Goal: Task Accomplishment & Management: Manage account settings

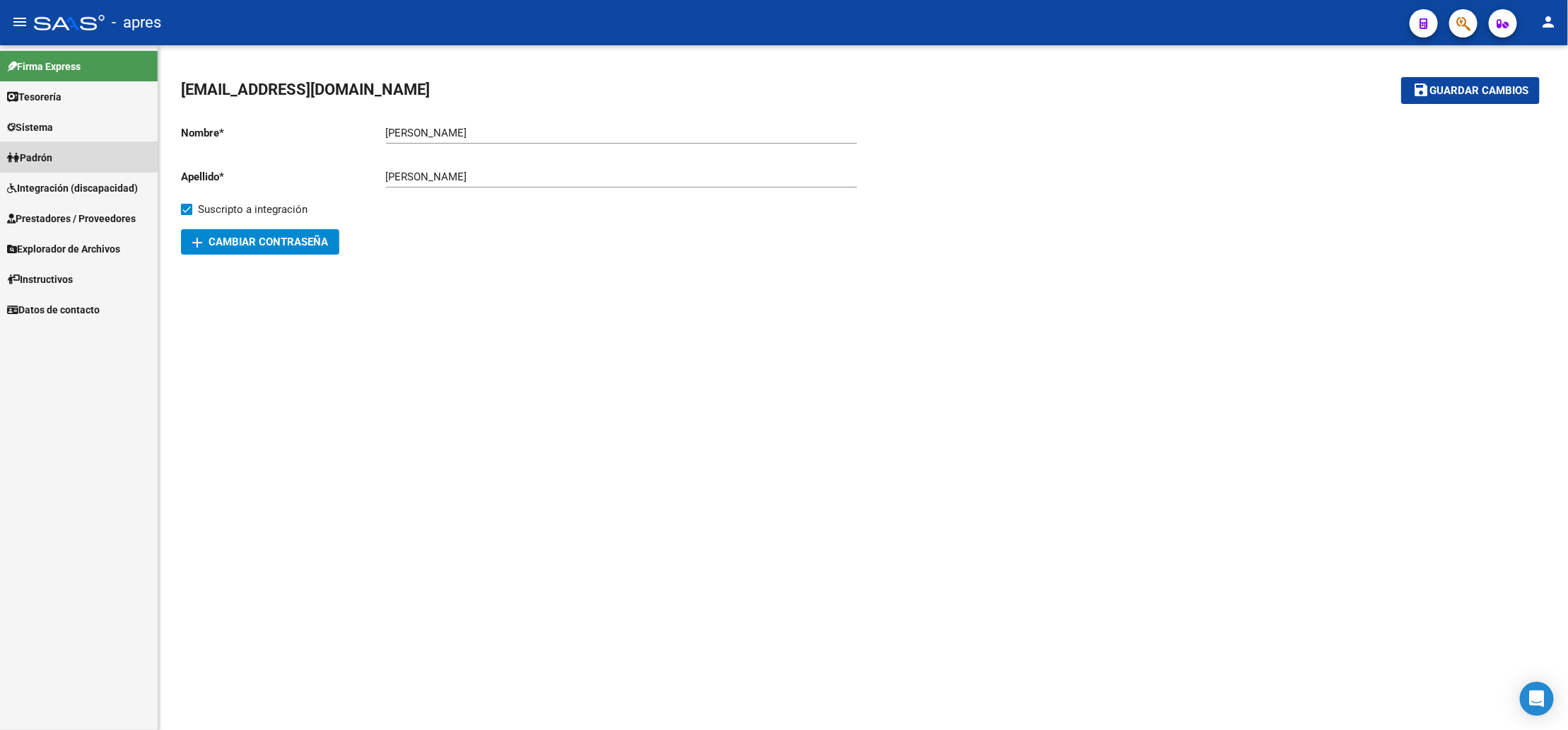
click at [59, 155] on link "Padrón" at bounding box center [79, 157] width 158 height 30
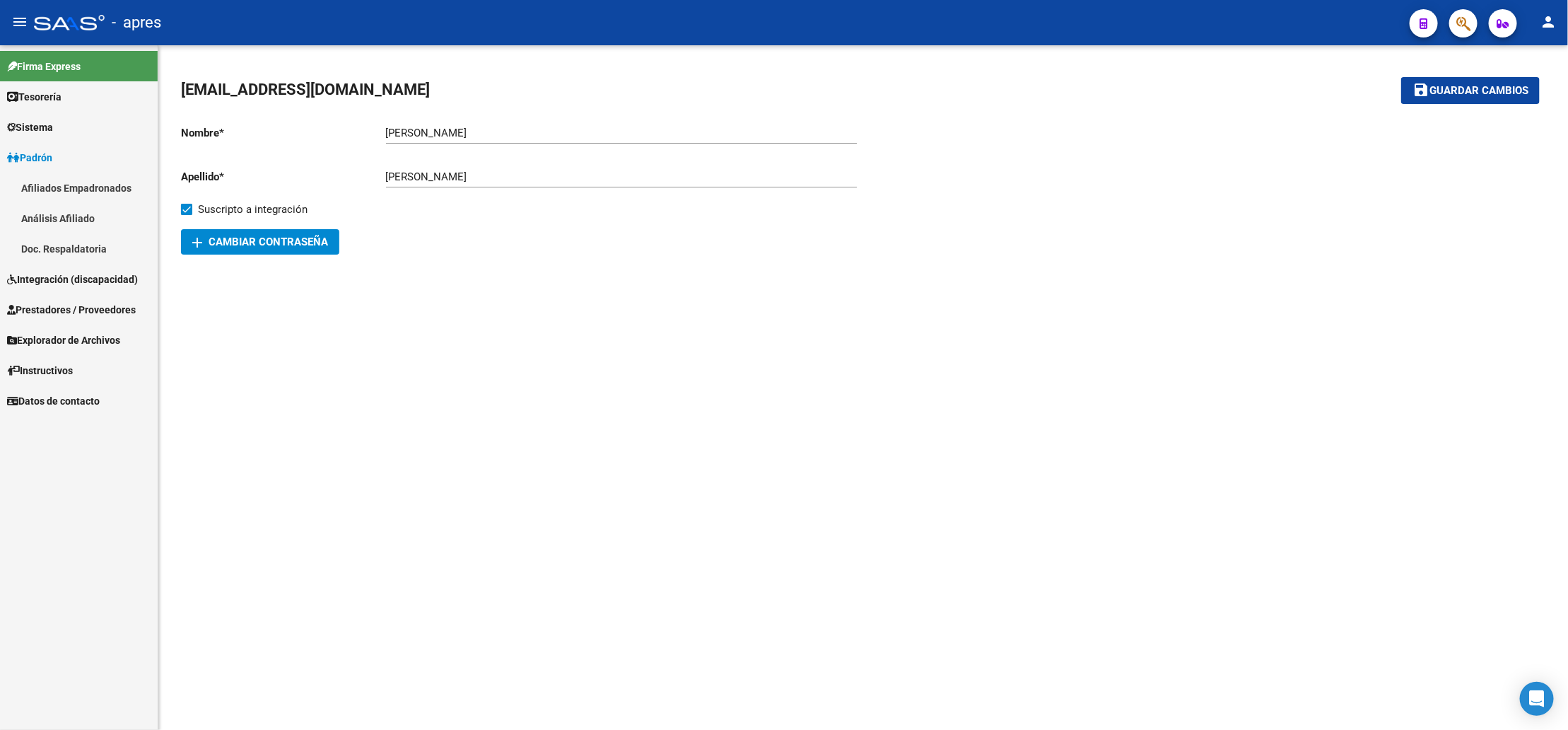
click at [42, 285] on span "Integración (discapacidad)" at bounding box center [72, 280] width 131 height 15
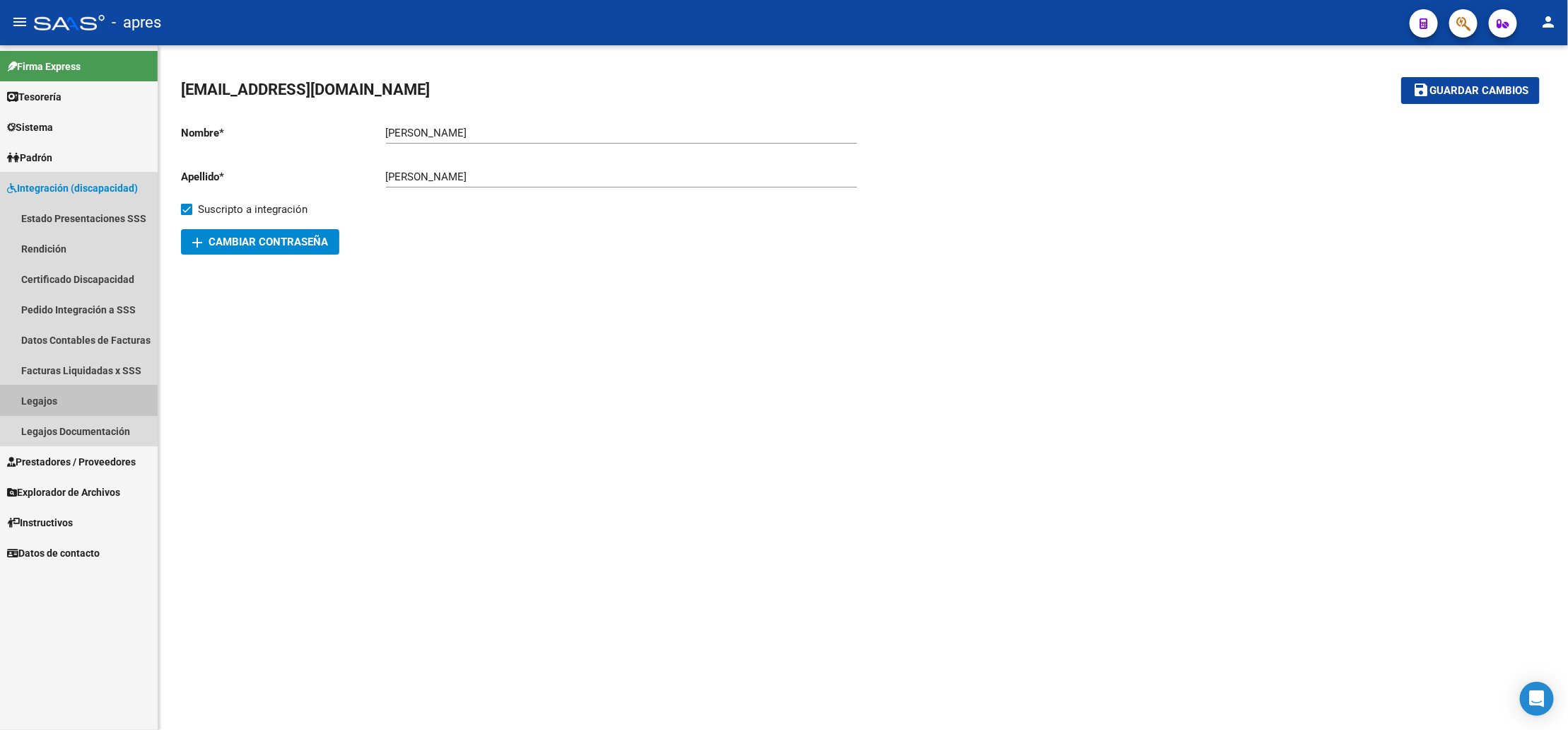
click at [77, 407] on link "Legajos" at bounding box center [79, 400] width 158 height 30
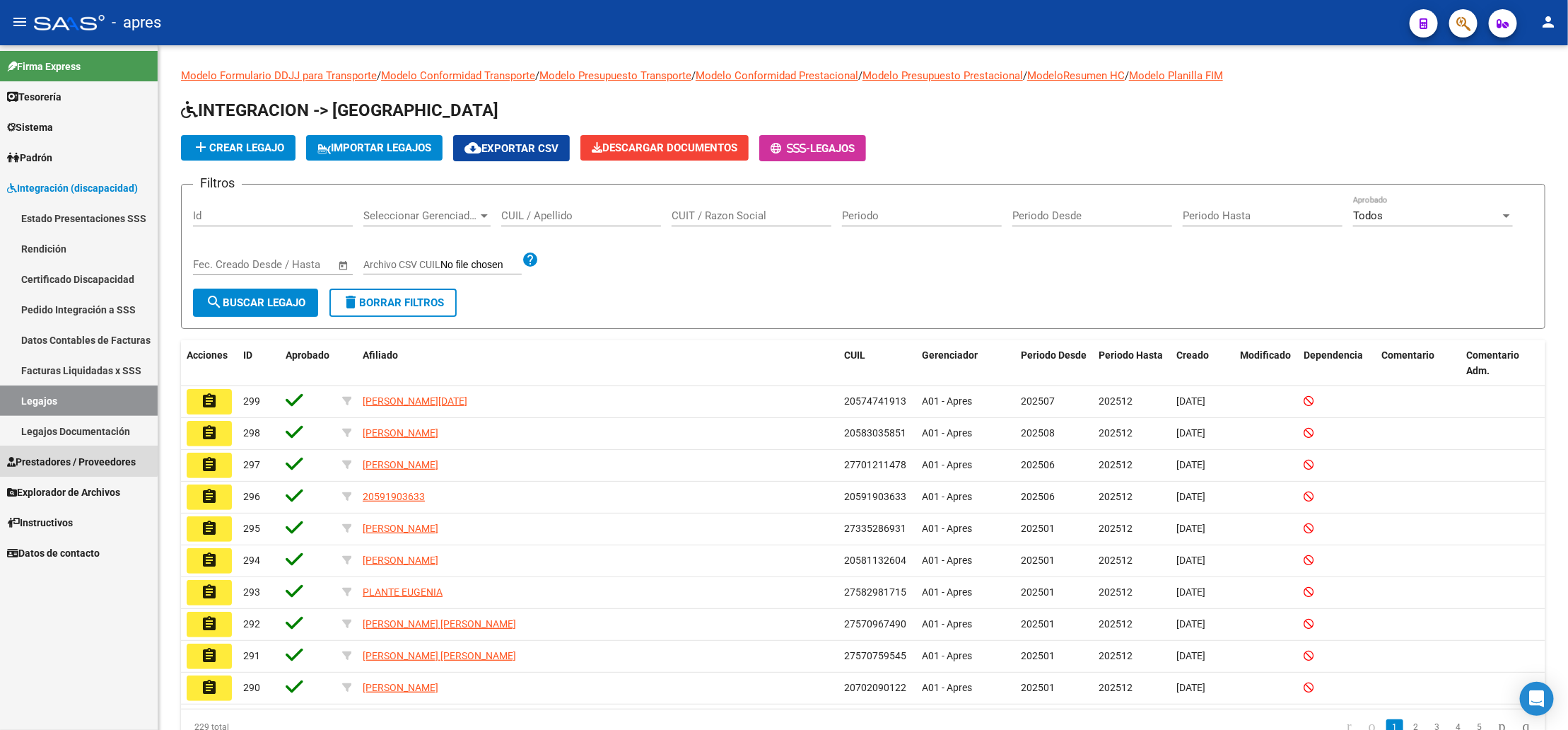
click at [53, 449] on link "Prestadores / Proveedores" at bounding box center [79, 461] width 158 height 30
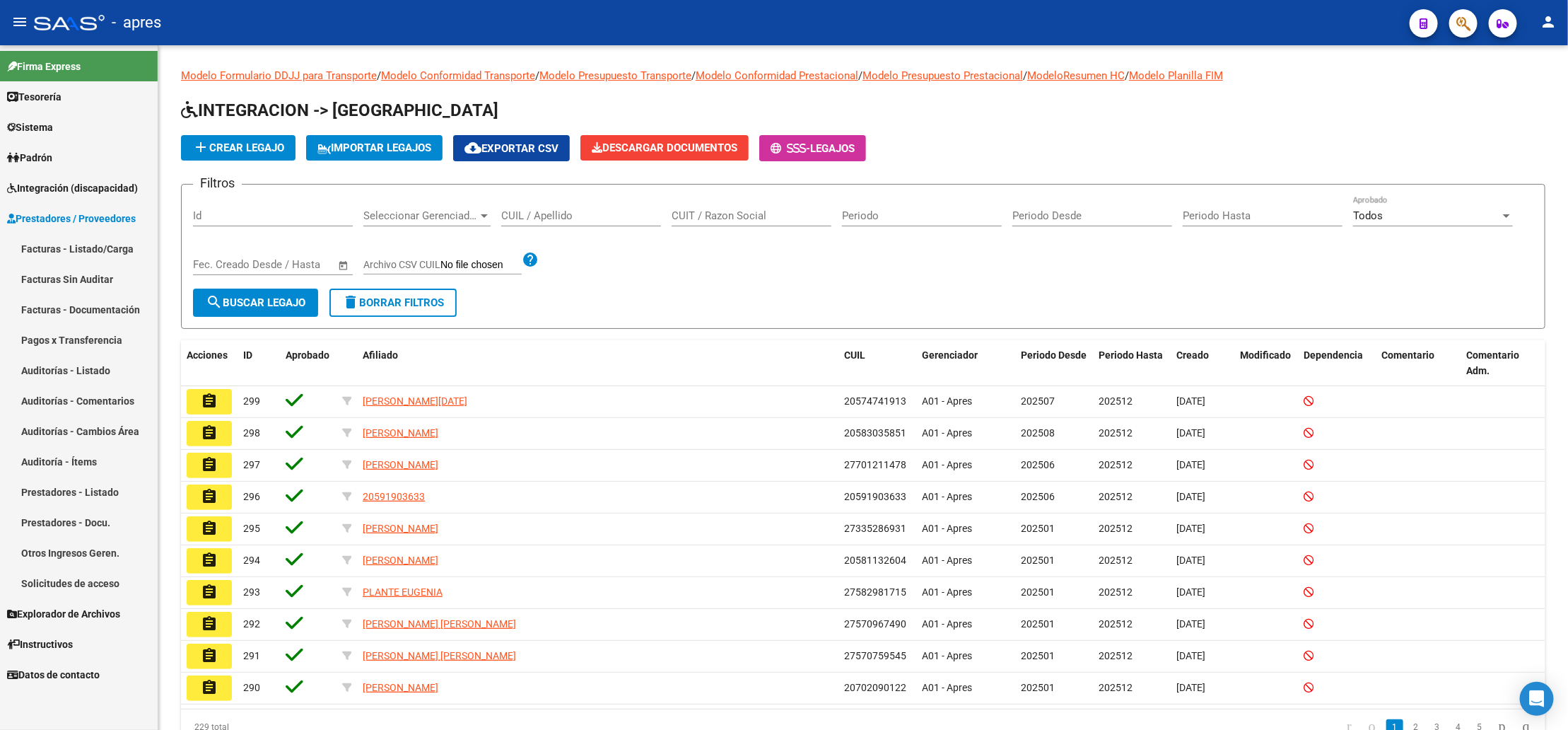
click at [62, 514] on link "Prestadores - Docu." at bounding box center [79, 522] width 158 height 30
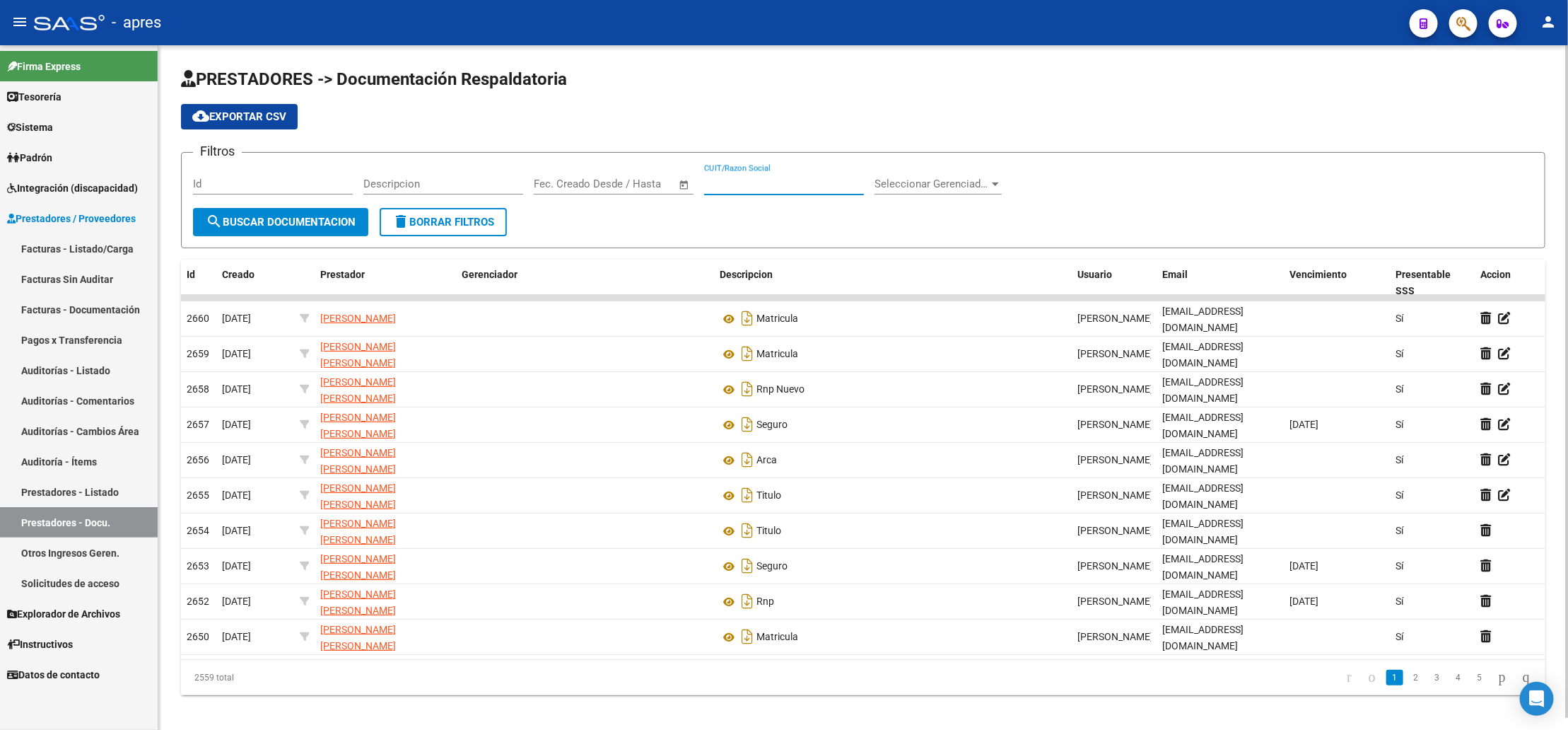
click at [781, 185] on input "CUIT/Razon Social" at bounding box center [784, 183] width 160 height 13
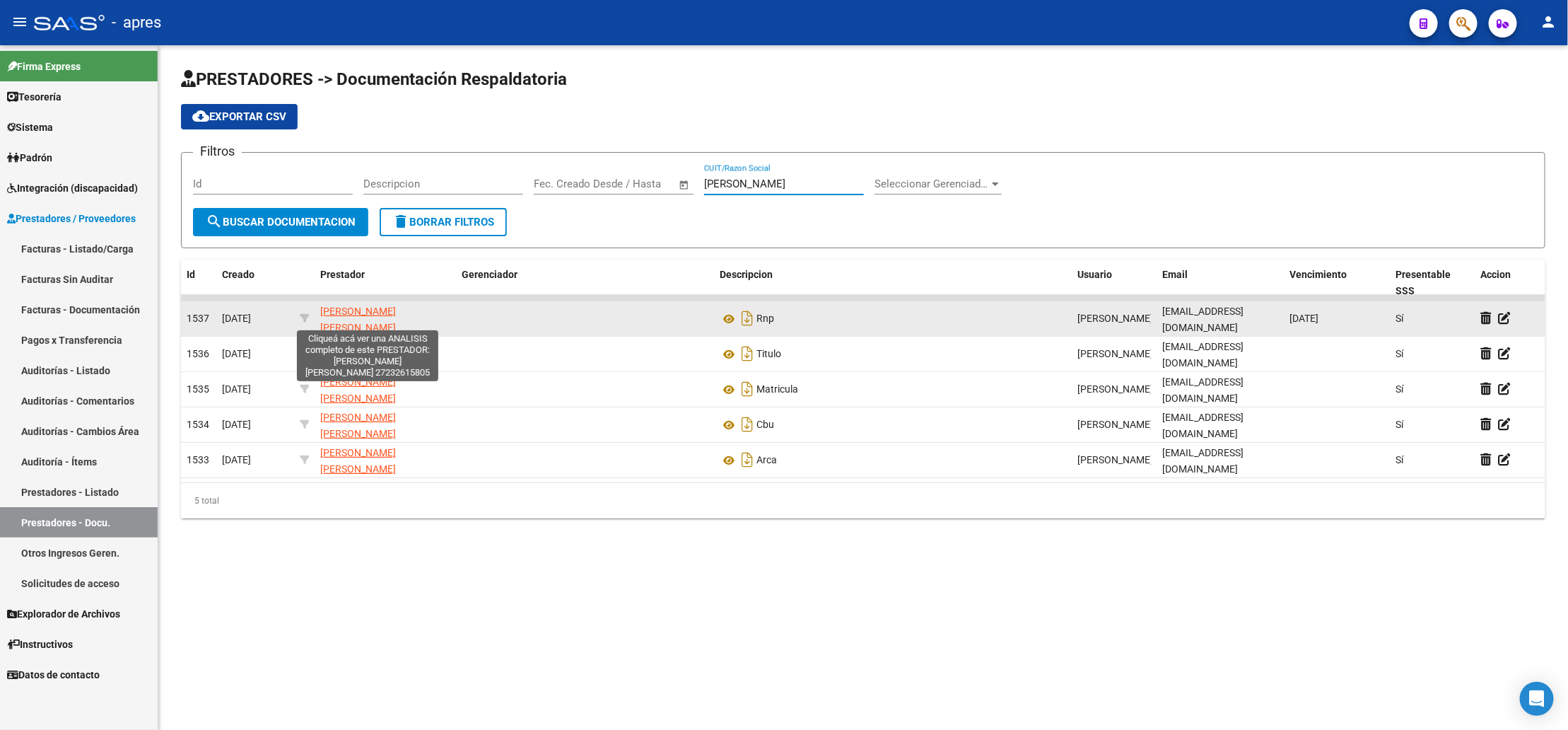
type input "[PERSON_NAME]"
click at [344, 319] on span "[PERSON_NAME] [PERSON_NAME]" at bounding box center [358, 319] width 76 height 28
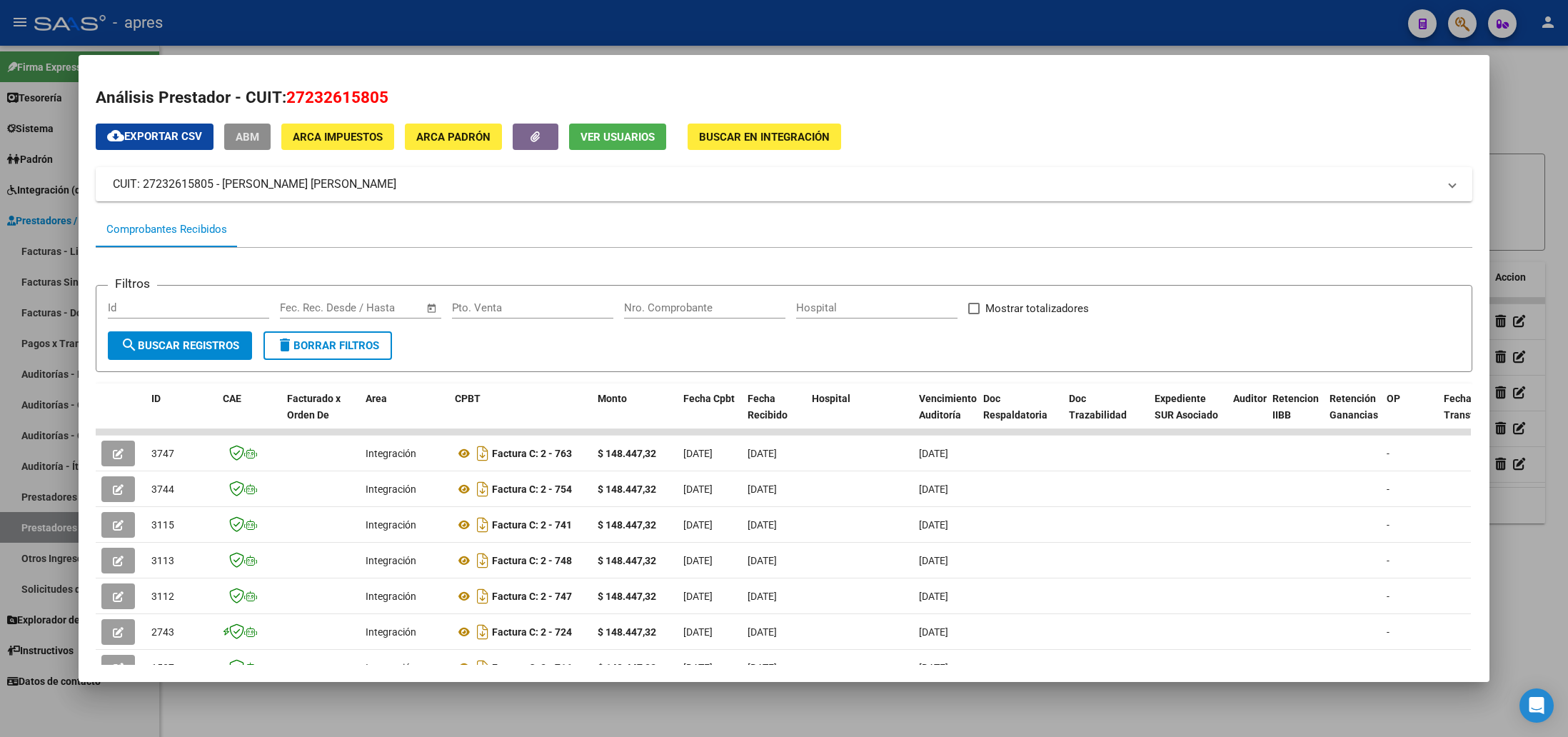
click at [261, 134] on button "ABM" at bounding box center [247, 136] width 46 height 26
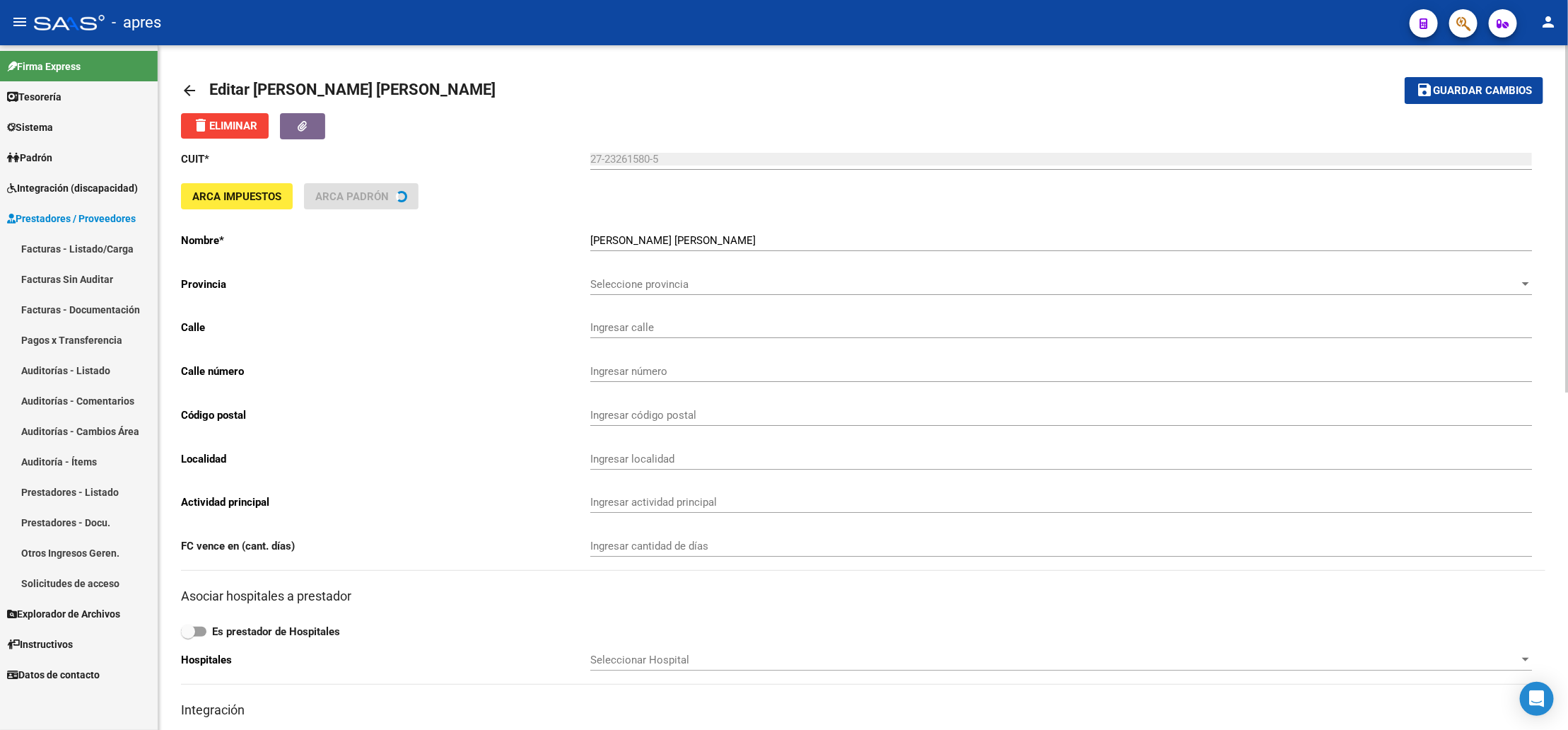
type input "[PERSON_NAME]"
type input "59"
type input "1876"
type input "BERNAL"
type input "869090"
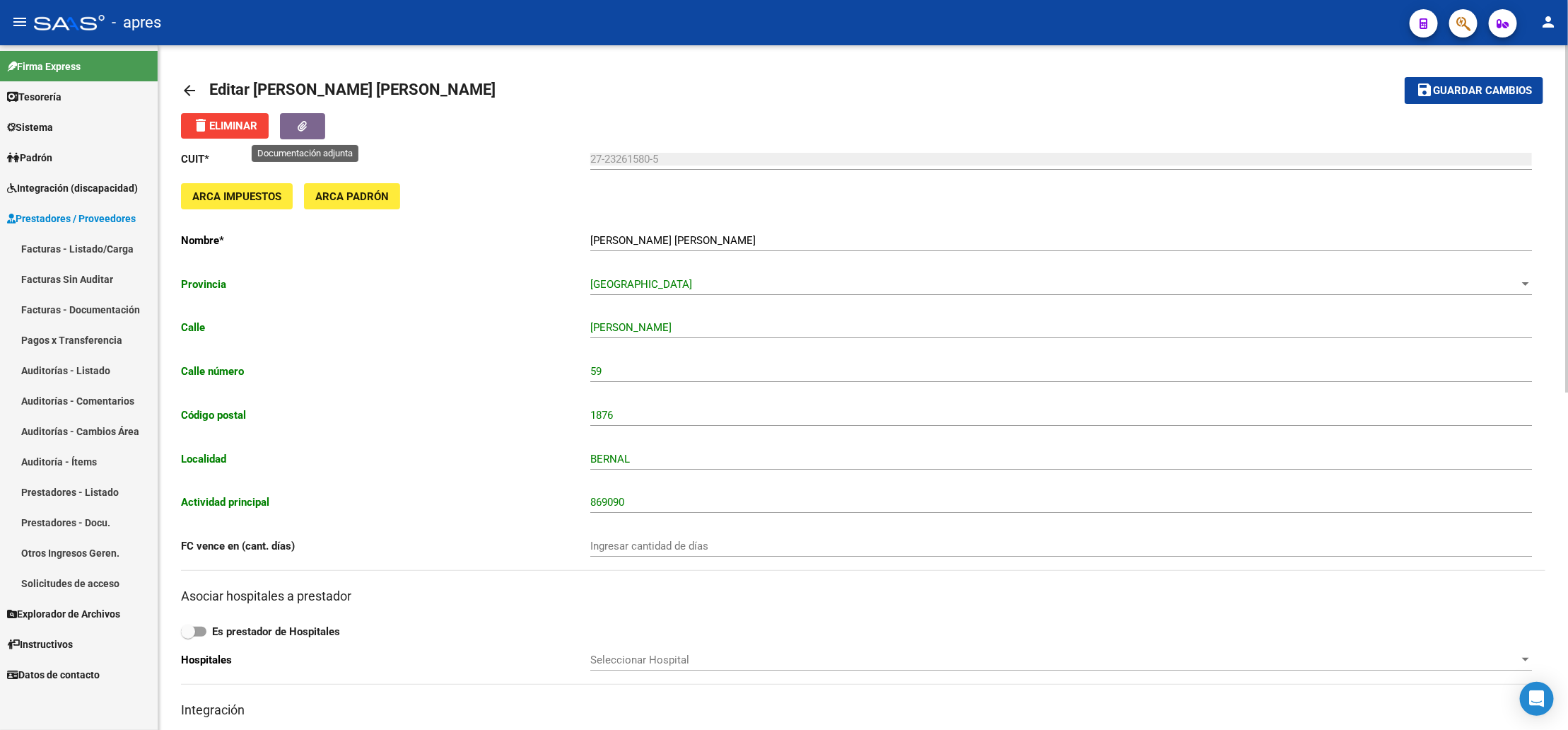
click at [312, 128] on button "button" at bounding box center [303, 126] width 46 height 26
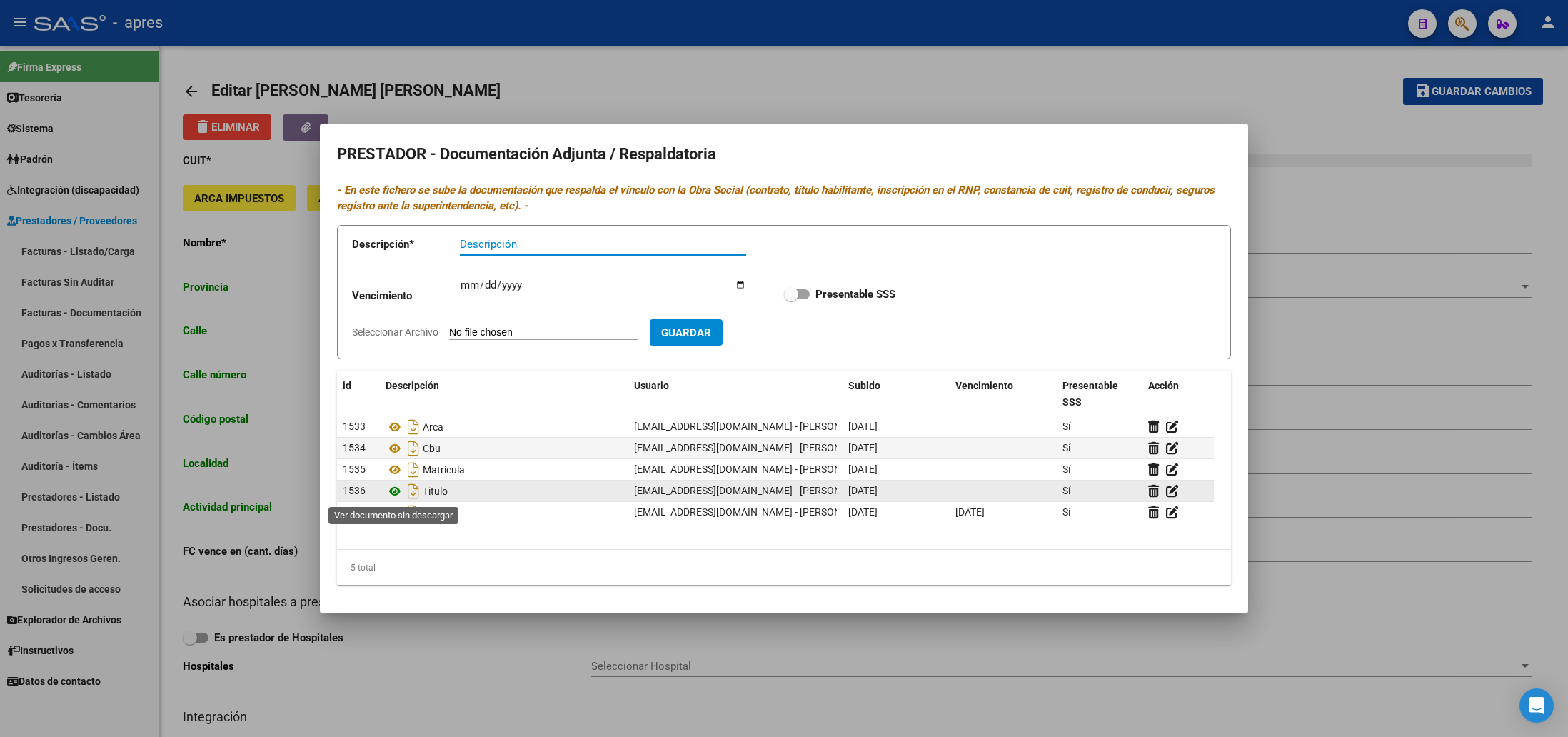
click at [397, 491] on icon at bounding box center [395, 491] width 19 height 17
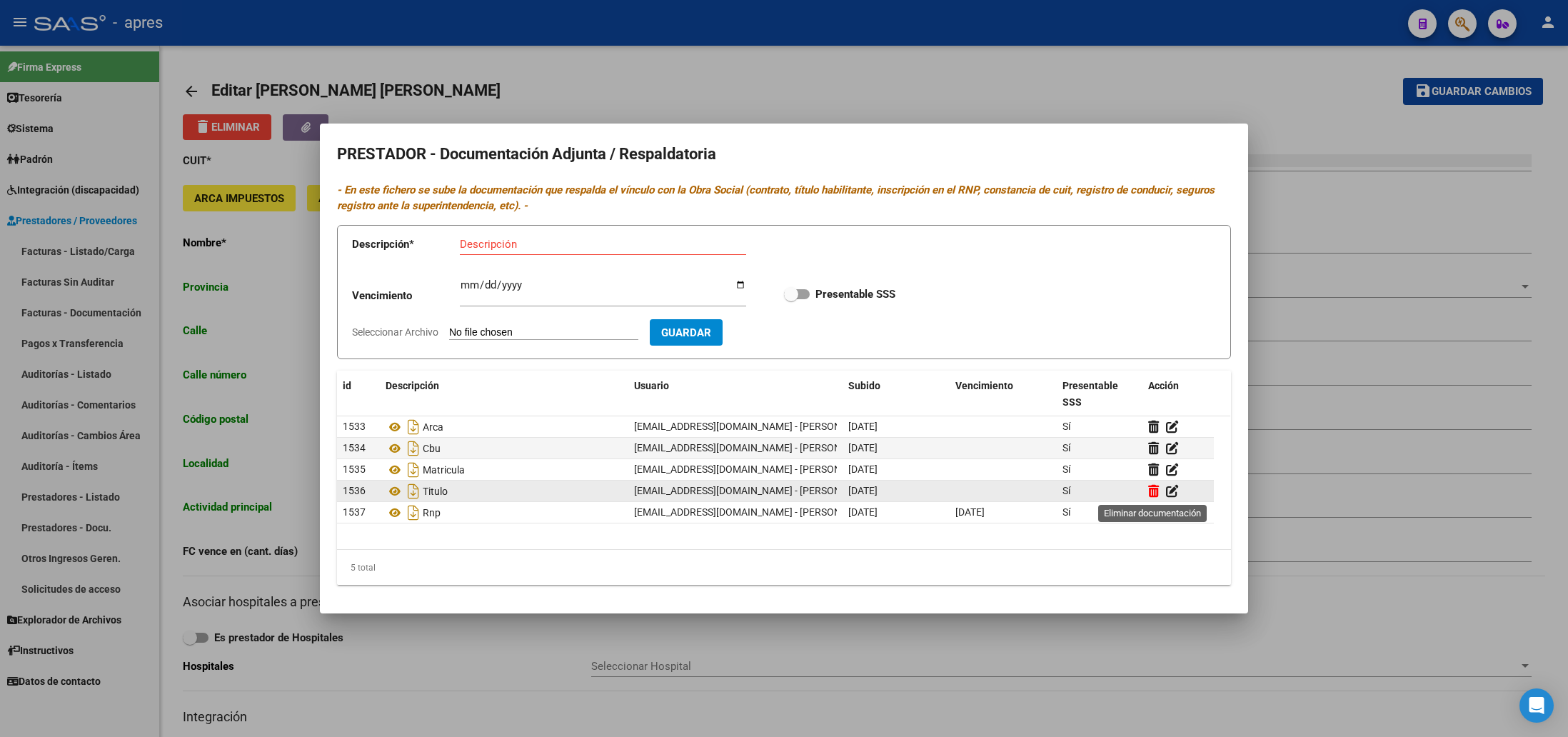
click at [1153, 490] on icon at bounding box center [1154, 491] width 11 height 14
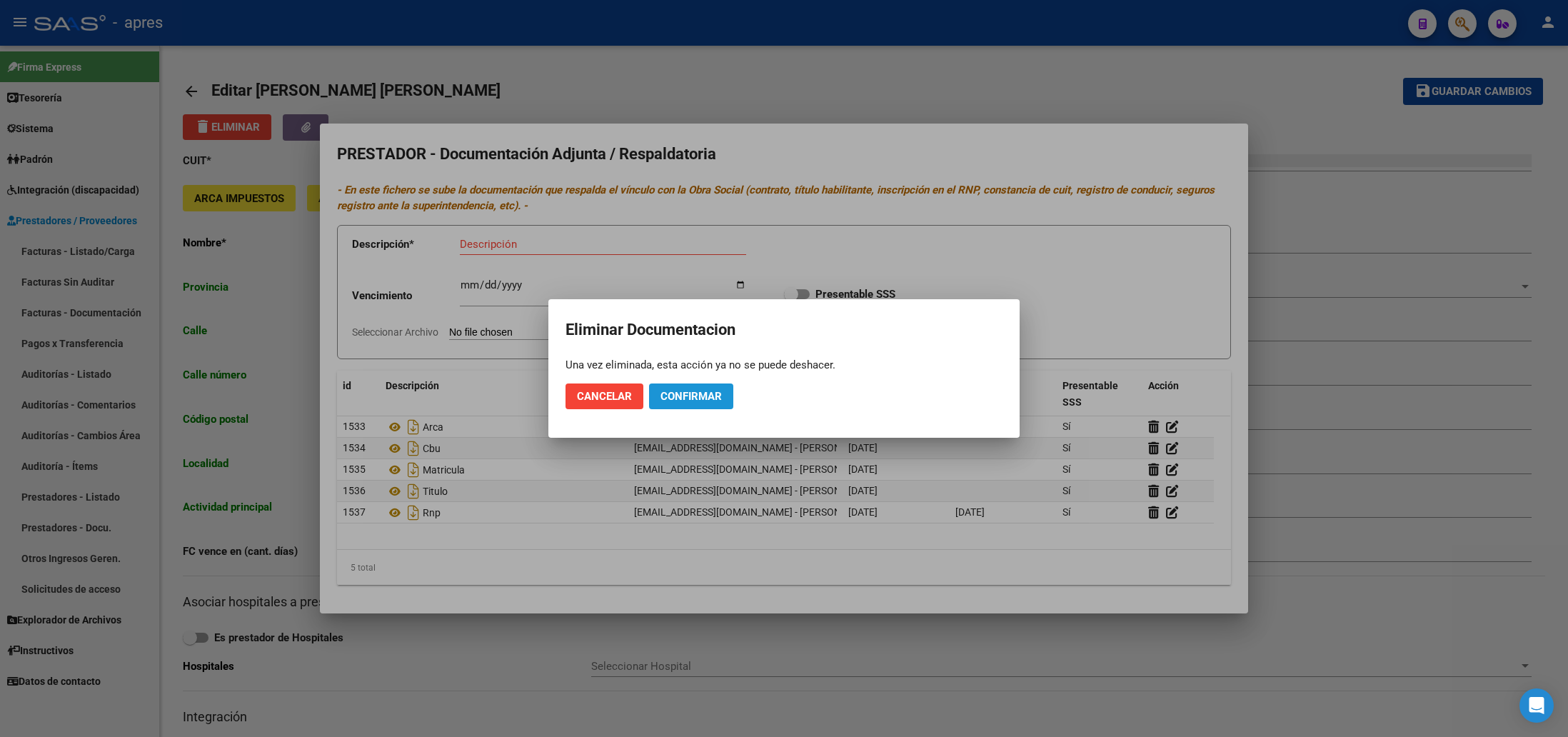
click at [674, 386] on button "Confirmar" at bounding box center [691, 397] width 84 height 26
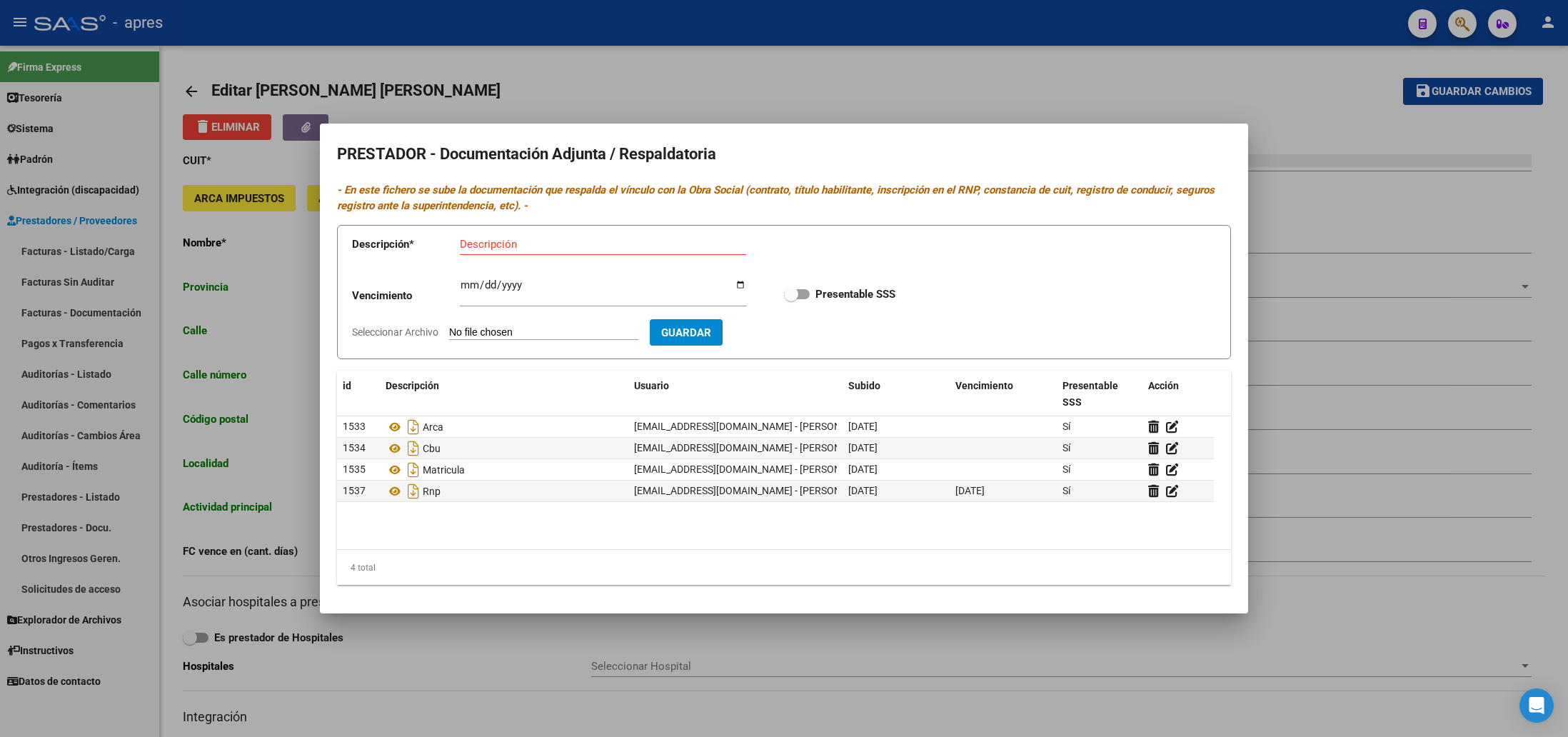
click at [482, 242] on input "Descripción" at bounding box center [603, 244] width 286 height 13
type input "titulo"
click at [531, 328] on input "Seleccionar Archivo" at bounding box center [544, 334] width 189 height 14
type input "C:\fakepath\título [PERSON_NAME].pdf"
click at [794, 328] on span "Guardar" at bounding box center [769, 333] width 50 height 13
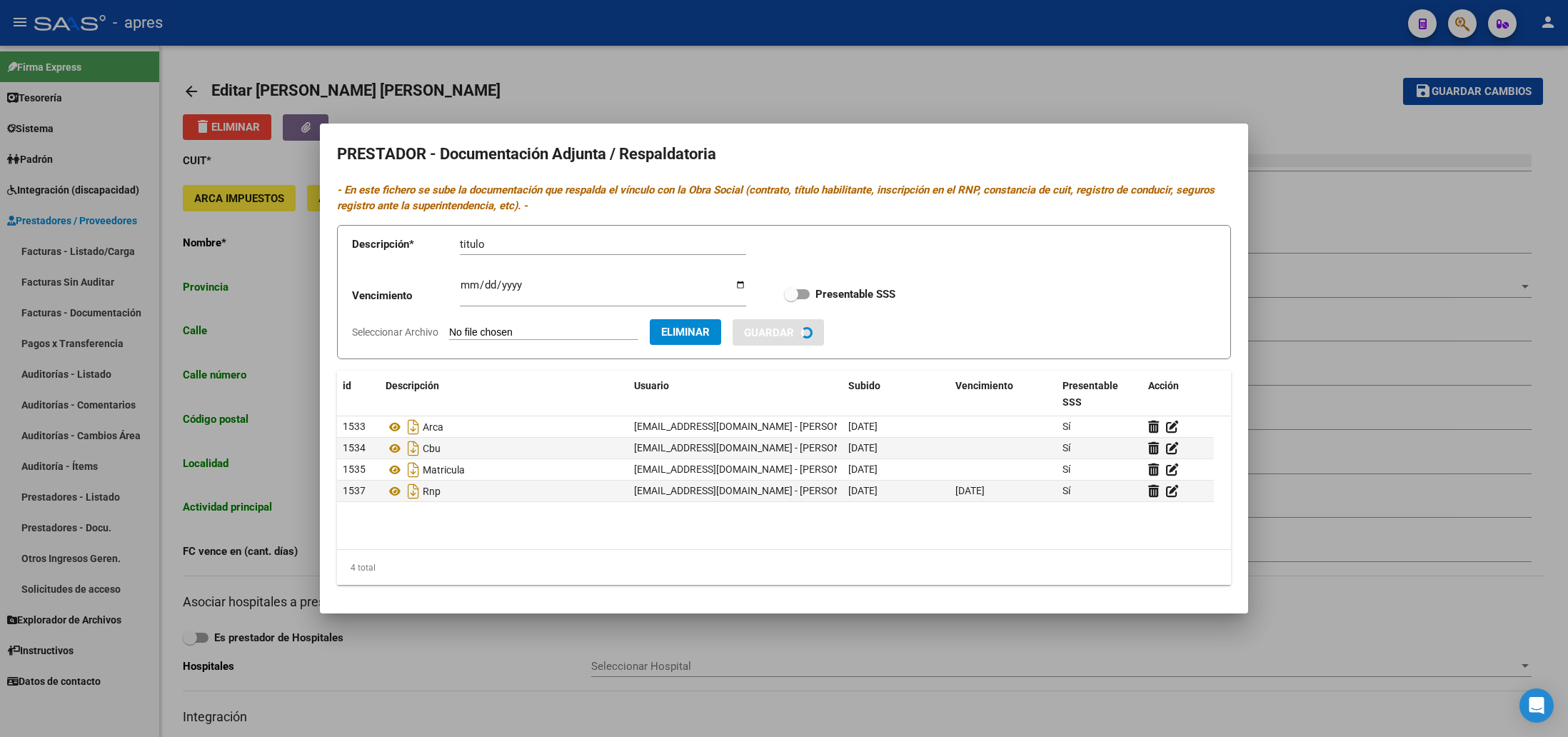
checkbox input "true"
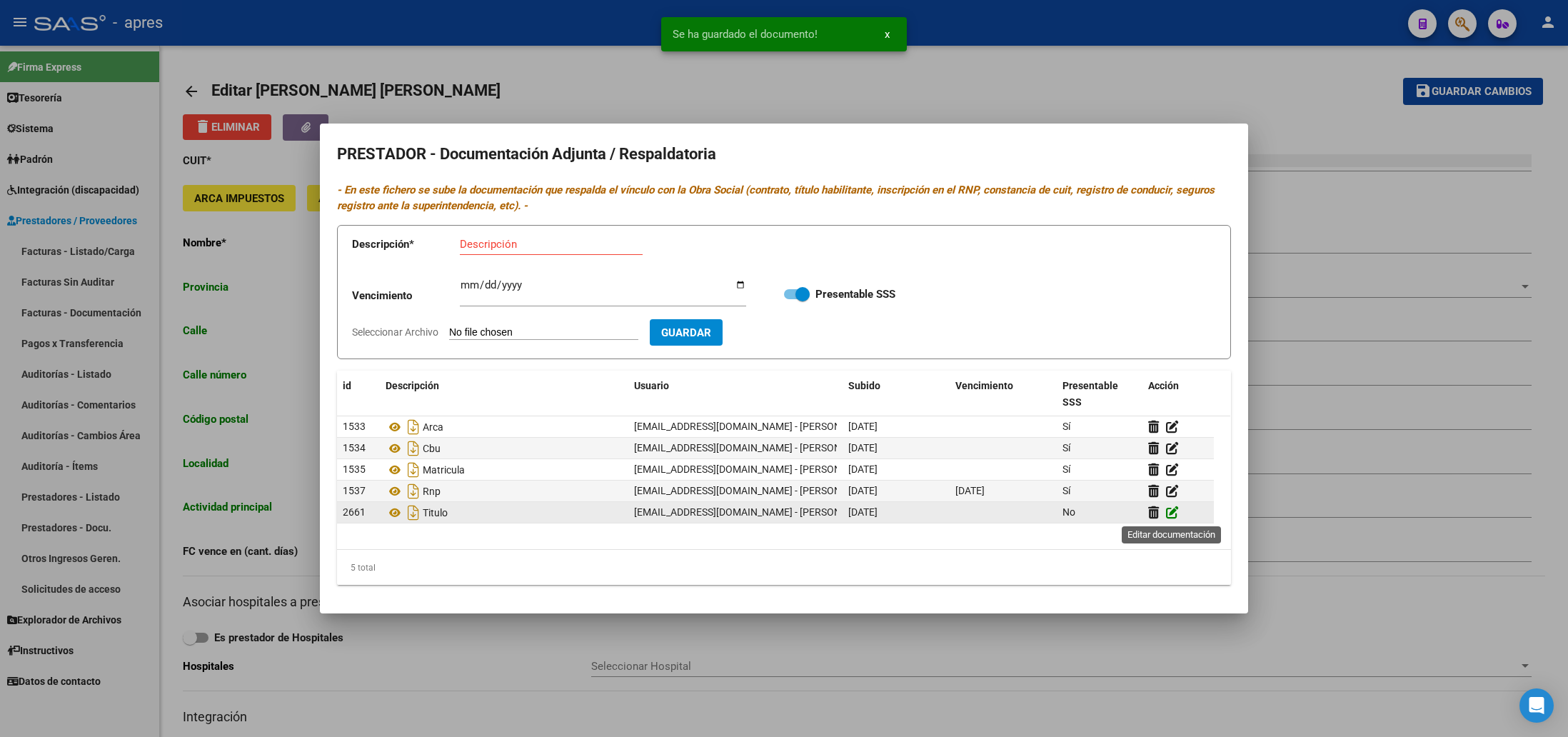
click at [1172, 514] on icon at bounding box center [1172, 513] width 13 height 14
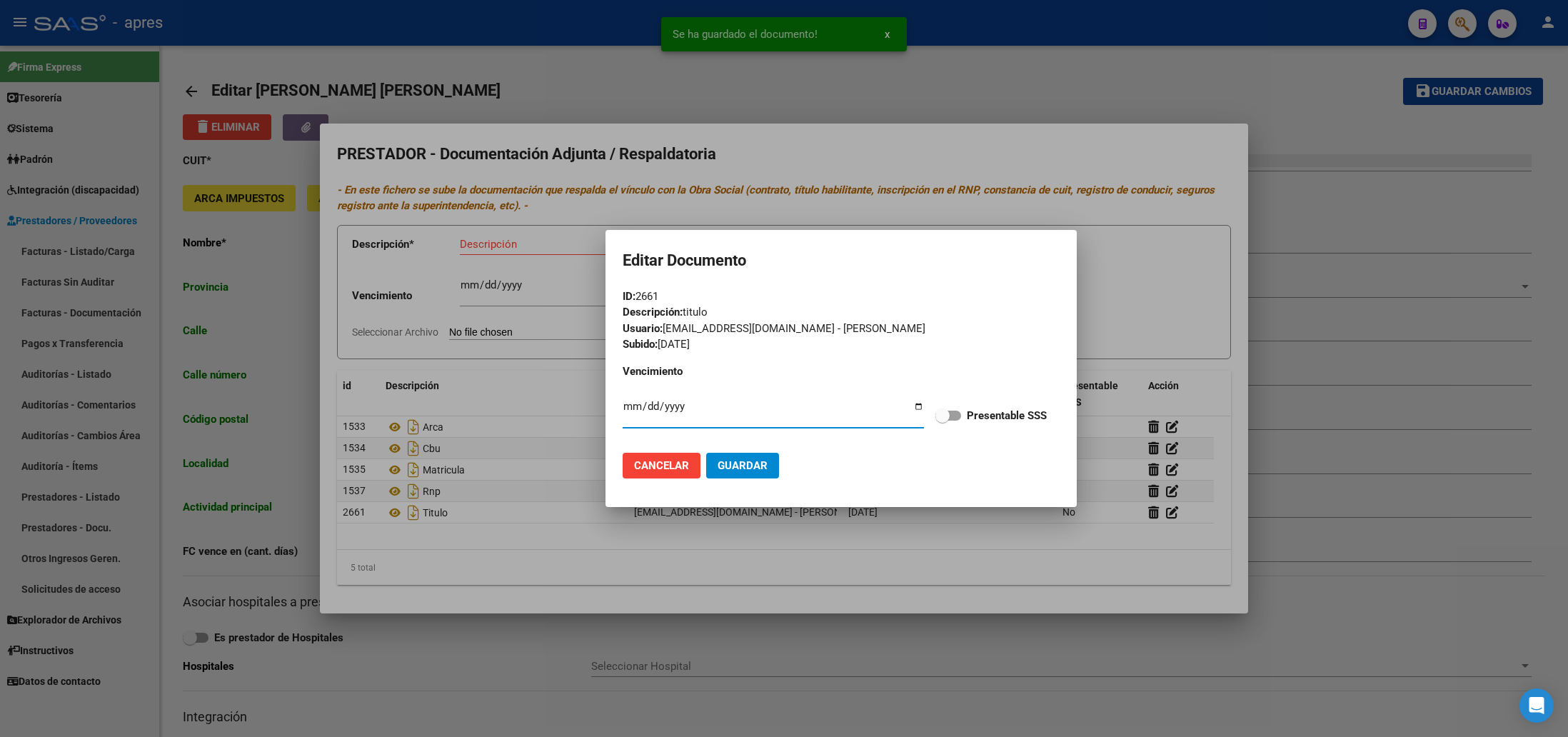
click at [958, 411] on span at bounding box center [948, 416] width 26 height 10
click at [942, 421] on input "Presentable SSS" at bounding box center [942, 421] width 1 height 1
checkbox input "true"
click at [754, 469] on span "Guardar" at bounding box center [743, 465] width 50 height 13
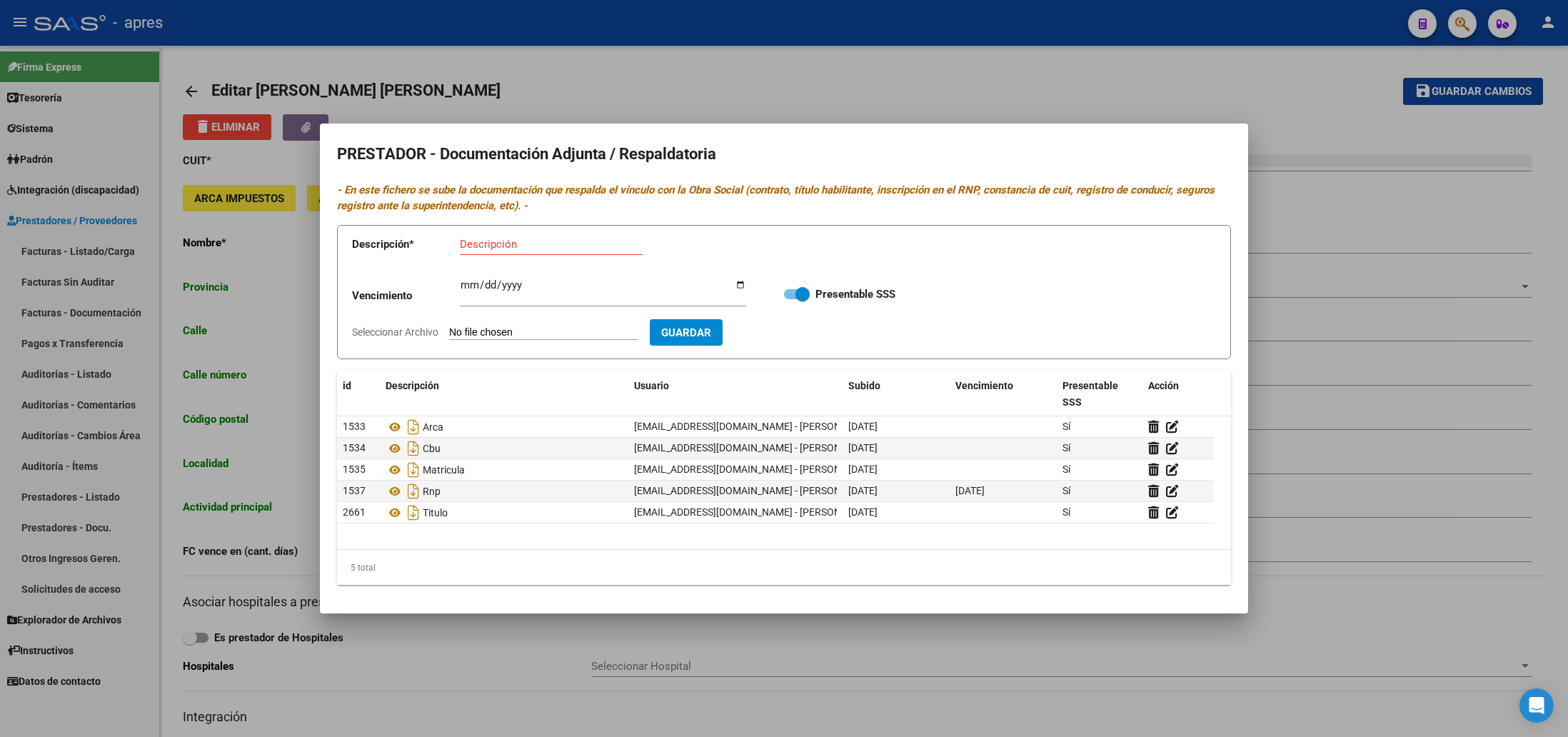
click at [568, 664] on div at bounding box center [784, 368] width 1568 height 737
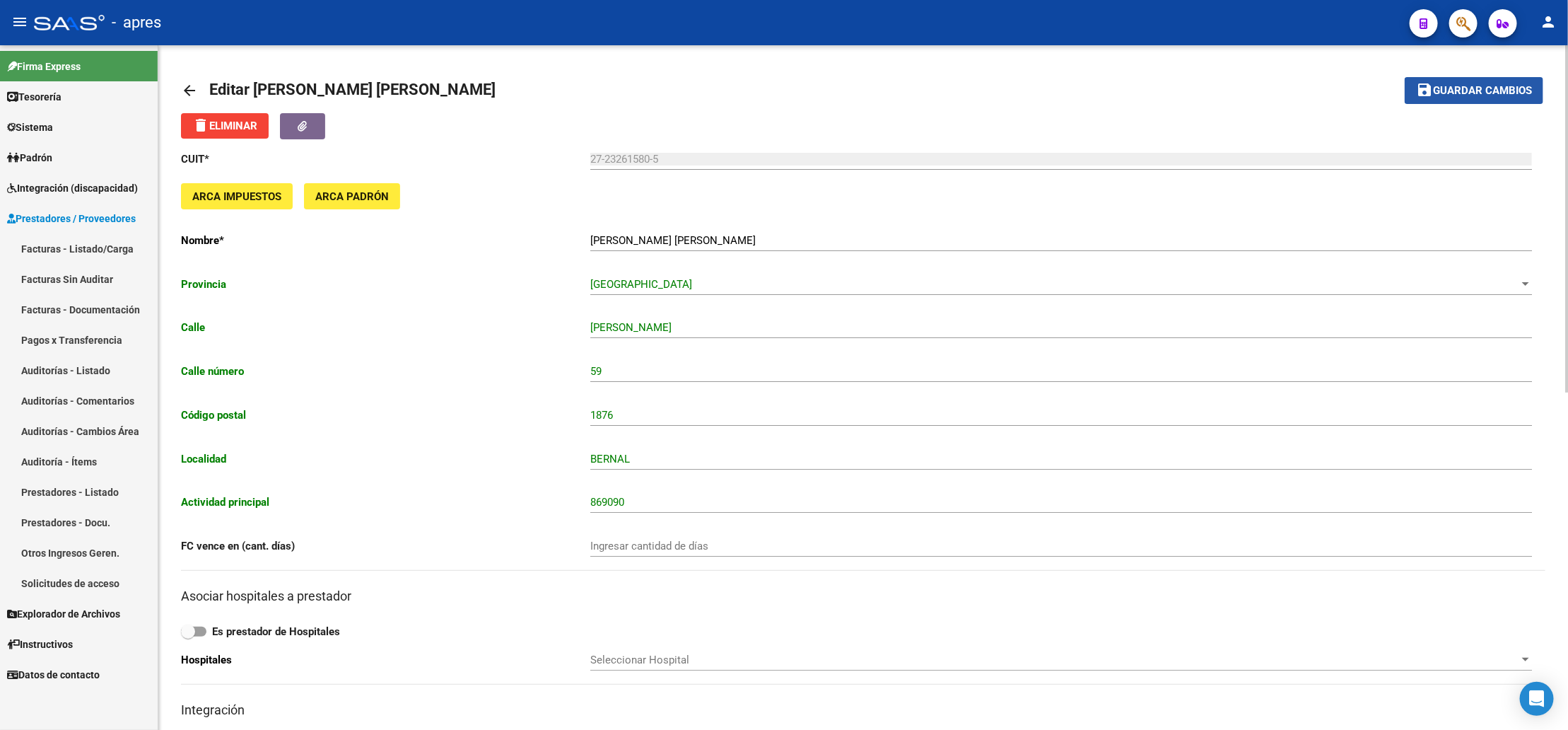
click at [1487, 94] on span "Guardar cambios" at bounding box center [1482, 90] width 99 height 13
click at [1500, 85] on span "Guardar cambios" at bounding box center [1482, 90] width 99 height 13
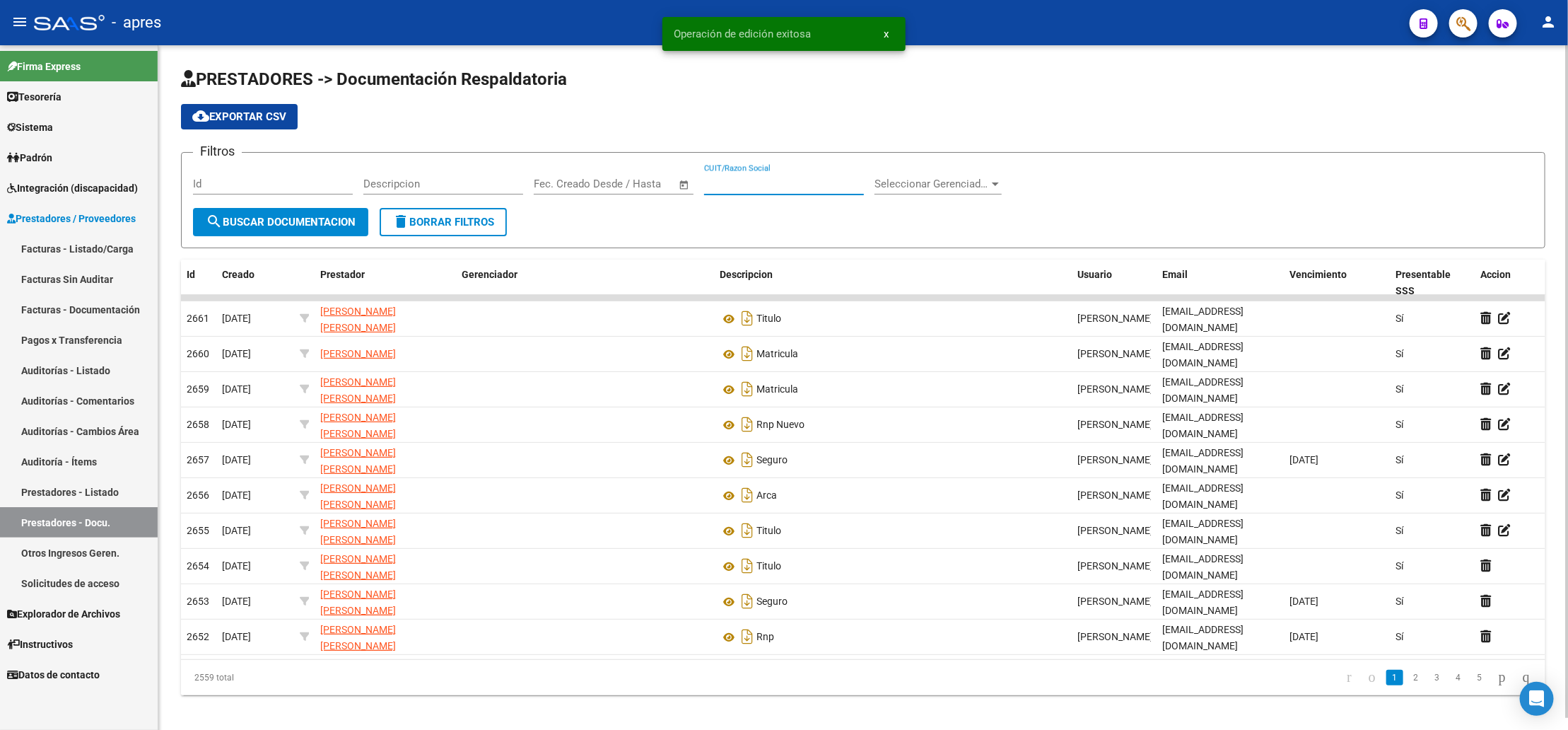
click at [746, 190] on input "CUIT/Razon Social" at bounding box center [784, 183] width 160 height 13
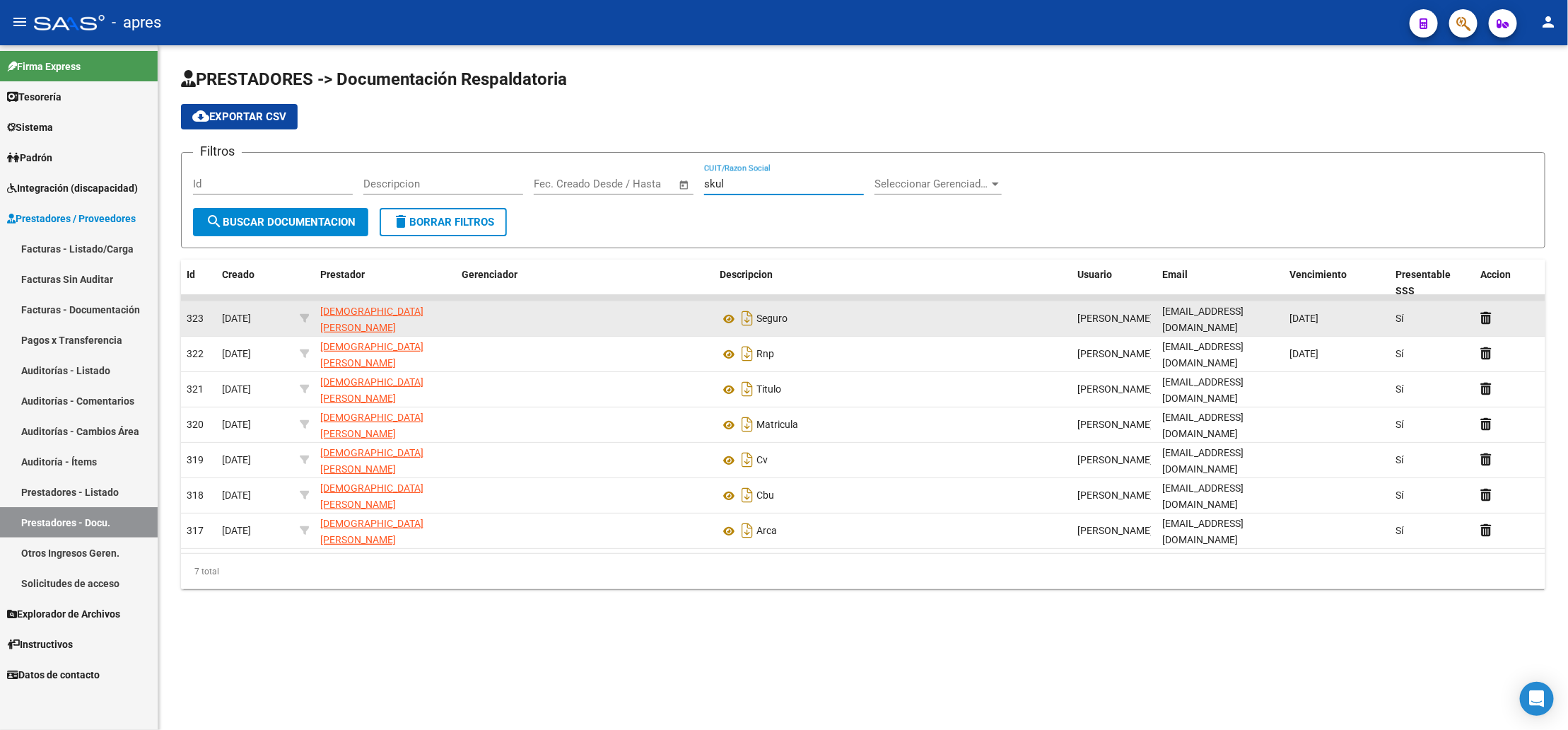
type input "skul"
click at [320, 315] on span "[DEMOGRAPHIC_DATA] [PERSON_NAME]" at bounding box center [372, 319] width 103 height 28
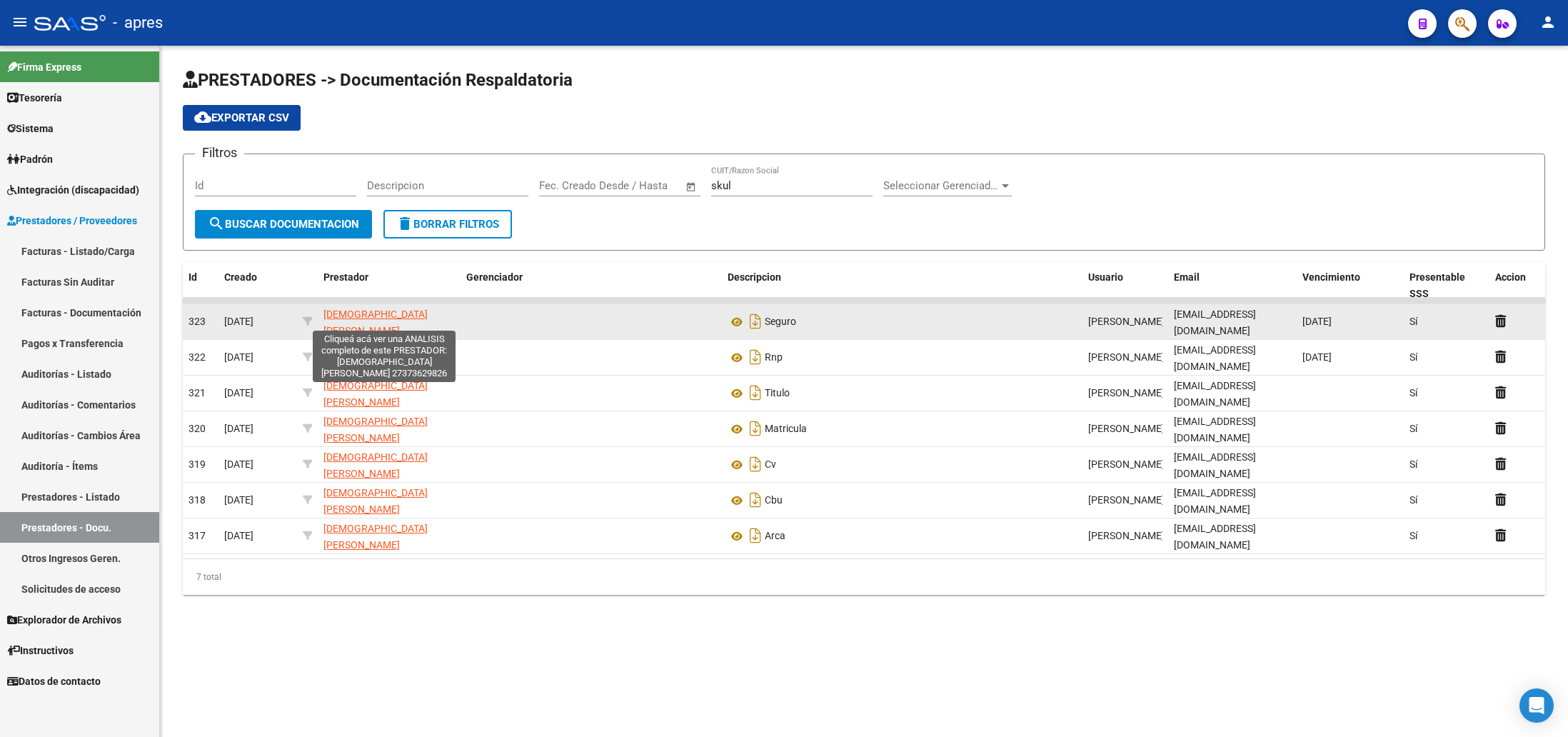
type textarea "27373629826"
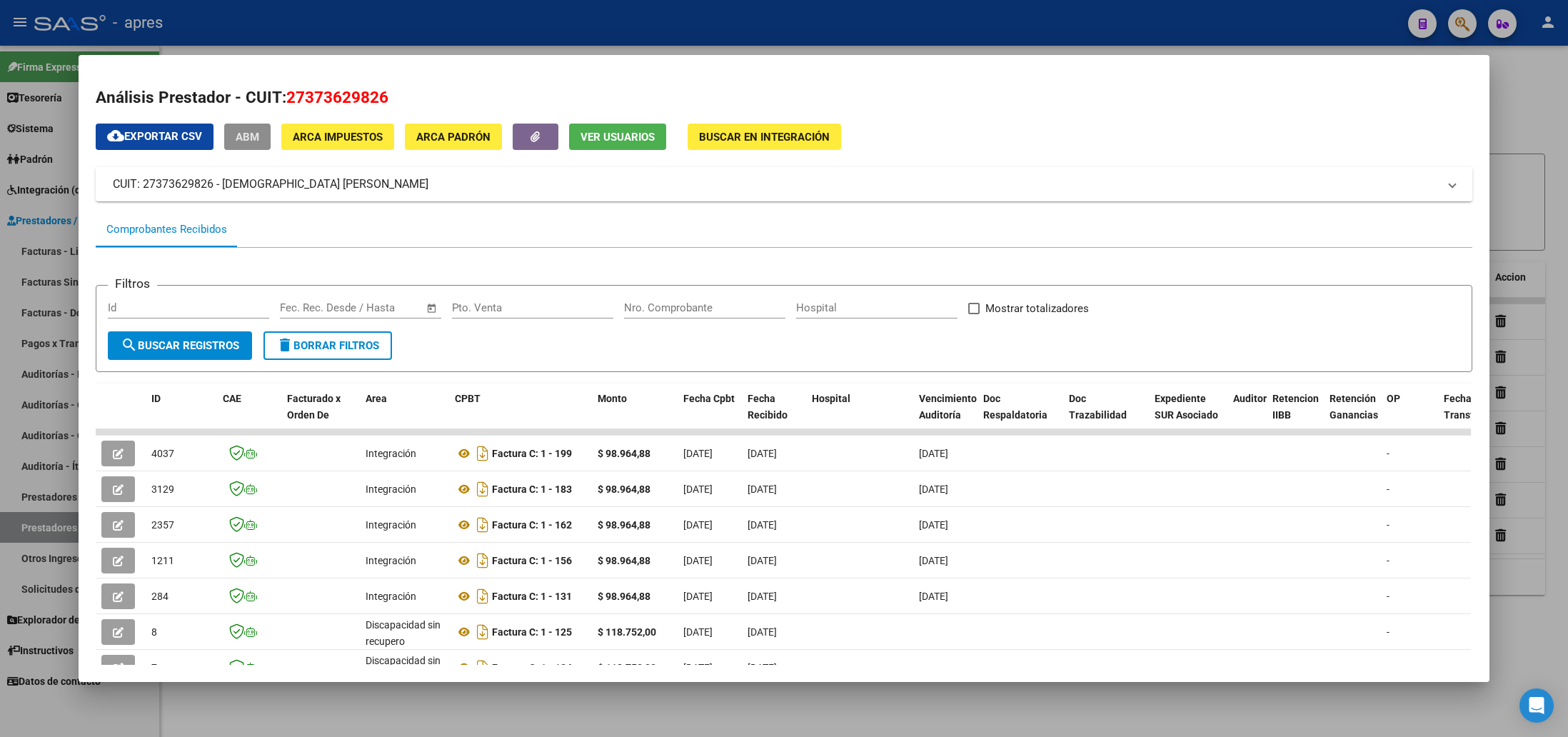
click at [236, 131] on span "ABM" at bounding box center [247, 136] width 24 height 13
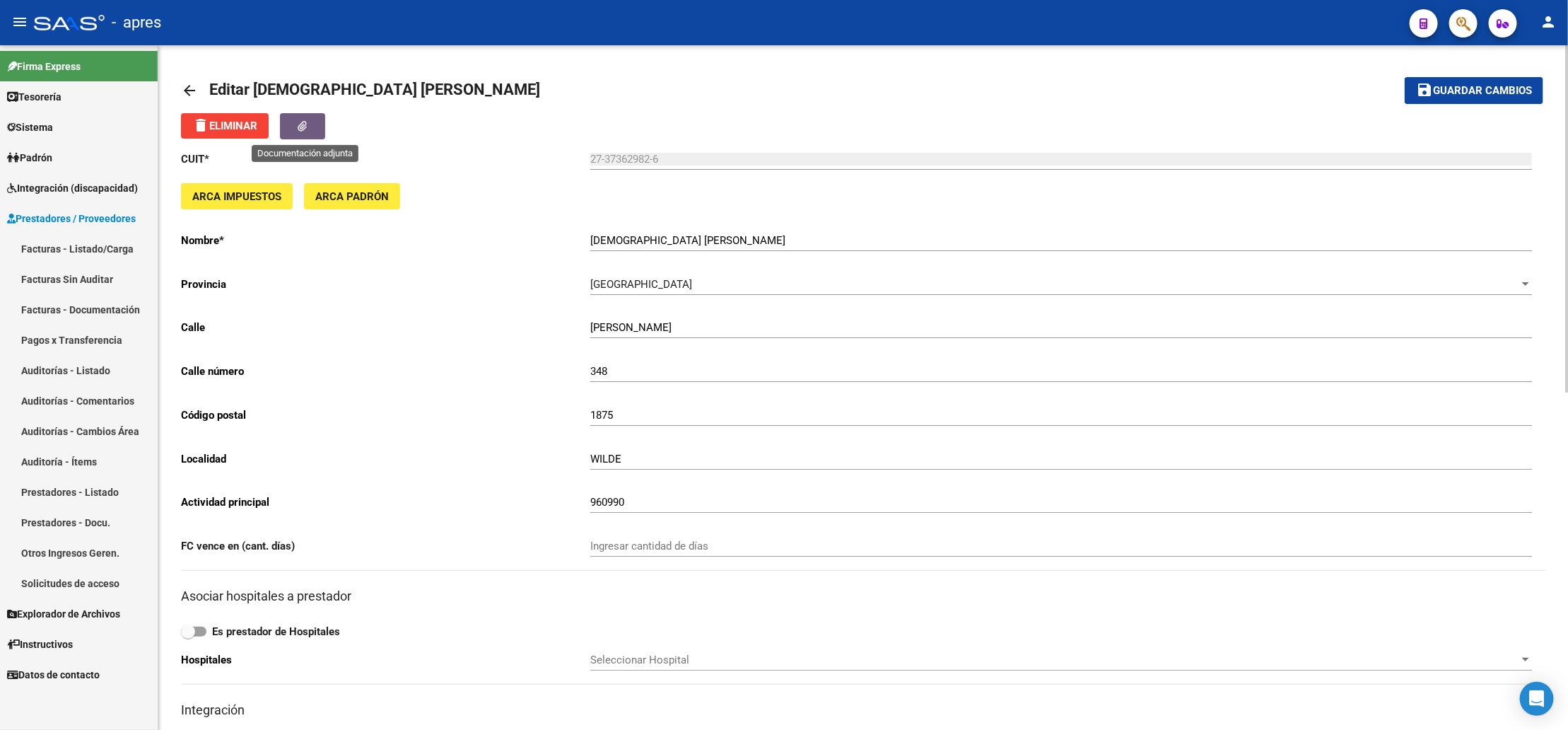
click at [300, 128] on icon "button" at bounding box center [302, 126] width 9 height 11
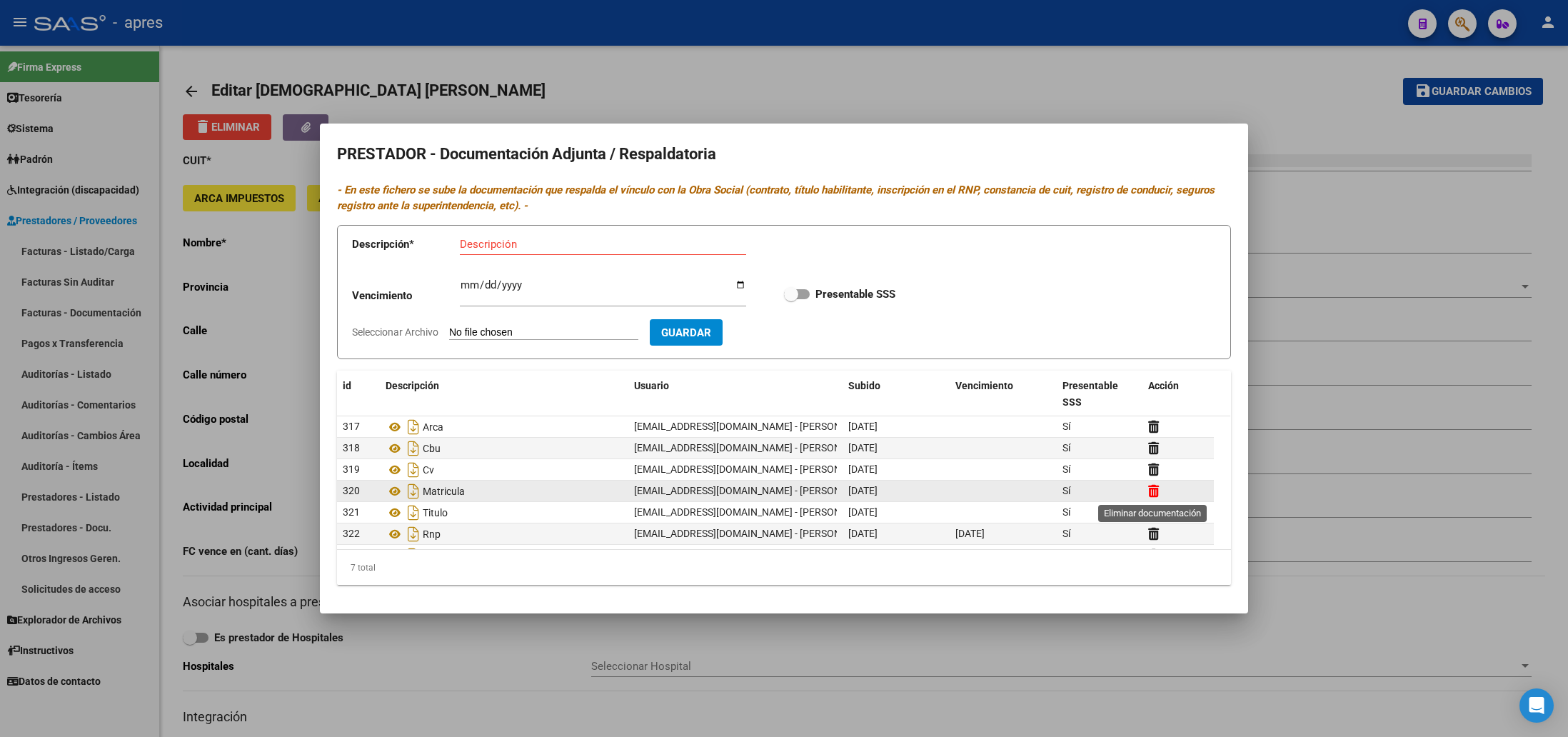
click at [1149, 490] on icon at bounding box center [1154, 491] width 11 height 14
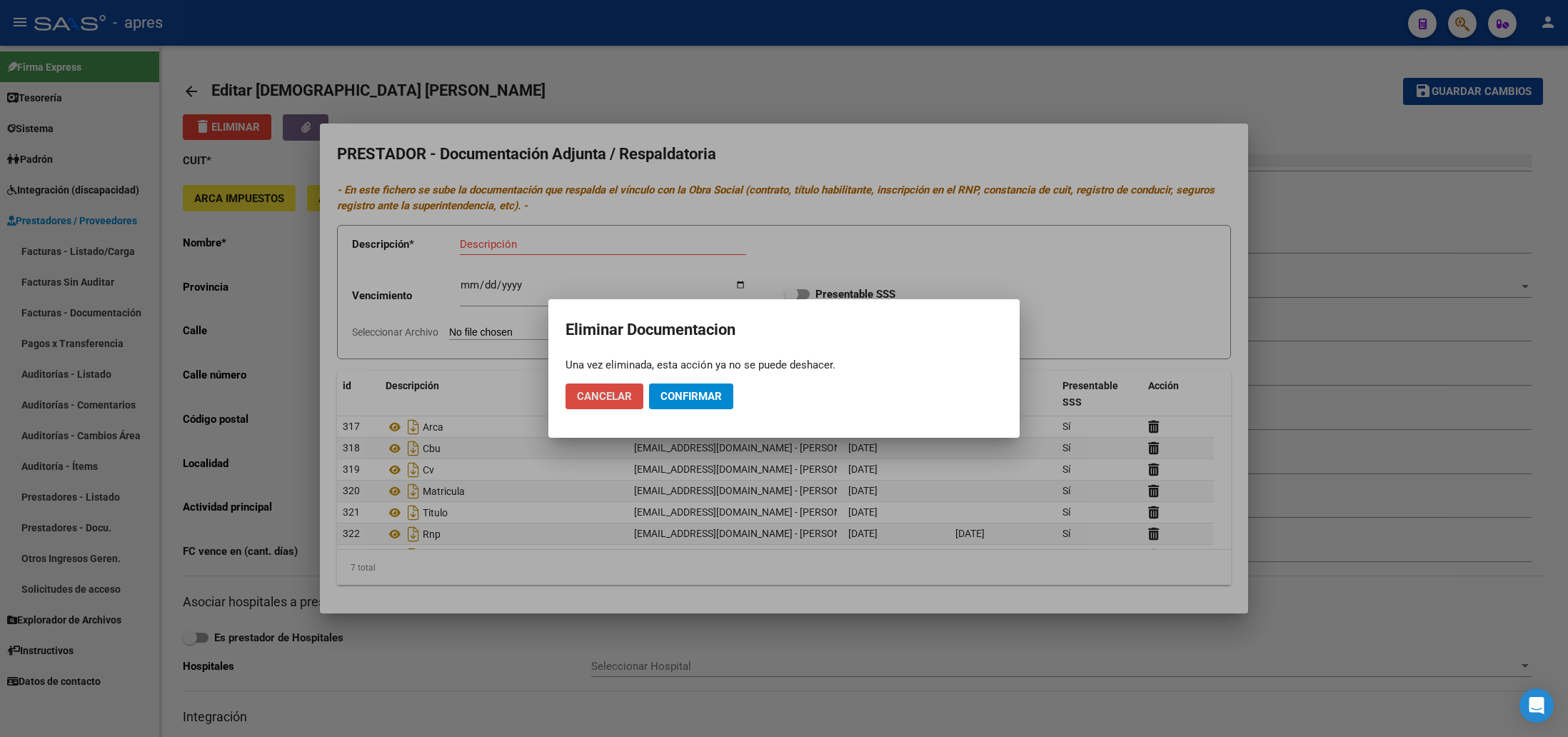
click at [620, 390] on span "Cancelar" at bounding box center [605, 396] width 55 height 13
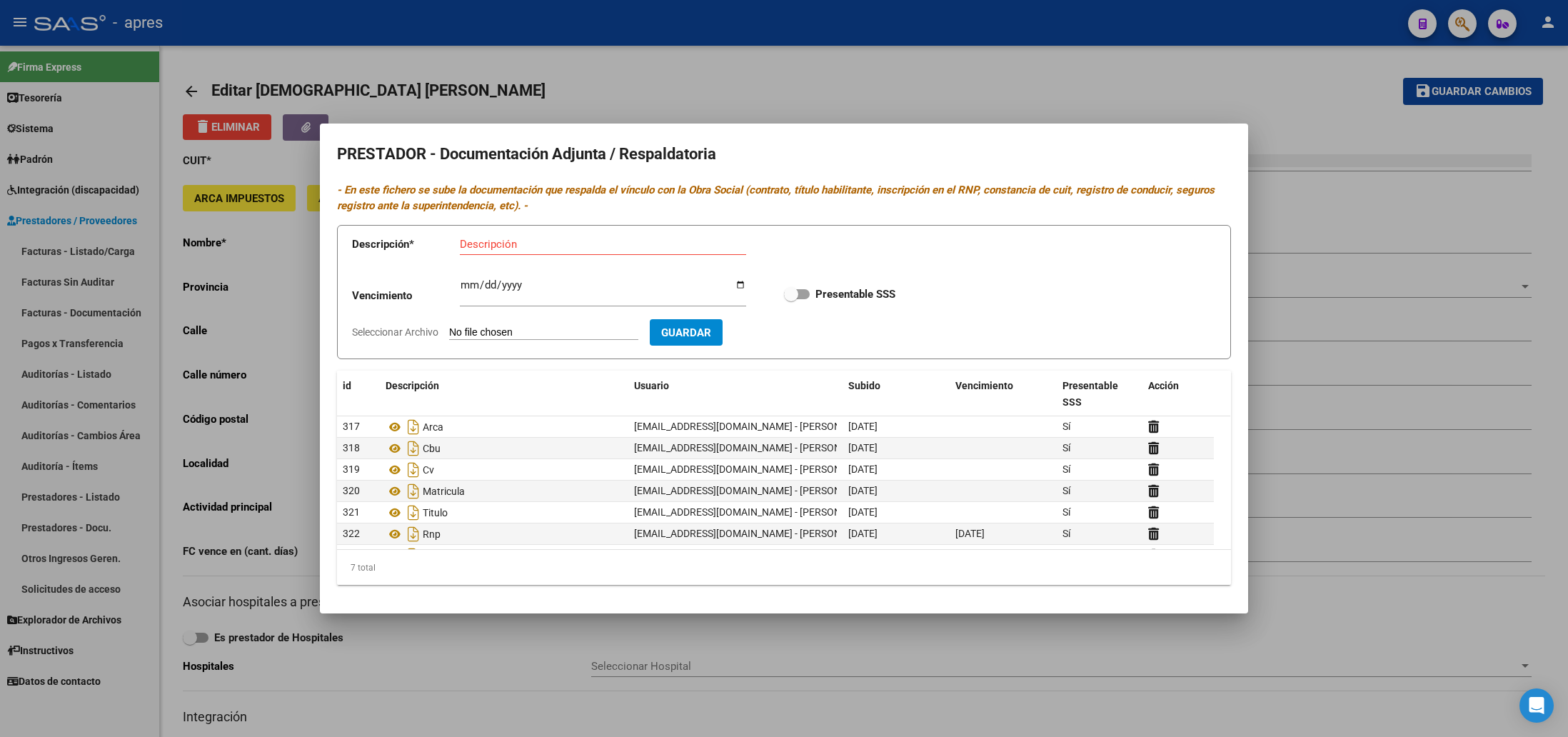
scroll to position [21, 0]
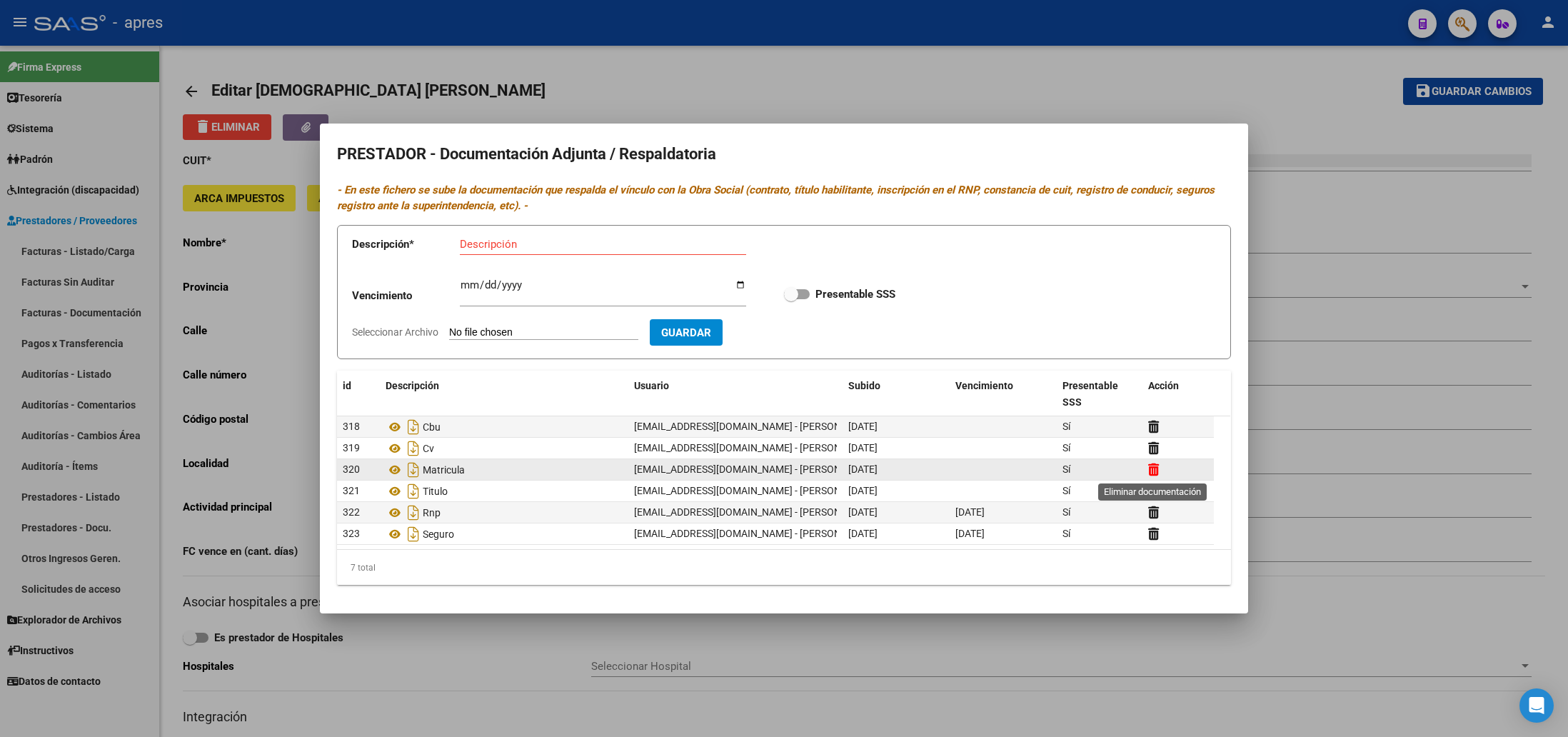
click at [1150, 467] on icon at bounding box center [1154, 470] width 11 height 14
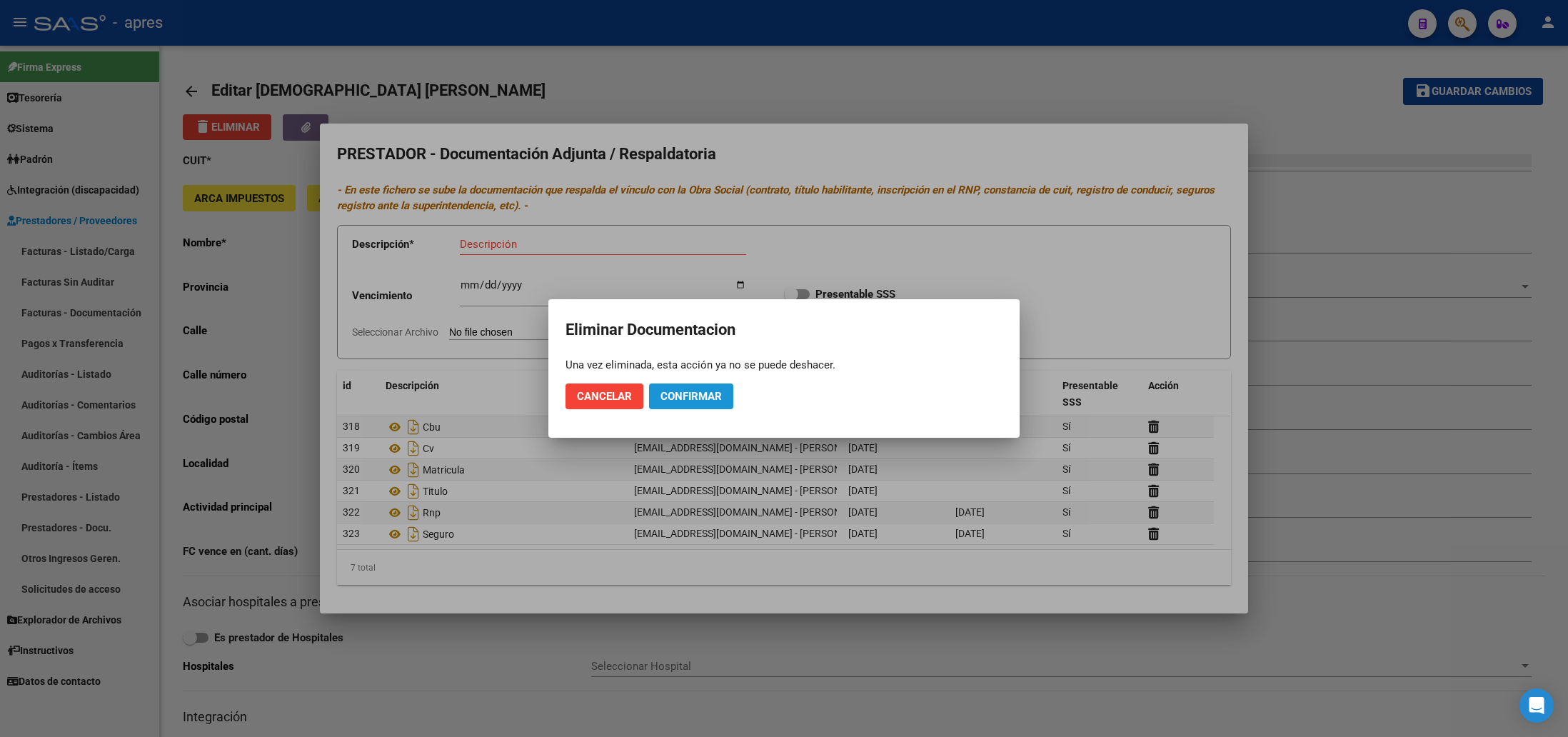
click at [701, 395] on span "Confirmar" at bounding box center [691, 396] width 61 height 13
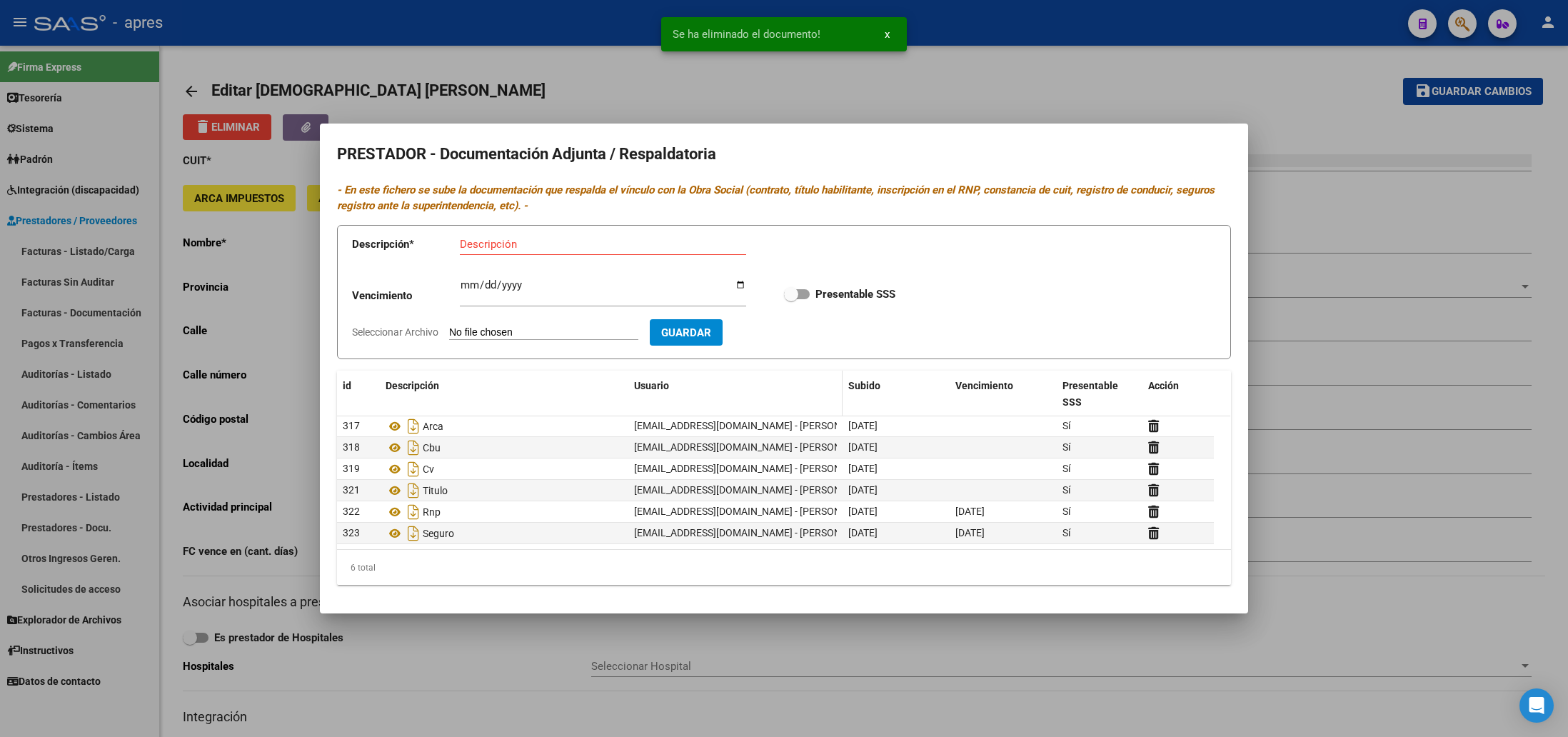
scroll to position [0, 0]
click at [512, 247] on input "Descripción" at bounding box center [603, 244] width 286 height 13
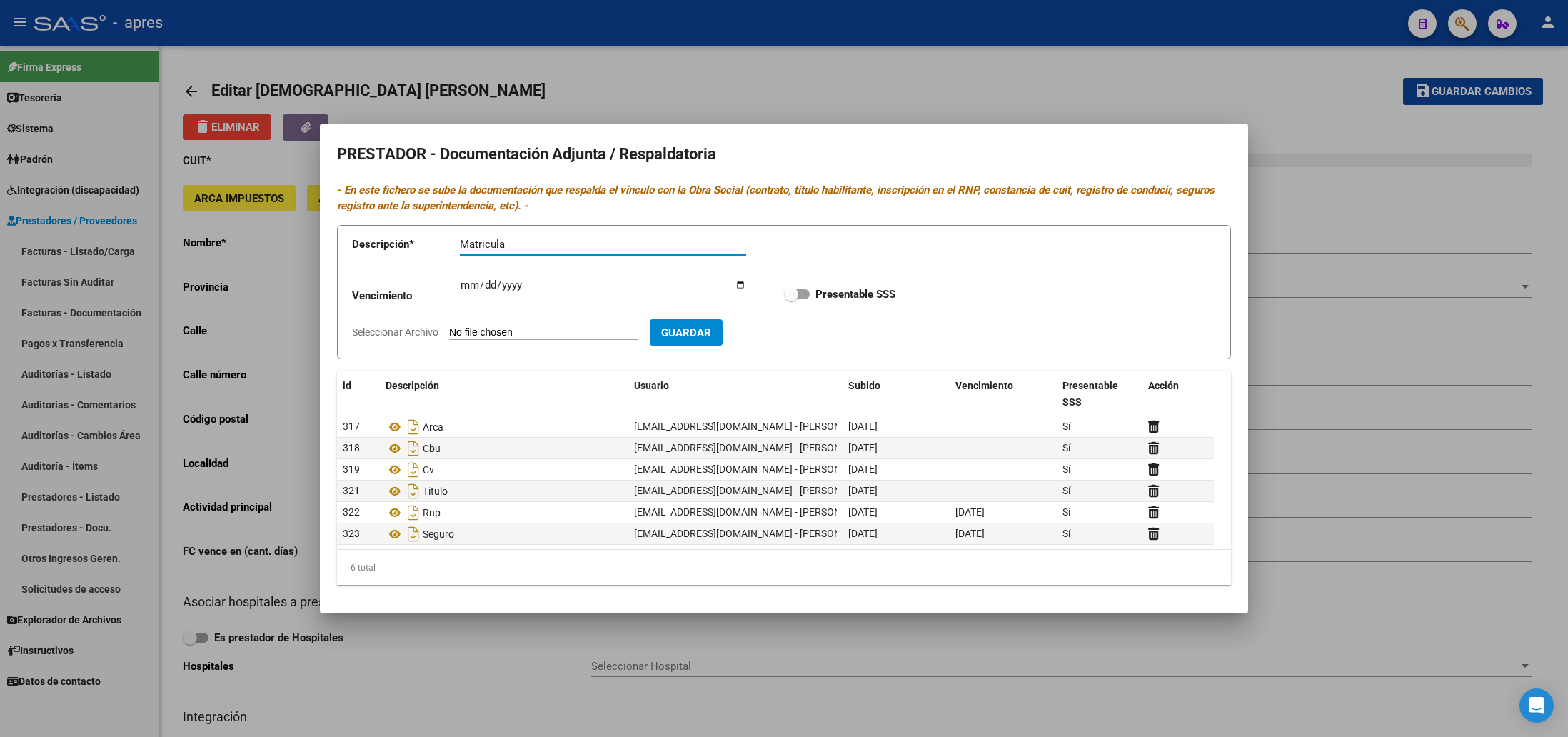
type input "Matricula"
click at [572, 327] on app-file-uploader "Seleccionar Archivo" at bounding box center [500, 332] width 298 height 13
click at [547, 333] on input "Seleccionar Archivo" at bounding box center [544, 334] width 189 height 14
type input "C:\fakepath\matriculas.pdf"
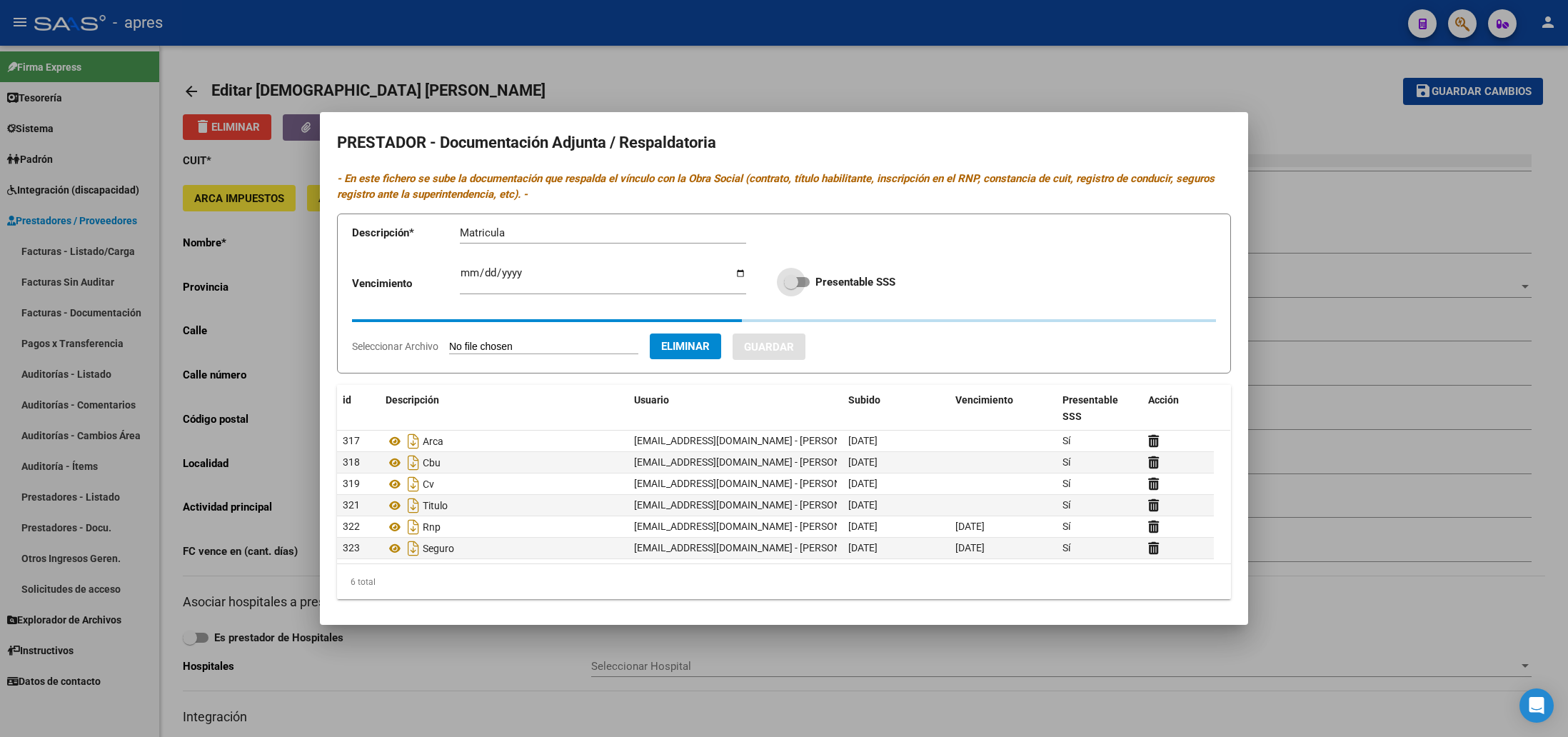
click at [795, 283] on span at bounding box center [796, 282] width 26 height 10
click at [791, 287] on input "Presentable SSS" at bounding box center [790, 287] width 1 height 1
checkbox input "true"
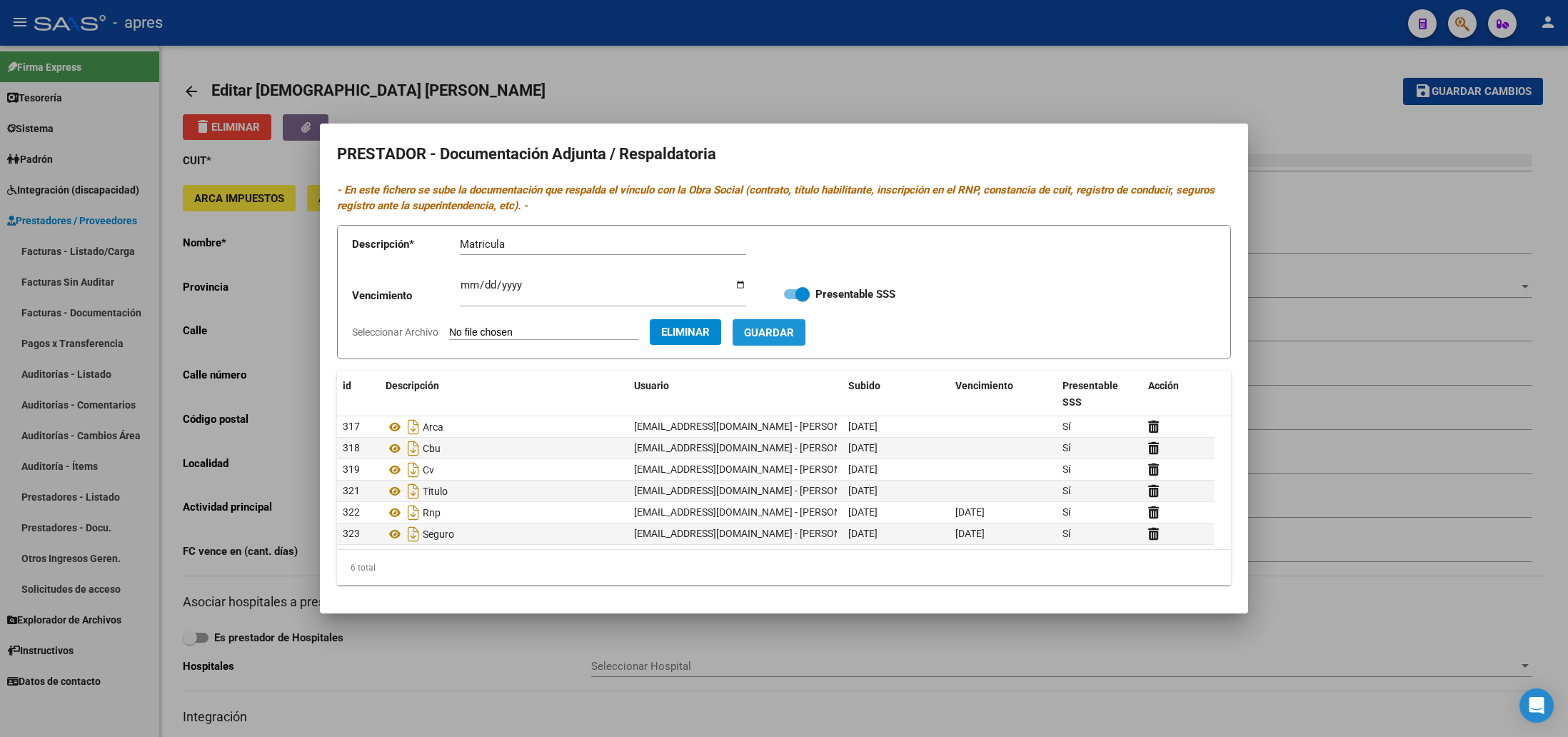
click at [789, 330] on span "Guardar" at bounding box center [769, 333] width 50 height 13
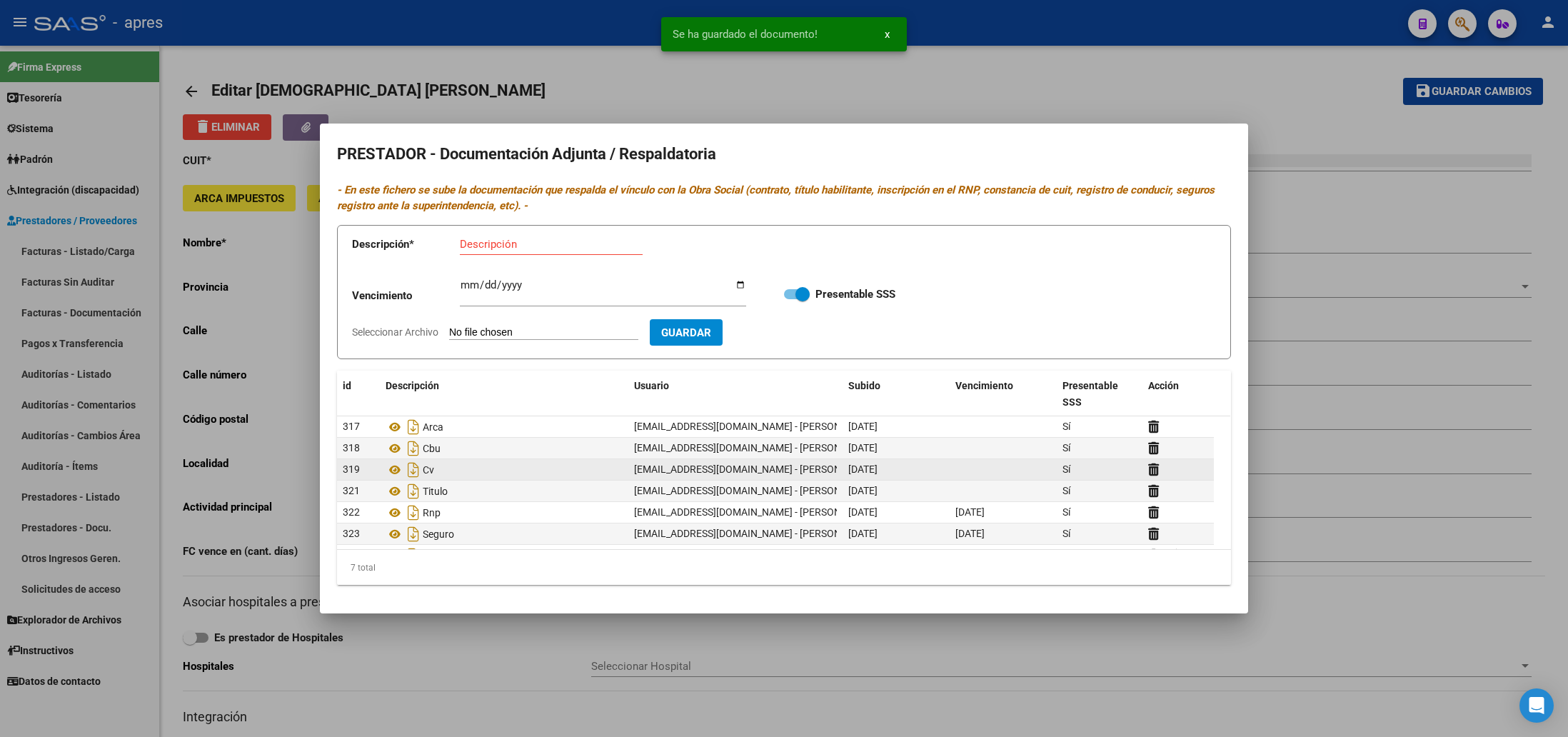
scroll to position [21, 0]
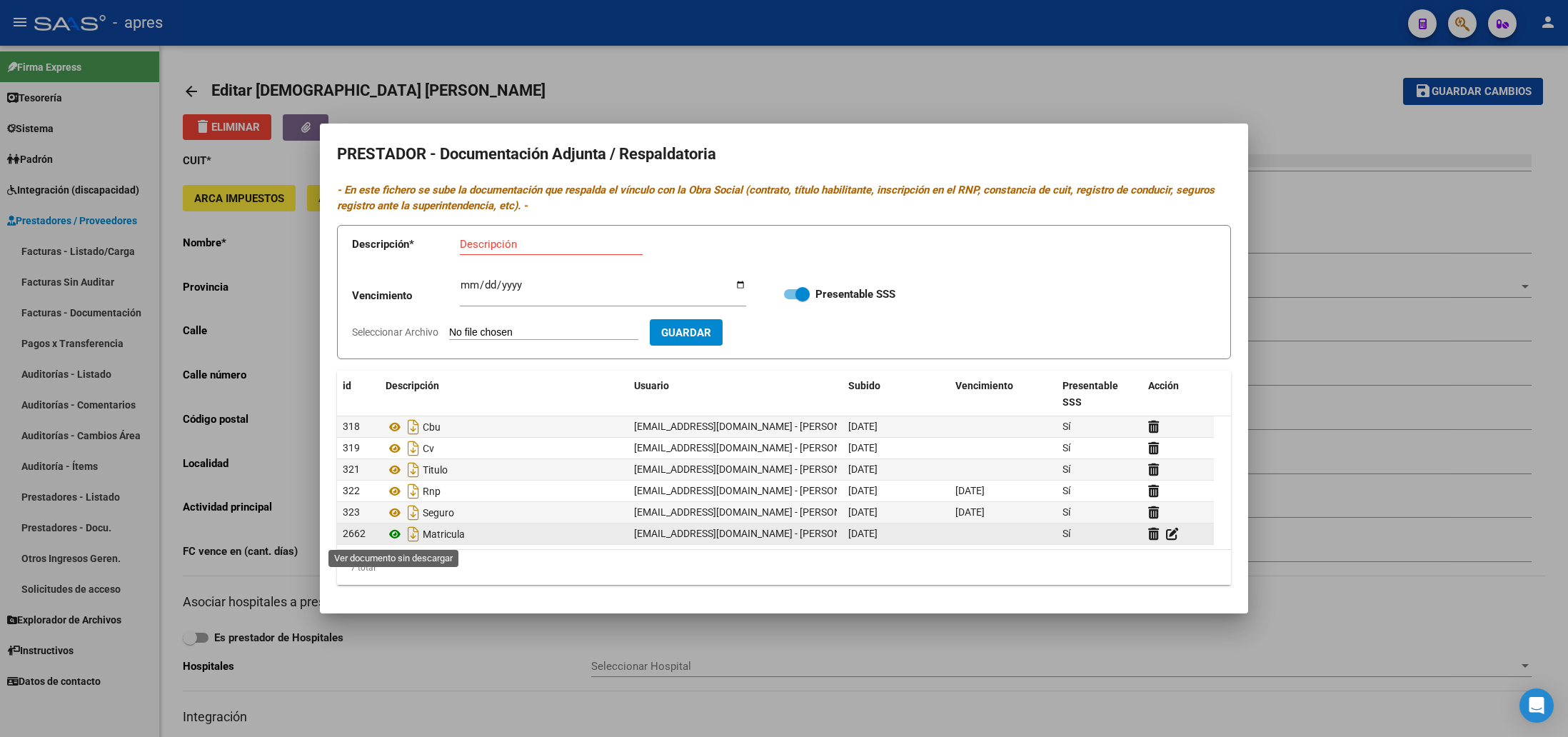
click at [394, 534] on icon at bounding box center [395, 534] width 19 height 17
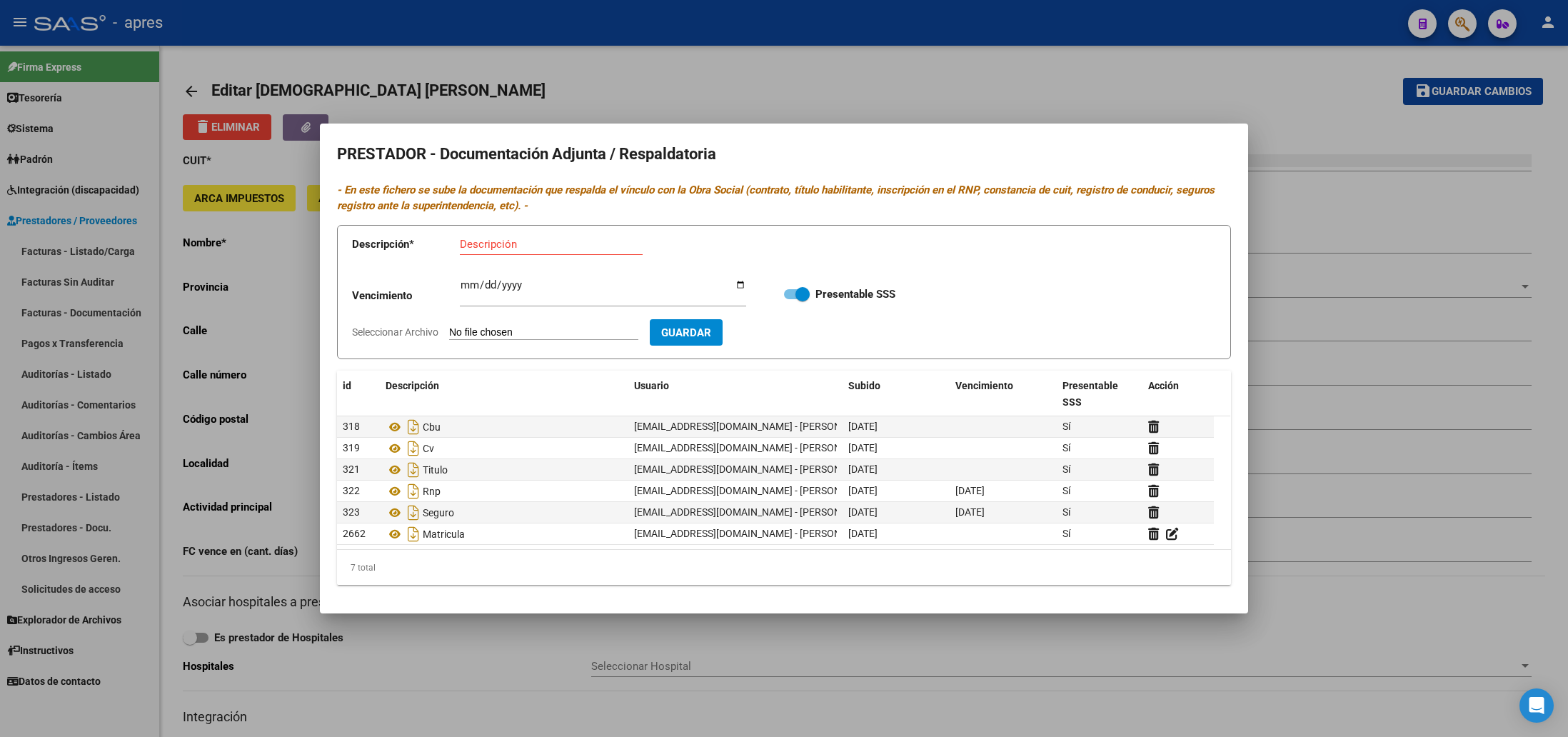
click at [711, 683] on div at bounding box center [784, 368] width 1568 height 737
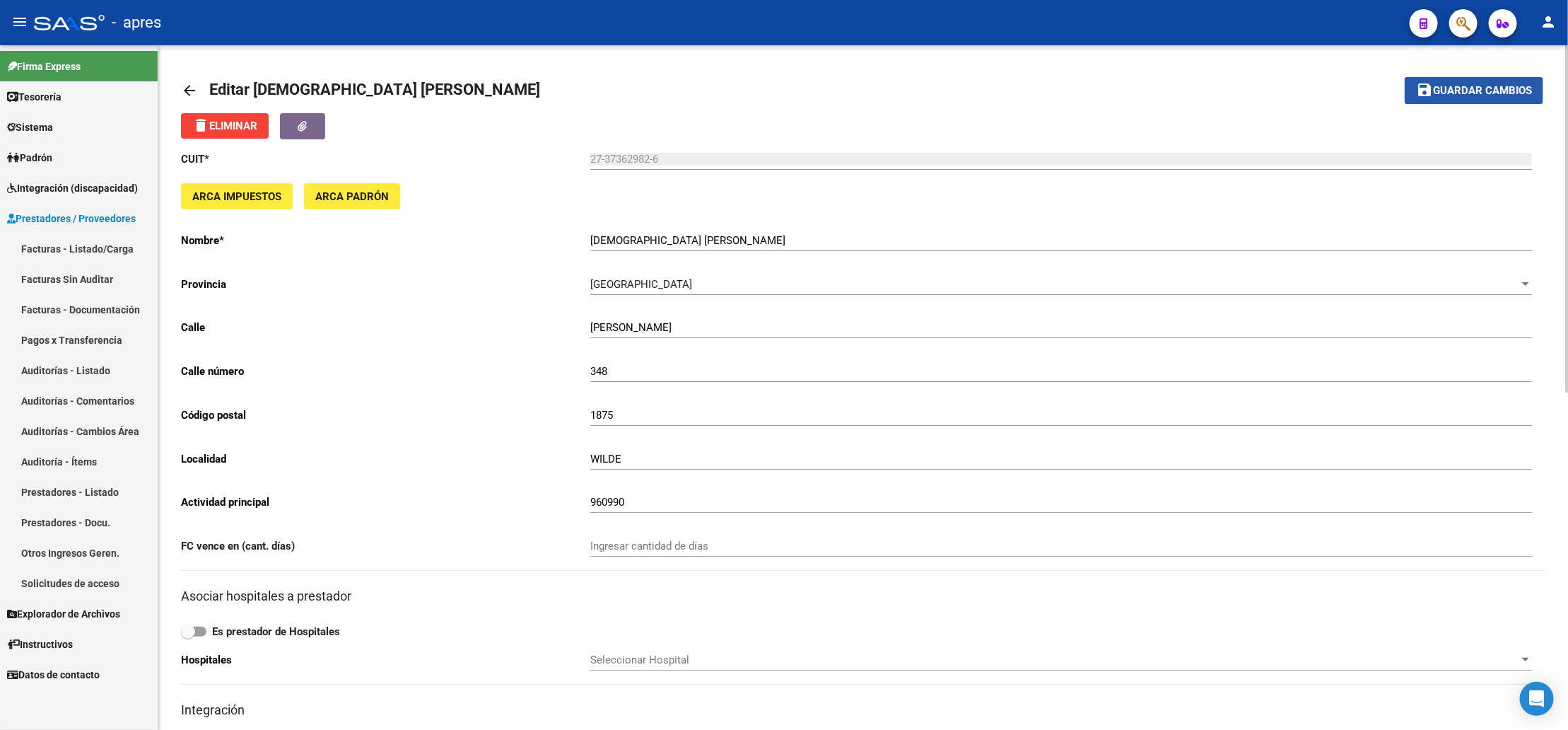
click at [1517, 85] on span "Guardar cambios" at bounding box center [1482, 90] width 99 height 13
click at [189, 87] on mat-icon "arrow_back" at bounding box center [189, 90] width 17 height 17
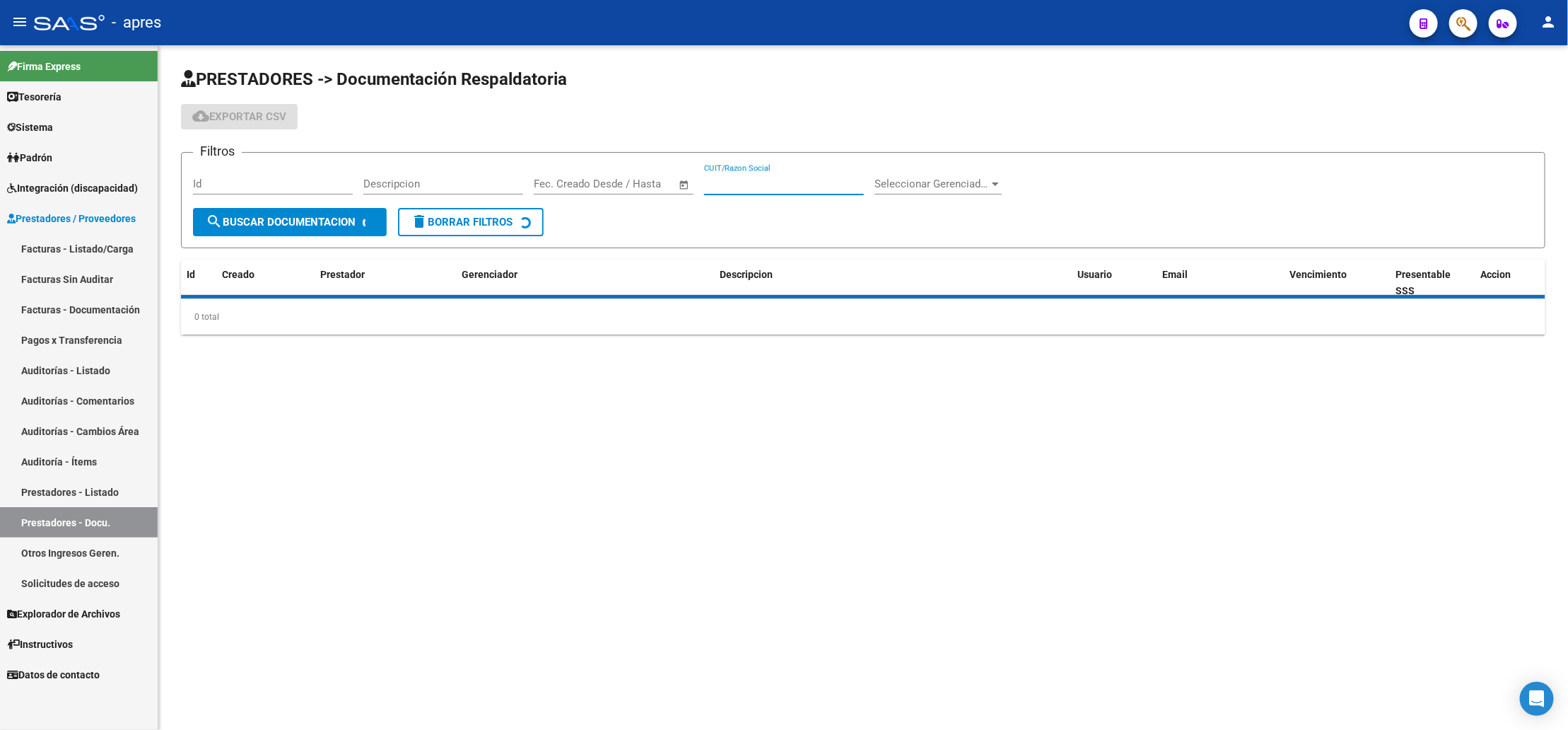
click at [745, 185] on input "CUIT/Razon Social" at bounding box center [784, 183] width 160 height 13
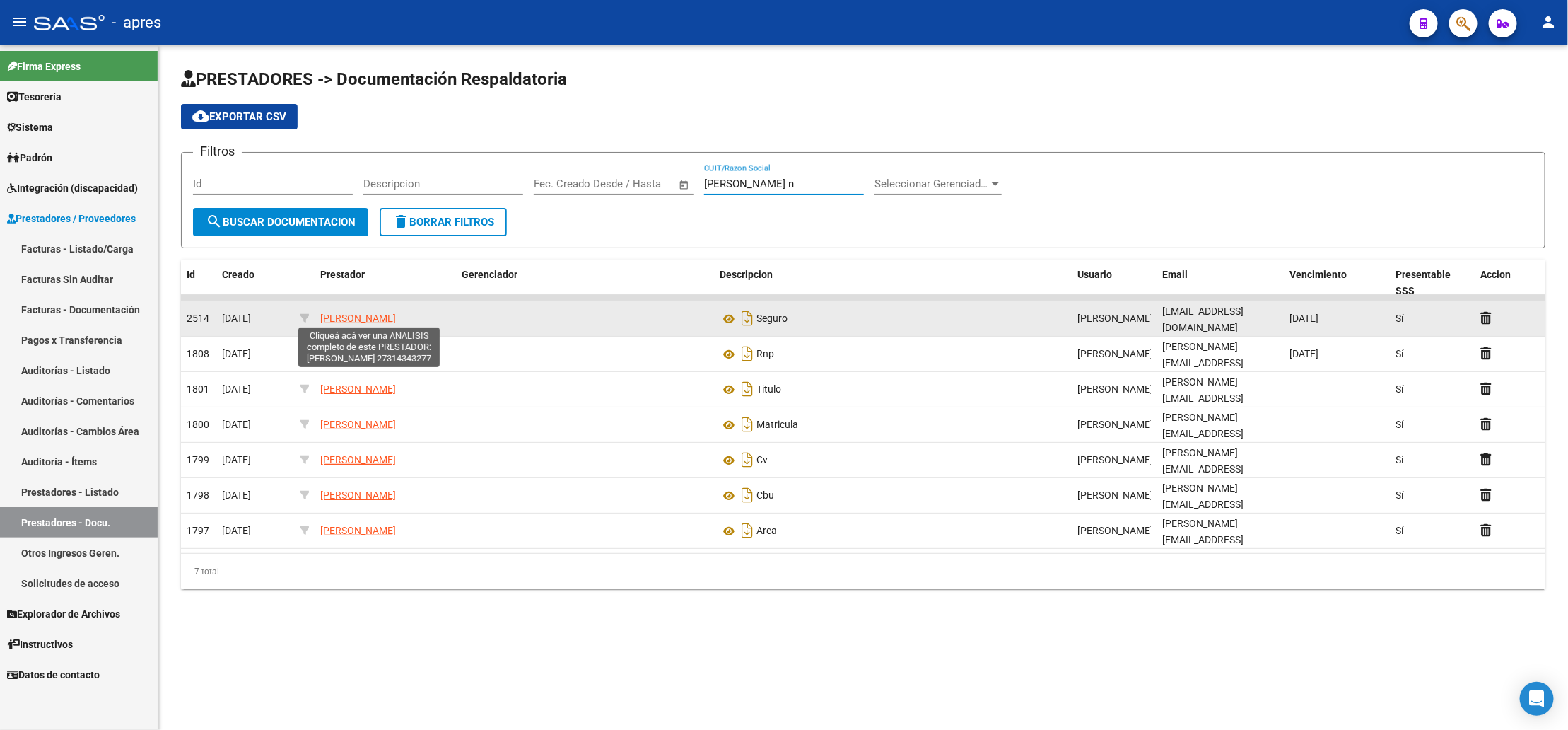
type input "[PERSON_NAME] n"
click at [376, 313] on span "[PERSON_NAME]" at bounding box center [358, 318] width 76 height 11
type textarea "27314343277"
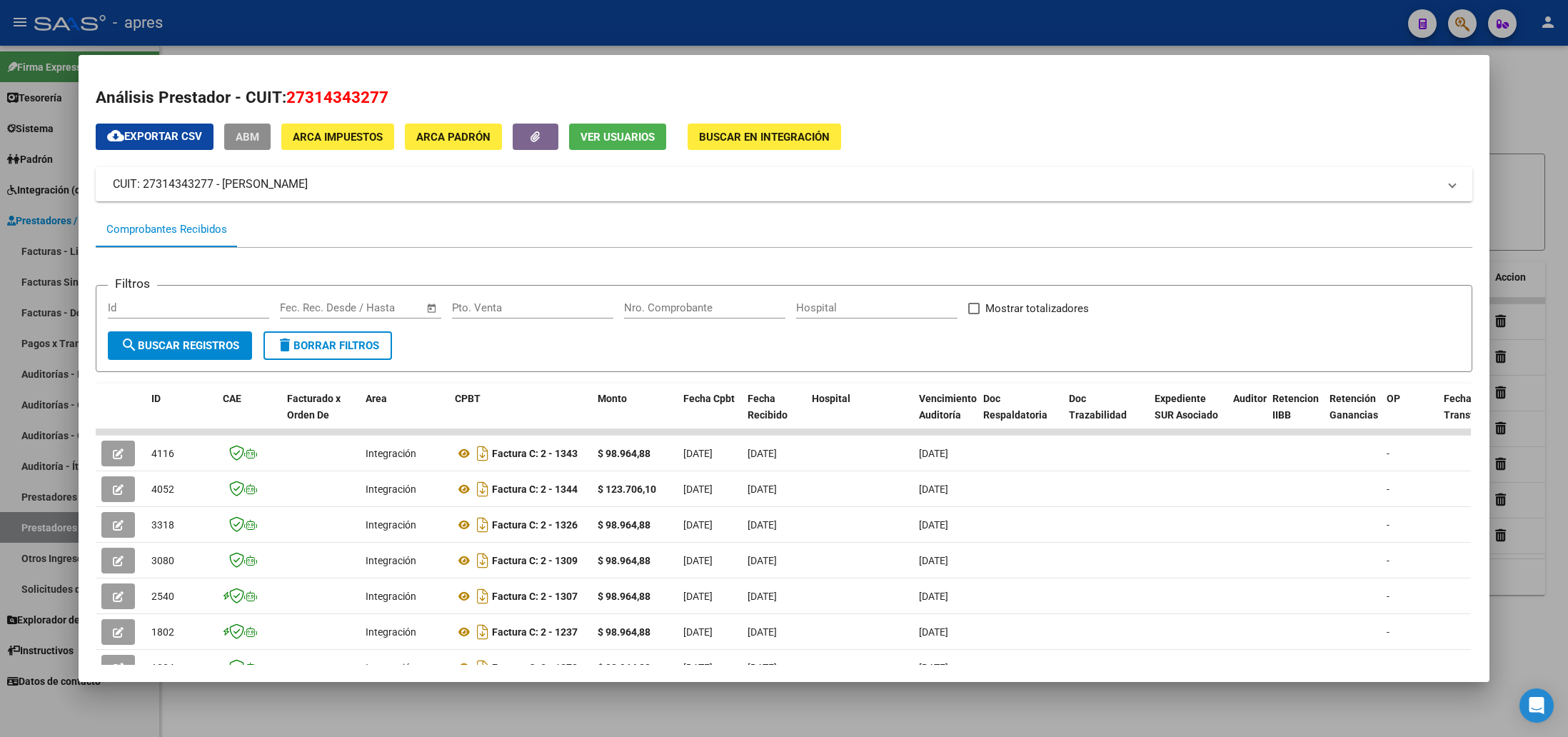
click at [245, 126] on button "ABM" at bounding box center [247, 136] width 46 height 26
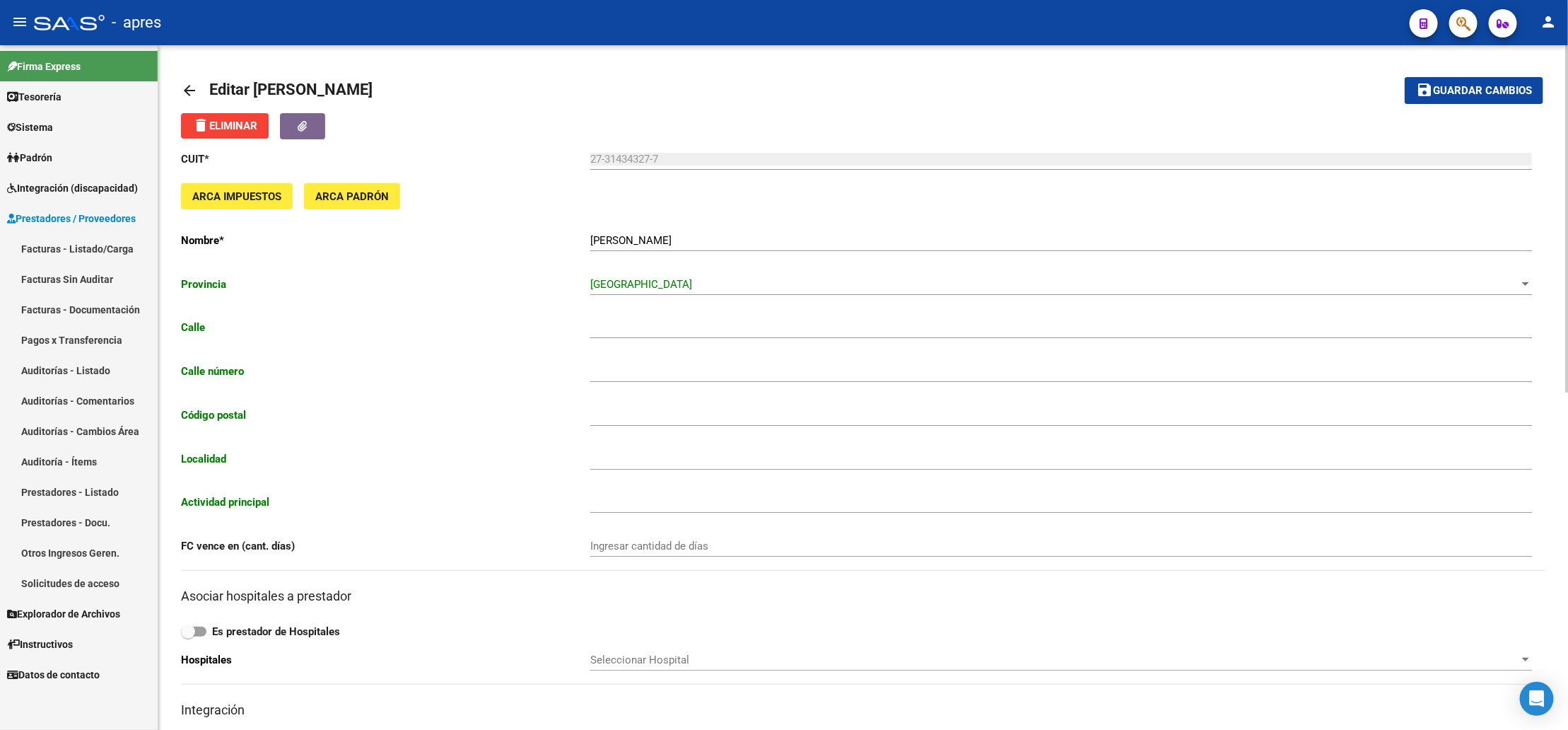
type input "[PERSON_NAME]"
type input "1636"
type input "1878"
type input "QUILMES"
type input "863200"
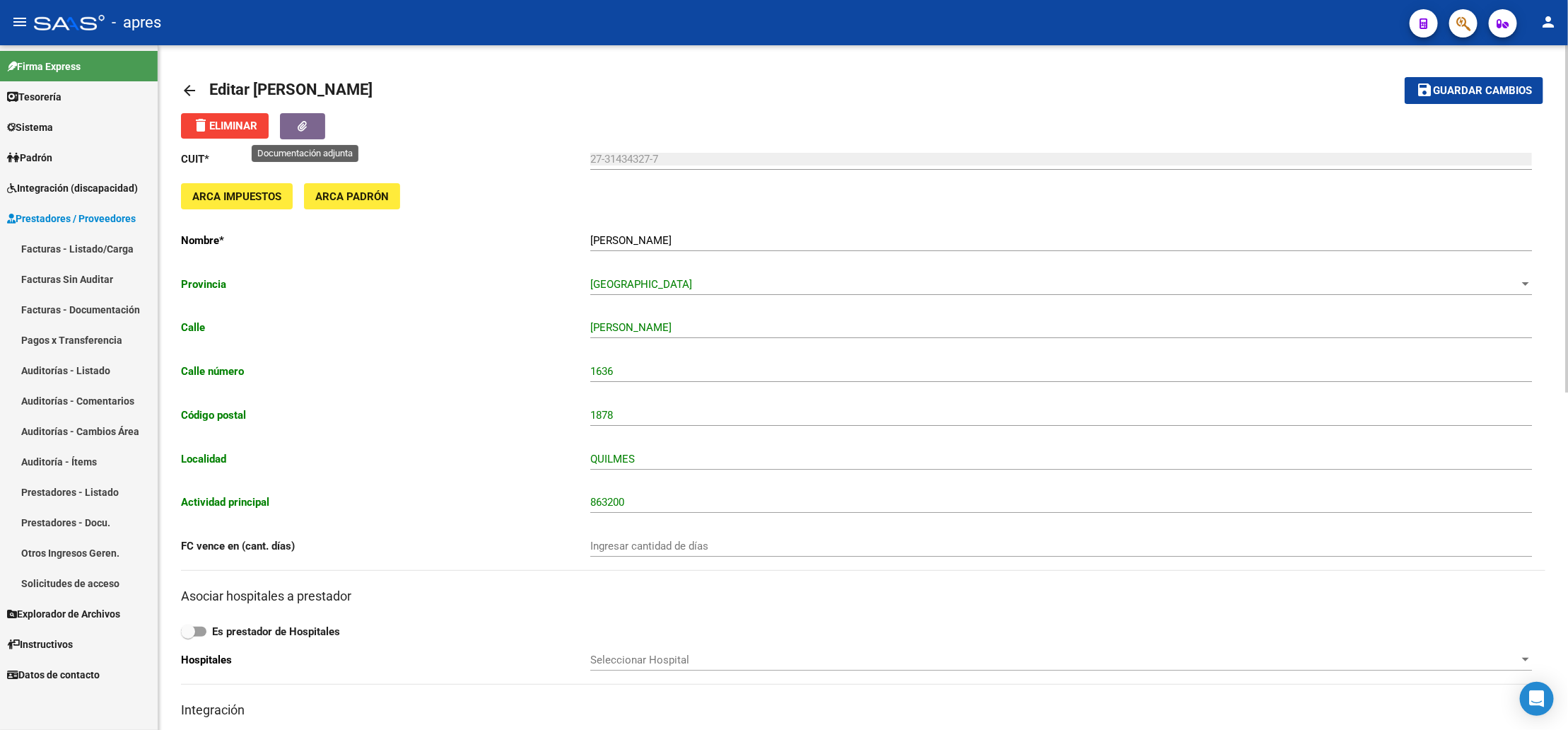
click at [295, 121] on button "button" at bounding box center [303, 126] width 46 height 26
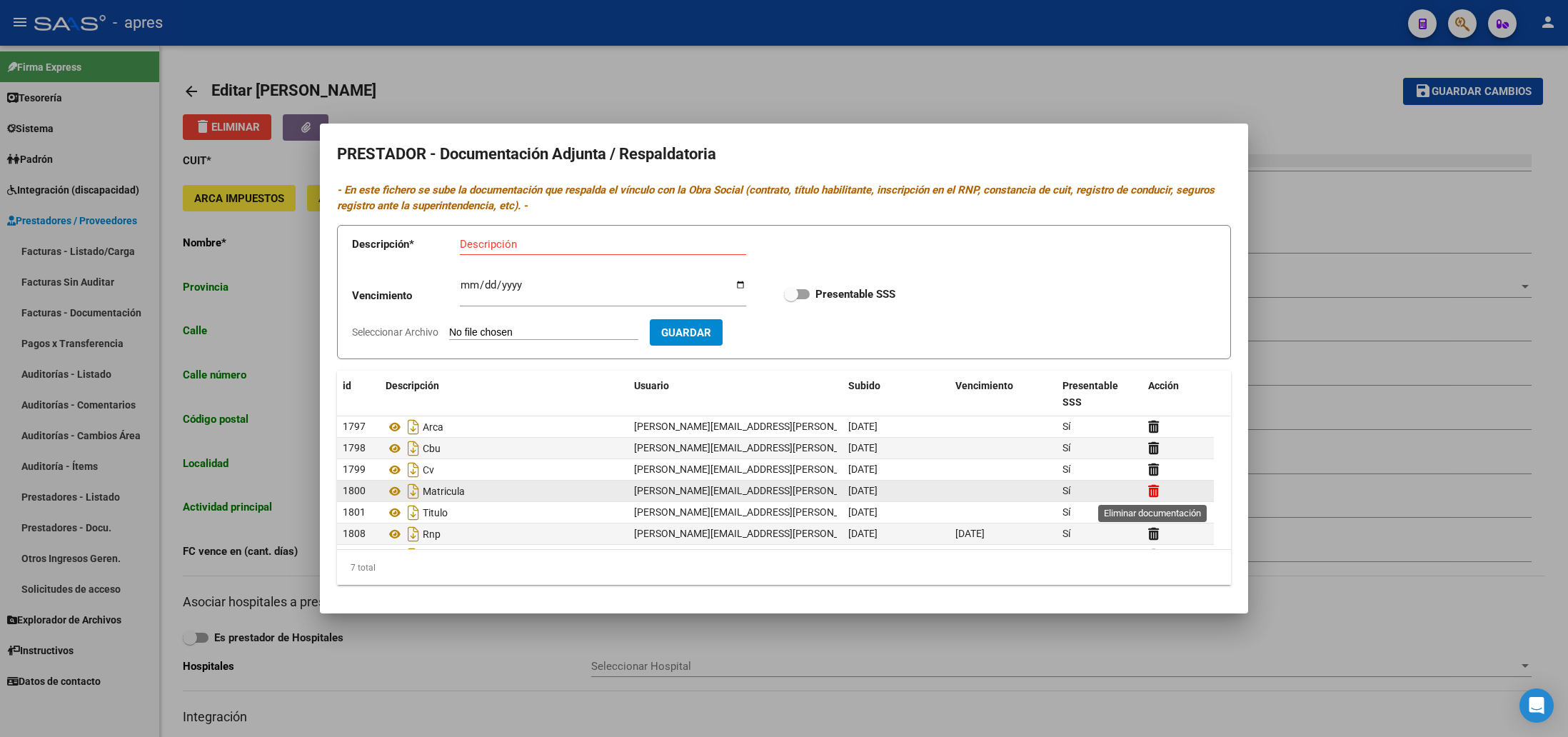
click at [1153, 487] on icon at bounding box center [1154, 491] width 11 height 14
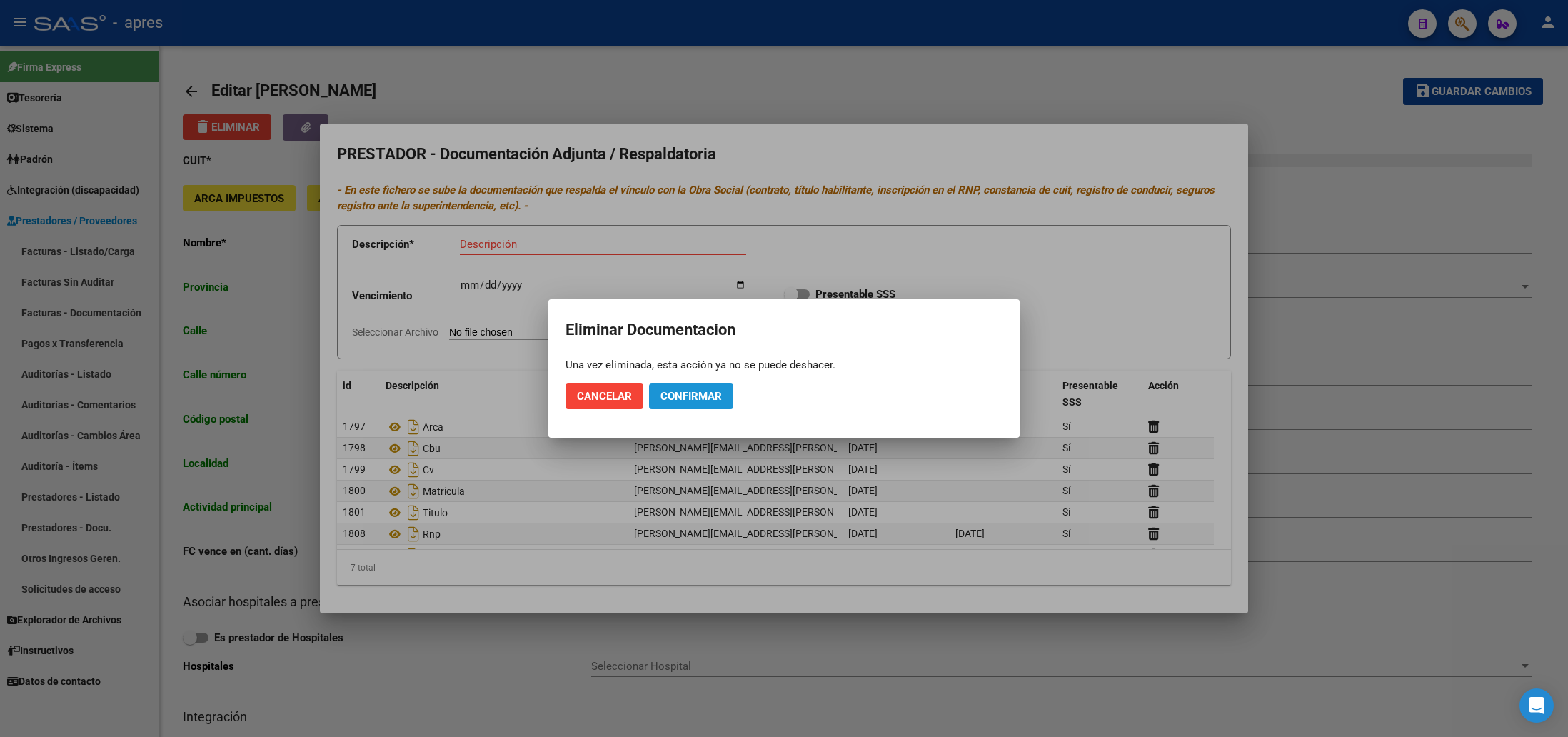
drag, startPoint x: 675, startPoint y: 398, endPoint x: 582, endPoint y: 392, distance: 93.2
click at [674, 397] on span "Confirmar" at bounding box center [691, 396] width 61 height 13
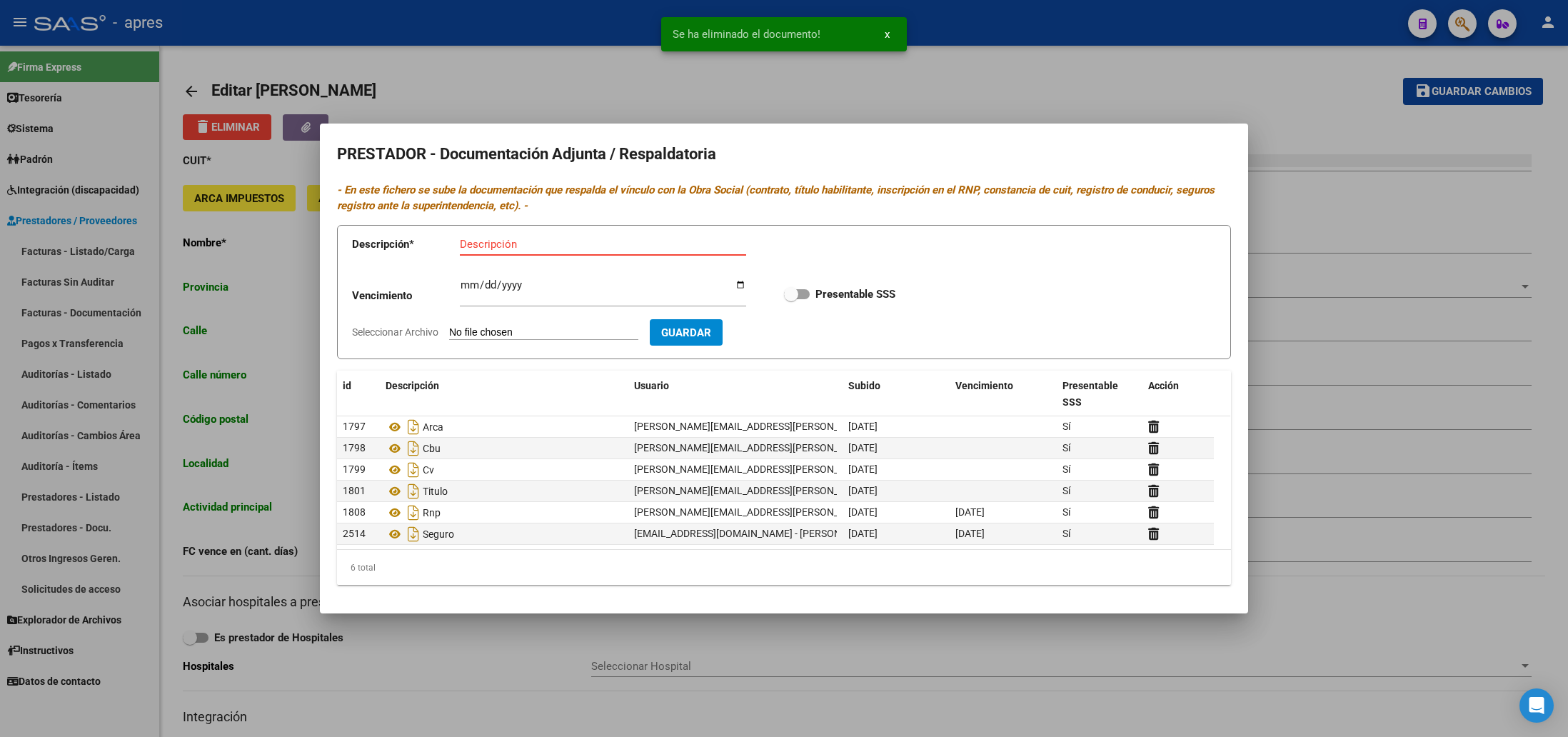
click at [473, 243] on input "Descripción" at bounding box center [603, 244] width 286 height 13
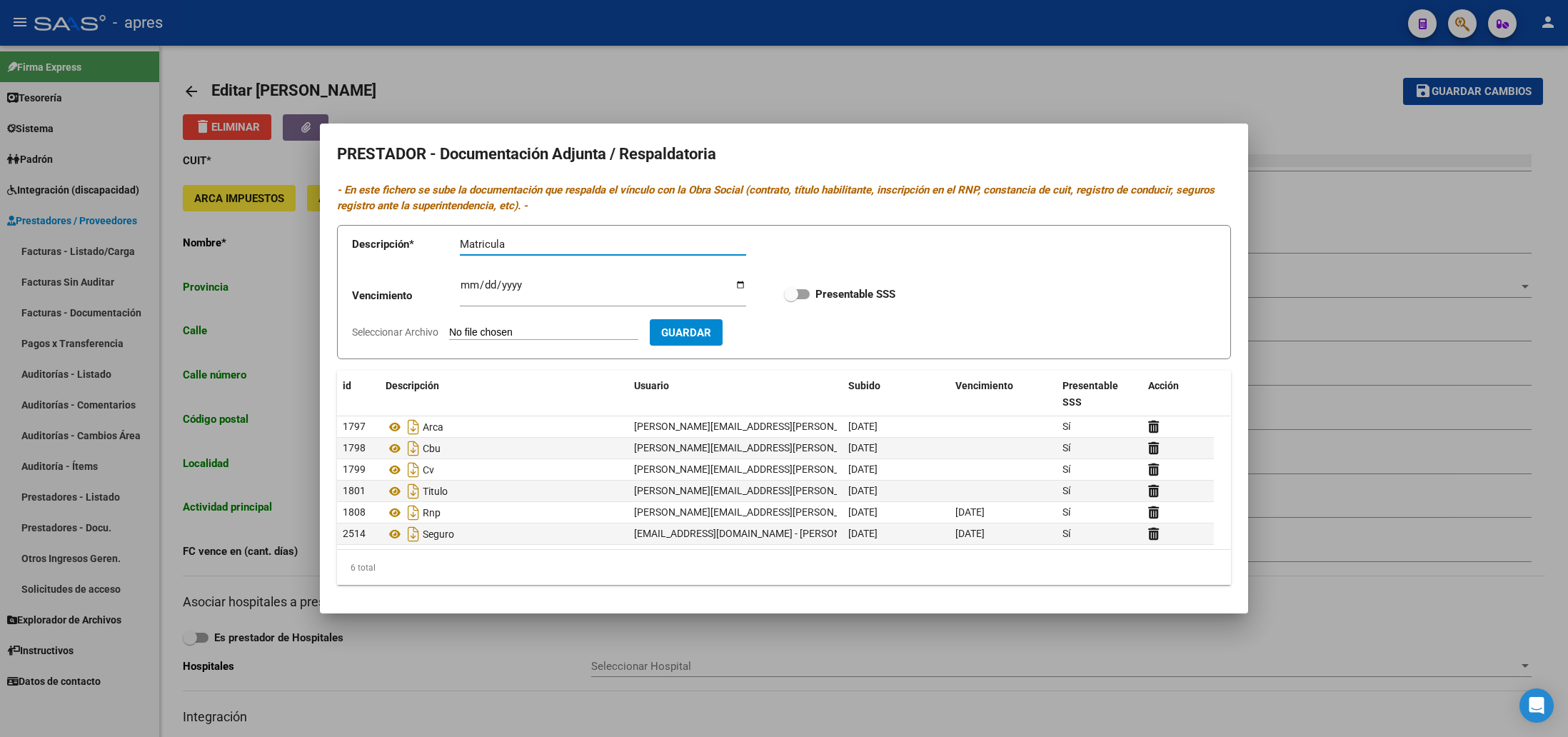
type input "Matricula"
click at [493, 332] on input "Seleccionar Archivo" at bounding box center [544, 334] width 189 height 14
type input "C:\fakepath\Matricula.pdf"
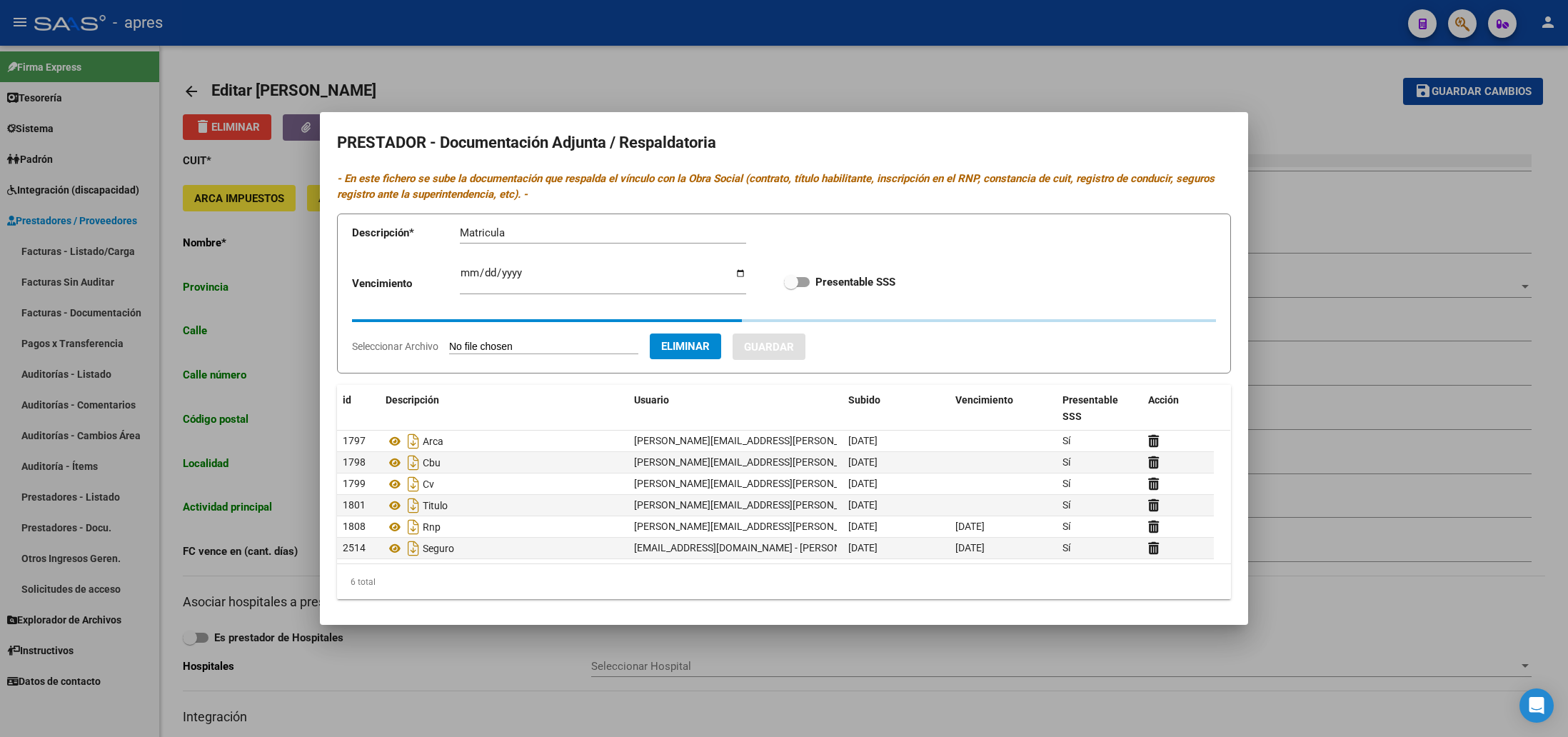
click at [799, 283] on span at bounding box center [796, 282] width 26 height 10
click at [791, 287] on input "Presentable SSS" at bounding box center [790, 287] width 1 height 1
checkbox input "true"
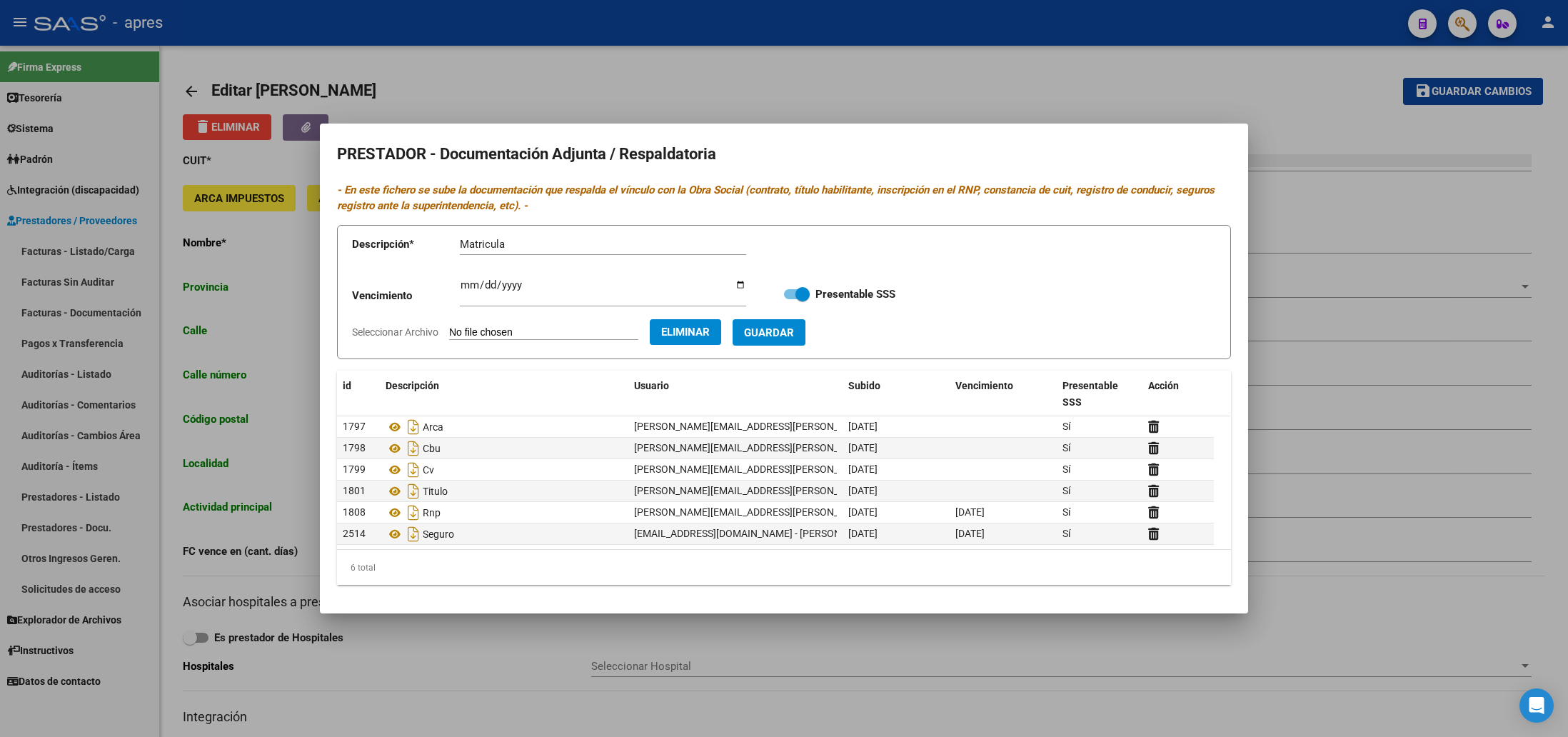
click at [794, 335] on span "Guardar" at bounding box center [769, 333] width 50 height 13
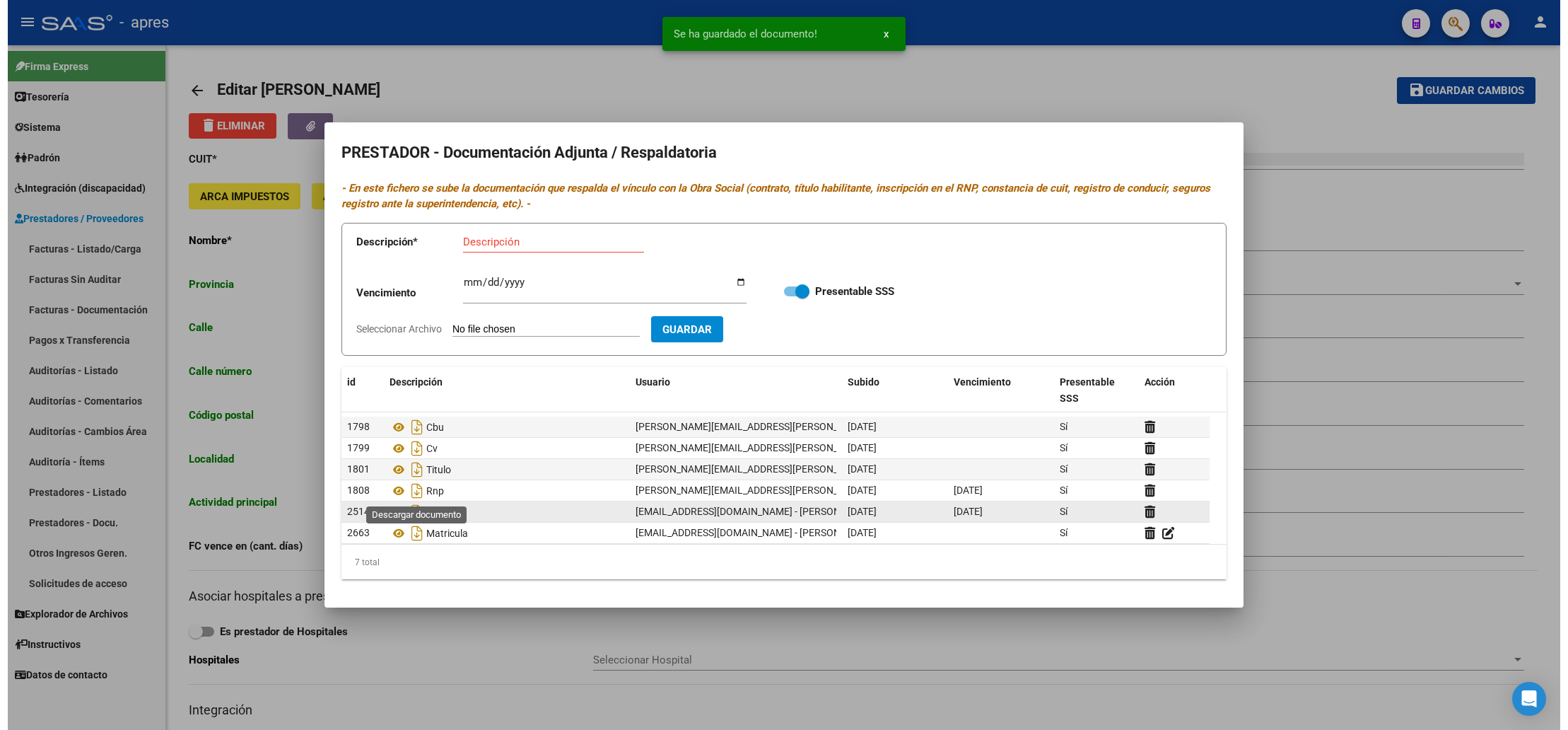
scroll to position [21, 0]
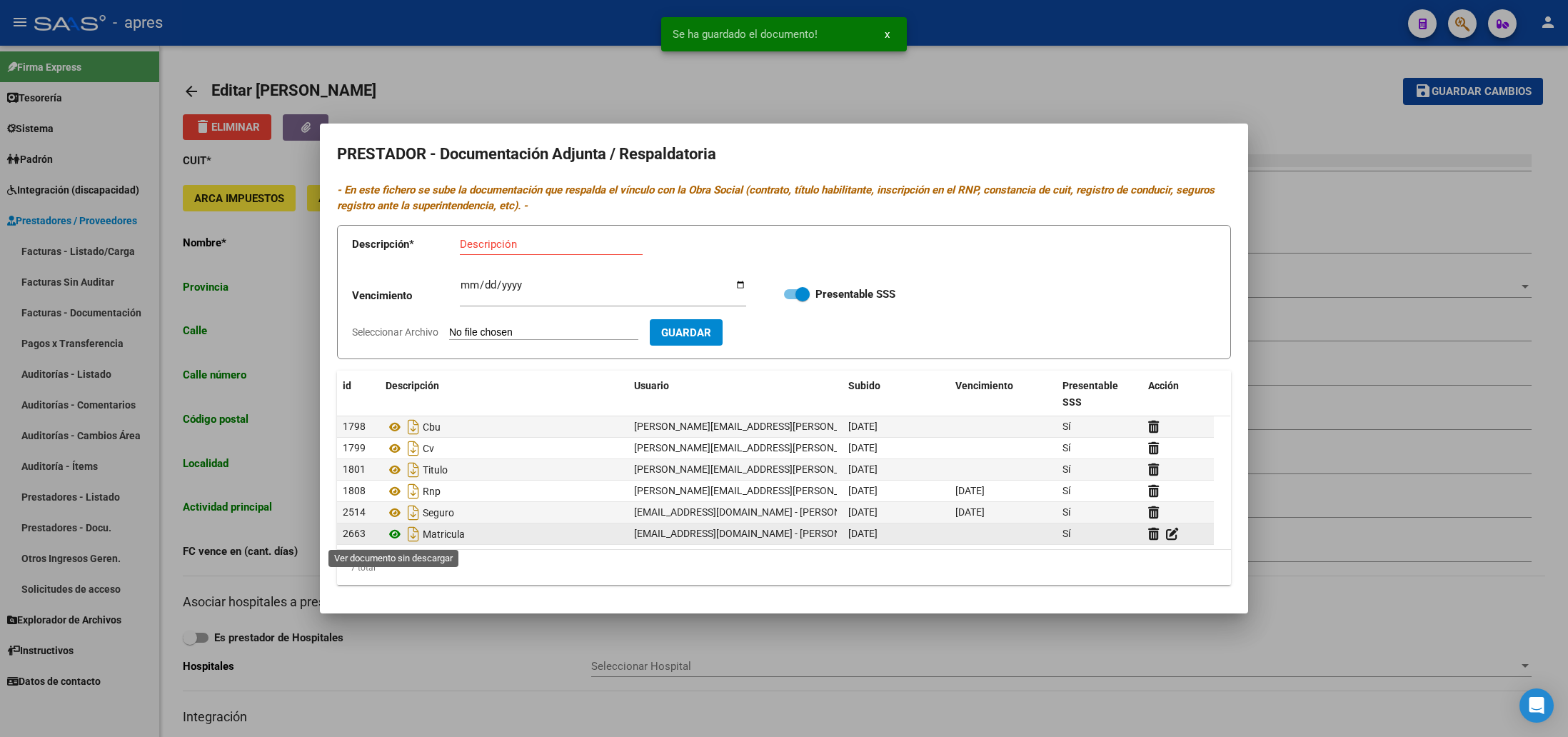
click at [395, 530] on icon at bounding box center [395, 534] width 19 height 17
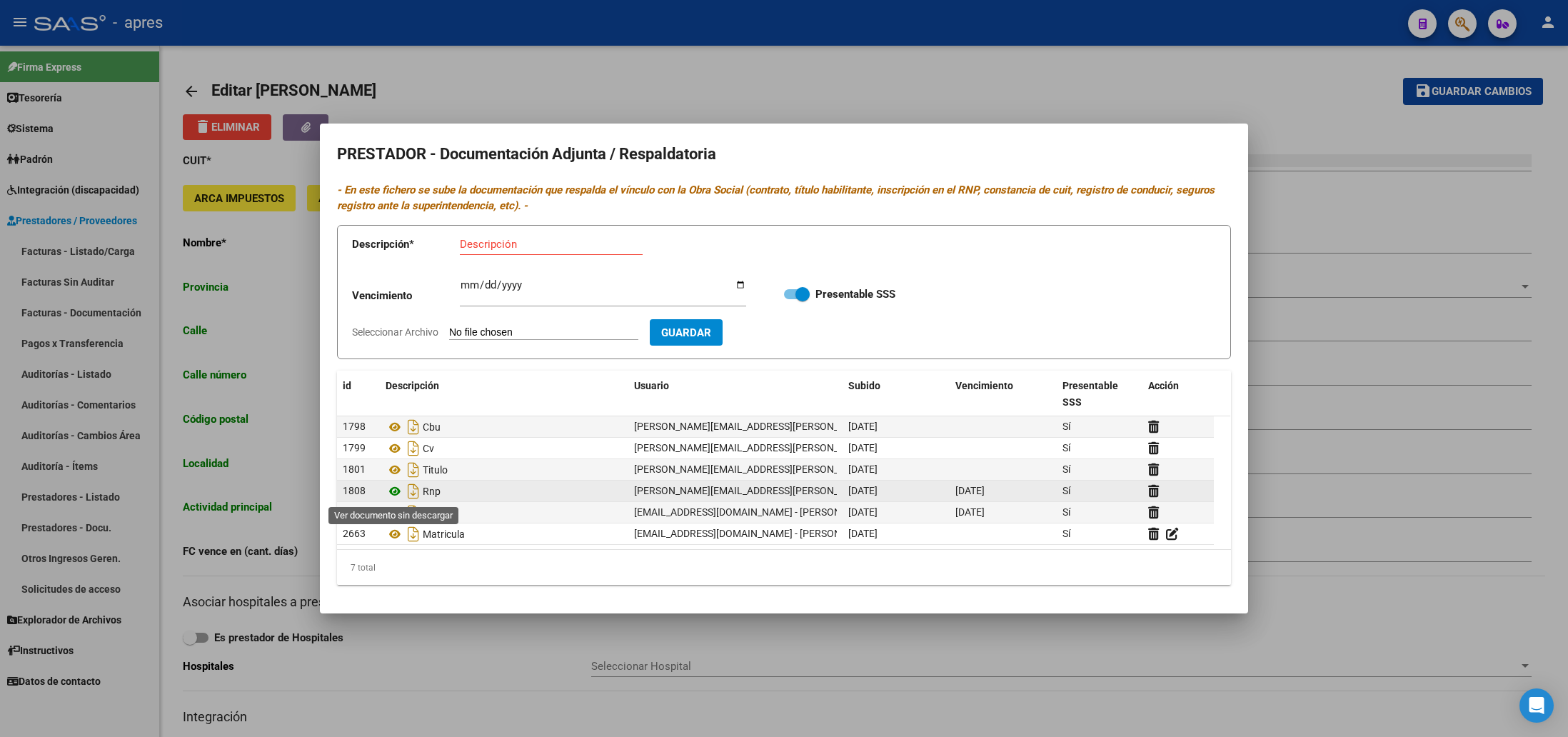
click at [397, 495] on icon at bounding box center [395, 491] width 19 height 17
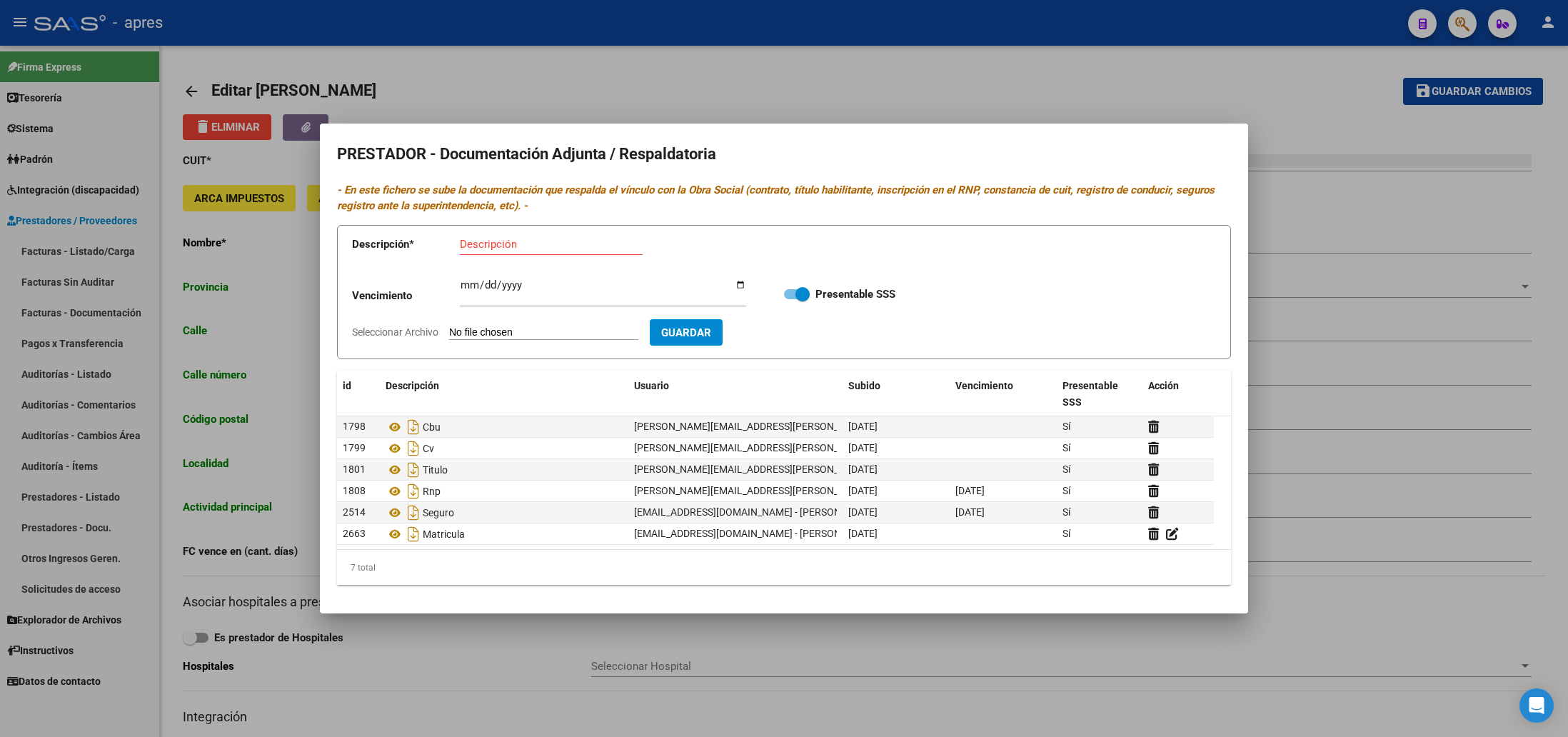
click at [654, 674] on div at bounding box center [784, 368] width 1568 height 737
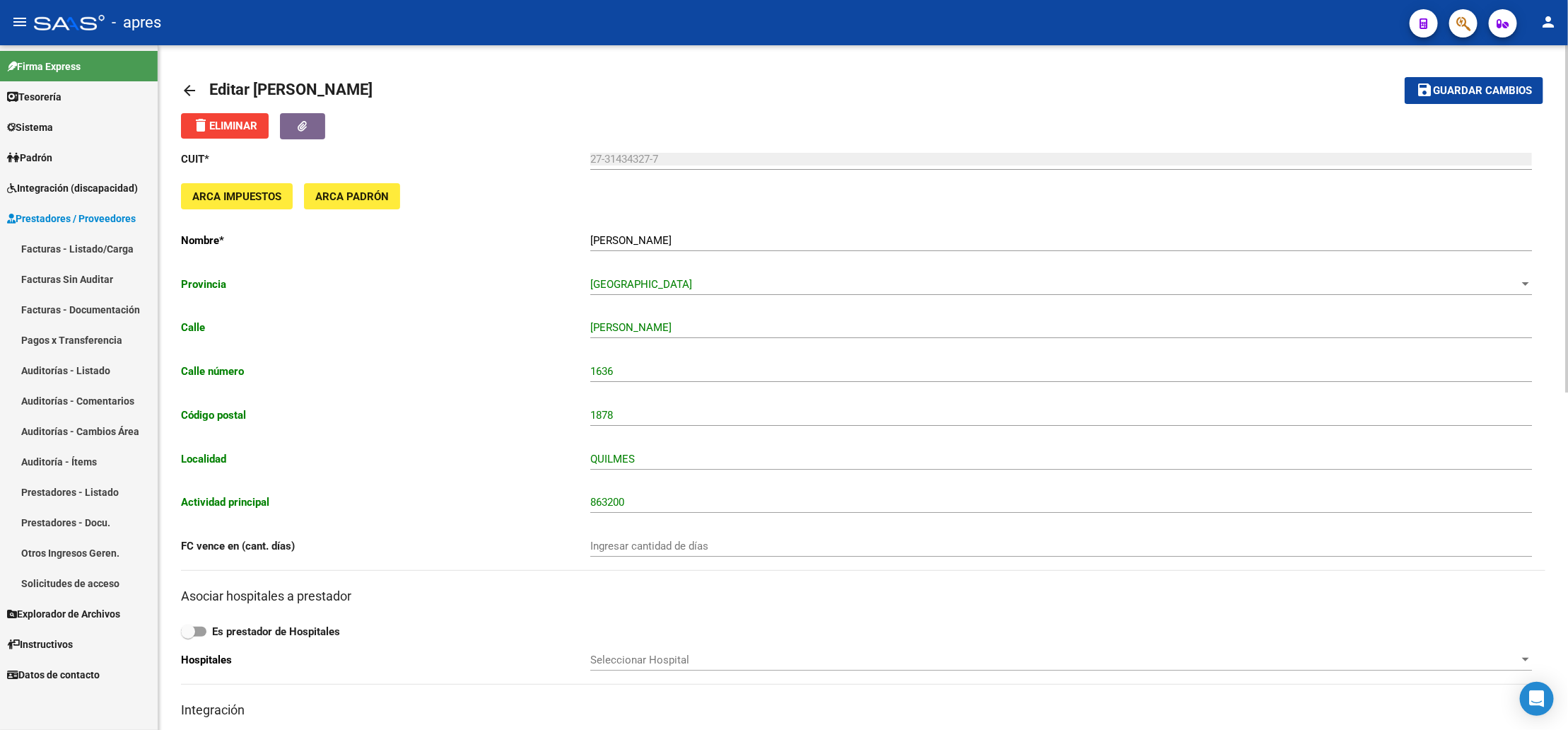
click at [1442, 98] on button "save Guardar cambios" at bounding box center [1474, 90] width 138 height 26
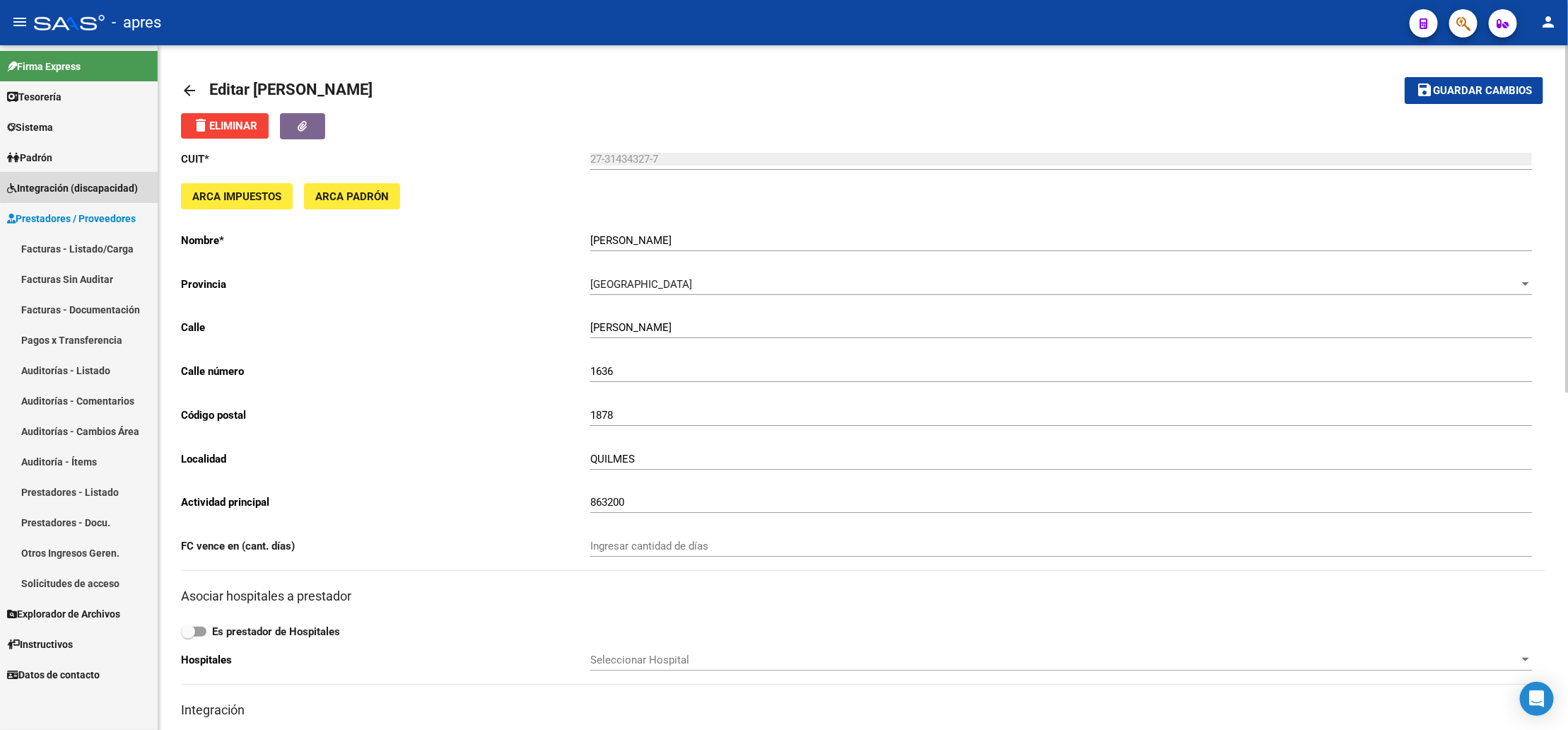
click at [87, 185] on span "Integración (discapacidad)" at bounding box center [72, 188] width 131 height 15
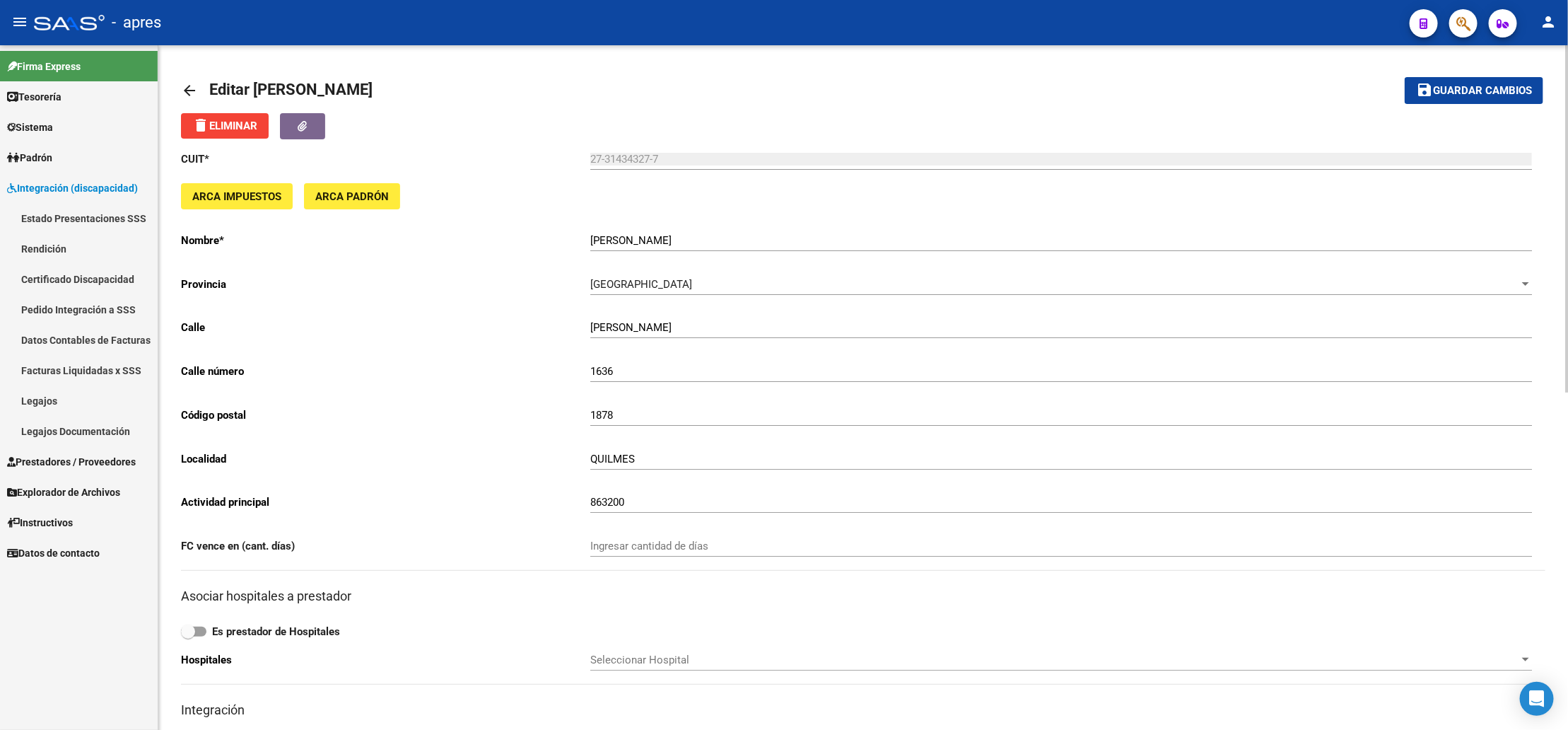
click at [66, 455] on span "Prestadores / Proveedores" at bounding box center [71, 462] width 128 height 15
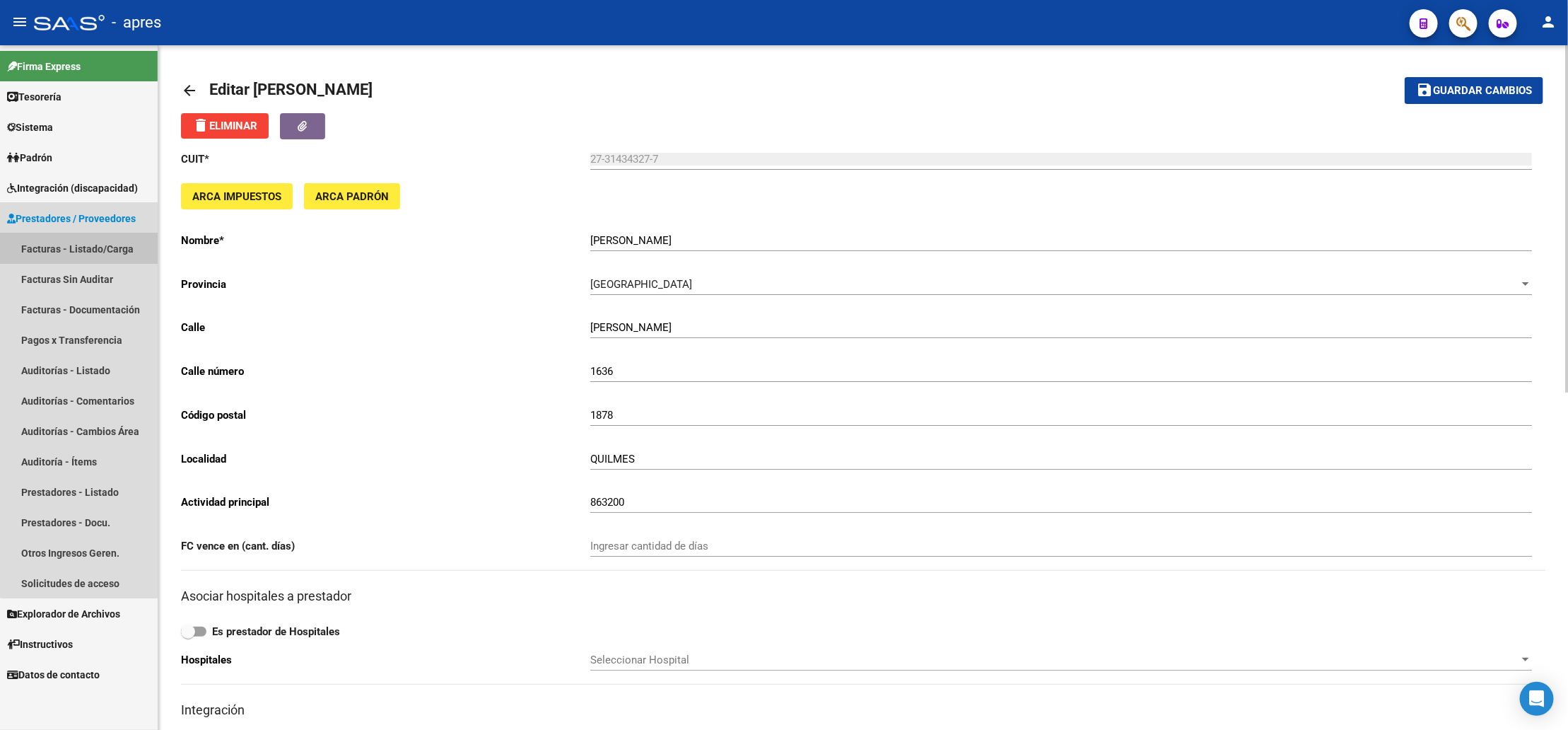
click at [85, 242] on link "Facturas - Listado/Carga" at bounding box center [79, 248] width 158 height 30
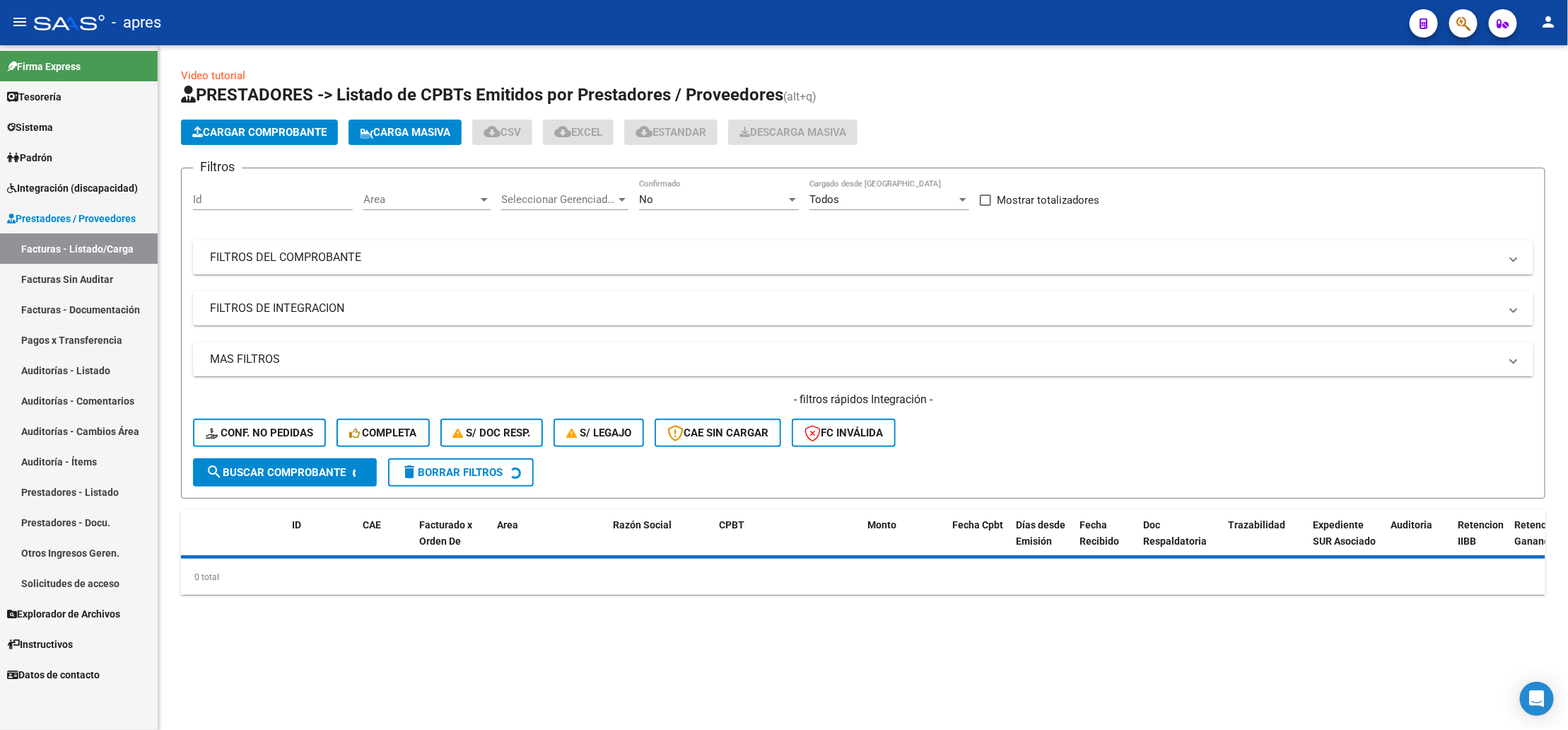
click at [420, 204] on span "Area" at bounding box center [420, 199] width 115 height 13
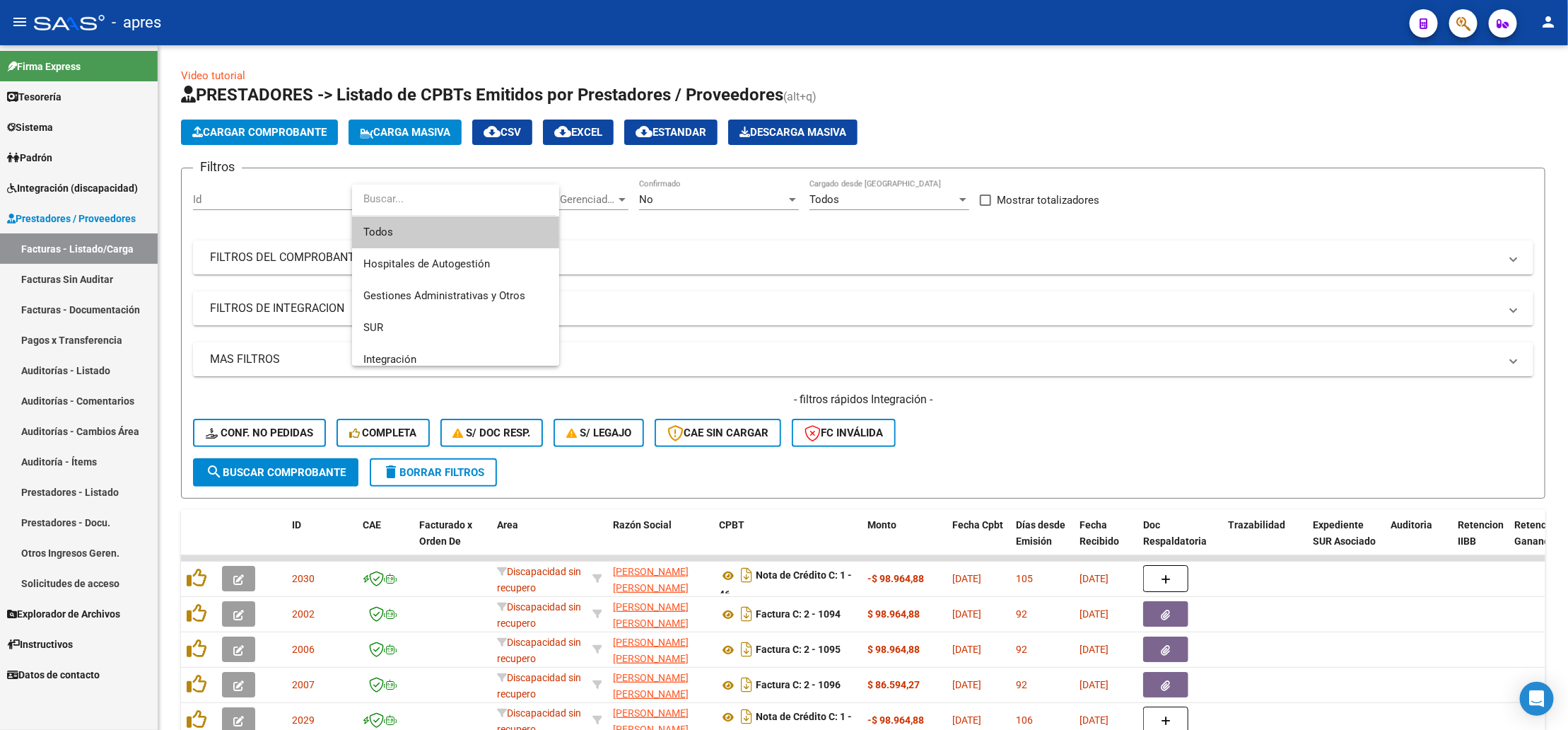
click at [436, 237] on span "Todos" at bounding box center [455, 232] width 185 height 32
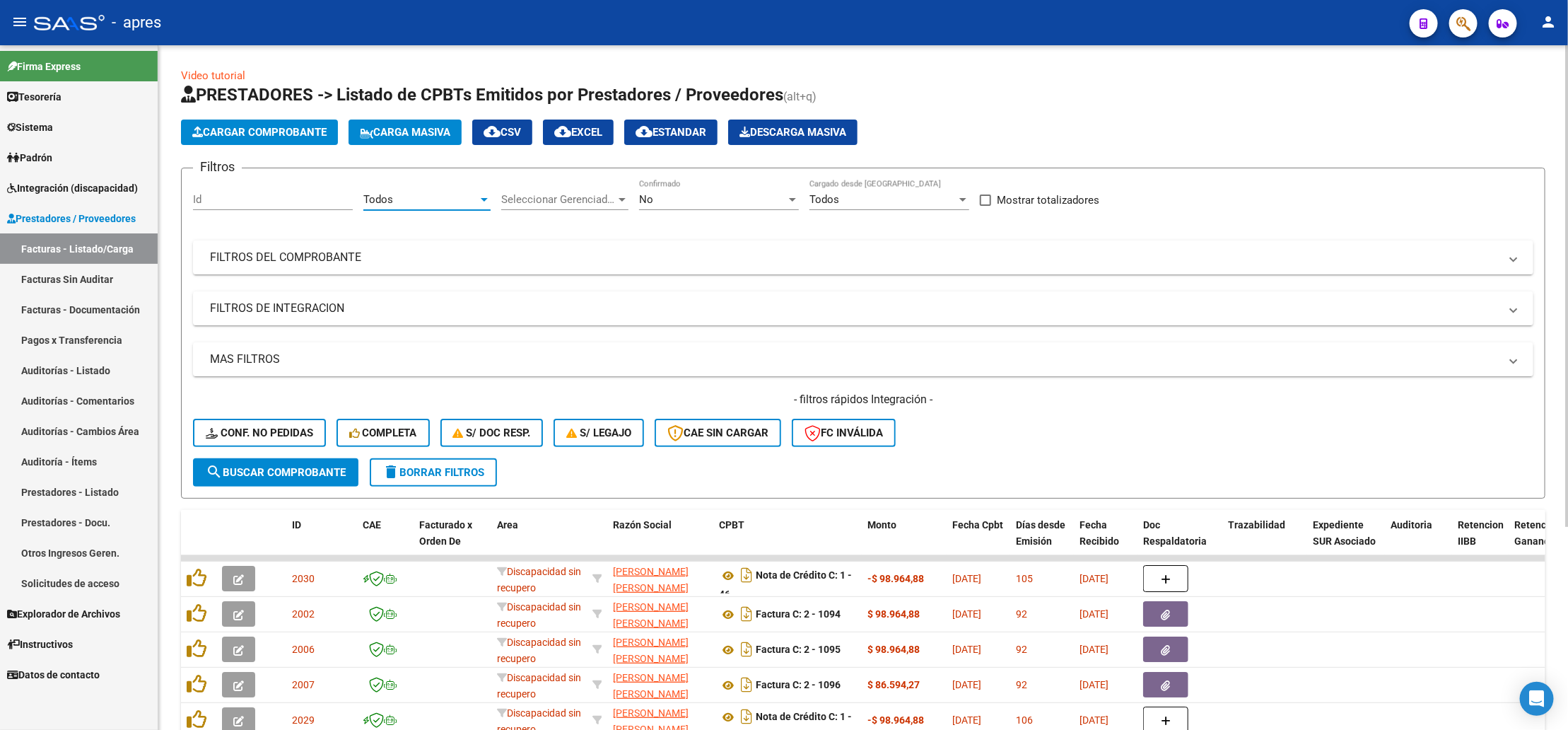
click at [524, 200] on span "Seleccionar Gerenciador" at bounding box center [559, 199] width 115 height 13
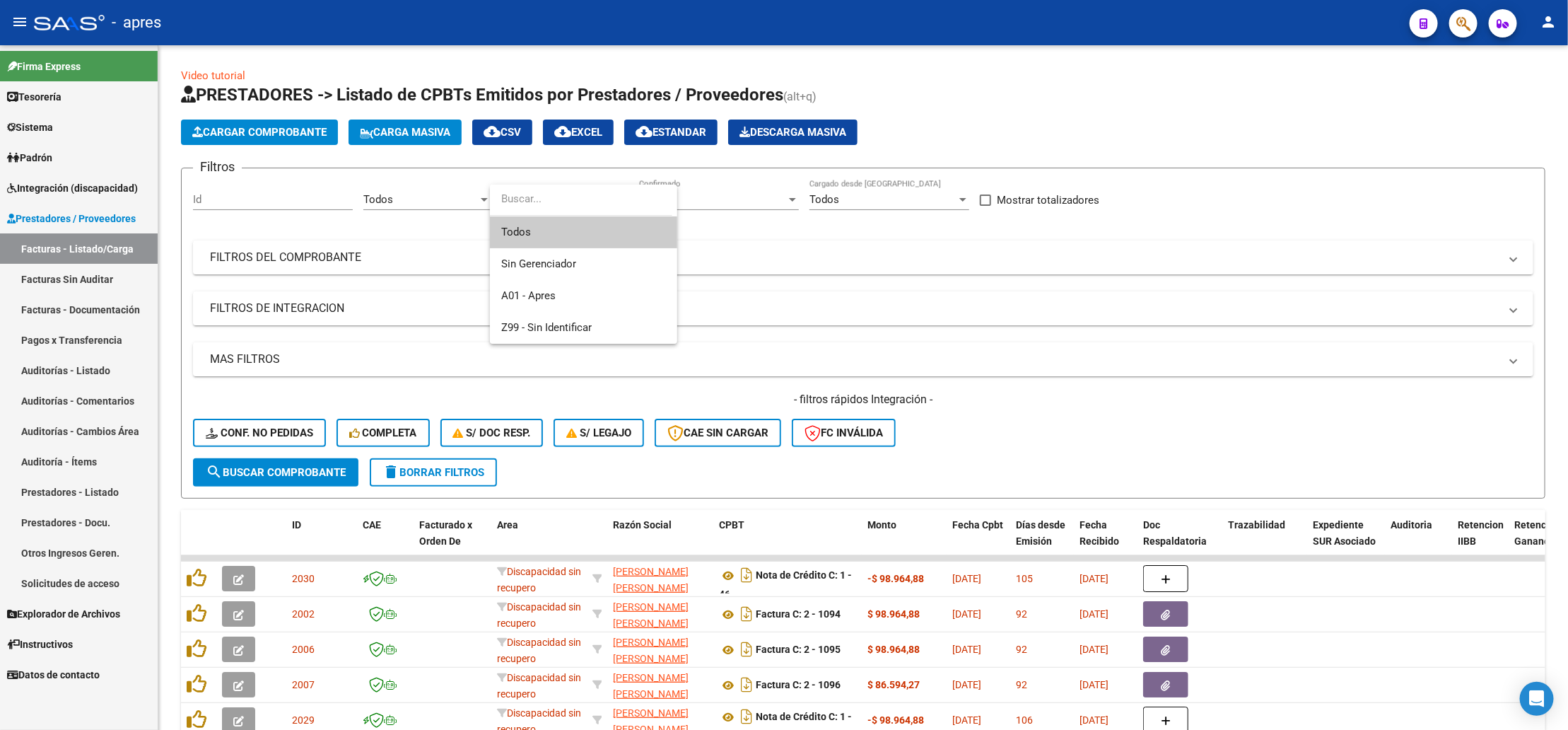
click at [567, 232] on span "Todos" at bounding box center [583, 232] width 165 height 32
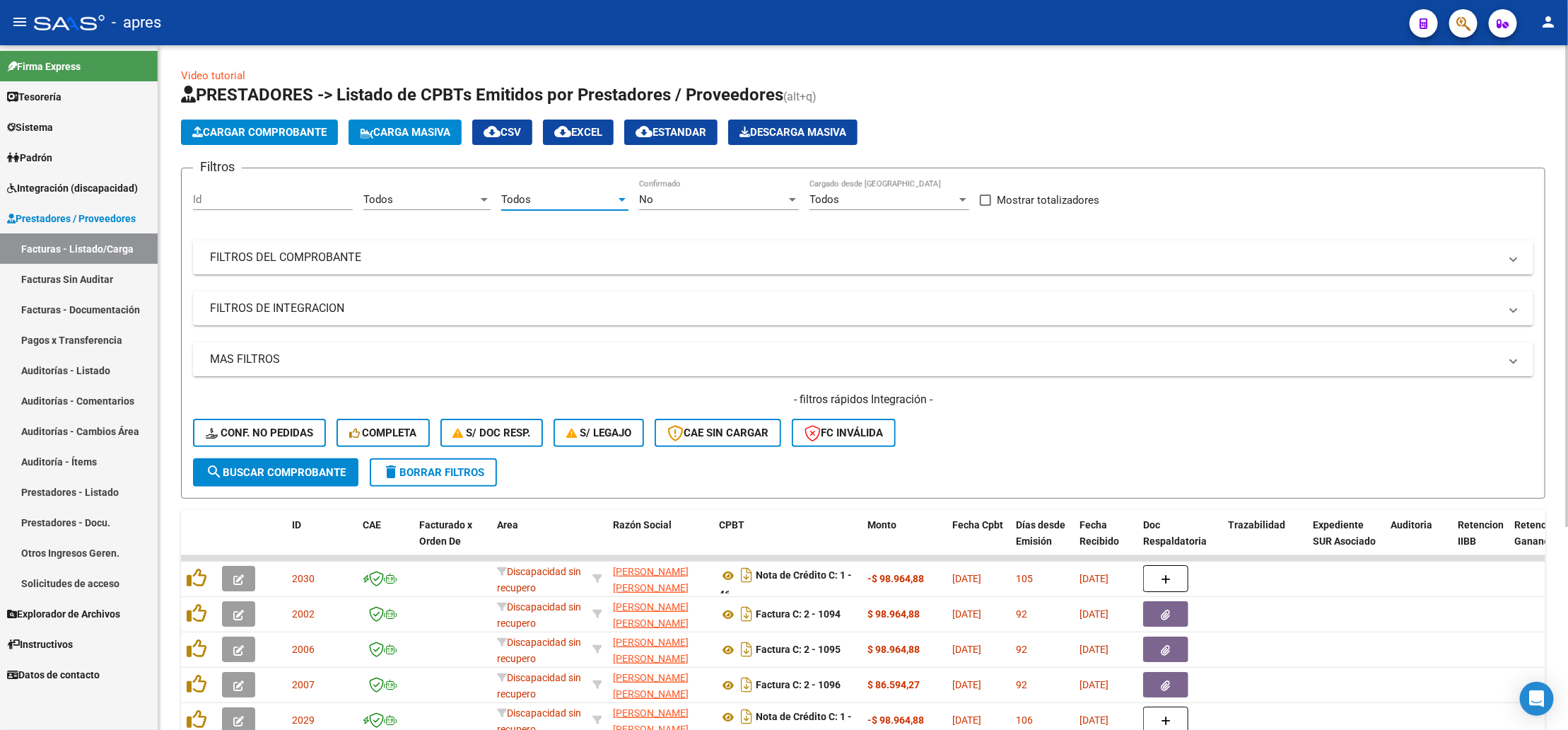
click at [704, 196] on div "No" at bounding box center [713, 199] width 147 height 13
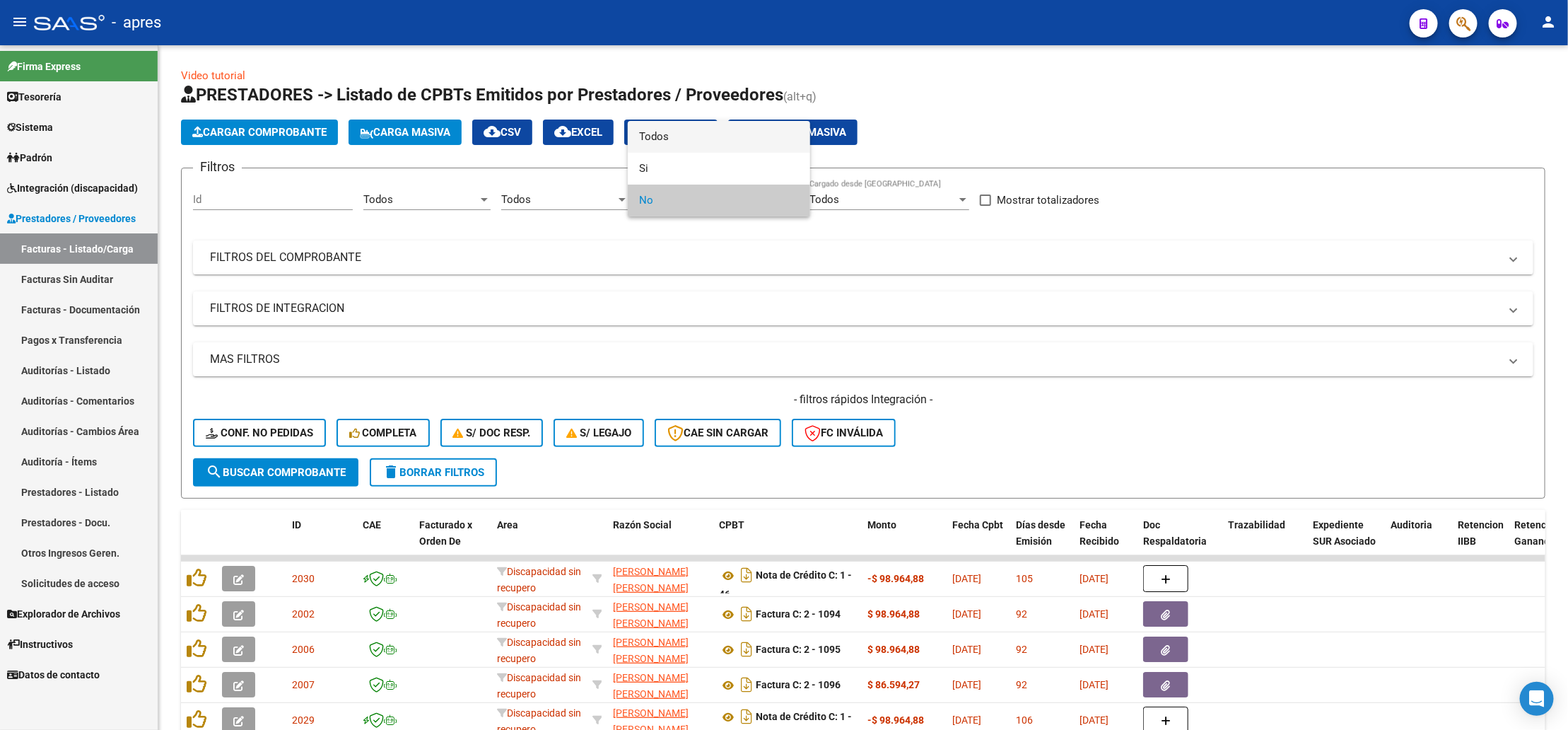
click at [709, 138] on span "Todos" at bounding box center [719, 137] width 160 height 32
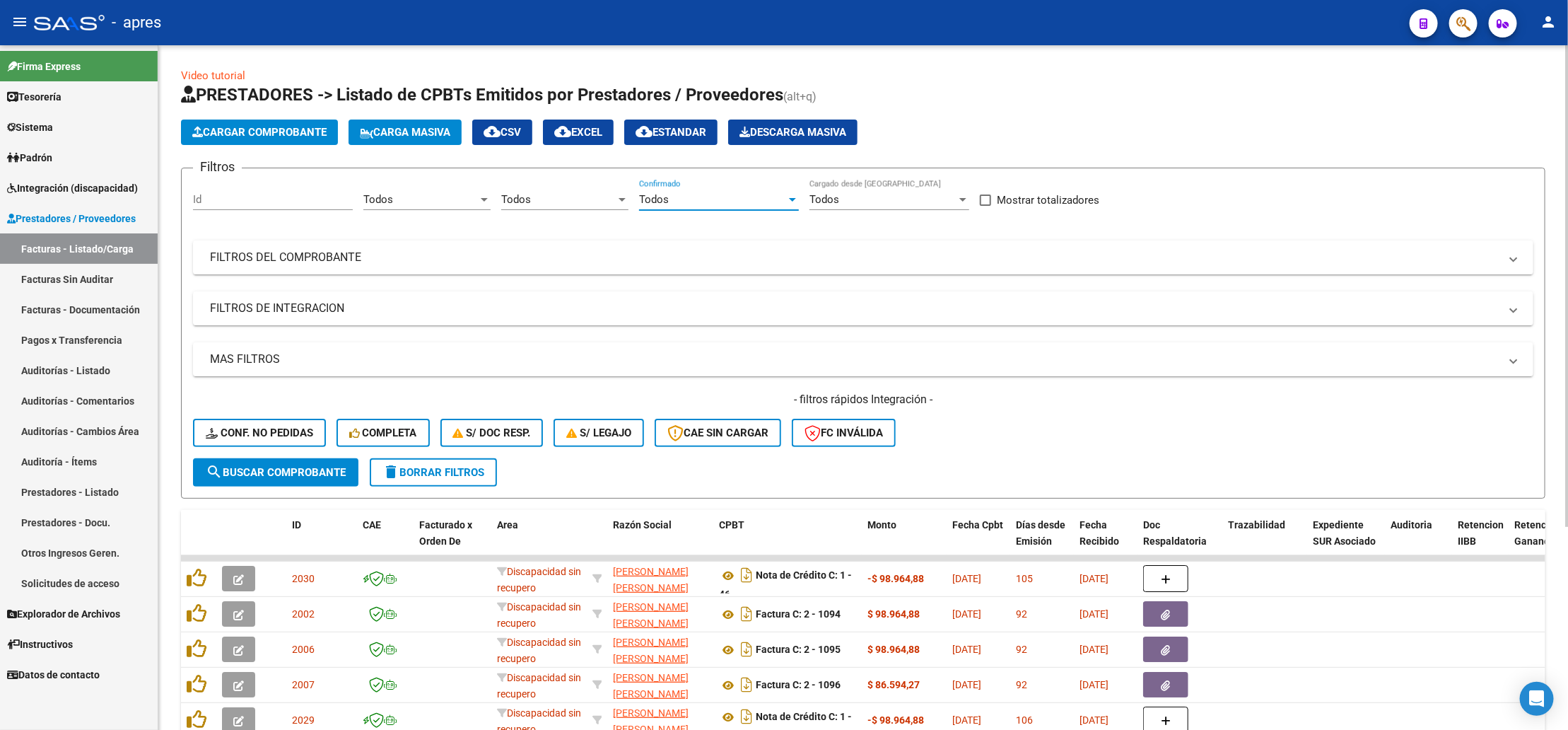
click at [730, 200] on div "Todos" at bounding box center [713, 199] width 147 height 13
click at [730, 200] on span "Todos" at bounding box center [719, 201] width 160 height 32
drag, startPoint x: 411, startPoint y: 317, endPoint x: 327, endPoint y: 390, distance: 111.3
click at [407, 321] on mat-expansion-panel-header "FILTROS DE INTEGRACION" at bounding box center [864, 308] width 1341 height 34
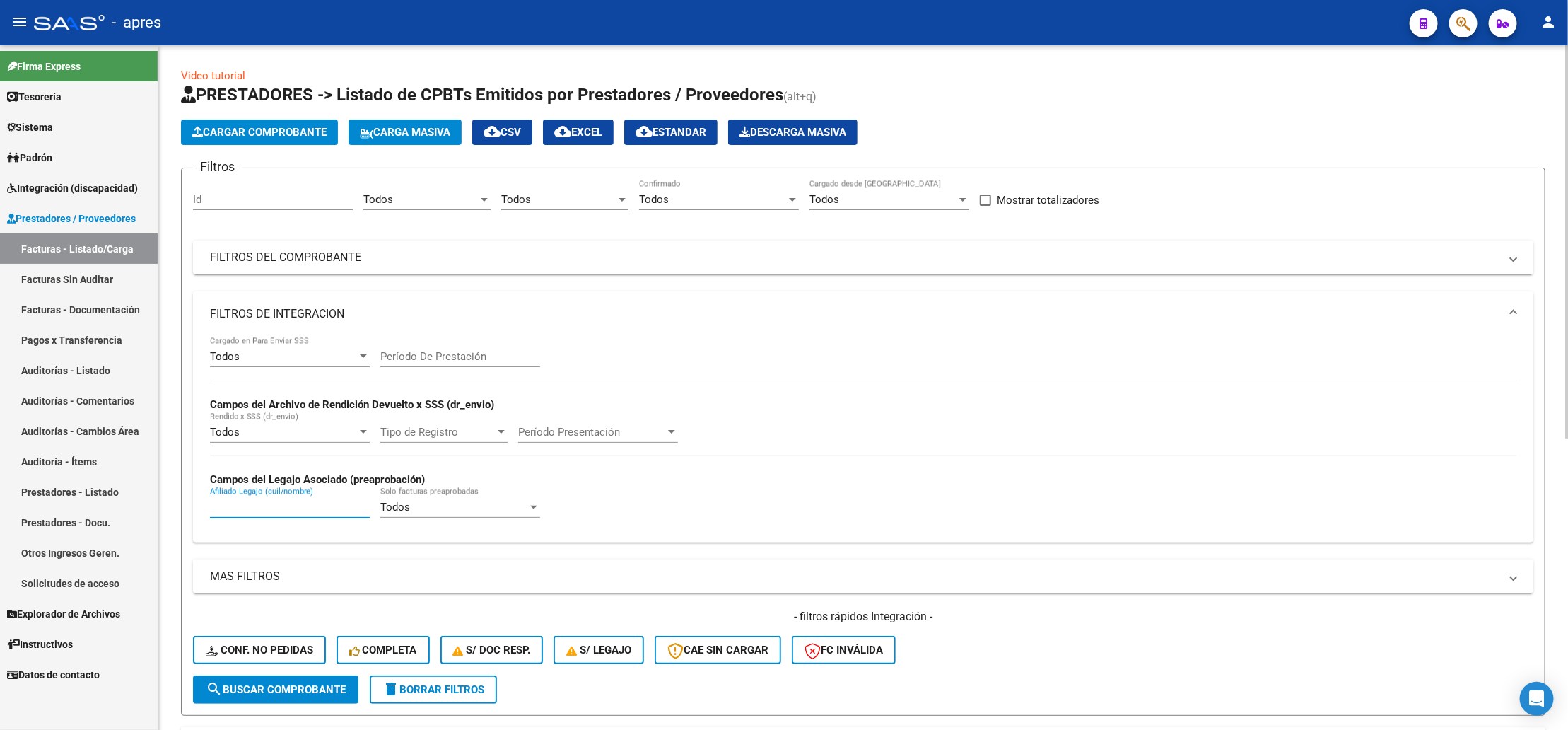
click at [257, 504] on input "Afiliado Legajo (cuil/nombre)" at bounding box center [290, 507] width 160 height 13
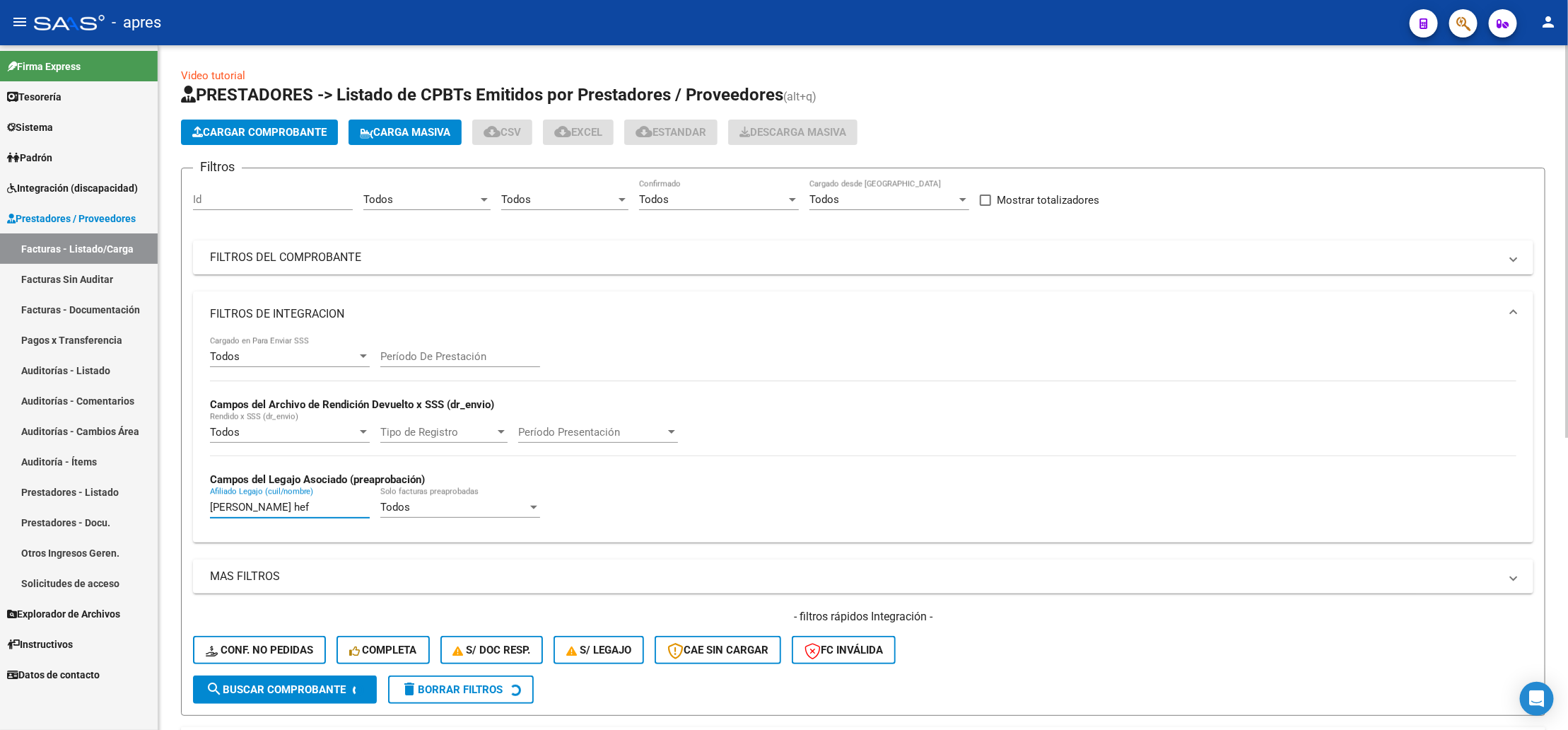
type input "[PERSON_NAME] hef"
click at [746, 234] on div "Filtros Id Todos Area Todos Seleccionar Gerenciador Todos Confirmado Todos Carg…" at bounding box center [864, 428] width 1341 height 496
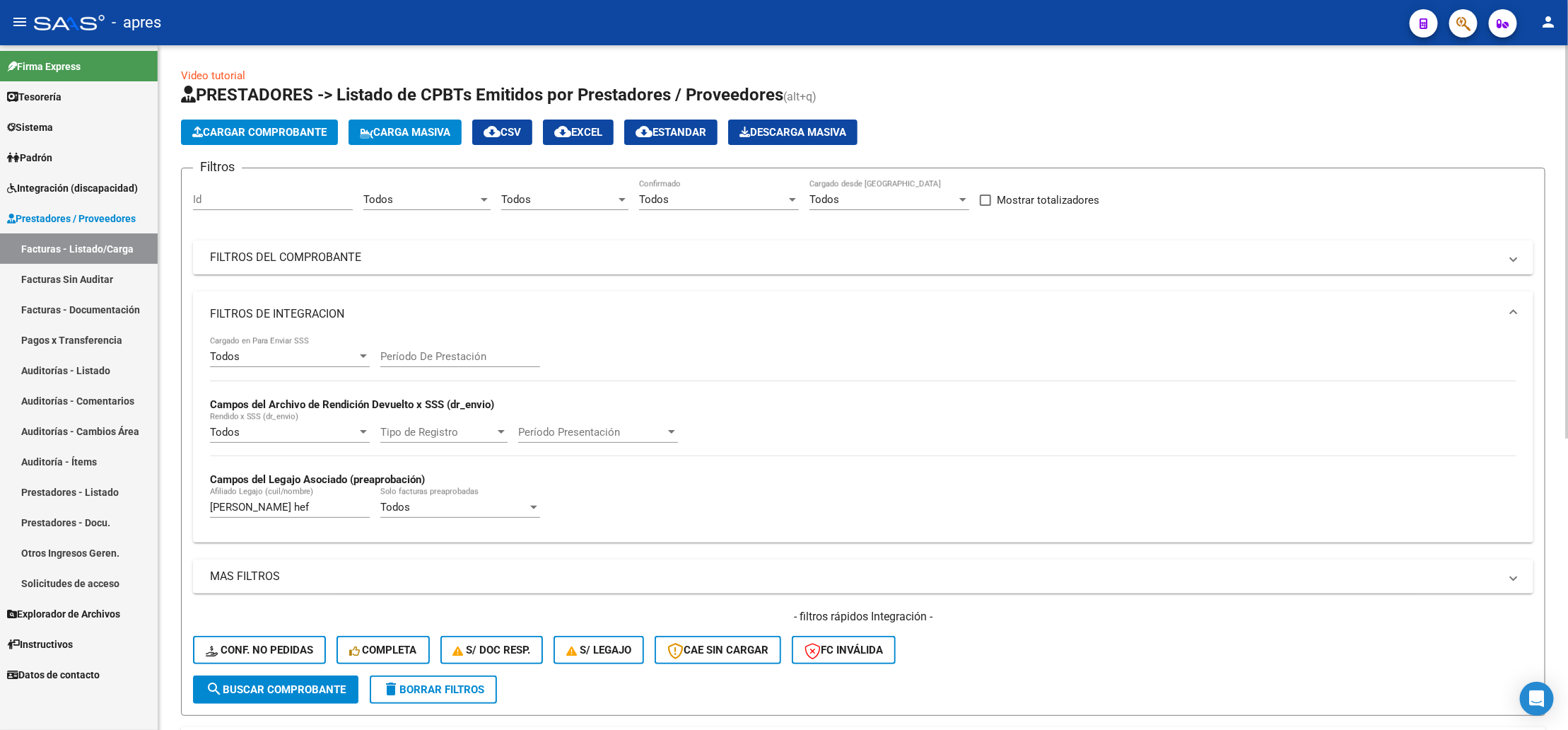
click at [707, 250] on mat-panel-title "FILTROS DEL COMPROBANTE" at bounding box center [855, 258] width 1289 height 15
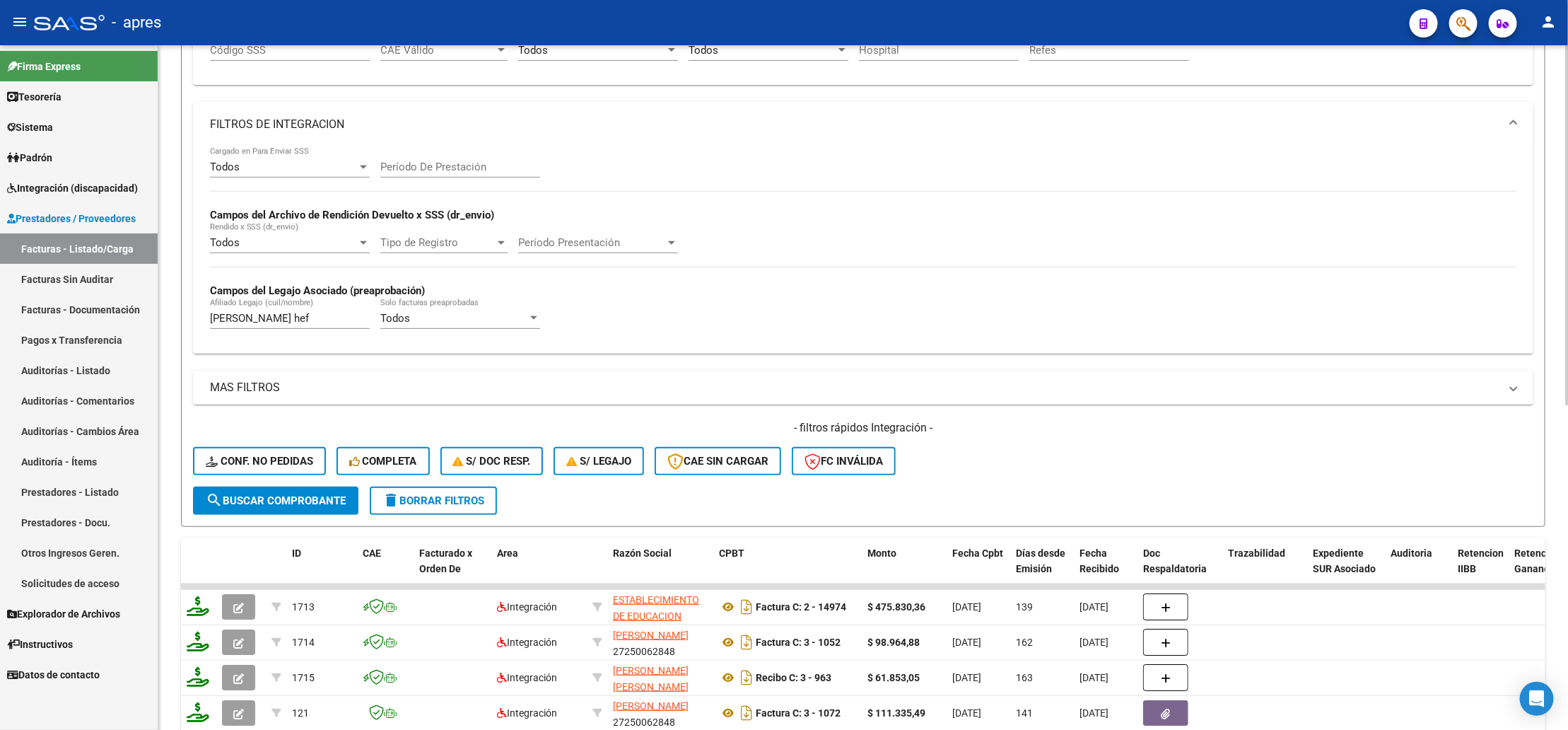
scroll to position [212, 0]
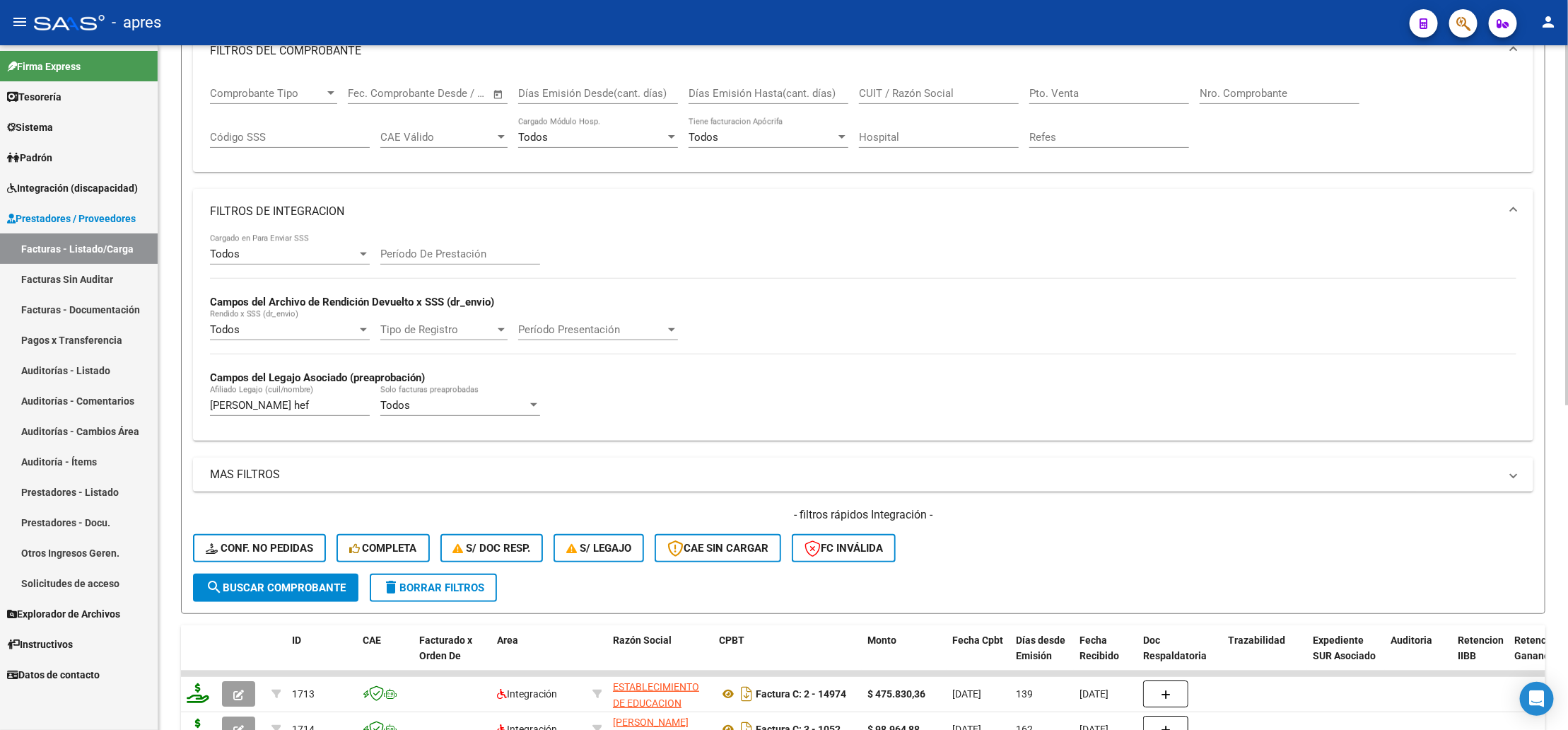
click at [906, 90] on input "CUIT / Razón Social" at bounding box center [938, 93] width 160 height 13
type input "ser feliz"
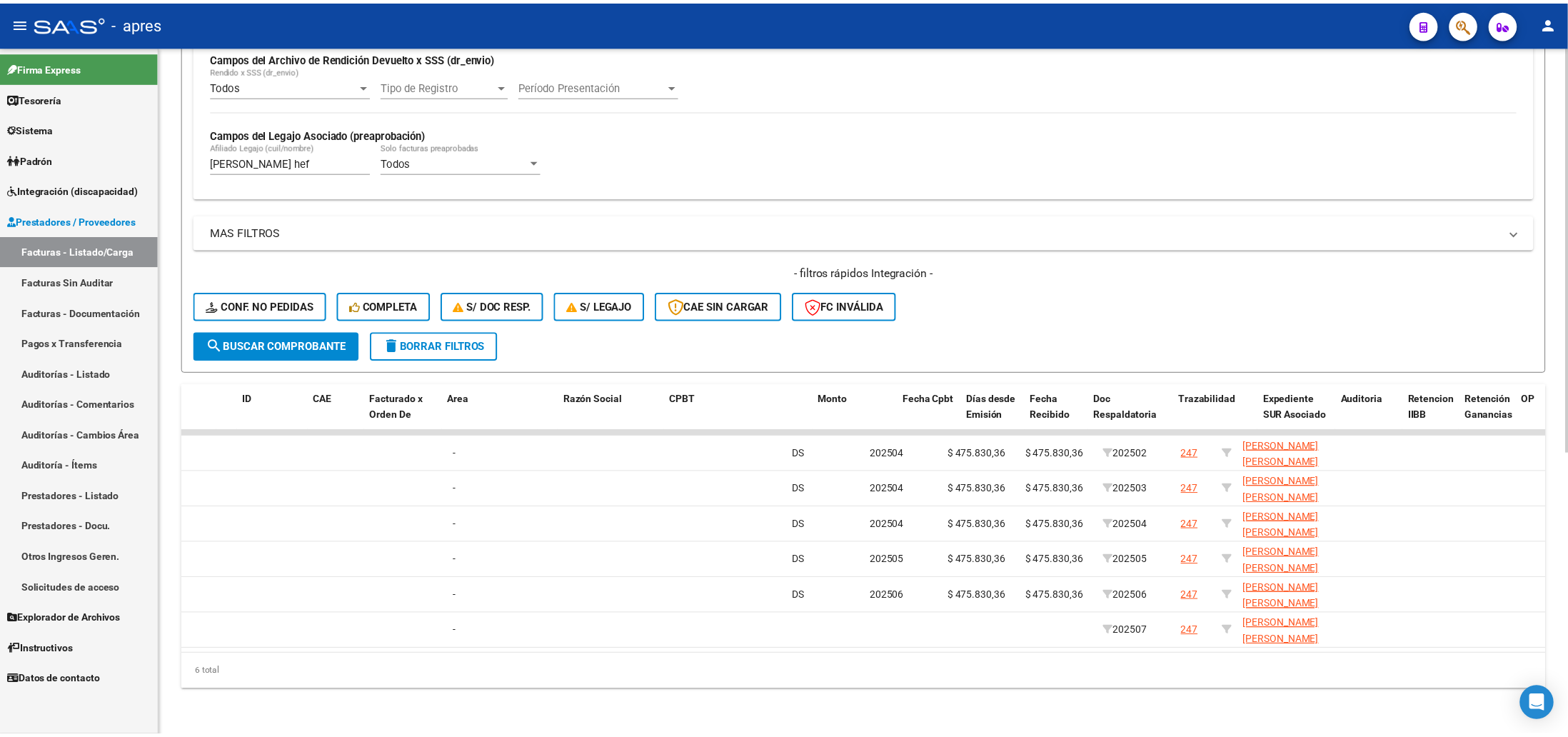
scroll to position [0, 0]
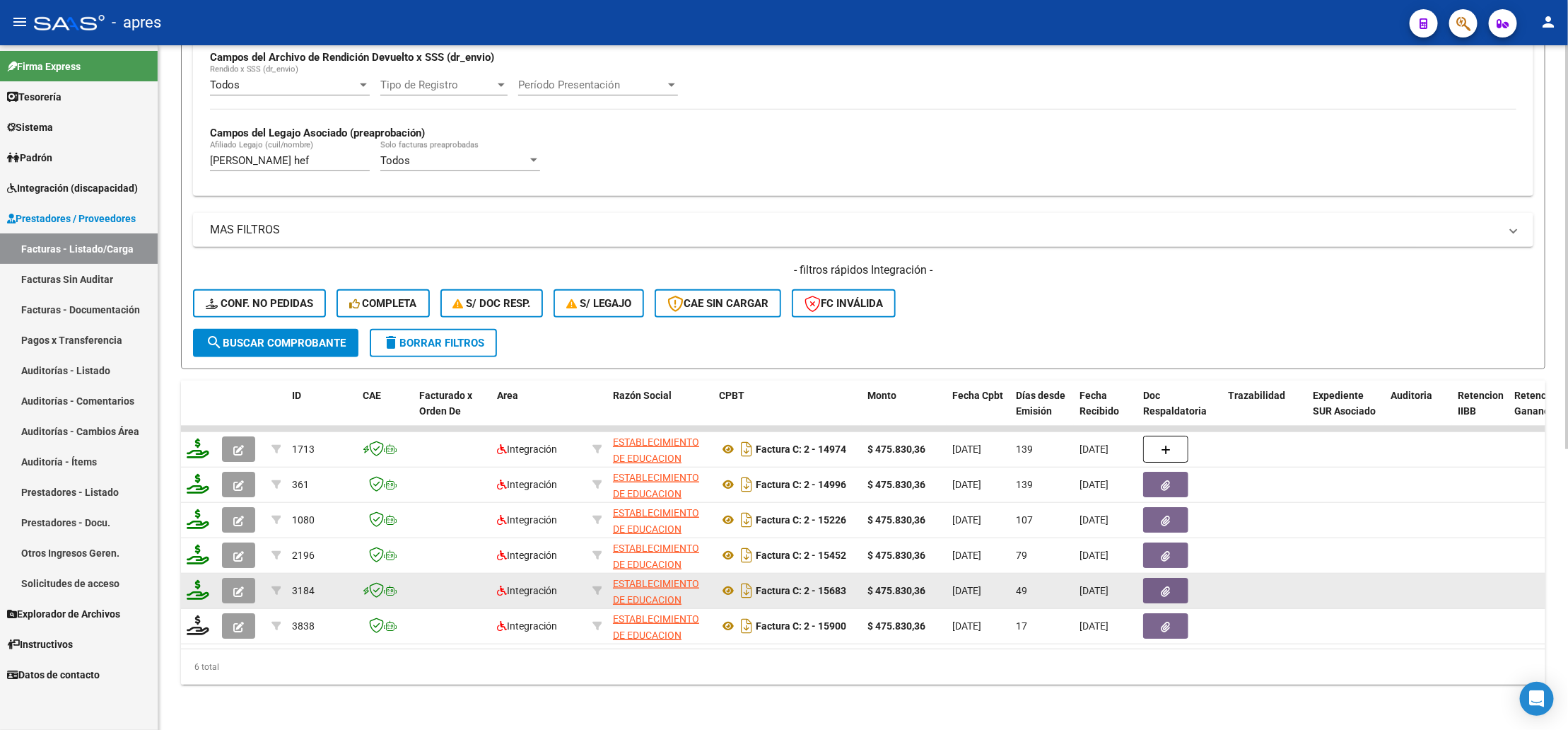
click at [241, 578] on button "button" at bounding box center [238, 591] width 33 height 25
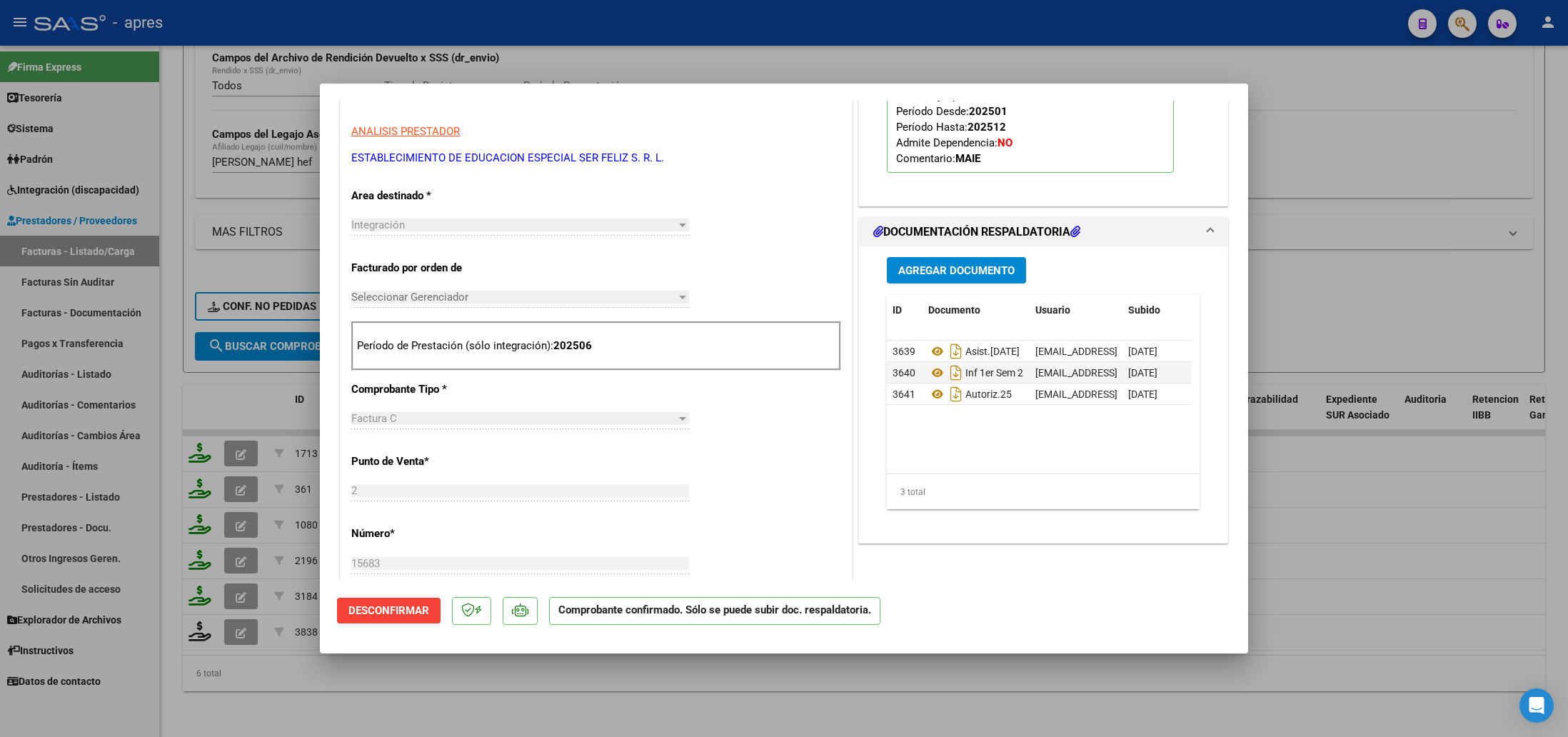
scroll to position [428, 0]
click at [929, 380] on icon at bounding box center [938, 371] width 19 height 17
click at [946, 594] on mat-dialog-actions "Desconfirmar Comprobante confirmado. Sólo se puede subir doc. respaldatoria." at bounding box center [784, 608] width 894 height 56
click at [269, 697] on div at bounding box center [784, 368] width 1568 height 737
type input "$ 0,00"
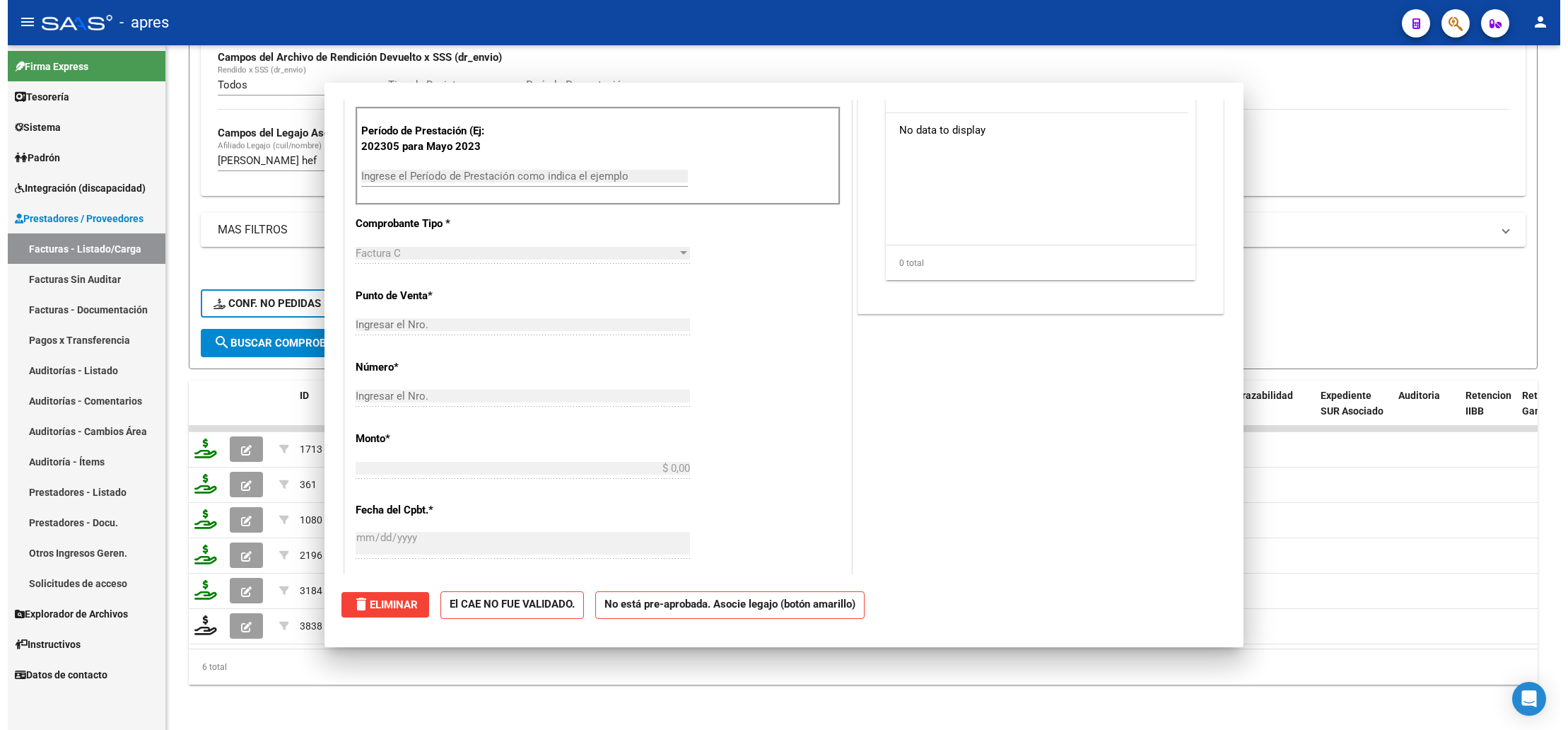
scroll to position [240, 0]
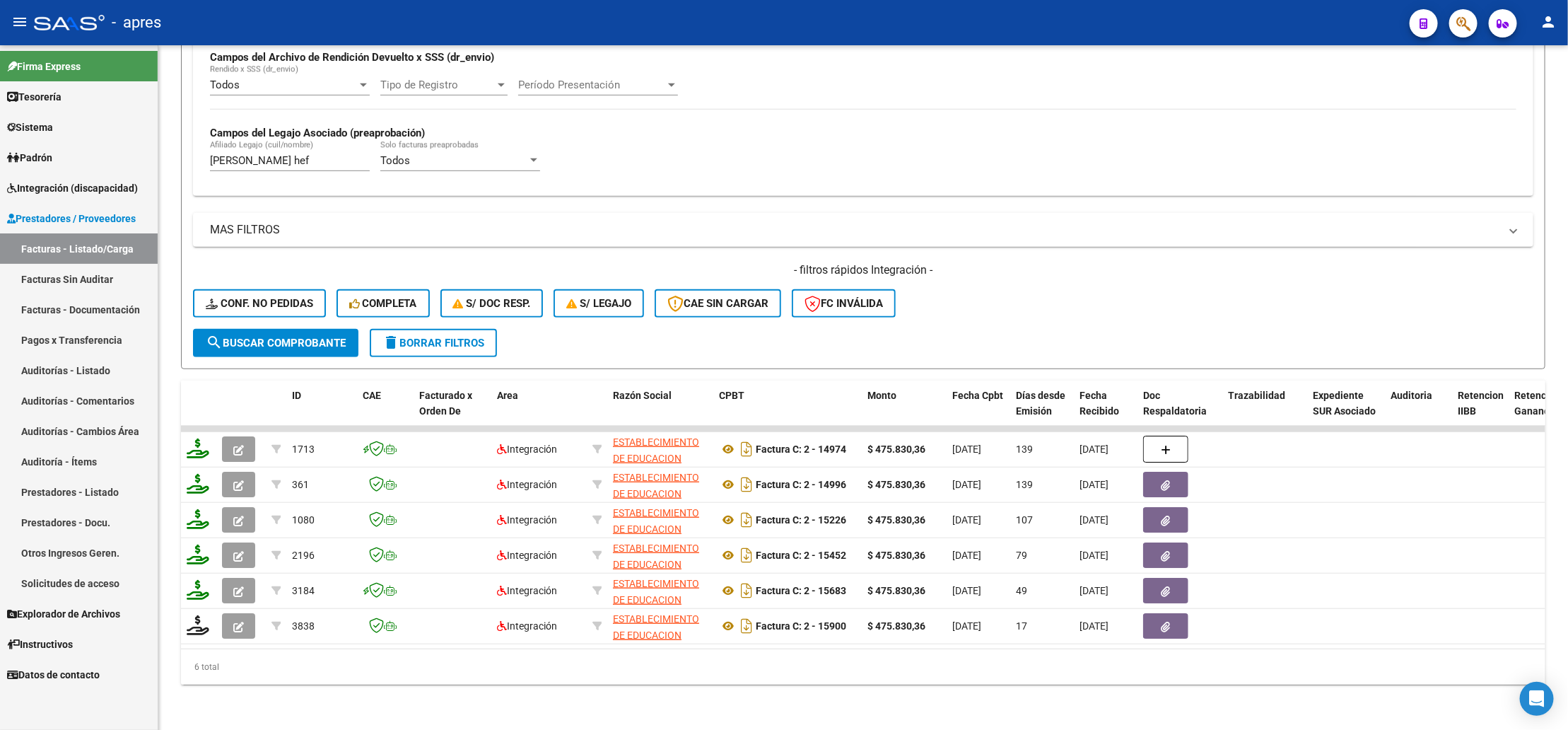
click at [67, 191] on span "Integración (discapacidad)" at bounding box center [72, 188] width 131 height 15
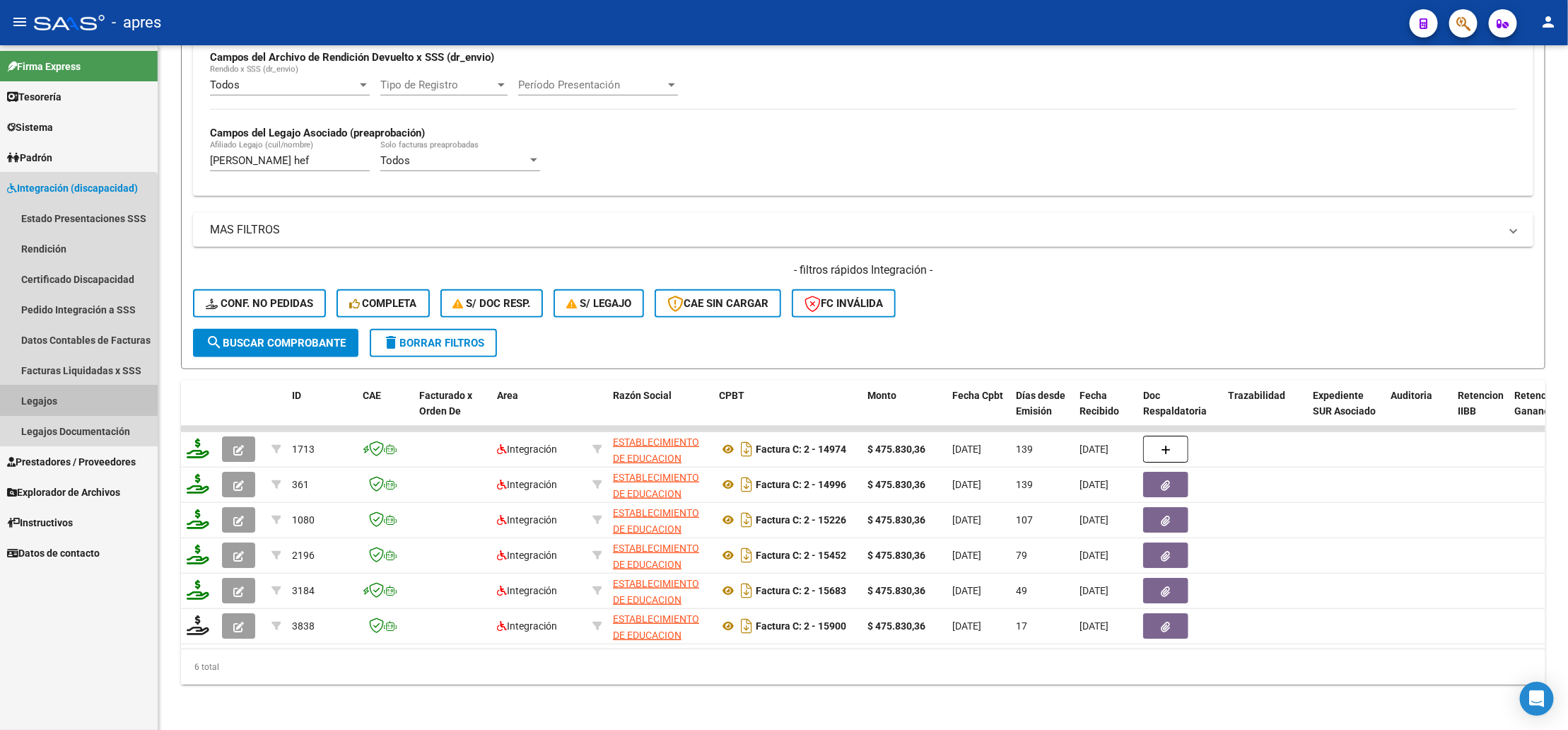
click at [74, 394] on link "Legajos" at bounding box center [79, 400] width 158 height 30
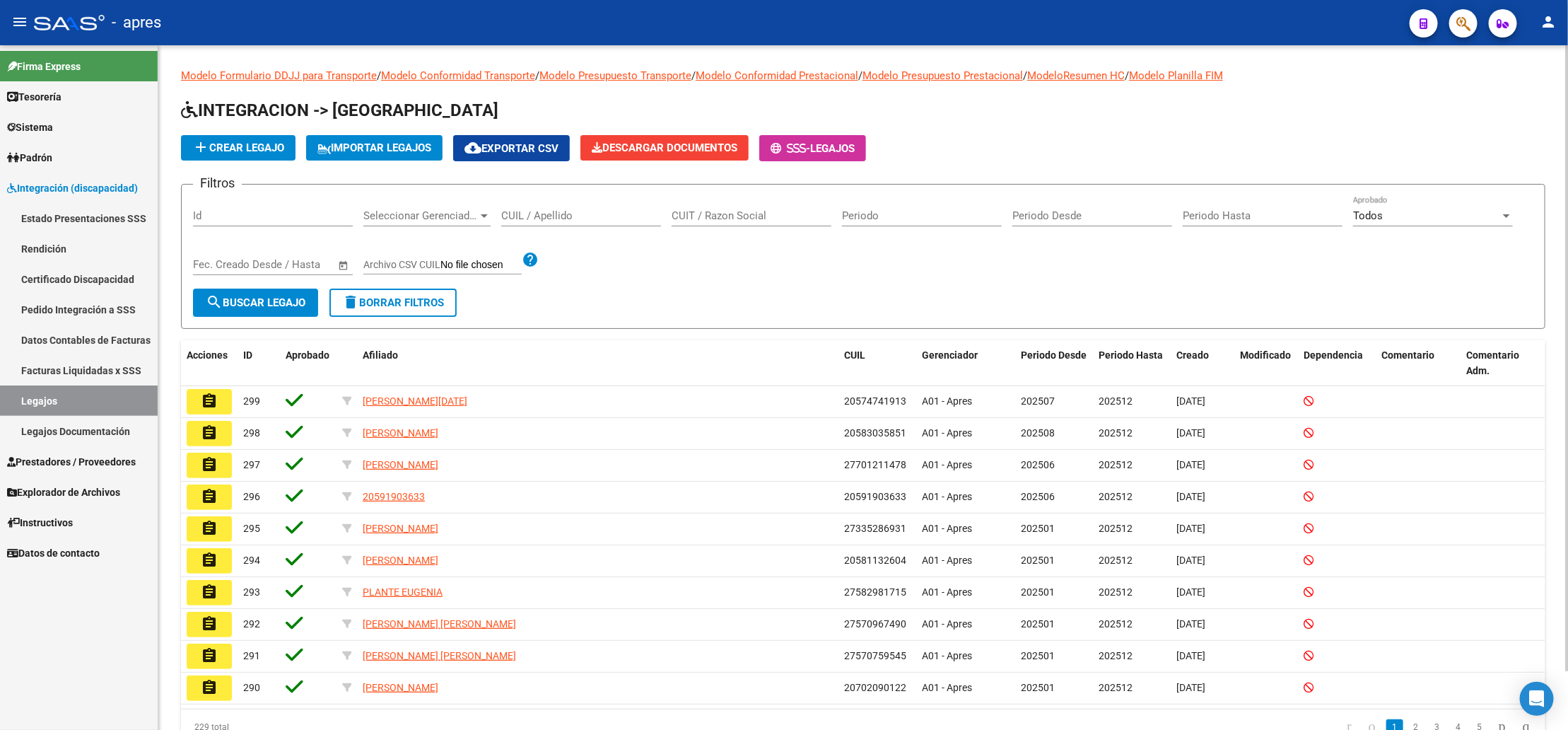
click at [552, 224] on div "CUIL / Apellido" at bounding box center [581, 211] width 160 height 30
click at [550, 210] on input "CUIL / Apellido" at bounding box center [581, 215] width 160 height 13
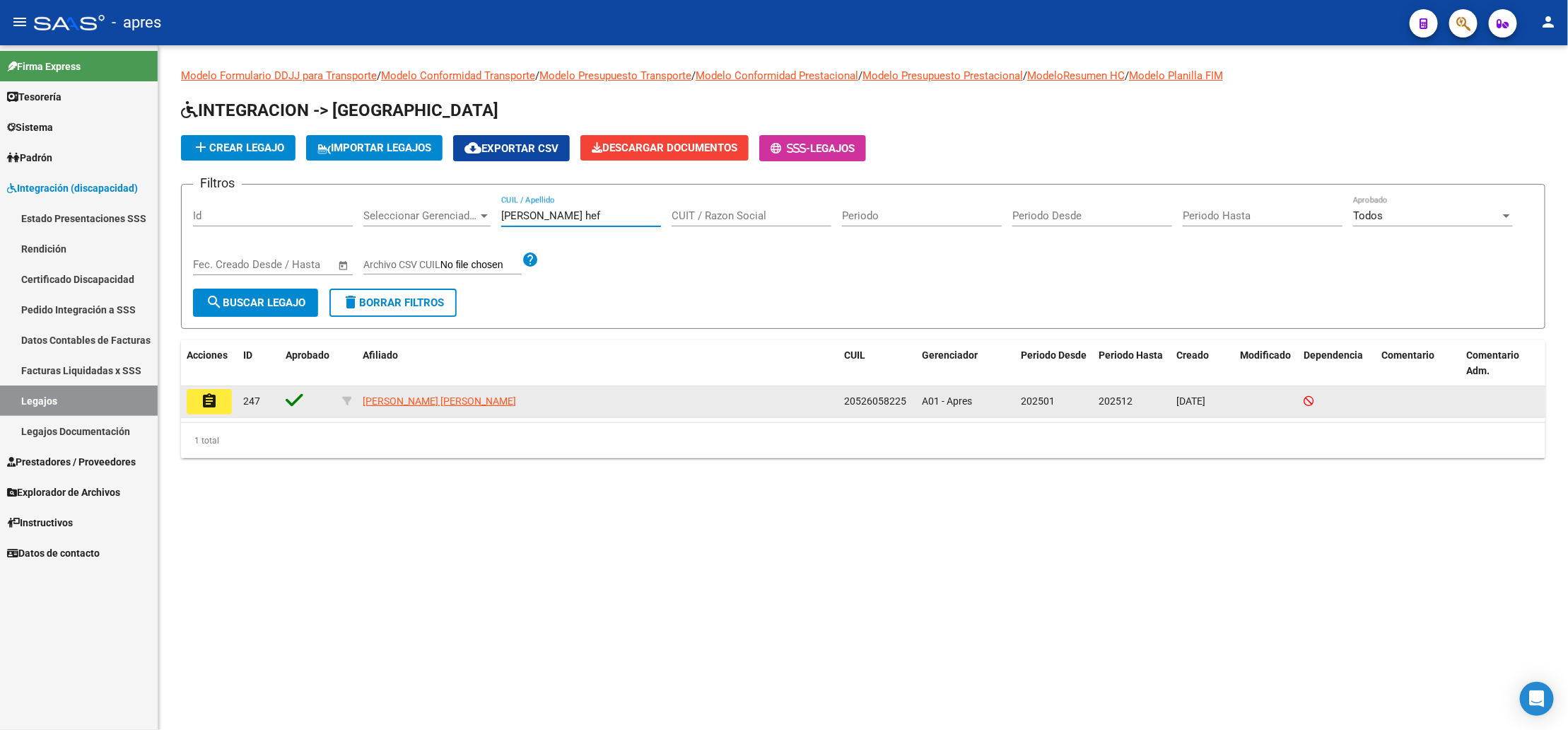
type input "[PERSON_NAME] hef"
click at [212, 404] on mat-icon "assignment" at bounding box center [209, 401] width 17 height 17
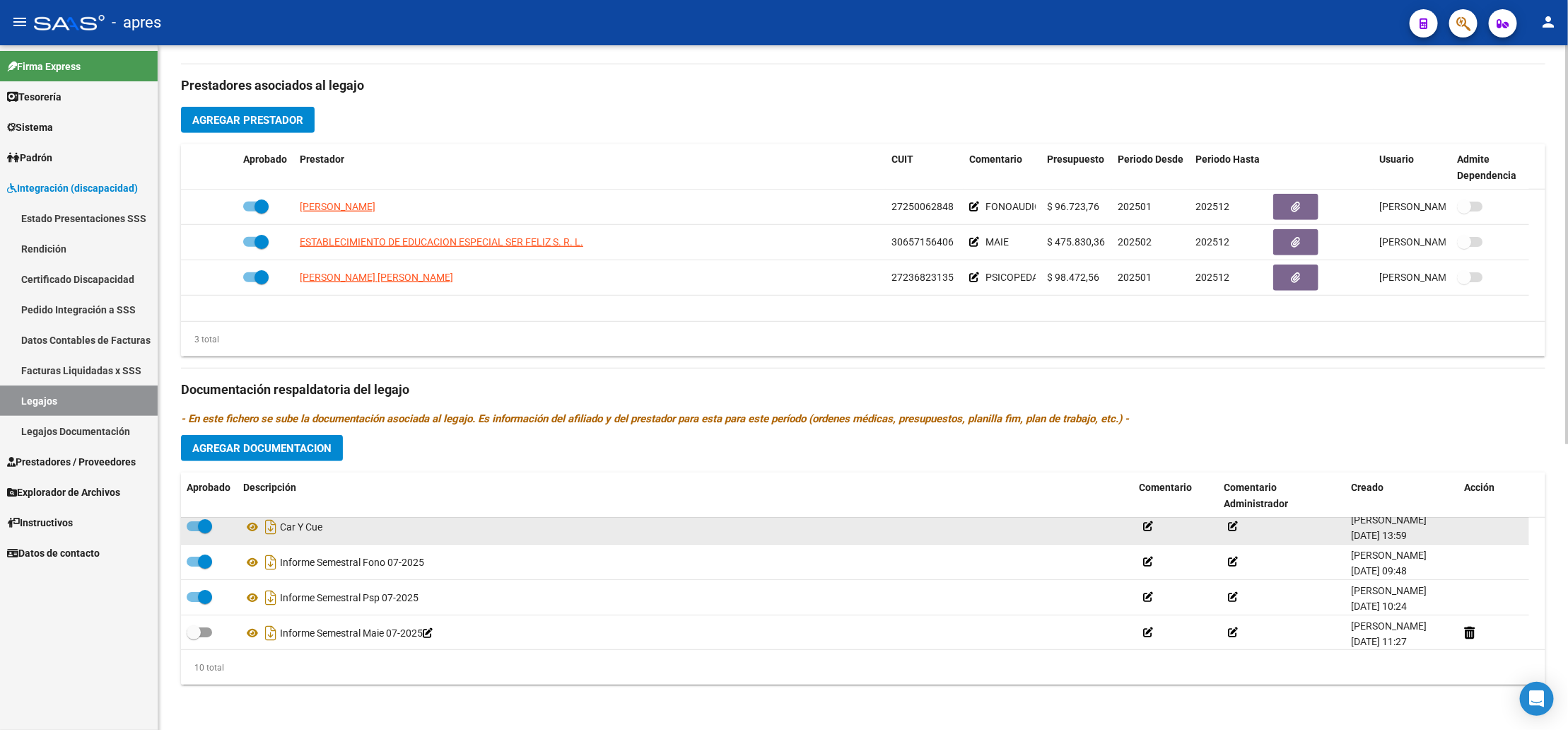
scroll to position [227, 0]
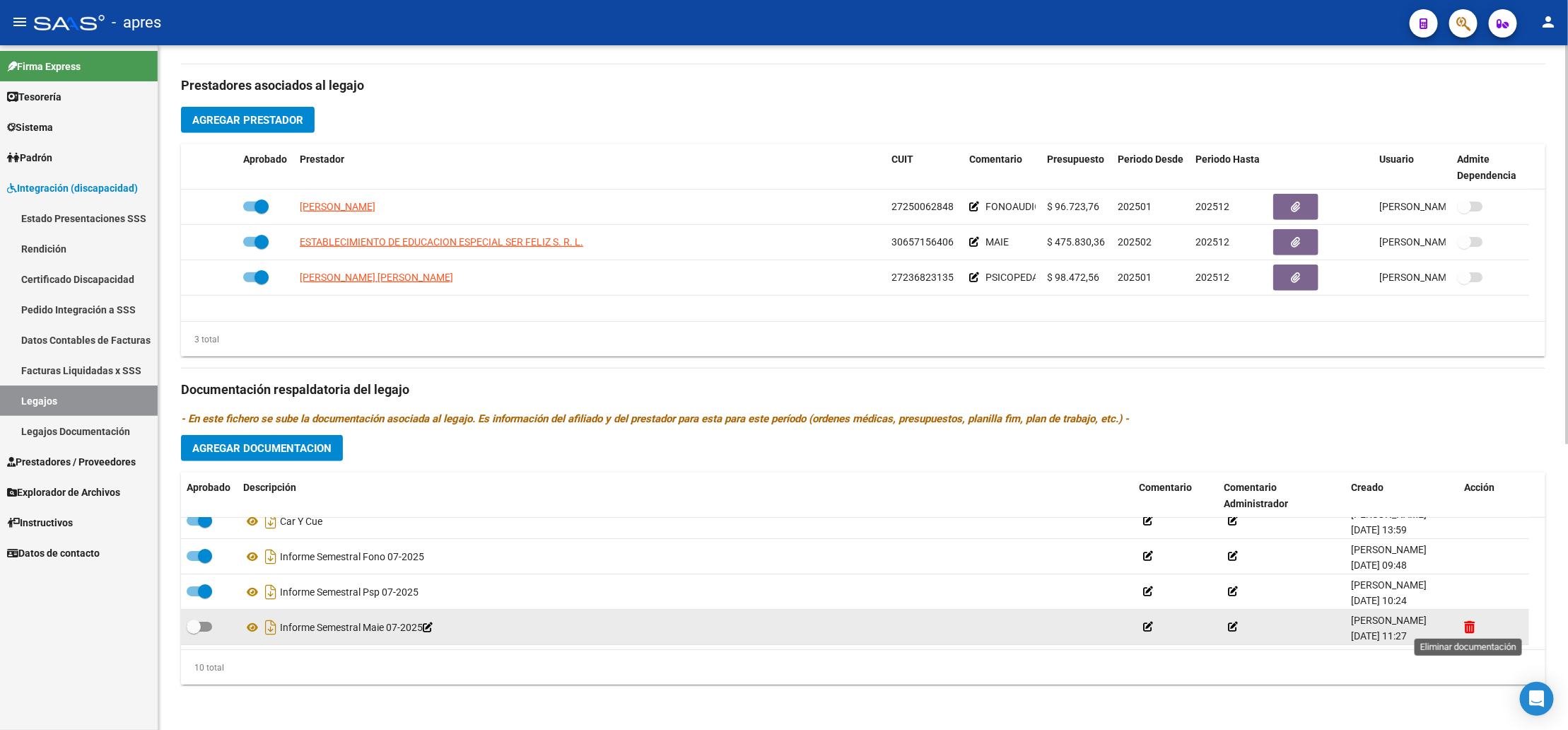
click at [1470, 631] on icon at bounding box center [1469, 627] width 11 height 14
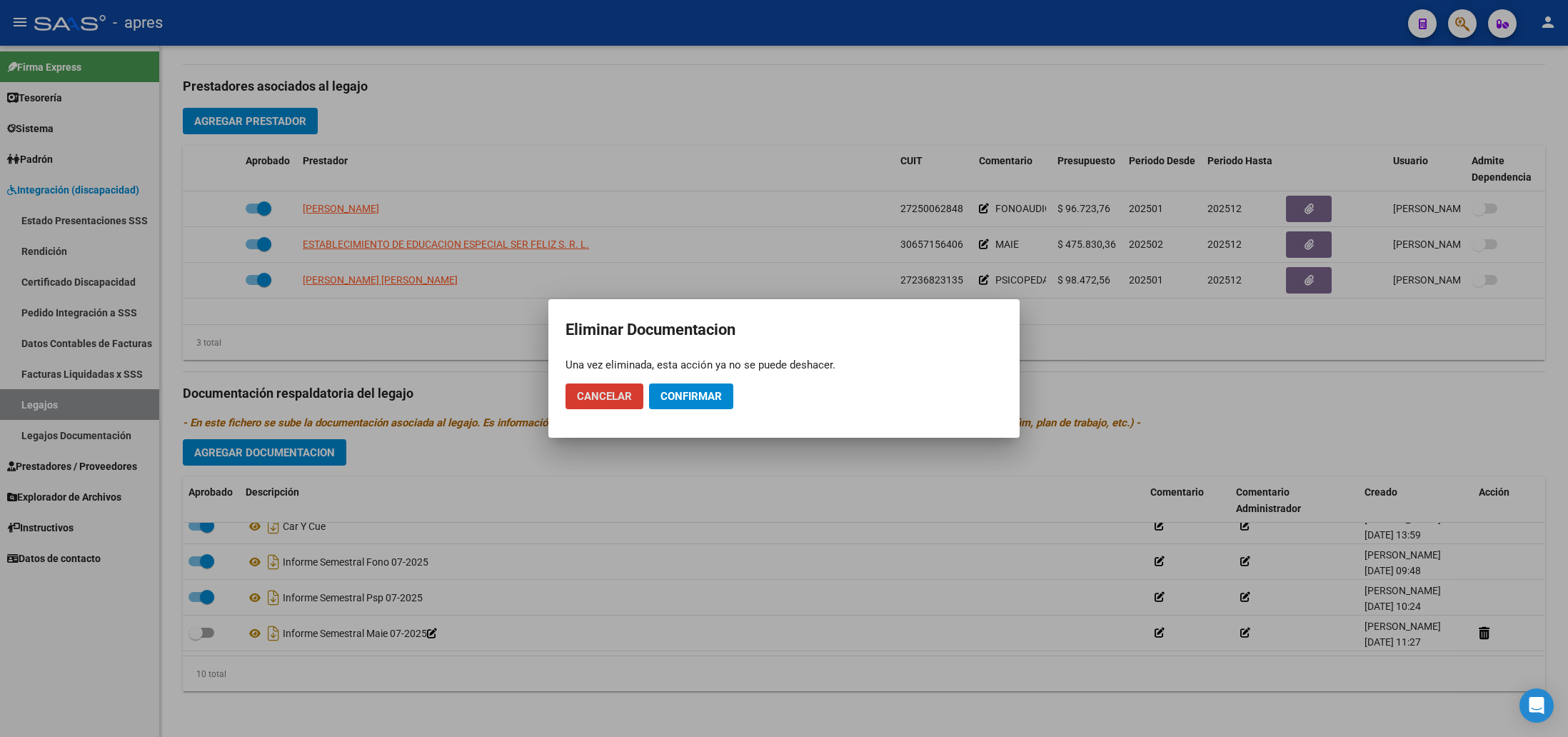
click at [681, 392] on span "Confirmar" at bounding box center [691, 396] width 61 height 13
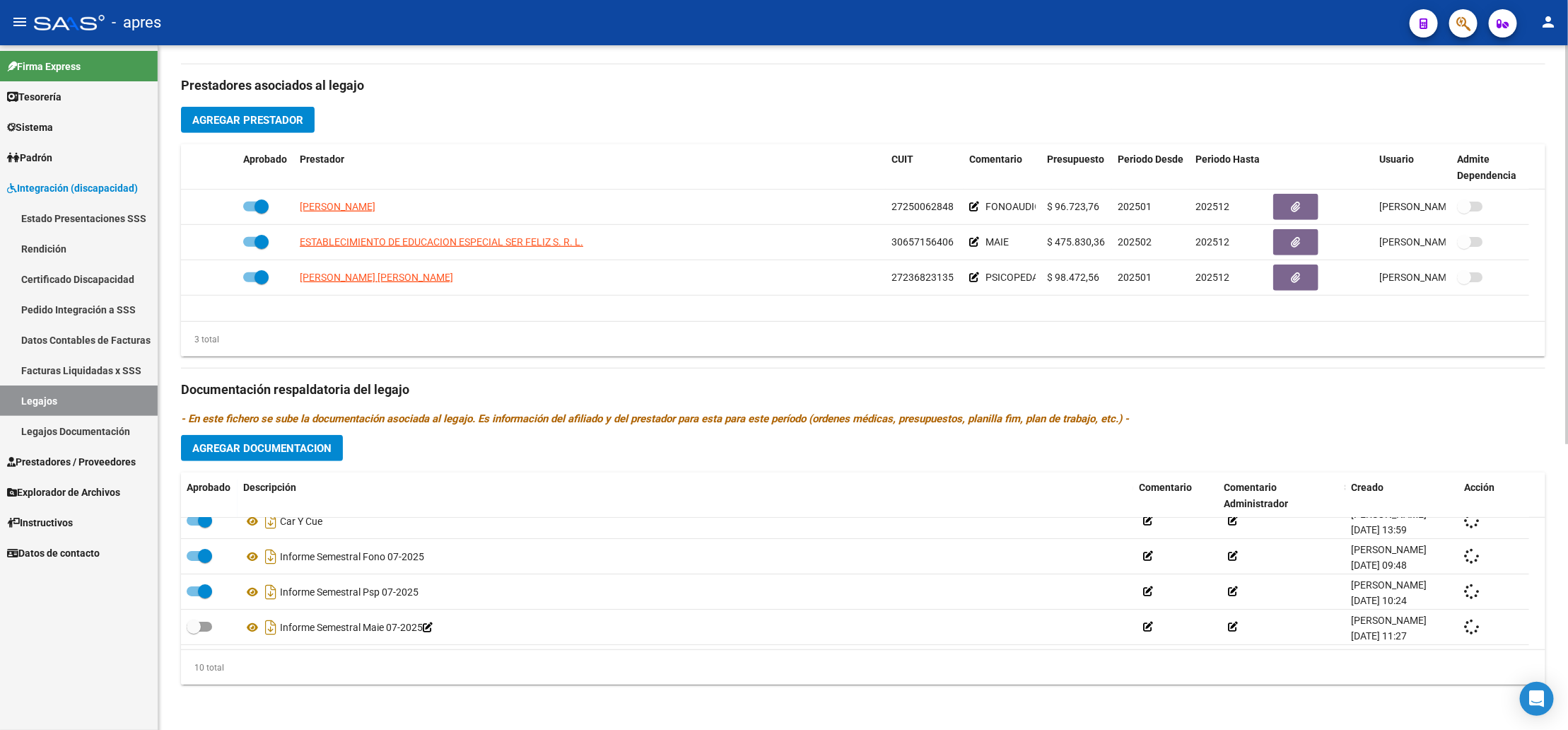
scroll to position [192, 0]
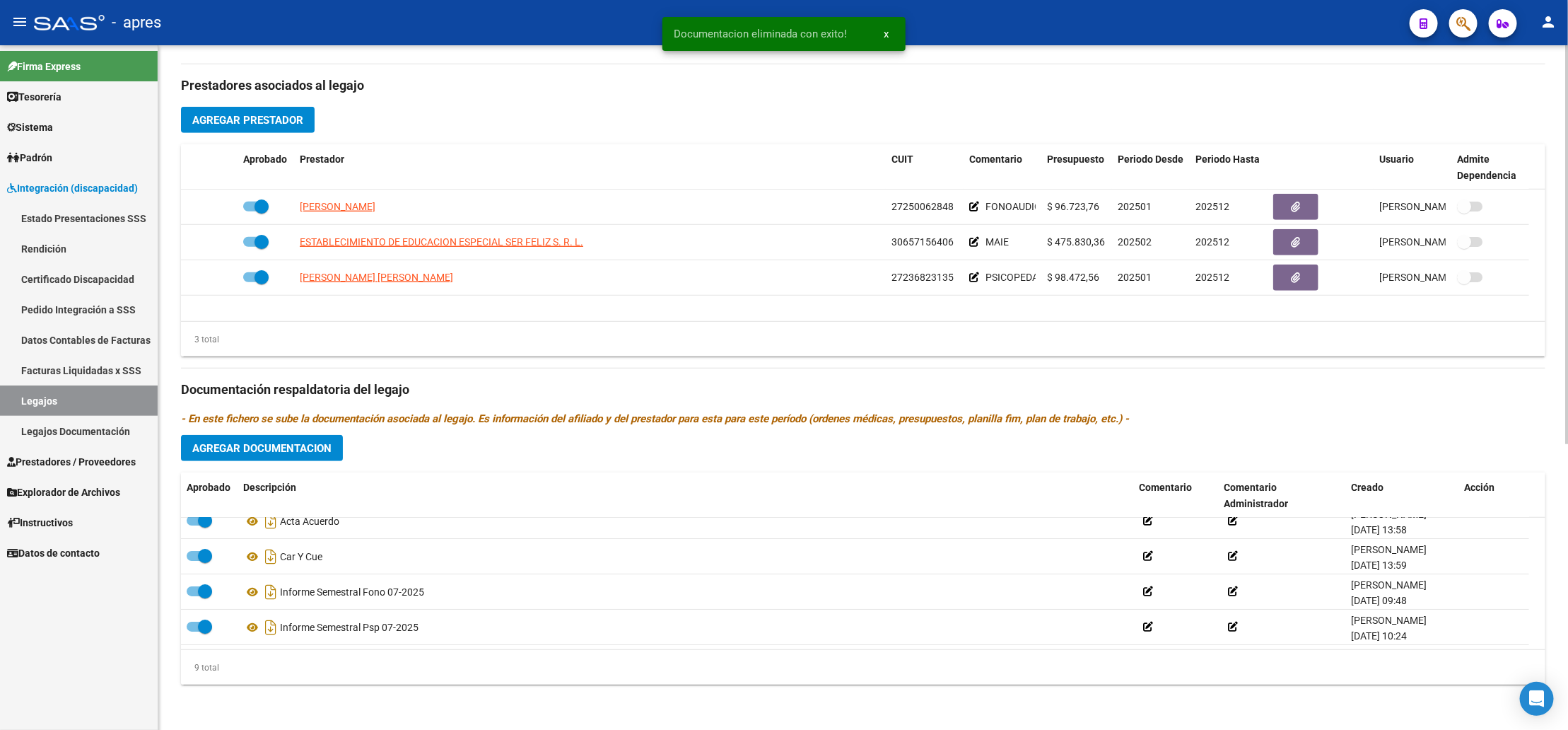
click at [245, 446] on span "Agregar Documentacion" at bounding box center [262, 448] width 139 height 13
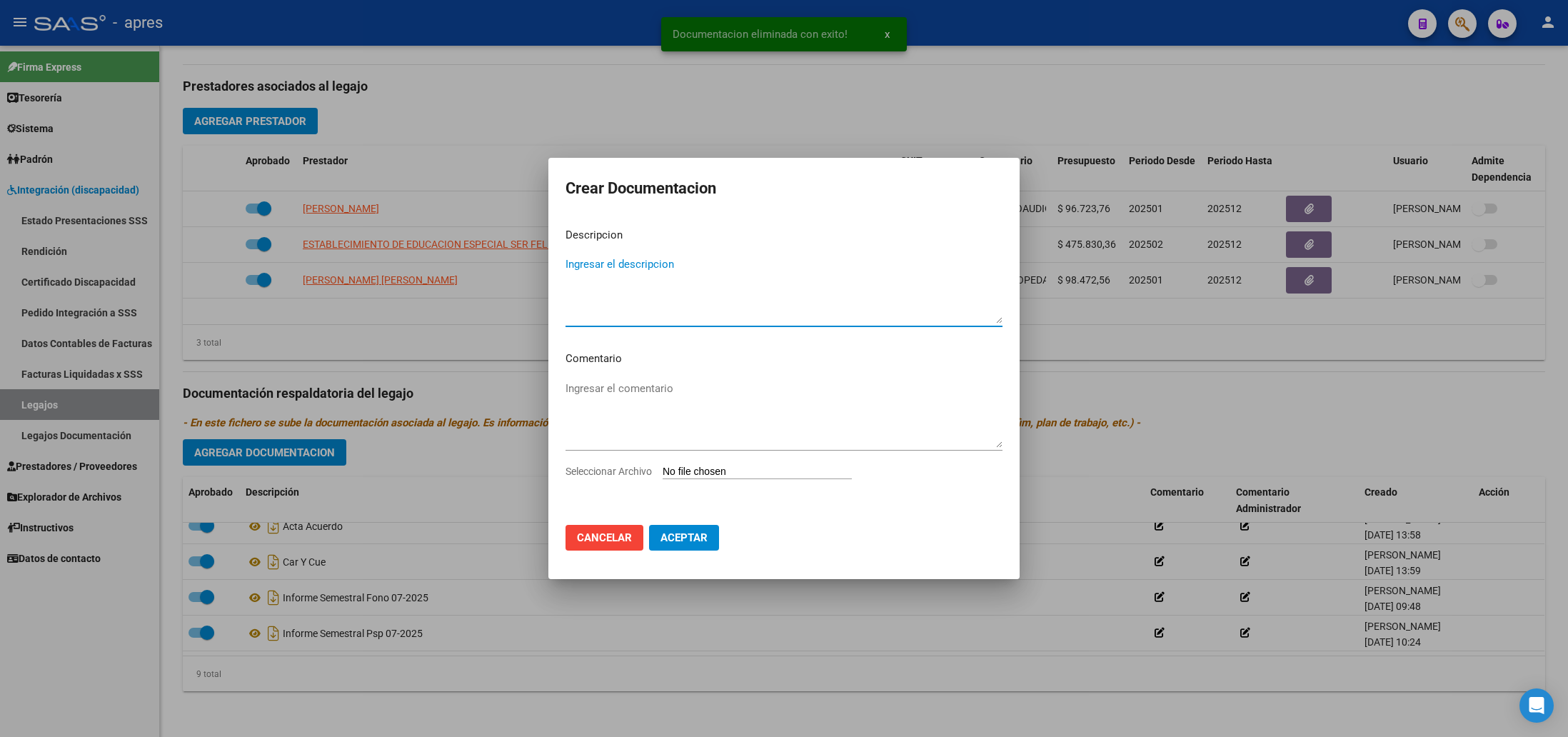
click at [680, 273] on textarea "Ingresar el descripcion" at bounding box center [784, 290] width 437 height 67
click at [632, 260] on textarea "Ingresar el descripcion" at bounding box center [784, 290] width 437 height 67
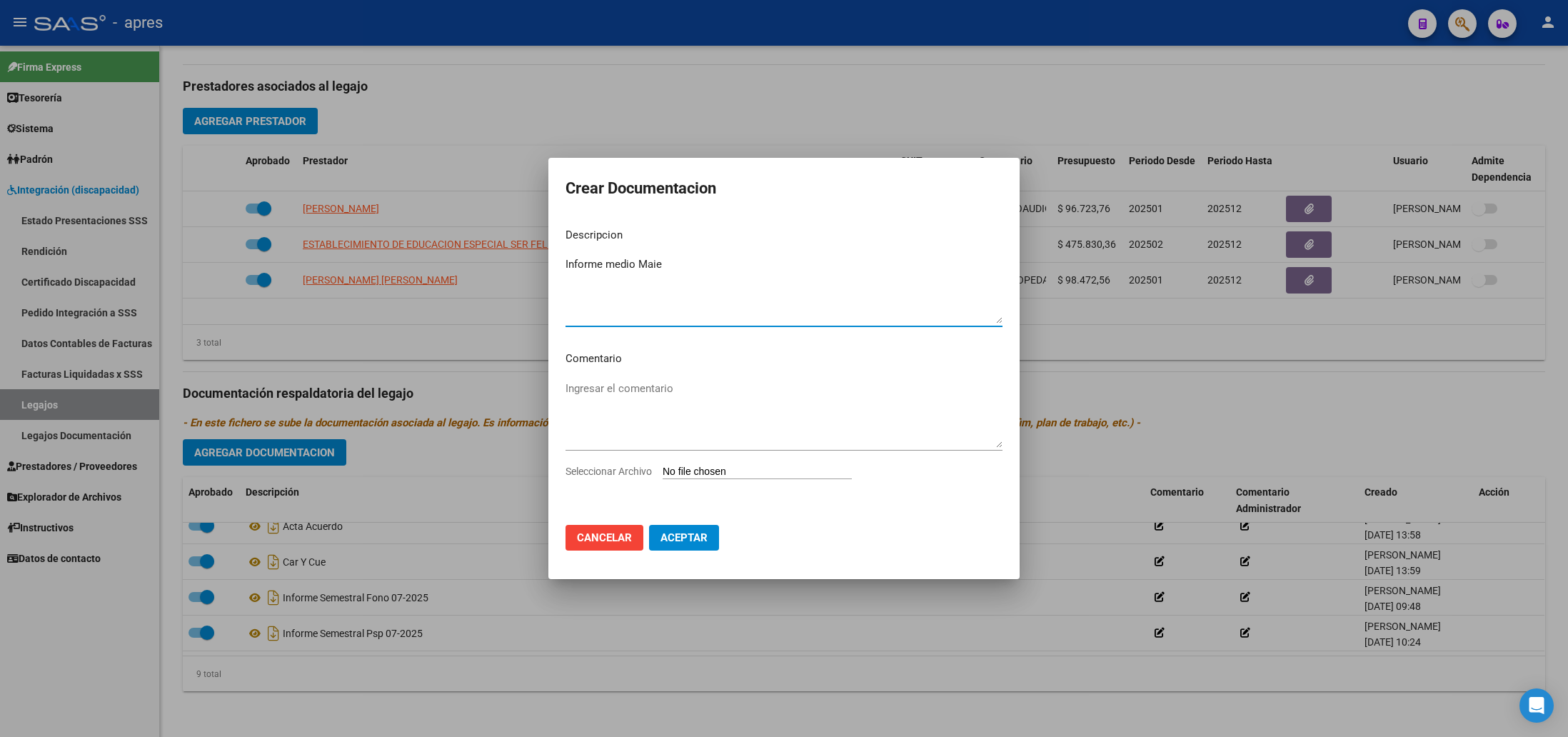
type textarea "Informe medio Maie"
click at [767, 469] on input "Seleccionar Archivo" at bounding box center [757, 473] width 189 height 14
type input "C:\fakepath\Informe medio Maie Ser Feliz.pdf"
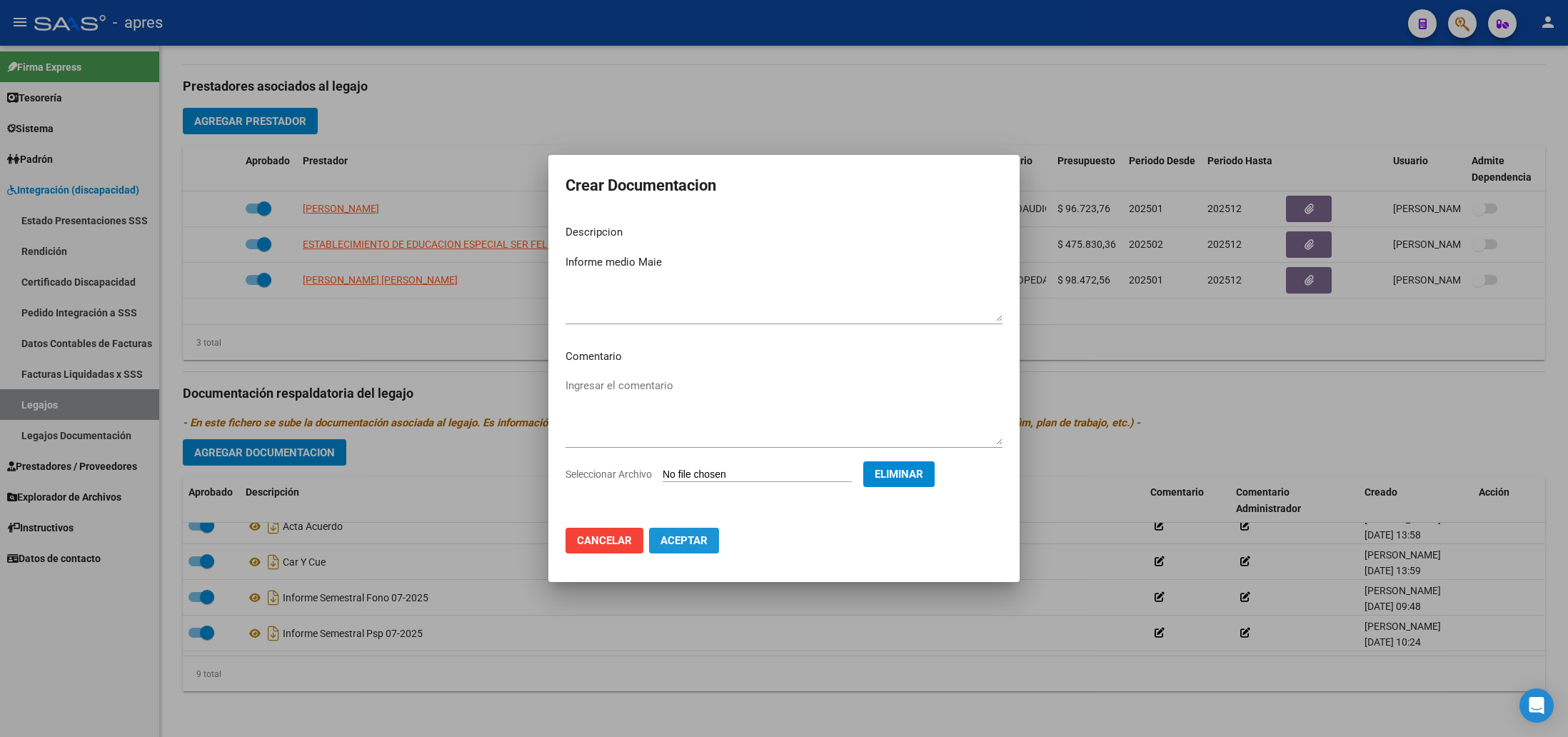
click at [674, 541] on span "Aceptar" at bounding box center [684, 540] width 47 height 13
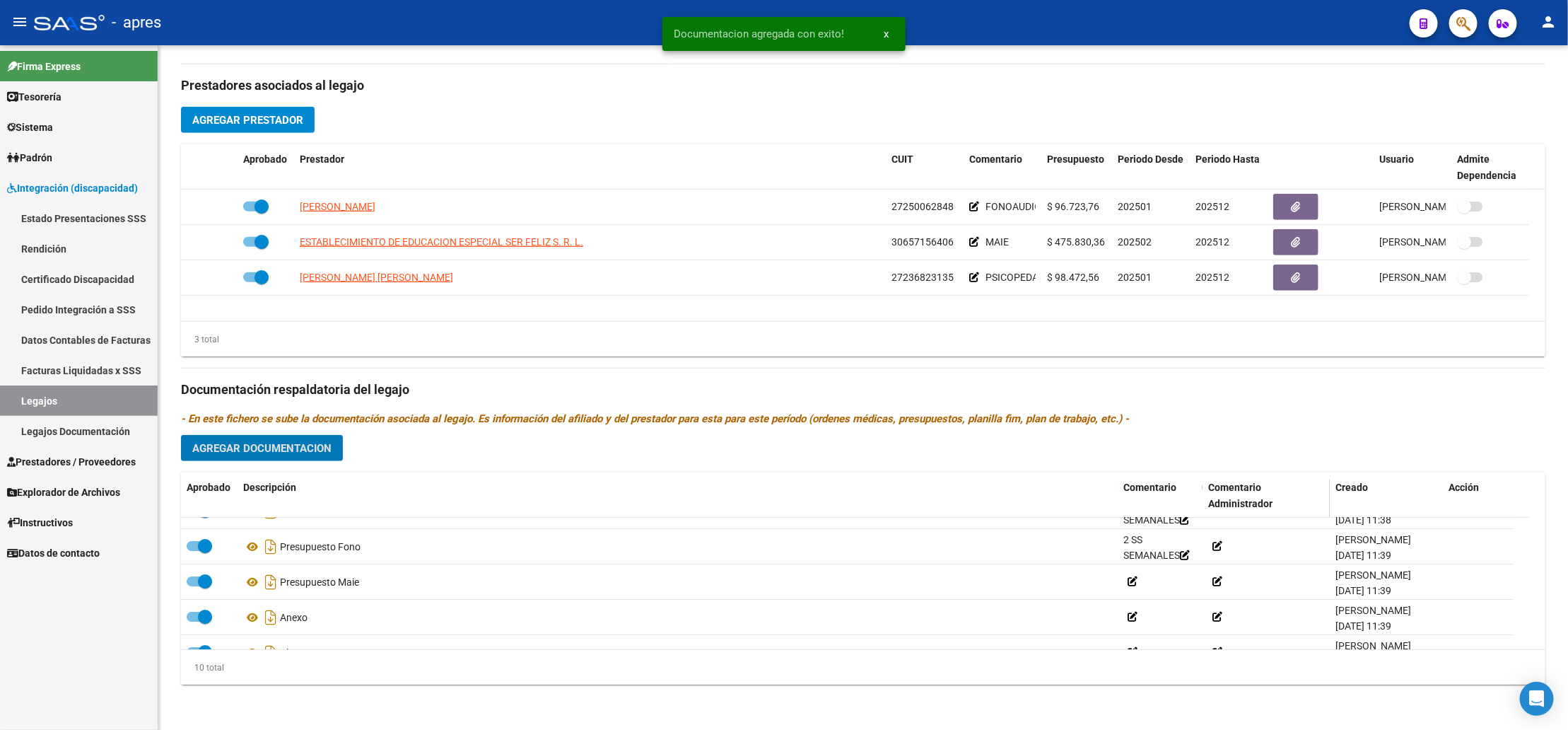
scroll to position [0, 0]
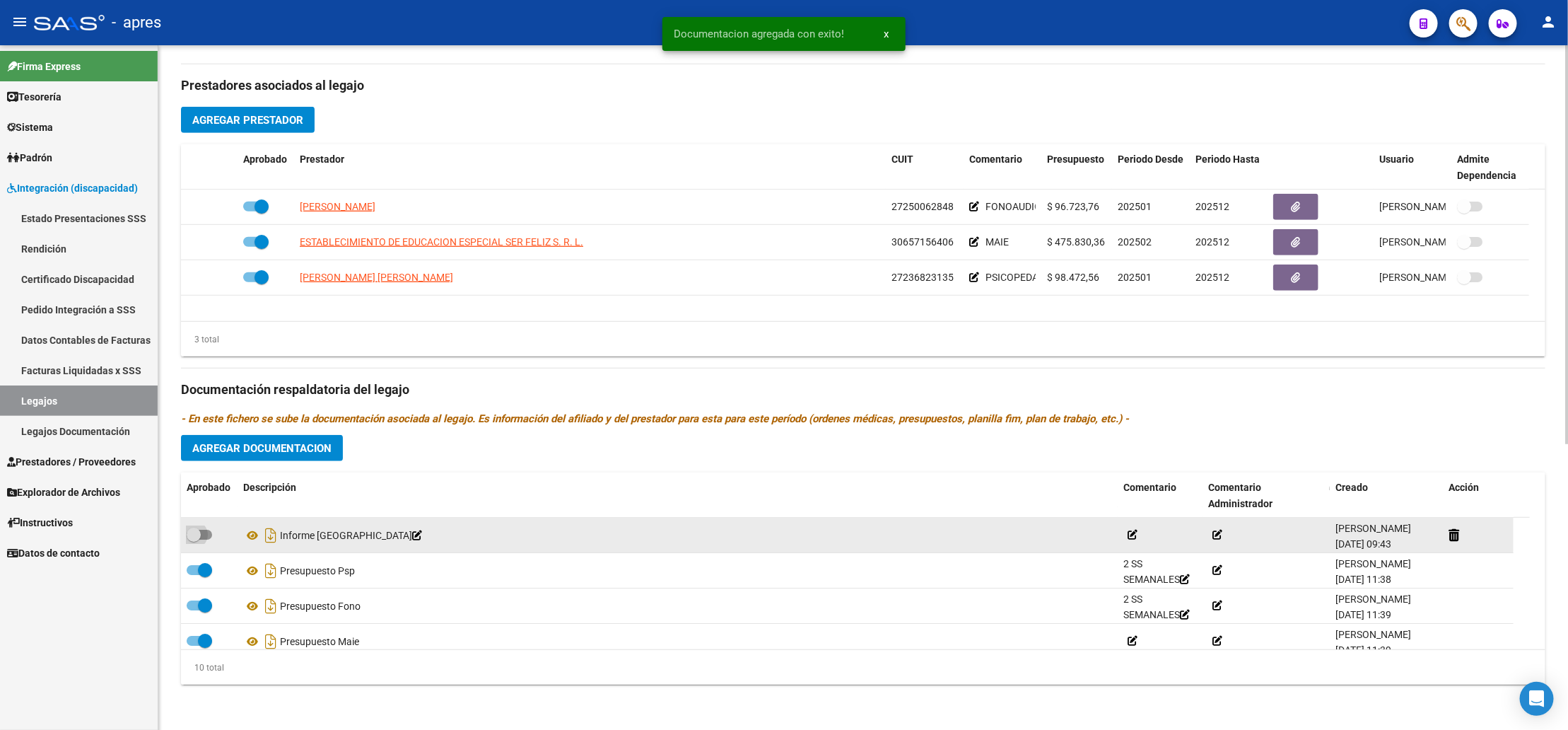
click at [195, 529] on span at bounding box center [193, 535] width 14 height 14
click at [193, 540] on input "checkbox" at bounding box center [193, 540] width 1 height 1
checkbox input "true"
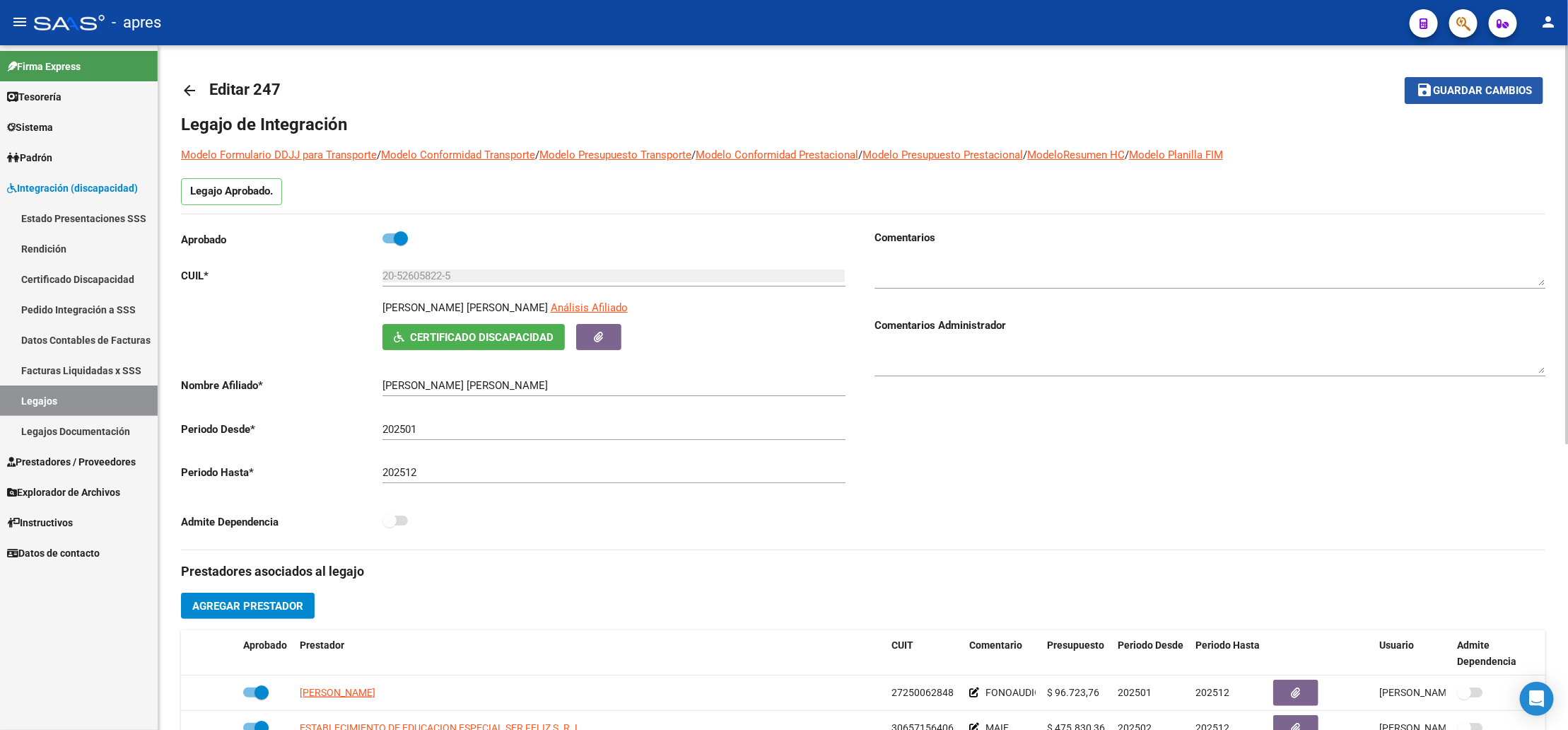
click at [1454, 98] on button "save Guardar cambios" at bounding box center [1474, 90] width 138 height 26
click at [1430, 98] on mat-icon "save" at bounding box center [1424, 90] width 17 height 17
drag, startPoint x: 493, startPoint y: 278, endPoint x: 274, endPoint y: 282, distance: 219.0
click at [217, 275] on app-form-text-field "CUIL * 20-52605822-5 Ingresar CUIL" at bounding box center [513, 275] width 664 height 13
click at [1477, 85] on span "Guardar cambios" at bounding box center [1482, 90] width 99 height 13
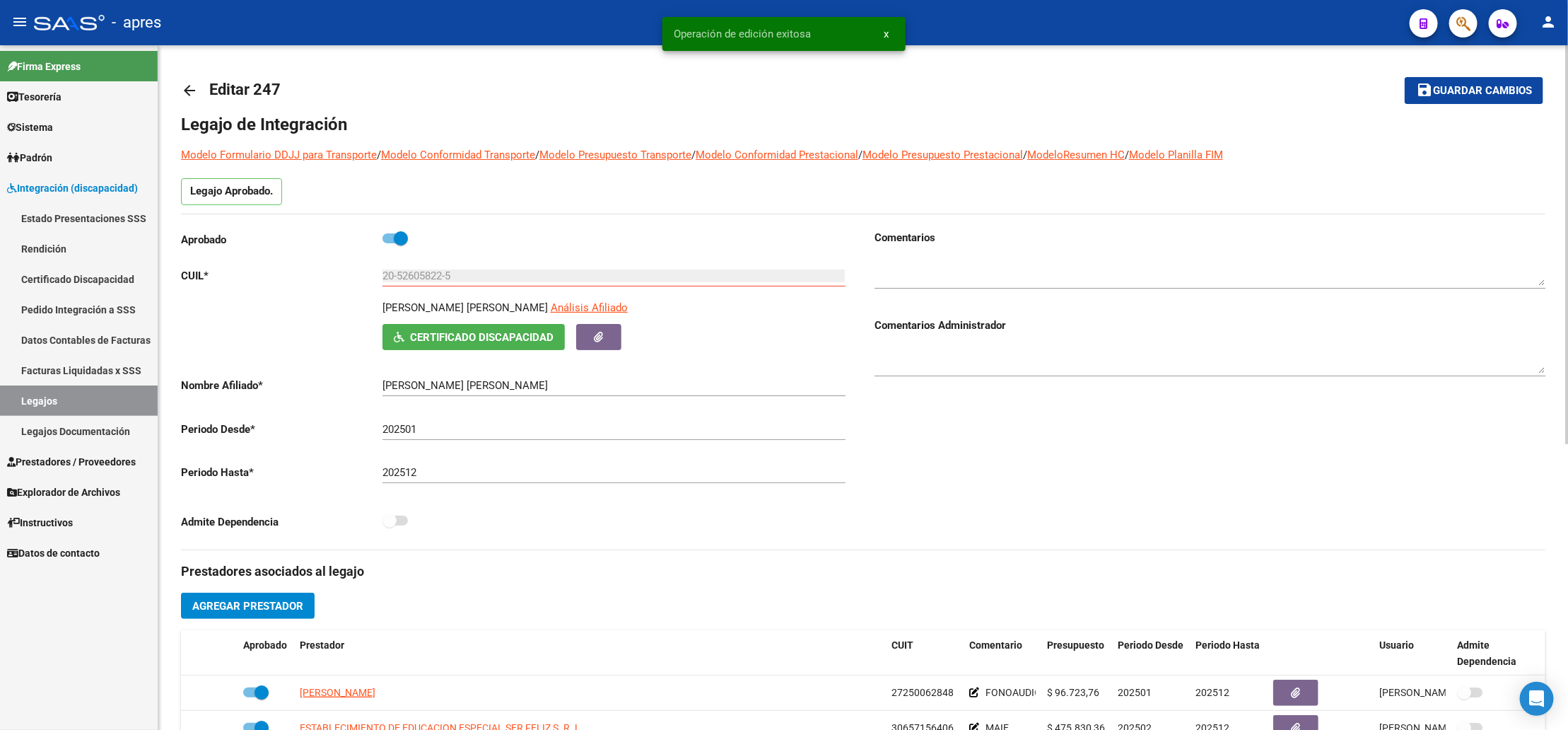
click at [192, 91] on mat-icon "arrow_back" at bounding box center [189, 90] width 17 height 17
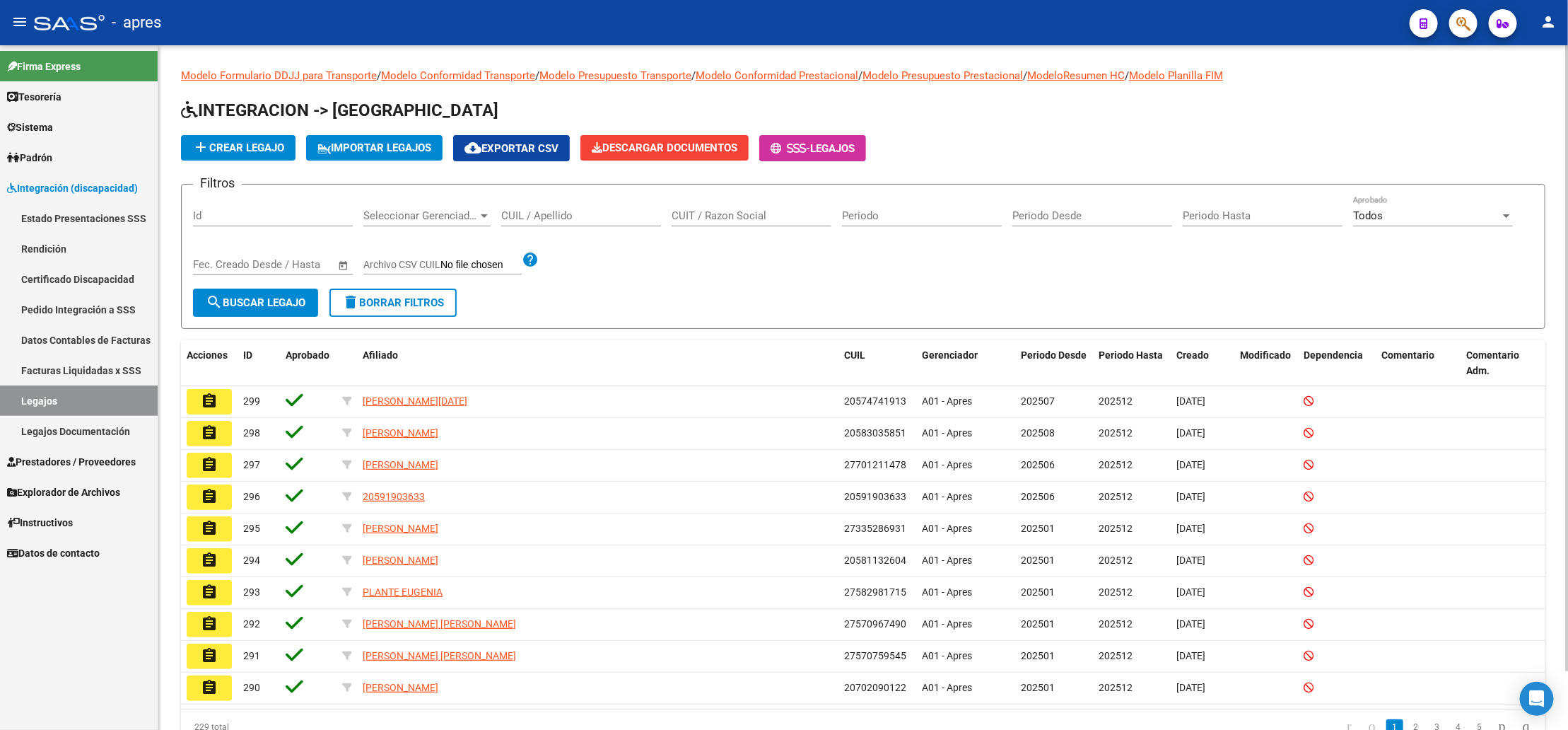
click at [71, 466] on span "Prestadores / Proveedores" at bounding box center [71, 462] width 128 height 15
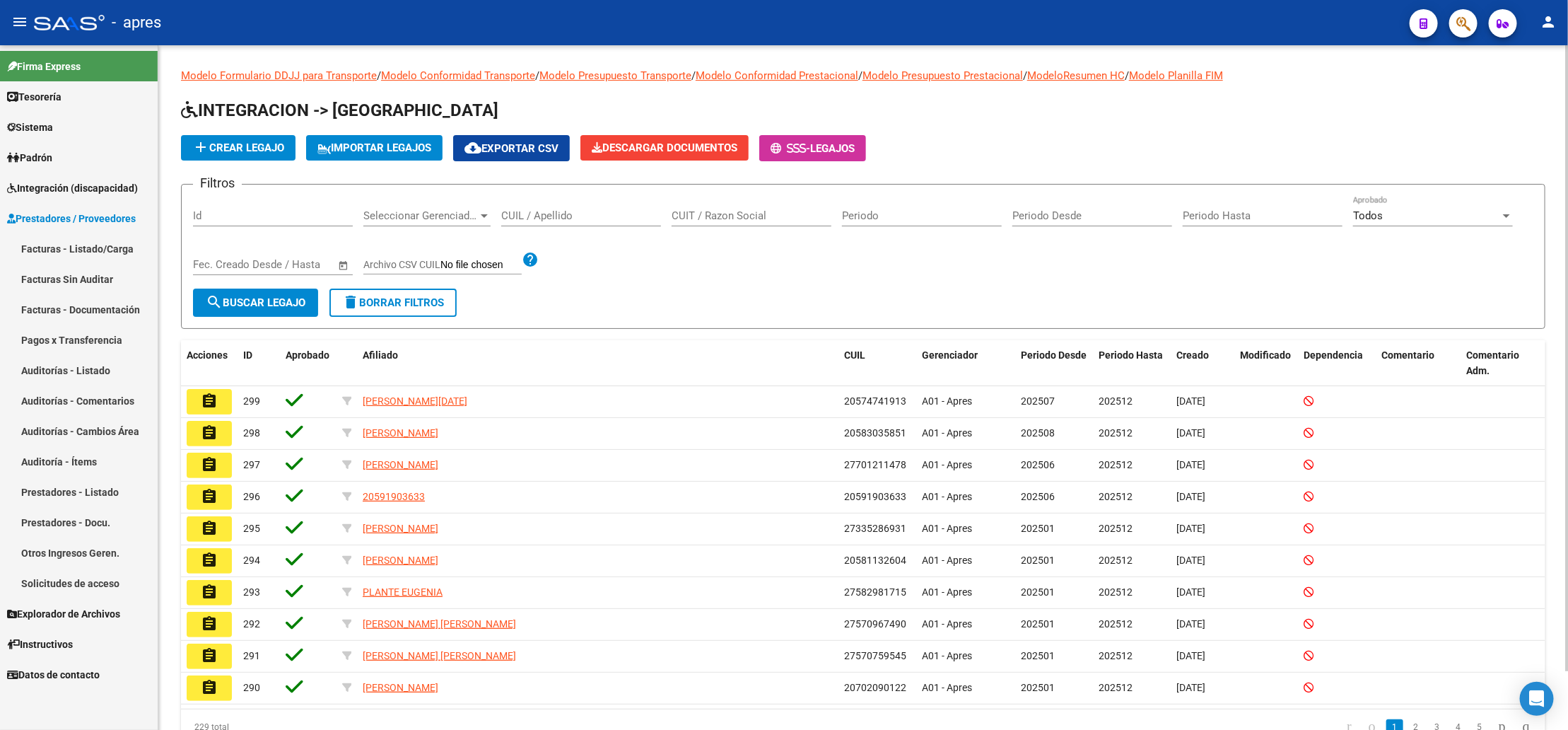
click at [98, 253] on link "Facturas - Listado/Carga" at bounding box center [79, 248] width 158 height 30
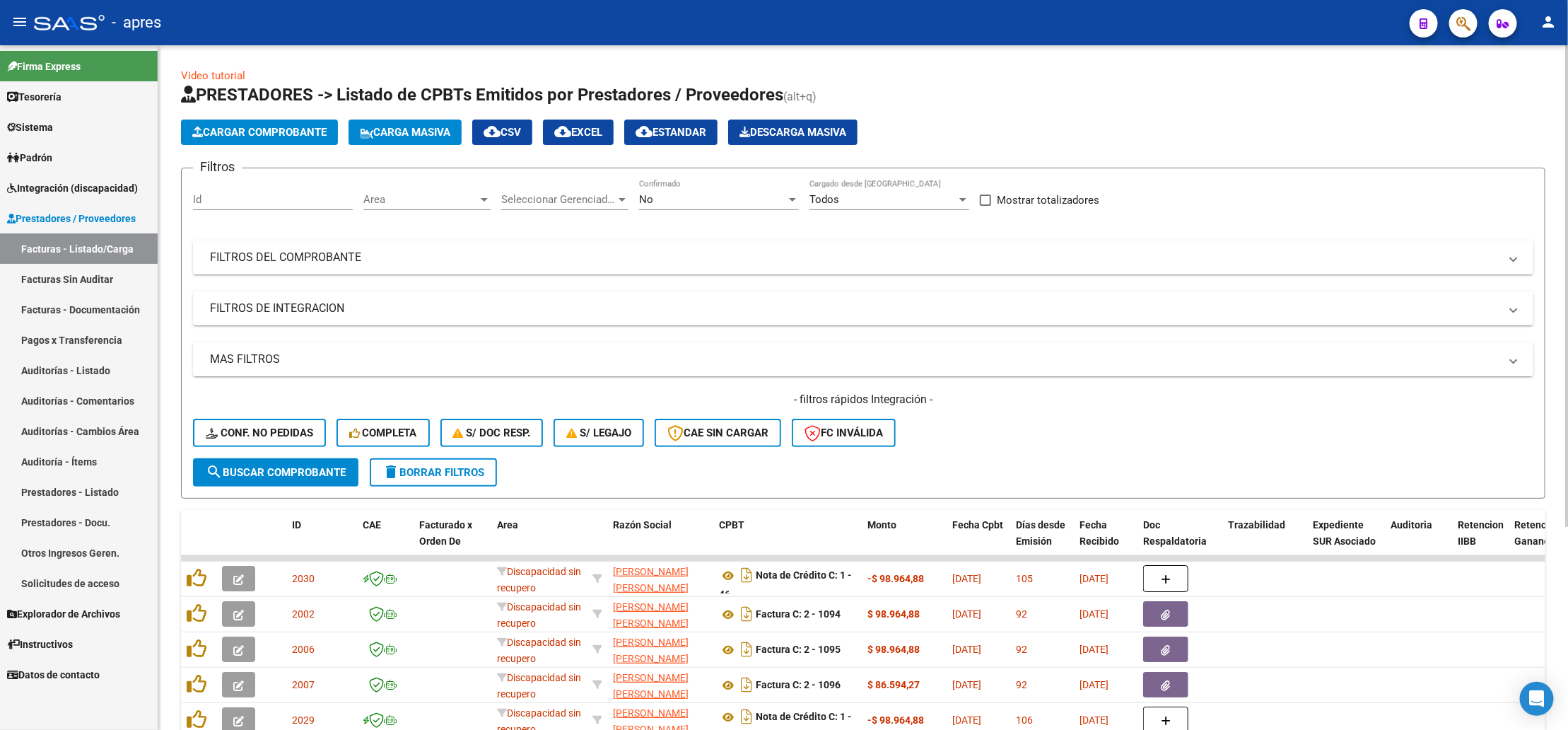
click at [512, 259] on mat-panel-title "FILTROS DEL COMPROBANTE" at bounding box center [855, 258] width 1289 height 15
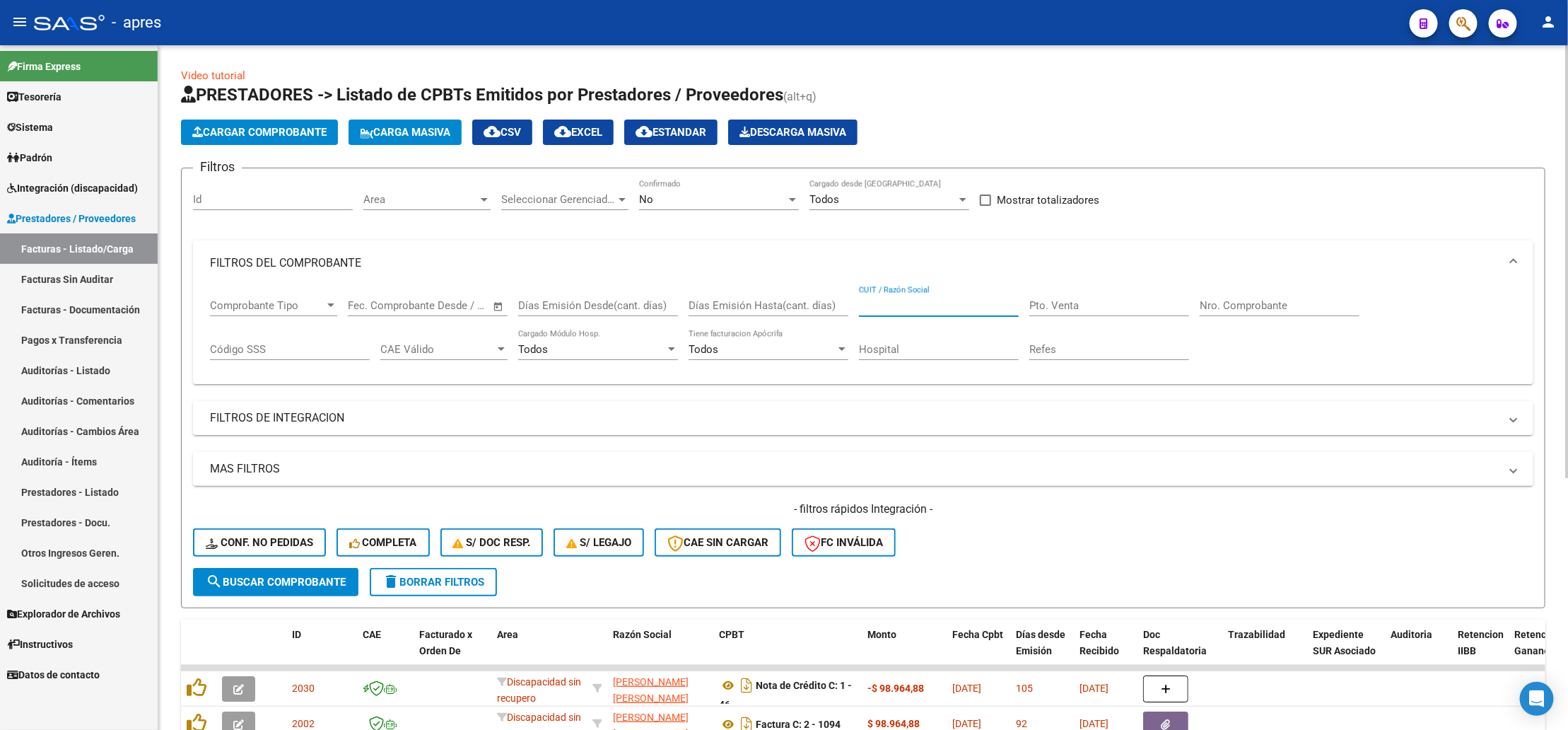
click at [930, 306] on input "CUIT / Razón Social" at bounding box center [938, 305] width 160 height 13
paste input "54058403"
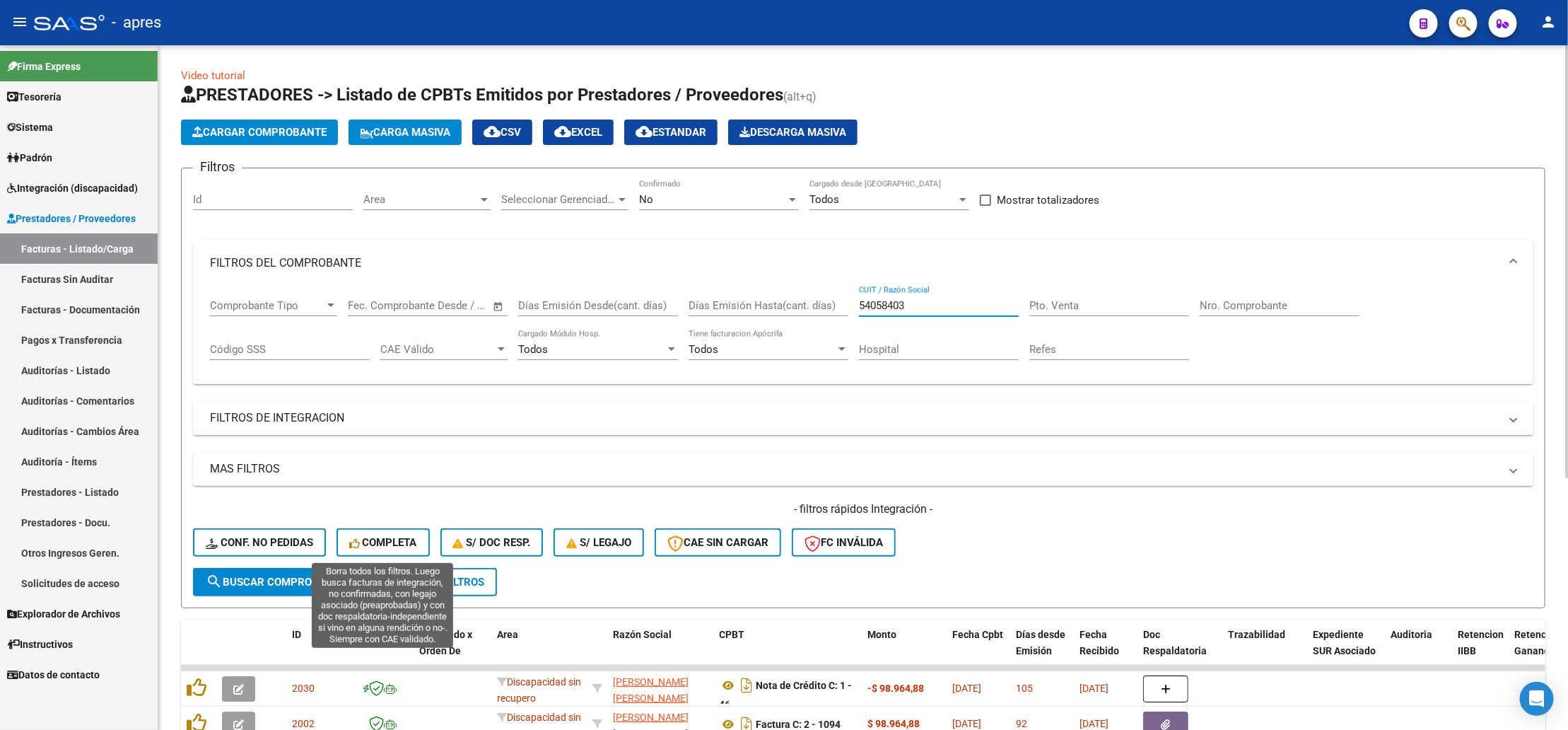
type input "54058403"
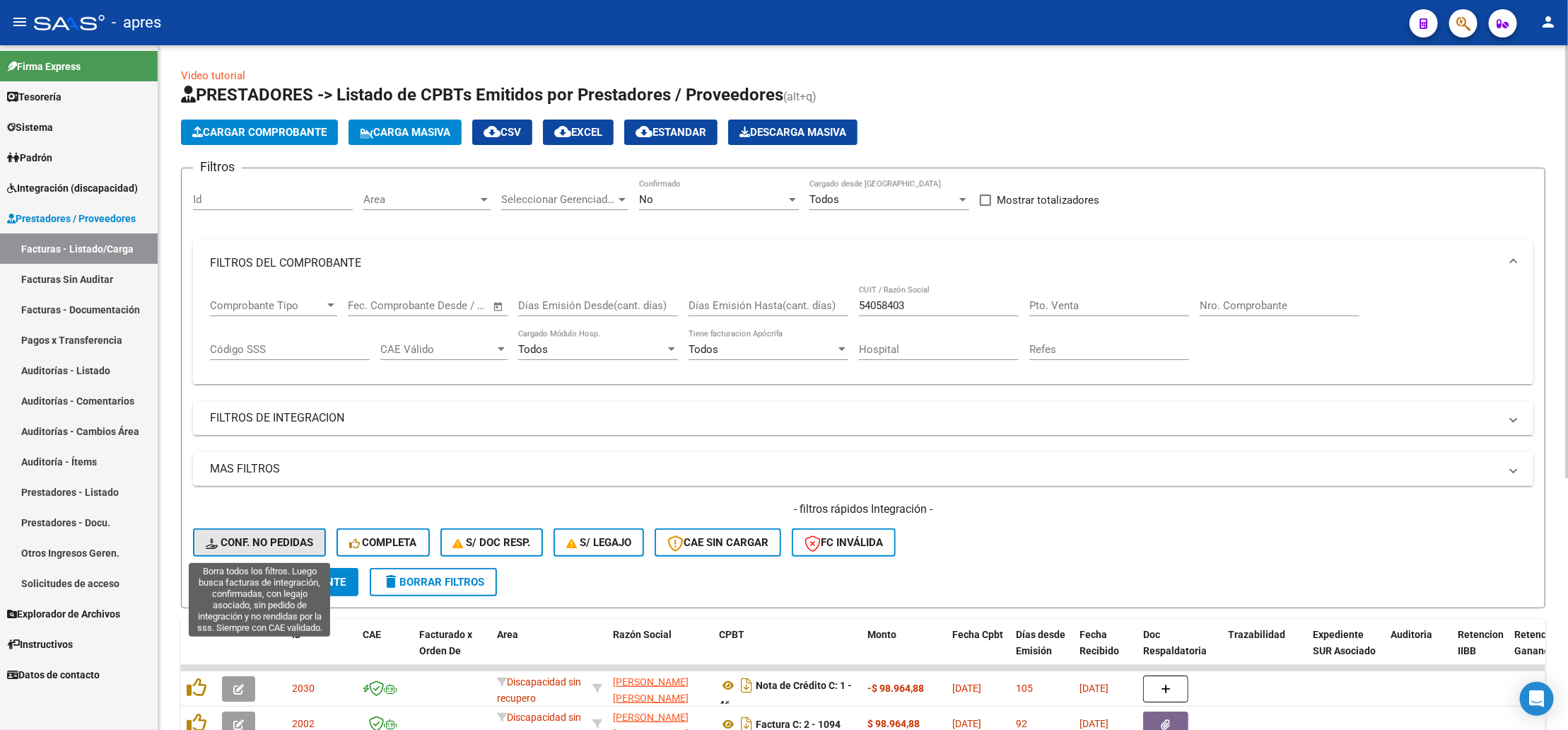
click at [310, 542] on span "Conf. no pedidas" at bounding box center [259, 542] width 107 height 13
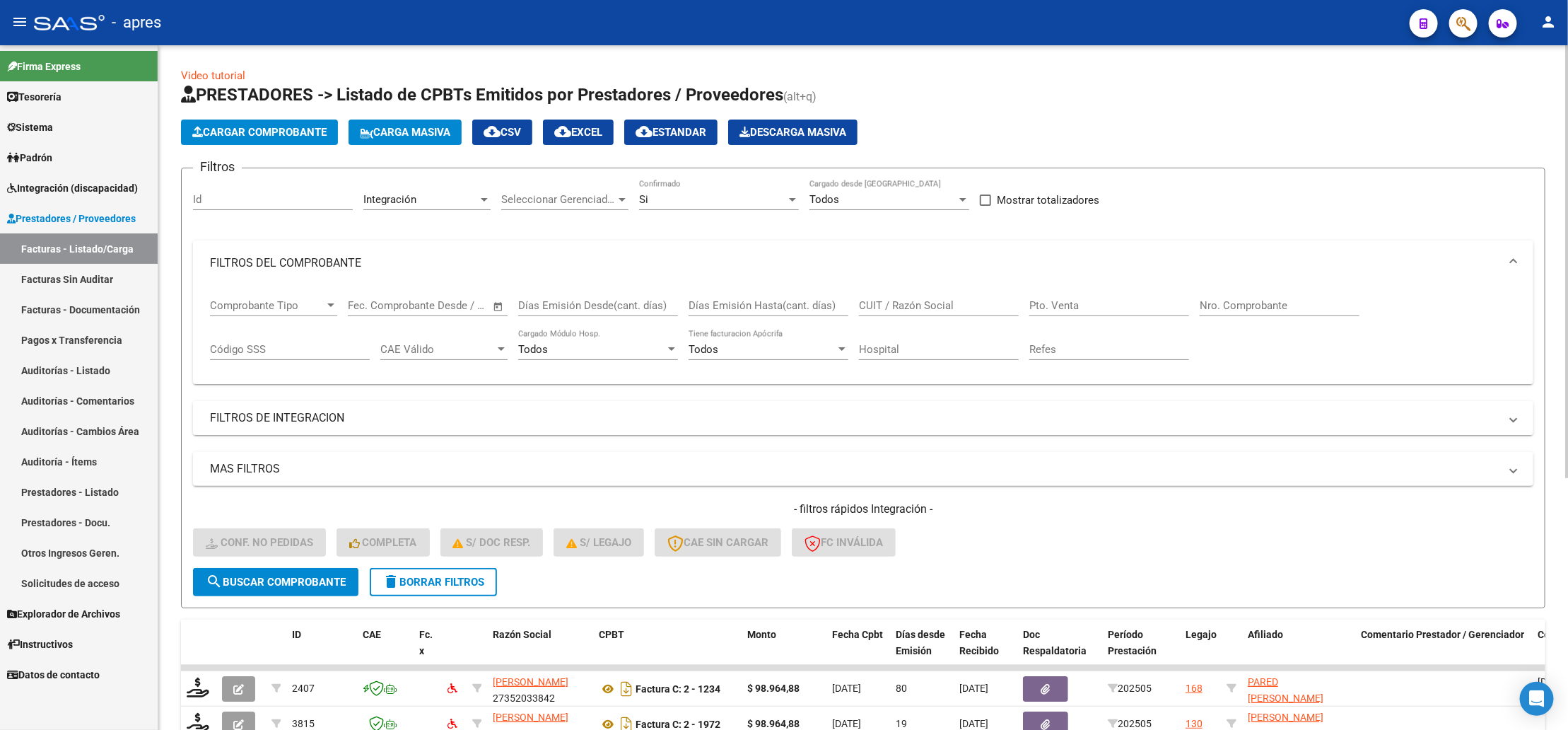
click at [361, 415] on mat-panel-title "FILTROS DE INTEGRACION" at bounding box center [855, 418] width 1289 height 15
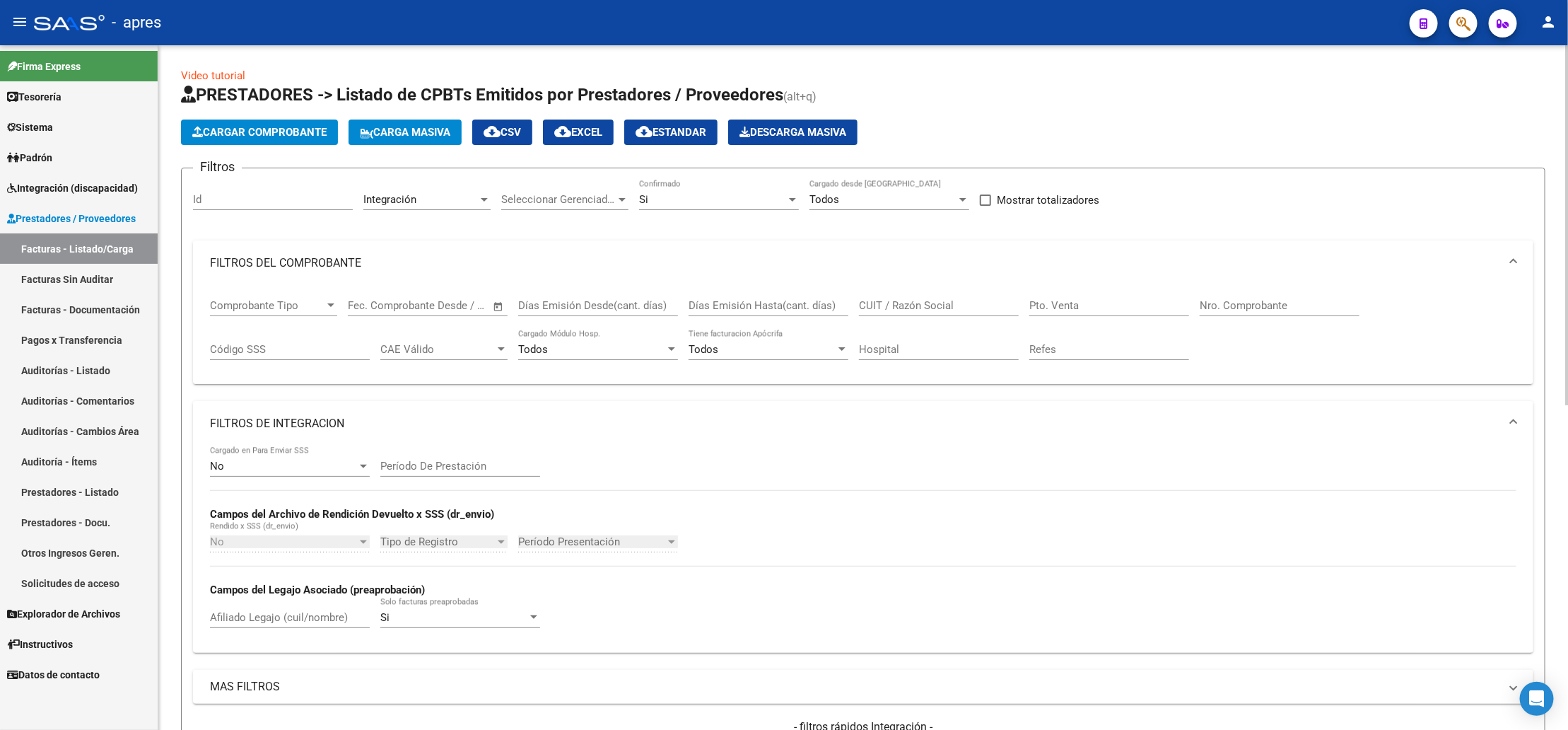
click at [266, 612] on div "Afiliado Legajo (cuil/nombre)" at bounding box center [290, 613] width 160 height 30
type input "i"
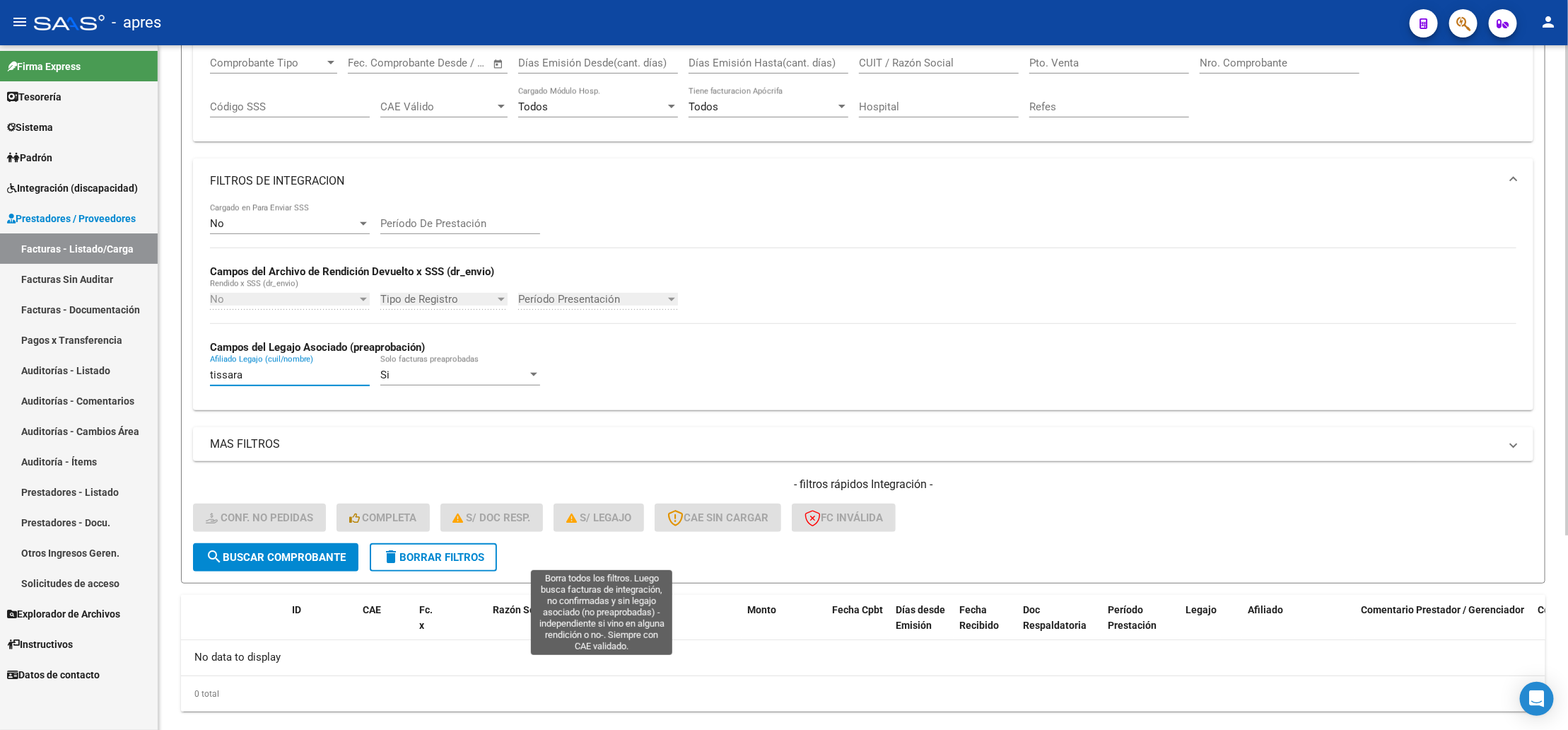
scroll to position [272, 0]
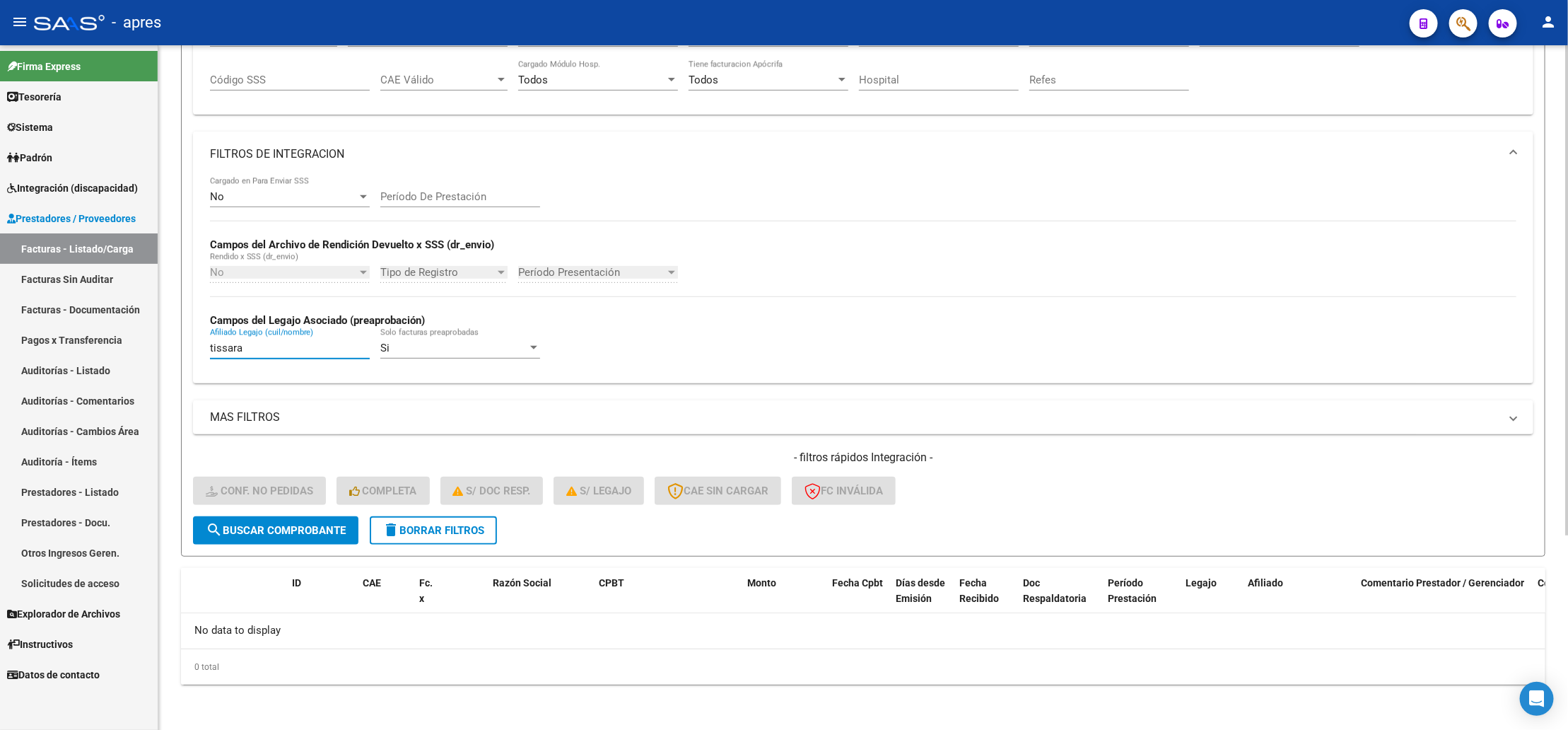
drag, startPoint x: 213, startPoint y: 342, endPoint x: 220, endPoint y: 344, distance: 7.3
click at [217, 342] on input "tissara" at bounding box center [290, 347] width 160 height 13
type input "issara"
drag, startPoint x: 247, startPoint y: 352, endPoint x: 94, endPoint y: 362, distance: 153.3
click at [94, 362] on mat-sidenav-container "Firma Express Tesorería Extractos Procesados (csv) Extractos Originales (pdf) S…" at bounding box center [784, 388] width 1568 height 685
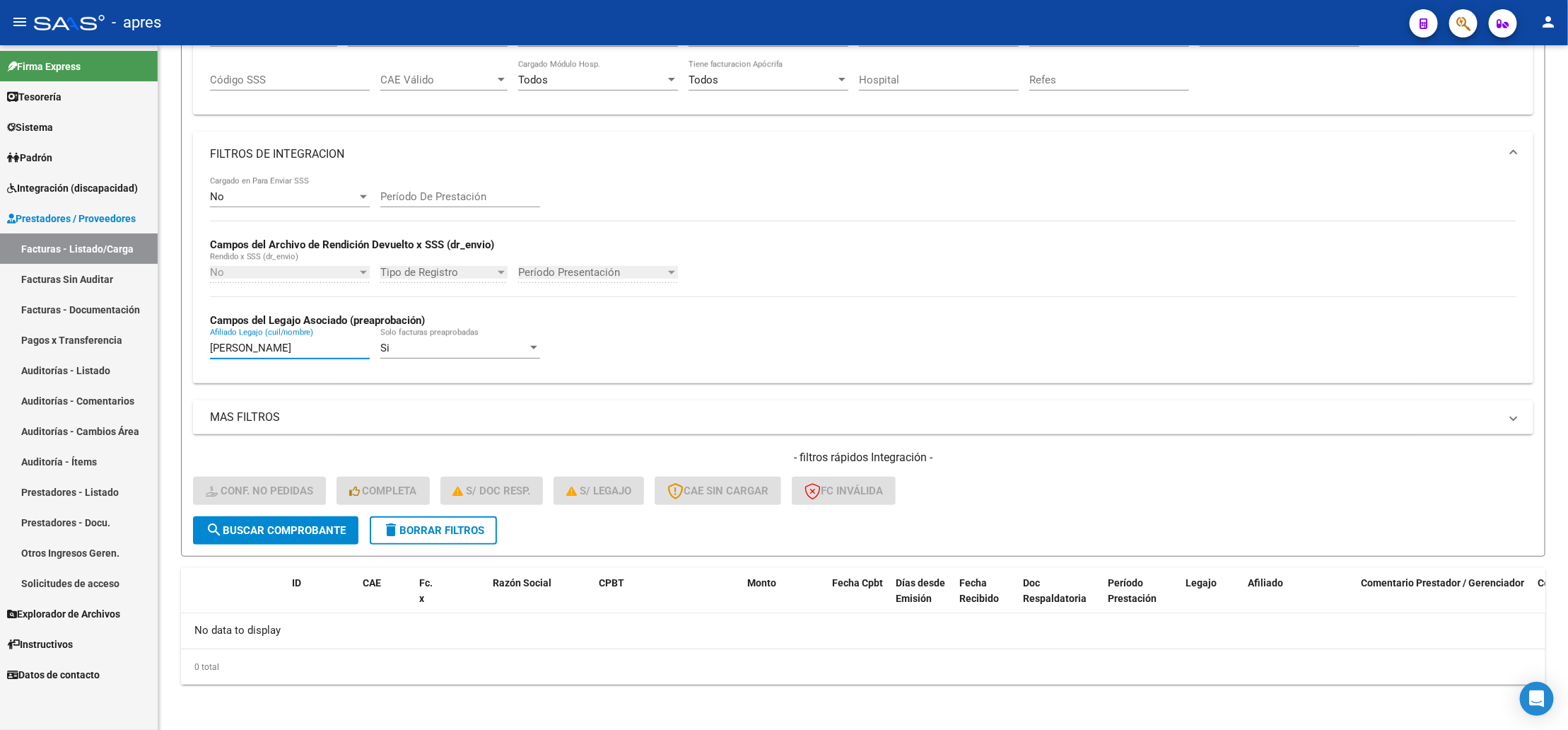
type input "[PERSON_NAME]"
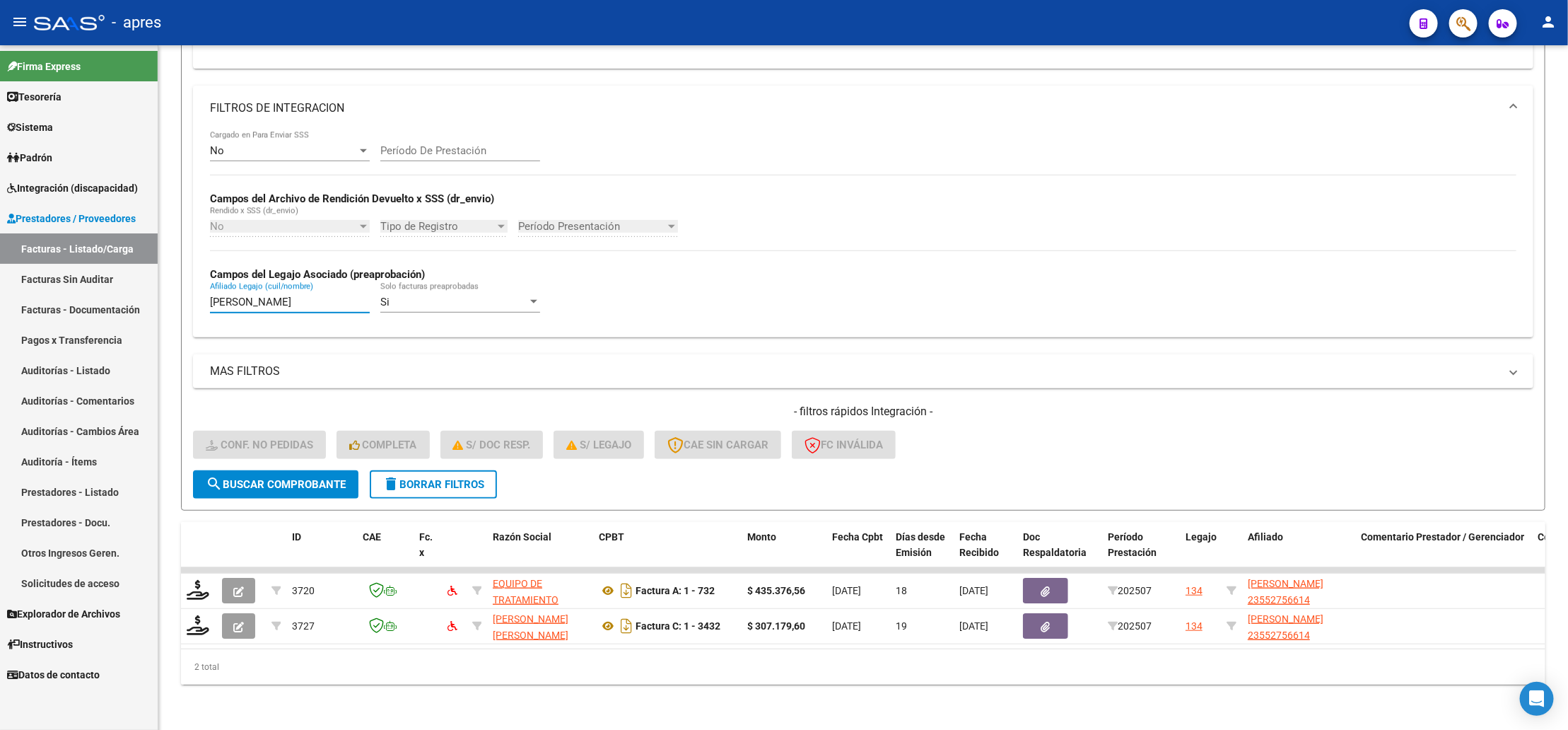
scroll to position [228, 0]
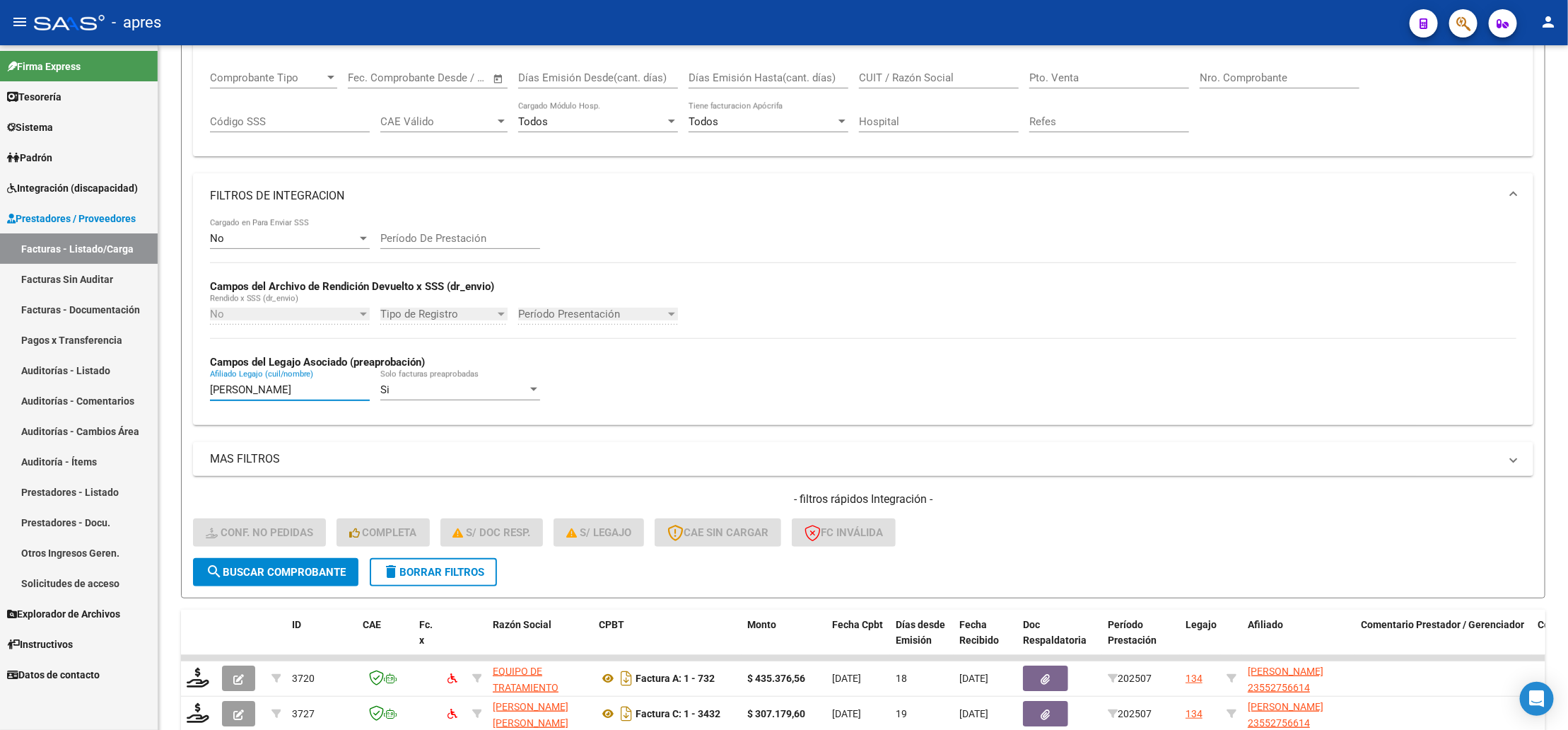
drag, startPoint x: 254, startPoint y: 391, endPoint x: 18, endPoint y: 402, distance: 236.3
click at [18, 402] on mat-sidenav-container "Firma Express Tesorería Extractos Procesados (csv) Extractos Originales (pdf) S…" at bounding box center [784, 388] width 1568 height 685
click at [252, 404] on div "Afiliado Legajo (cuil/nombre)" at bounding box center [290, 392] width 160 height 44
click at [250, 396] on input "Afiliado Legajo (cuil/nombre)" at bounding box center [290, 390] width 160 height 13
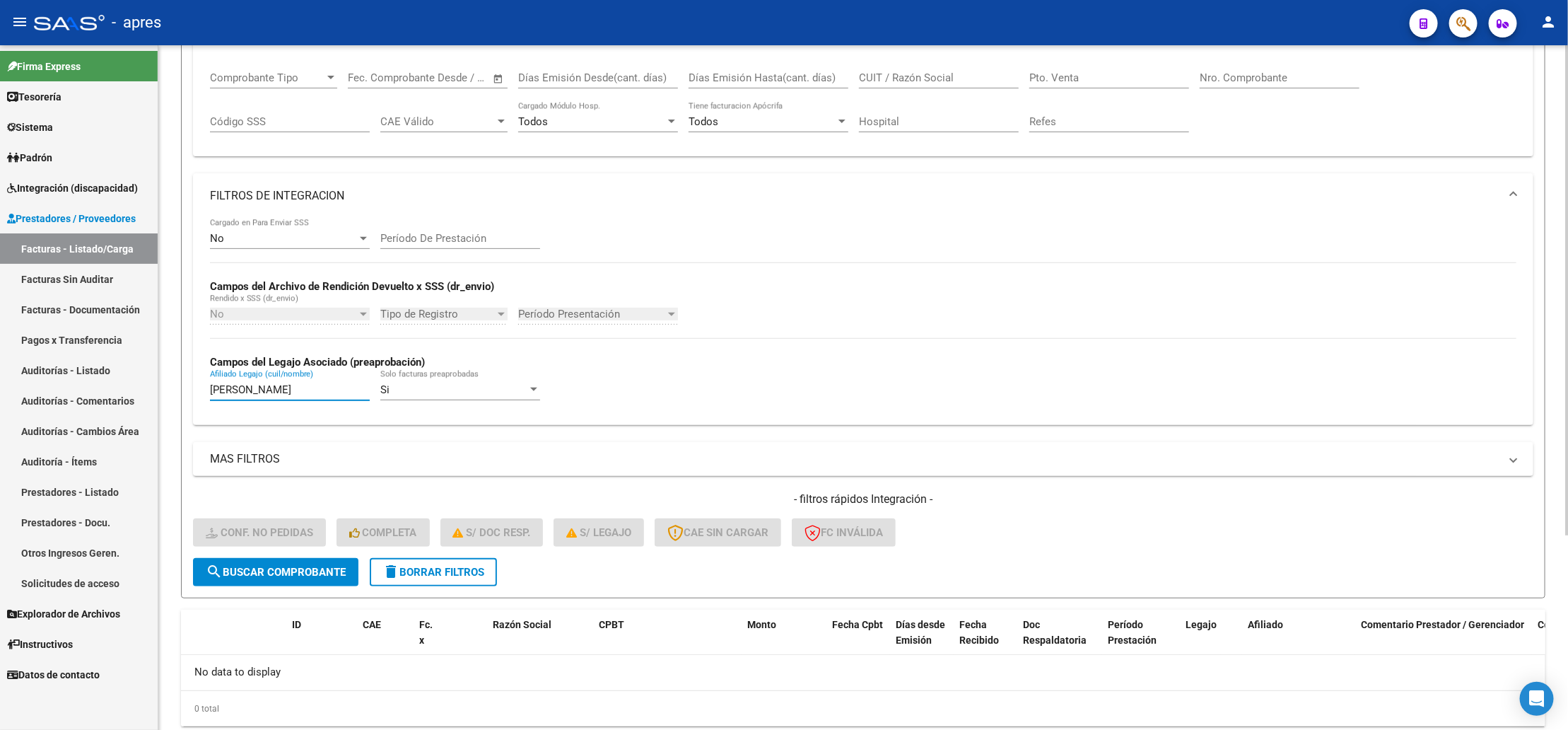
click at [291, 394] on input "[PERSON_NAME]" at bounding box center [290, 390] width 160 height 13
drag, startPoint x: 268, startPoint y: 395, endPoint x: -8, endPoint y: 385, distance: 276.2
click at [0, 385] on html "menu - apres person Firma Express Tesorería Extractos Procesados (csv) Extracto…" at bounding box center [784, 365] width 1568 height 730
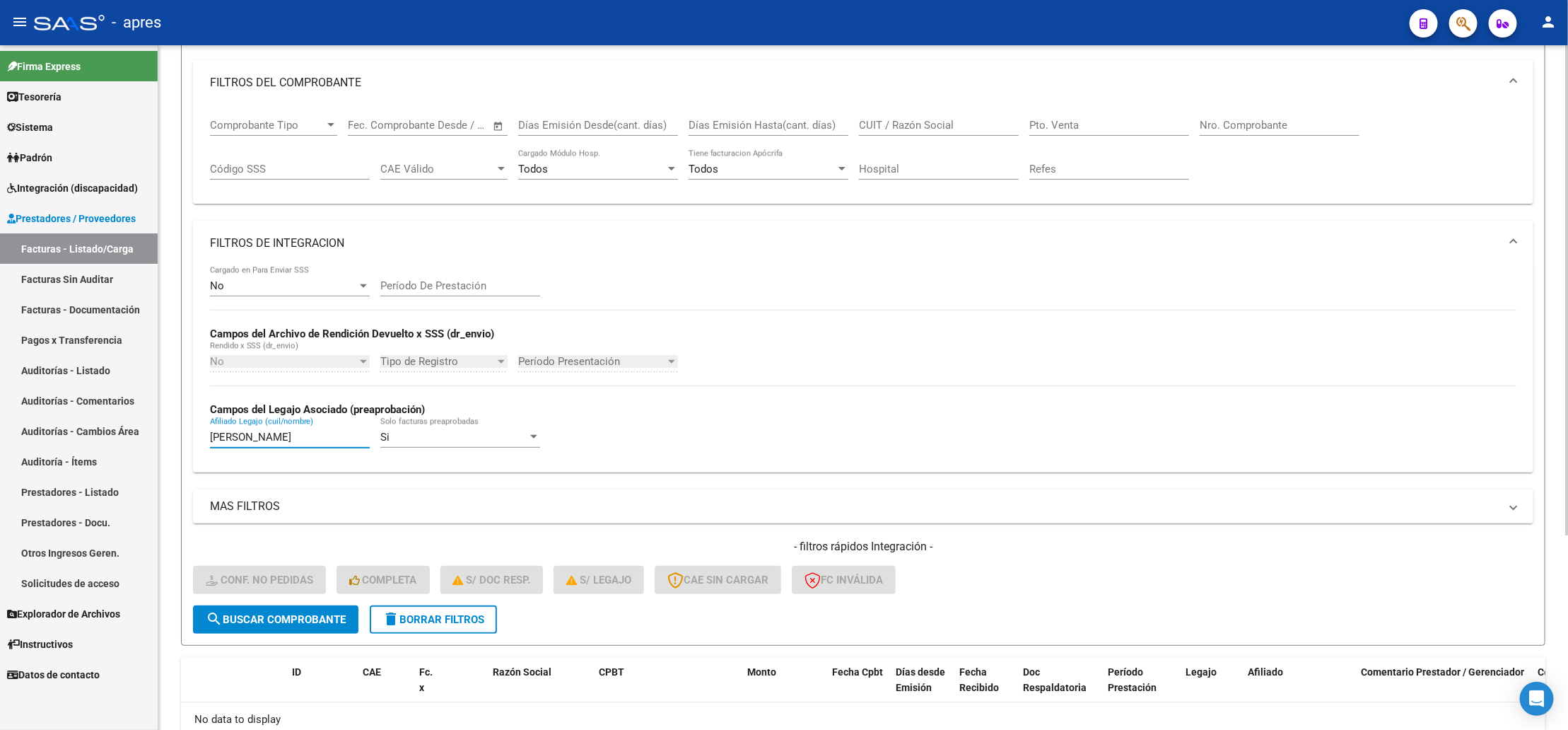
scroll to position [59, 0]
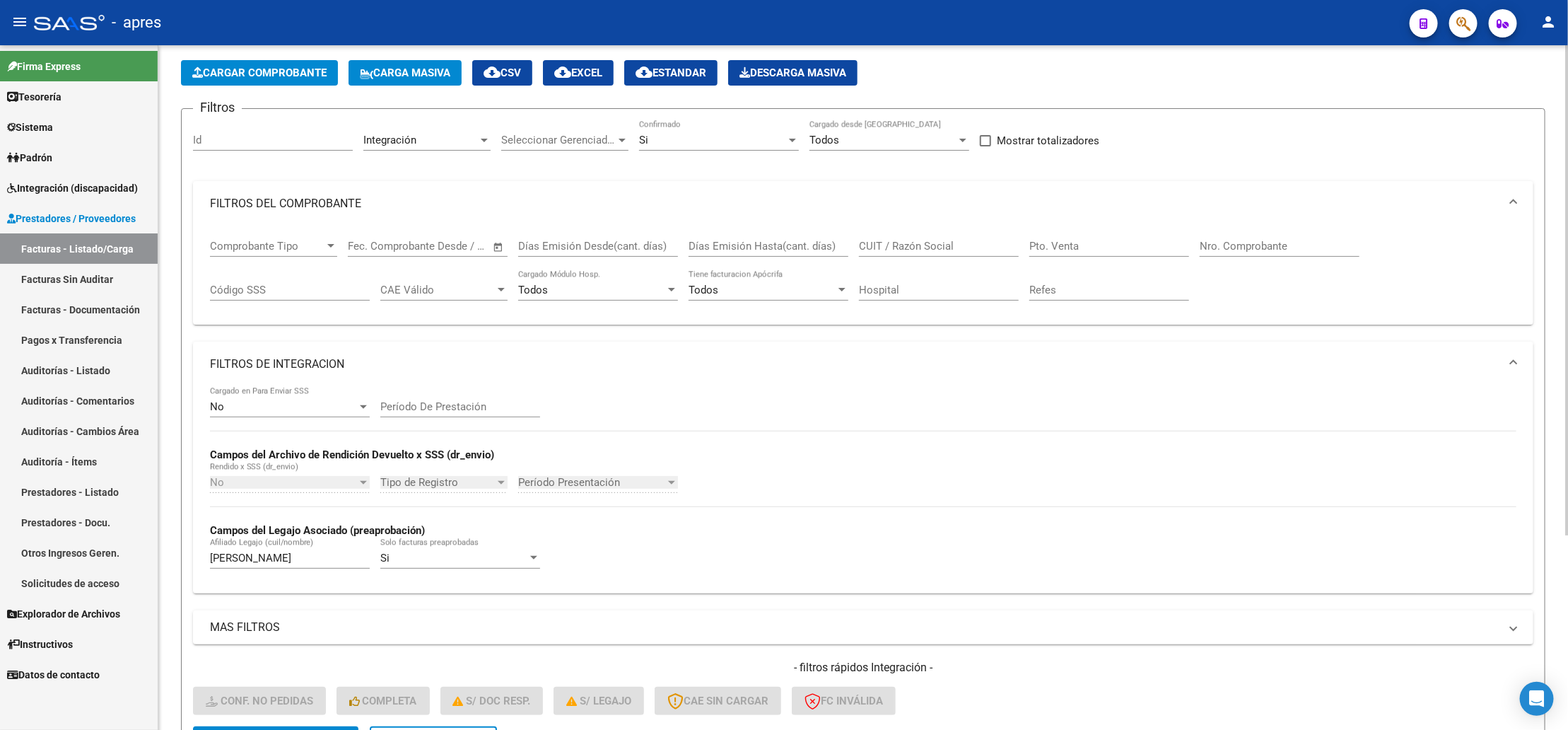
click at [486, 150] on div "Integración Area" at bounding box center [426, 135] width 128 height 30
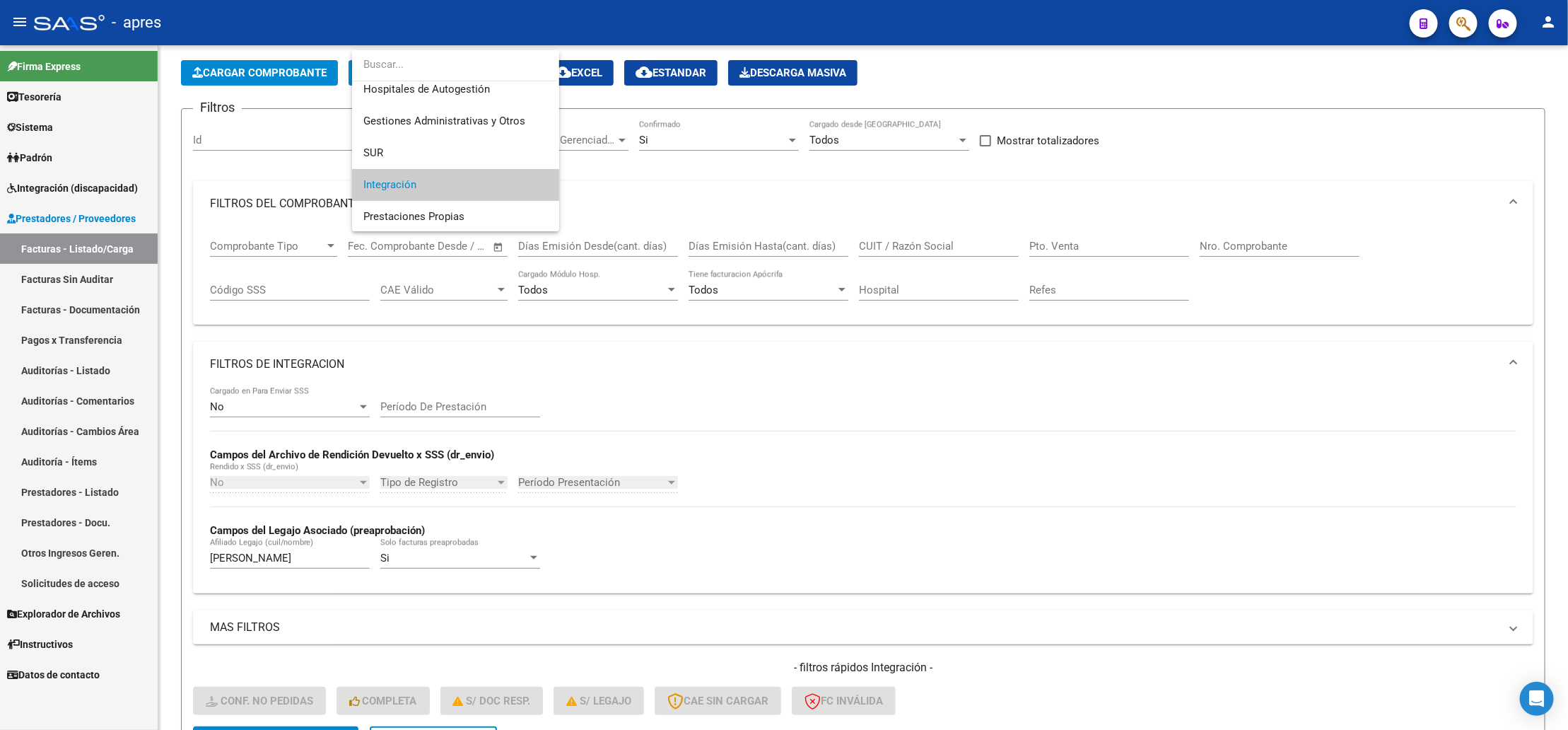
scroll to position [0, 0]
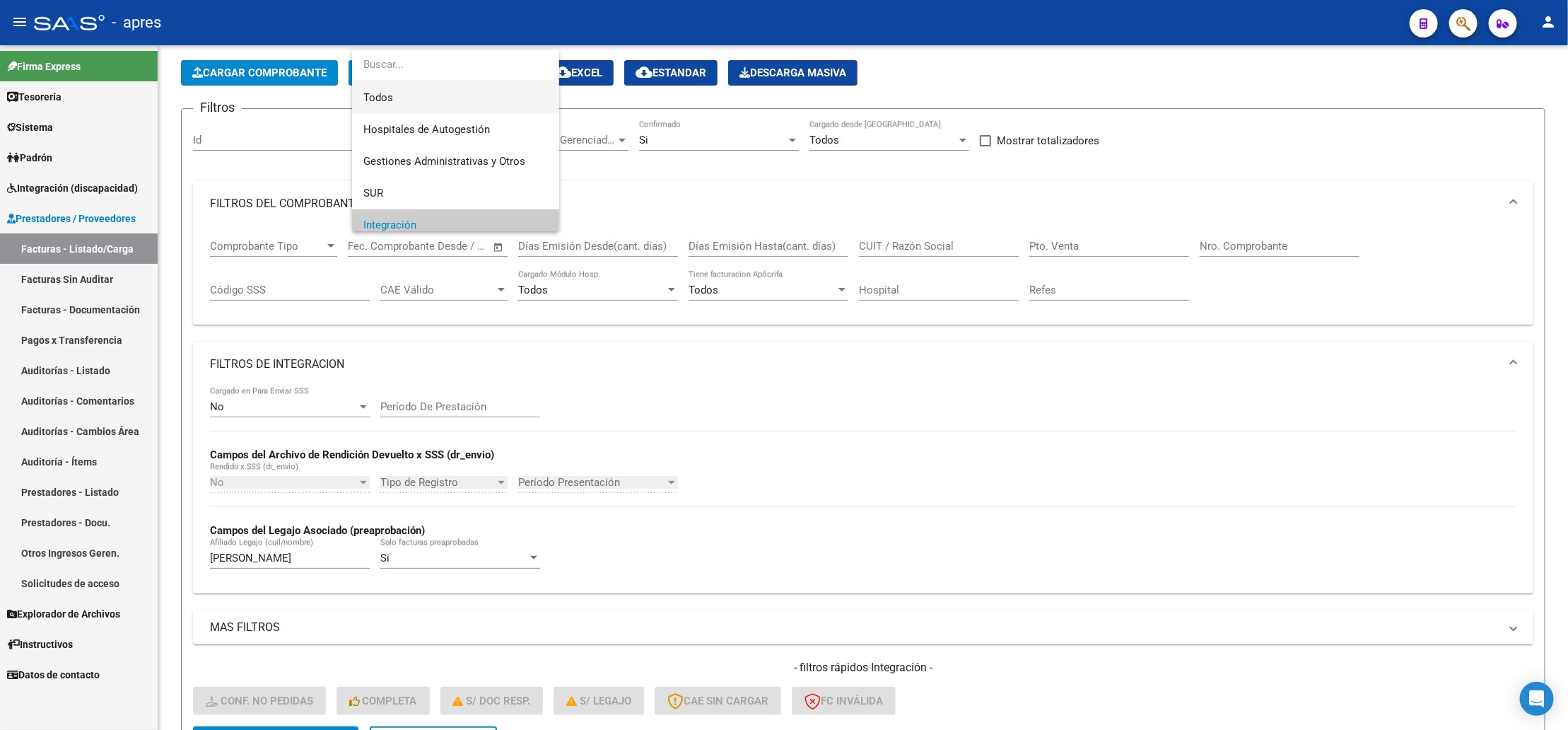
click at [486, 111] on span "Todos" at bounding box center [455, 98] width 185 height 32
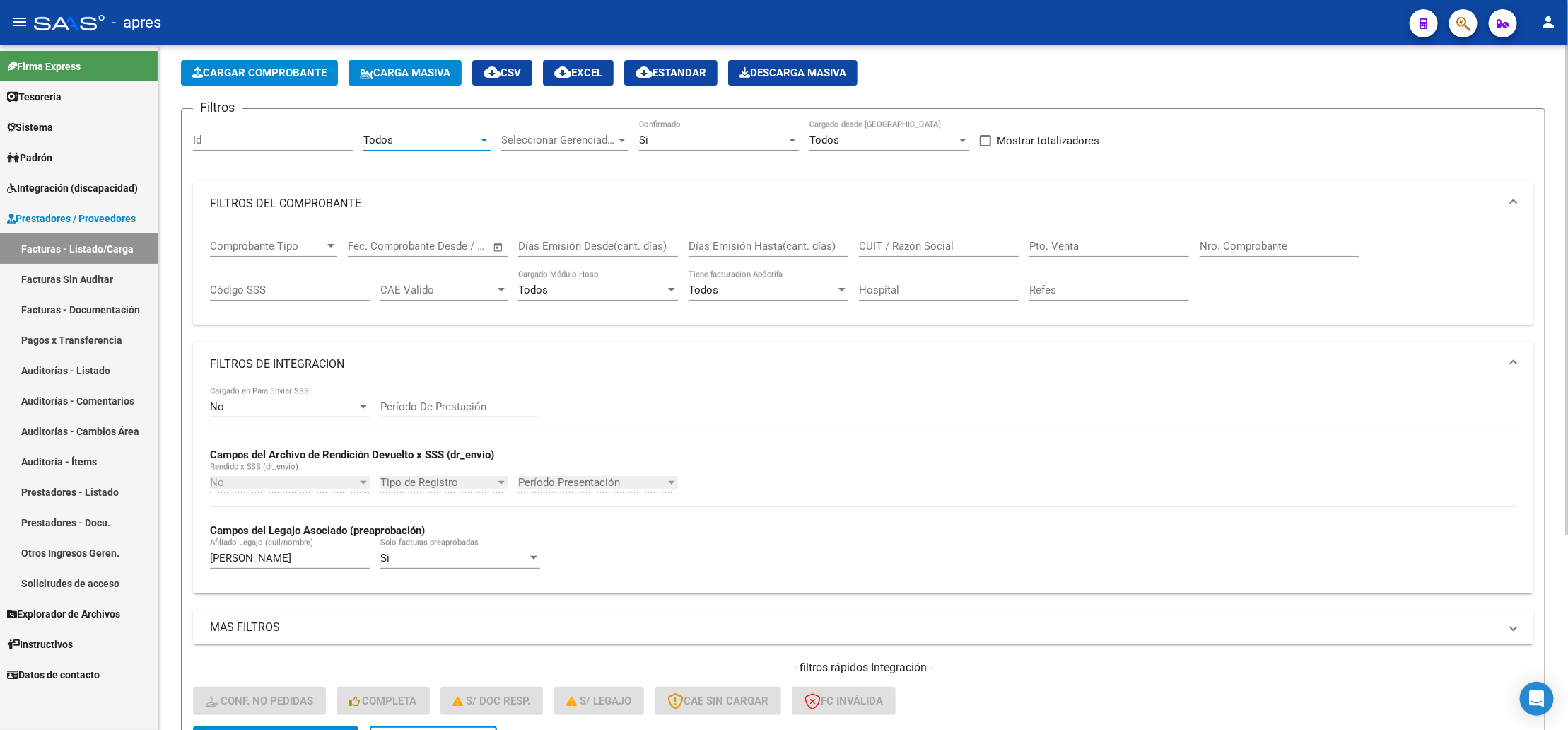
click at [593, 132] on div "Seleccionar Gerenciador Seleccionar Gerenciador" at bounding box center [565, 135] width 128 height 30
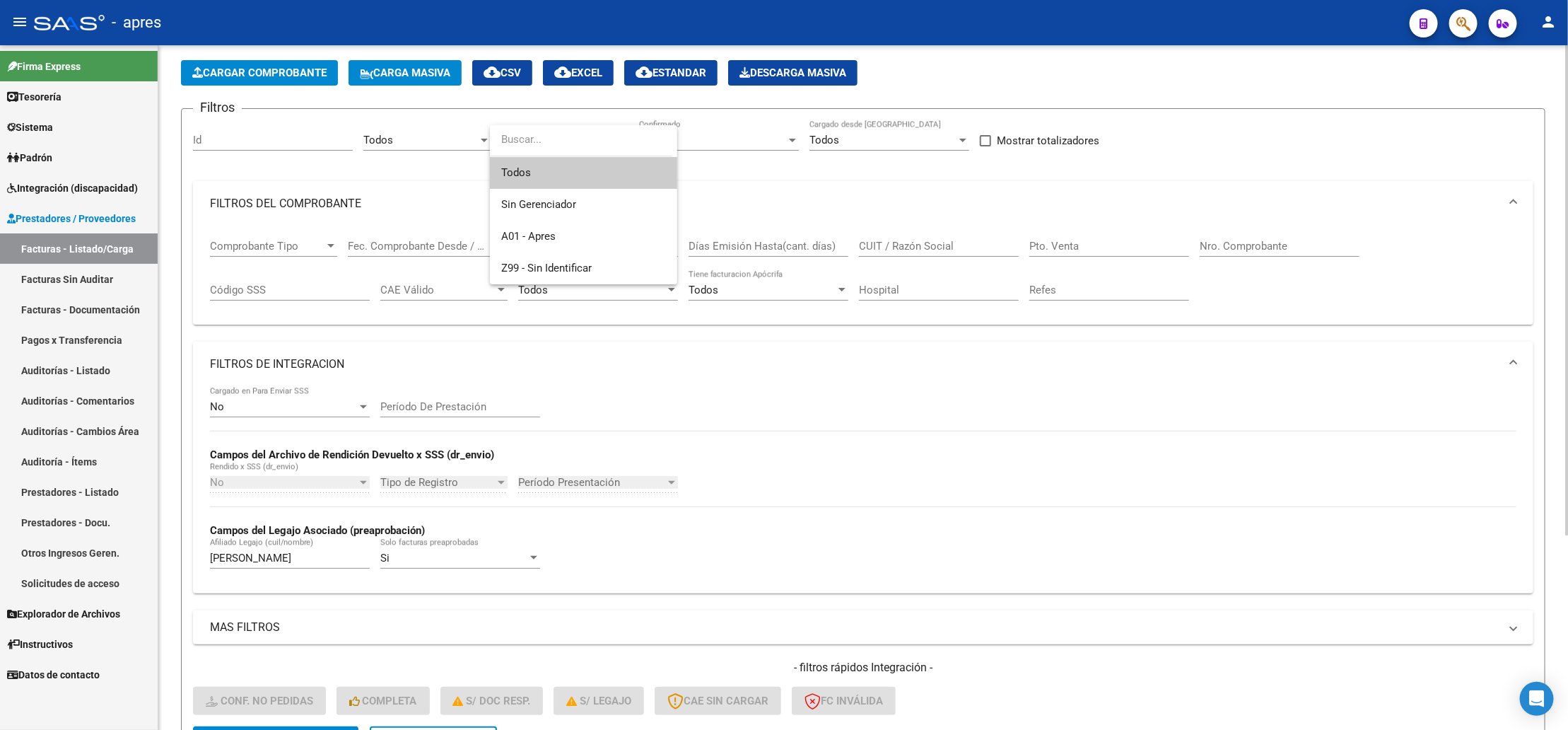
drag, startPoint x: 594, startPoint y: 166, endPoint x: 689, endPoint y: 150, distance: 96.3
click at [601, 166] on span "Todos" at bounding box center [583, 173] width 165 height 32
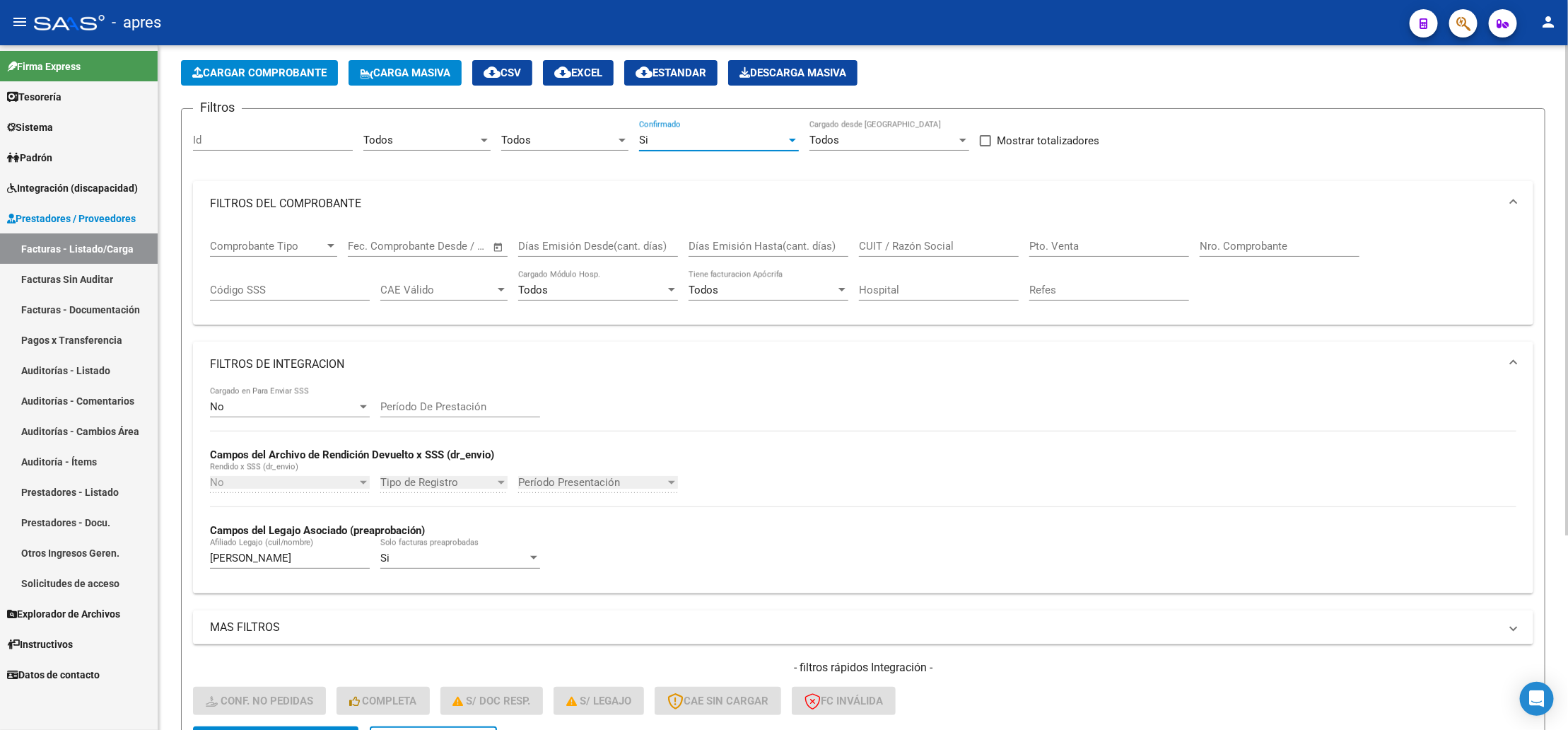
click at [707, 145] on div "Si" at bounding box center [713, 139] width 147 height 13
drag, startPoint x: 698, startPoint y: 106, endPoint x: 649, endPoint y: 226, distance: 129.6
click at [694, 112] on span "Todos" at bounding box center [719, 110] width 160 height 32
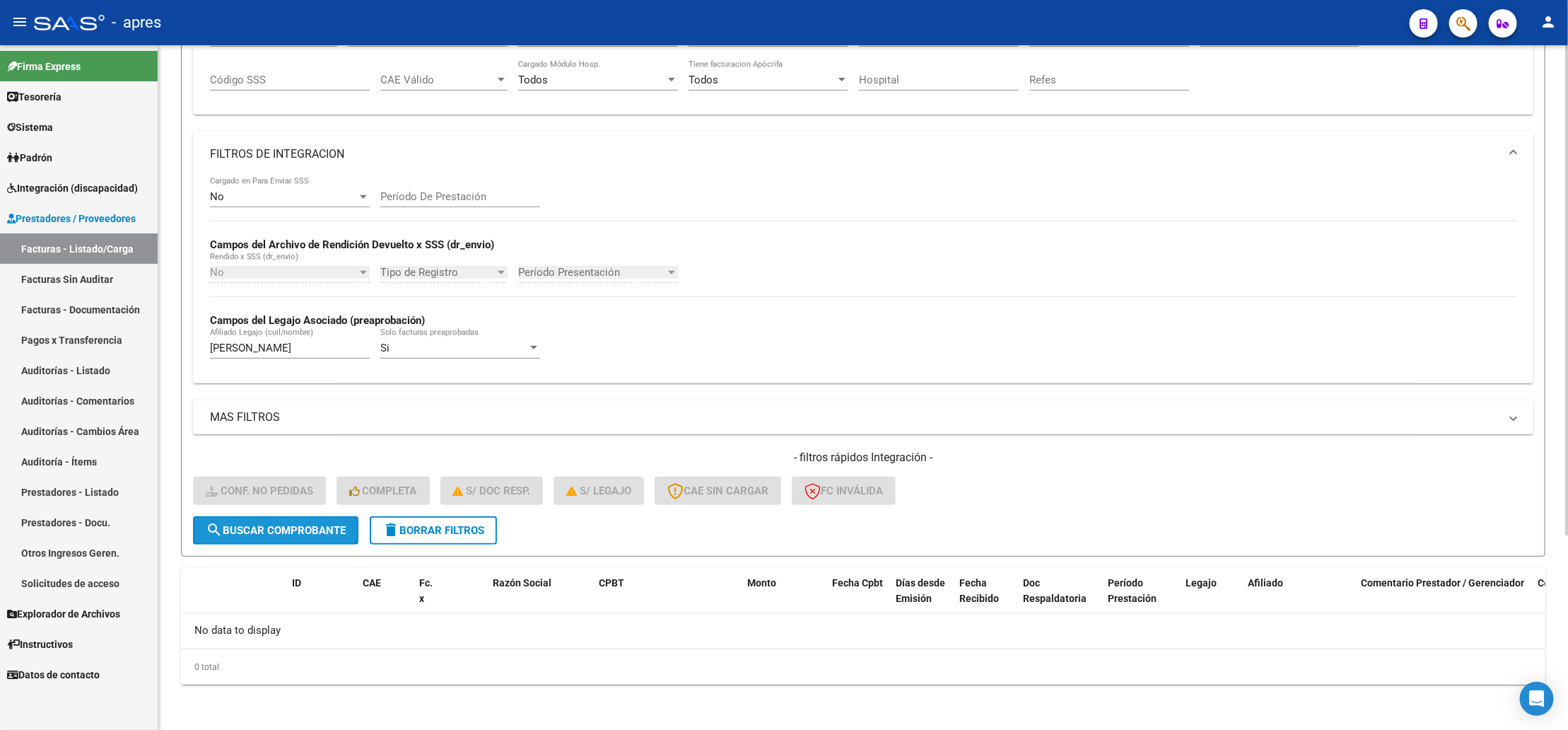
click at [297, 529] on span "search Buscar Comprobante" at bounding box center [276, 531] width 140 height 13
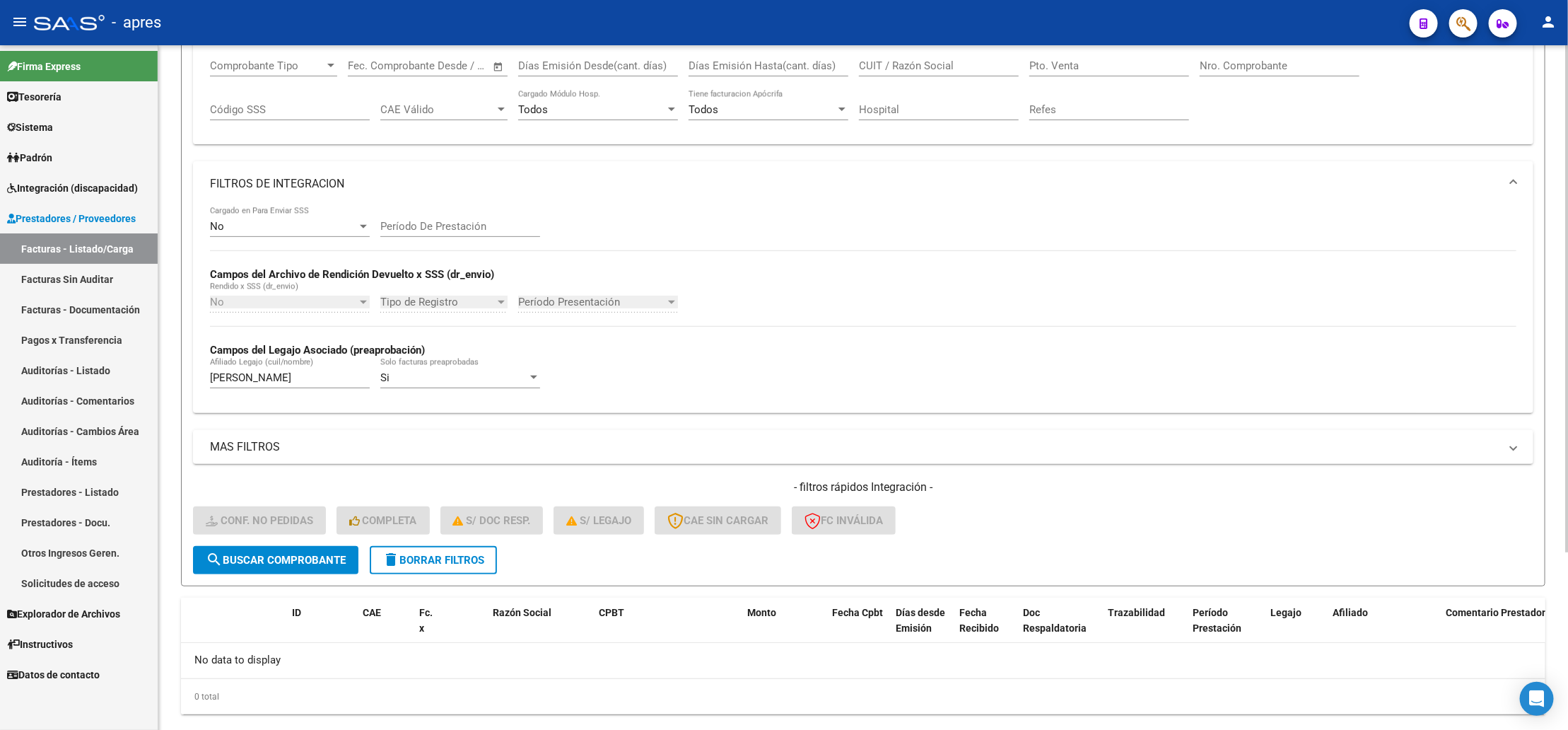
scroll to position [272, 0]
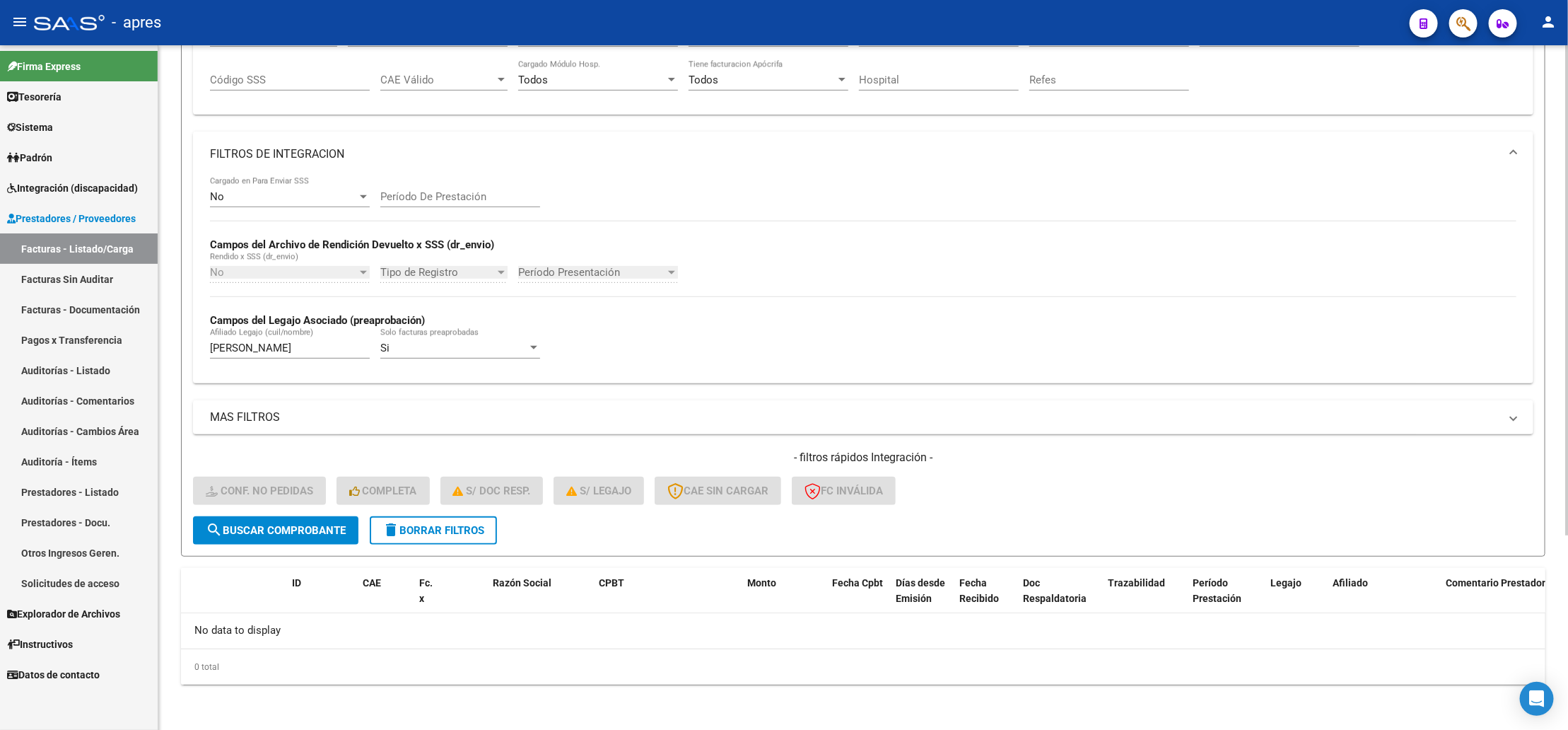
click at [253, 539] on button "search Buscar Comprobante" at bounding box center [276, 530] width 165 height 28
click at [312, 351] on input "[PERSON_NAME]" at bounding box center [290, 347] width 160 height 13
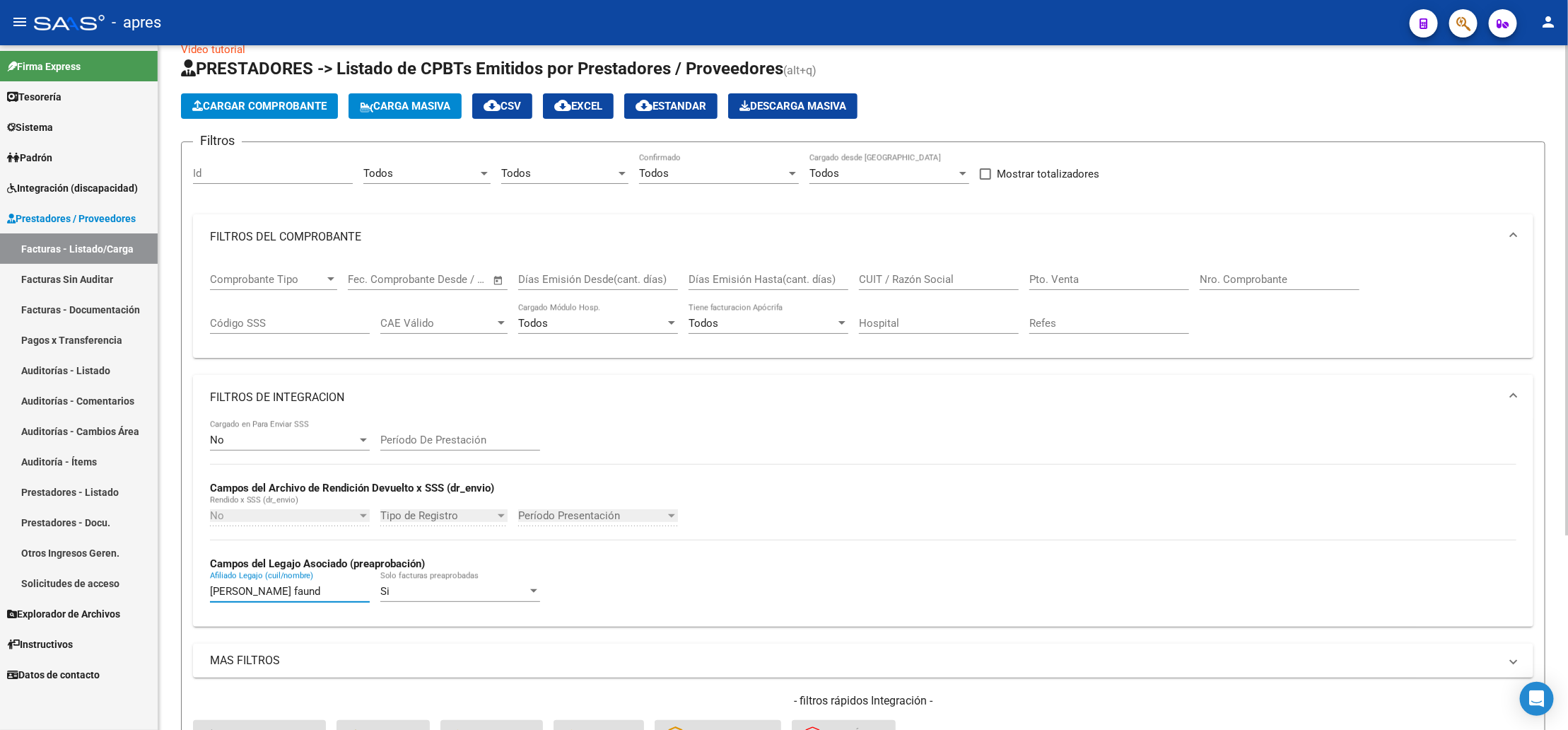
scroll to position [0, 0]
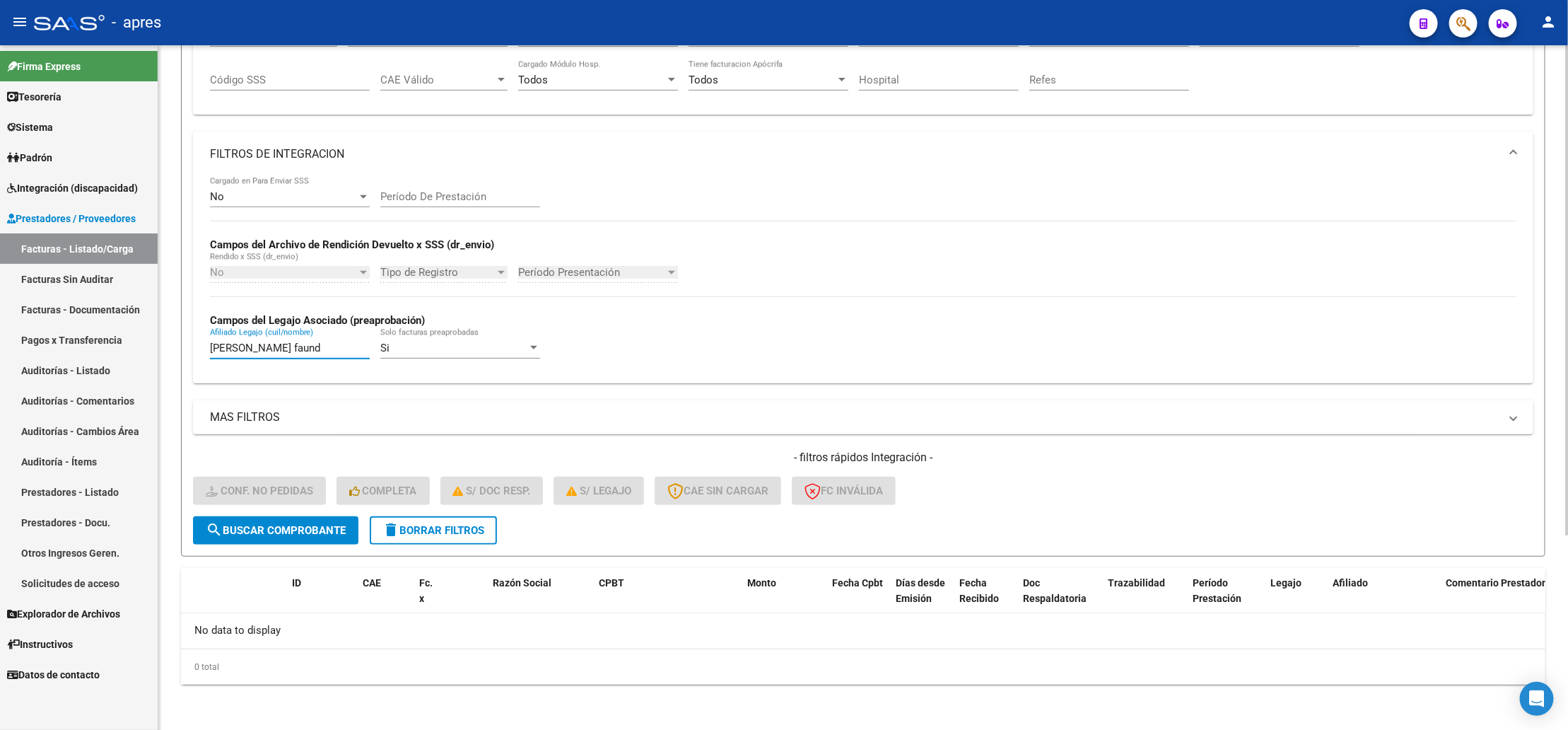
type input "[PERSON_NAME] faund"
click at [454, 525] on span "delete Borrar Filtros" at bounding box center [433, 531] width 102 height 13
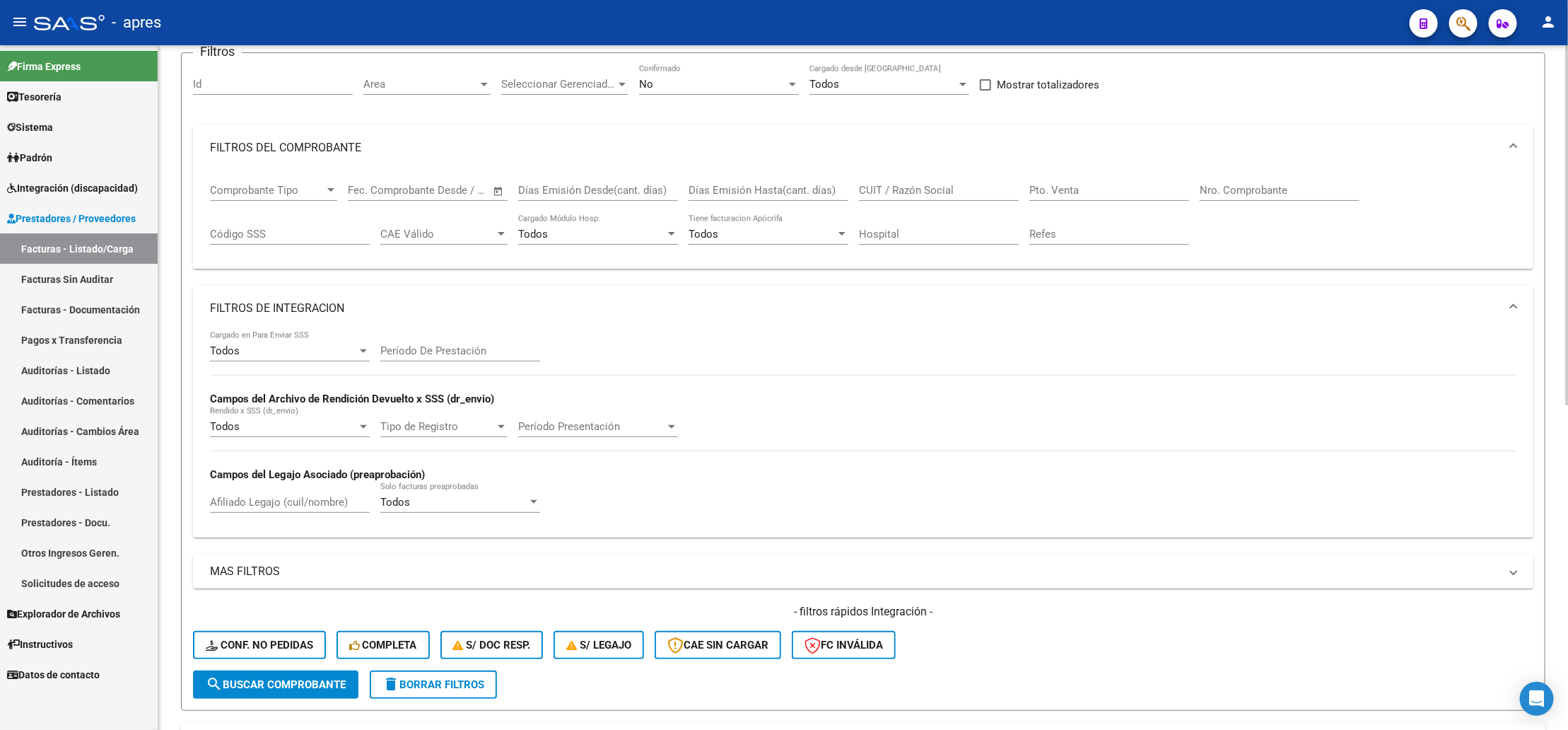
scroll to position [59, 0]
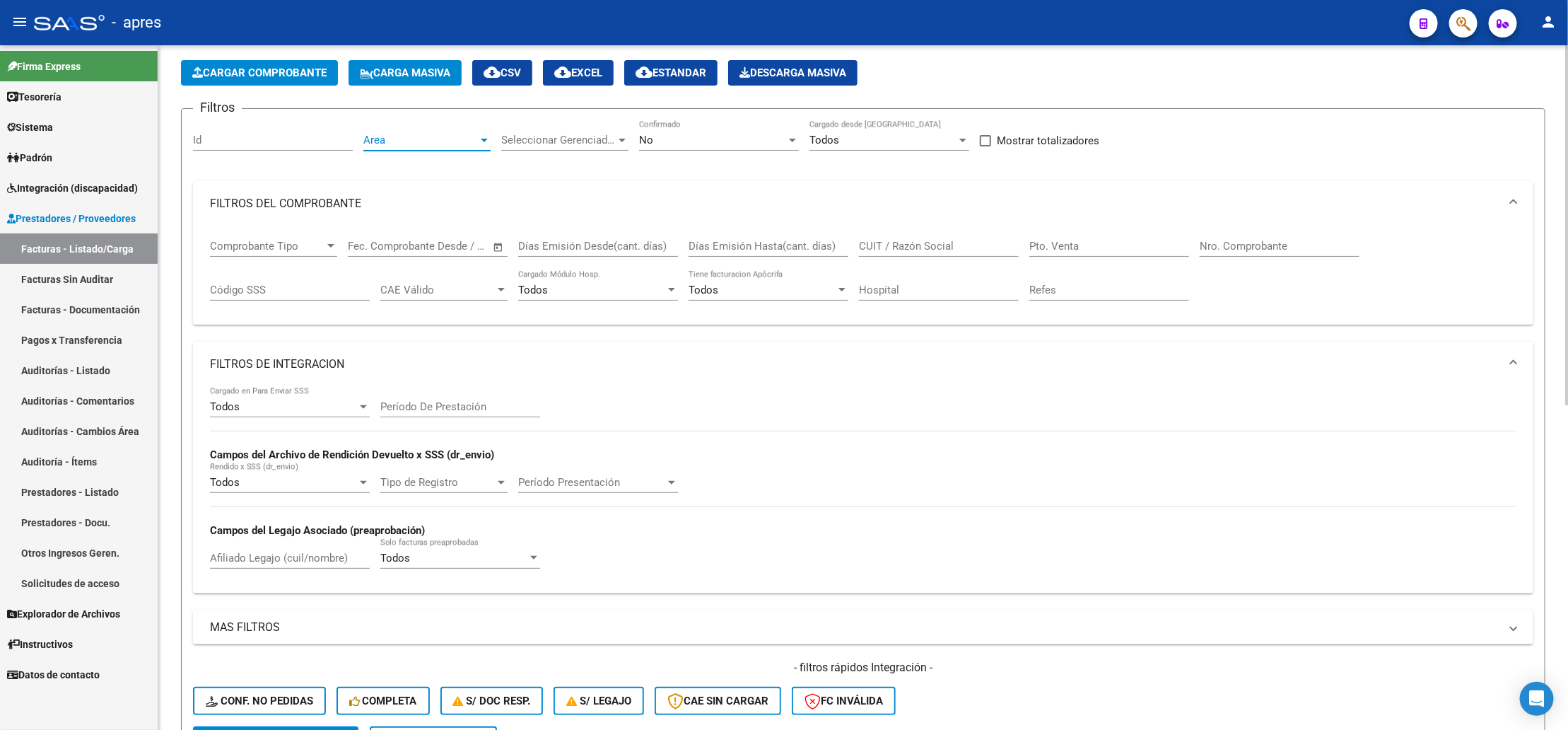
click at [443, 145] on span "Area" at bounding box center [420, 139] width 115 height 13
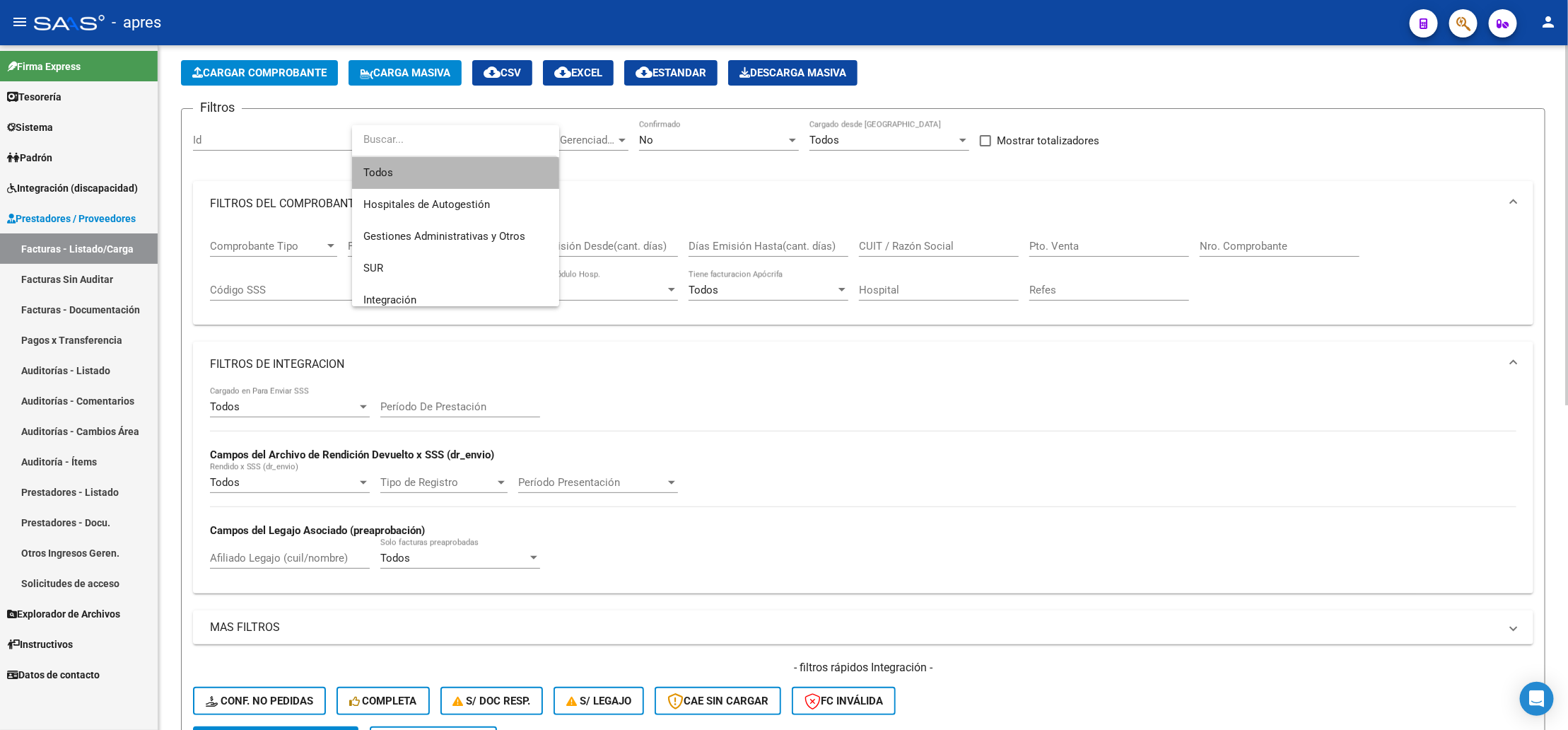
drag, startPoint x: 454, startPoint y: 170, endPoint x: 524, endPoint y: 157, distance: 71.2
click at [458, 166] on span "Todos" at bounding box center [455, 173] width 185 height 32
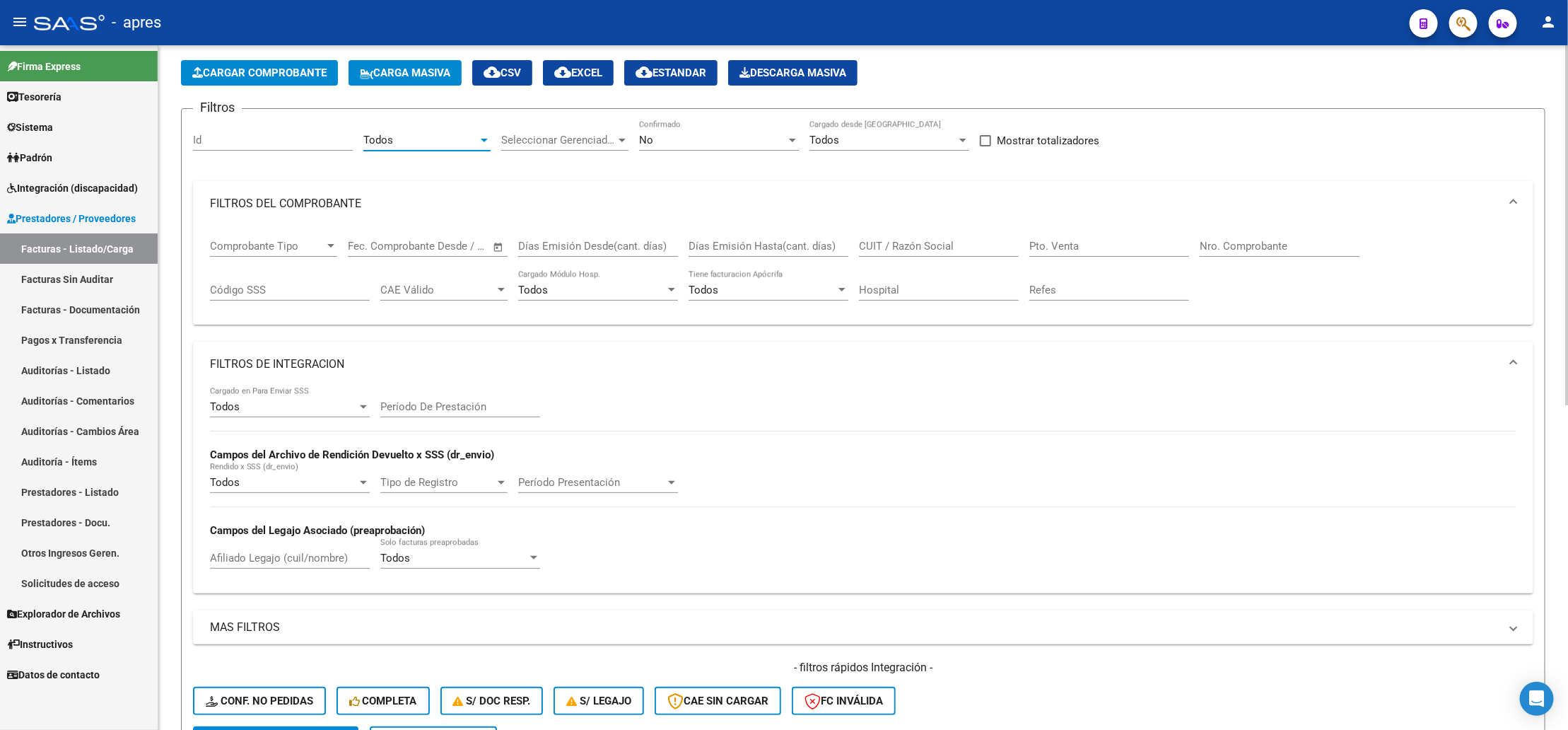
click at [568, 142] on span "Seleccionar Gerenciador" at bounding box center [559, 139] width 115 height 13
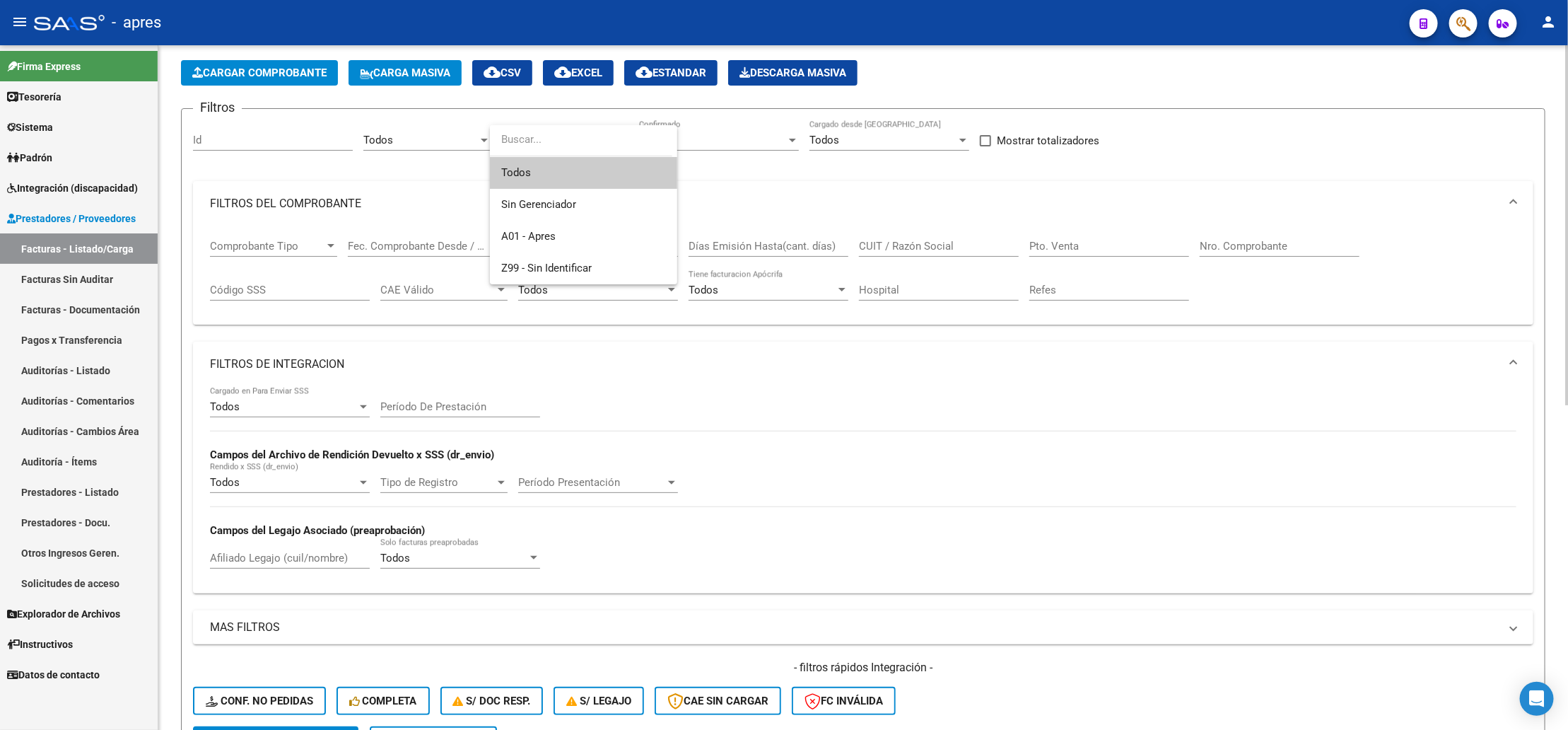
drag, startPoint x: 565, startPoint y: 181, endPoint x: 664, endPoint y: 150, distance: 103.7
click at [573, 178] on span "Todos" at bounding box center [583, 173] width 165 height 32
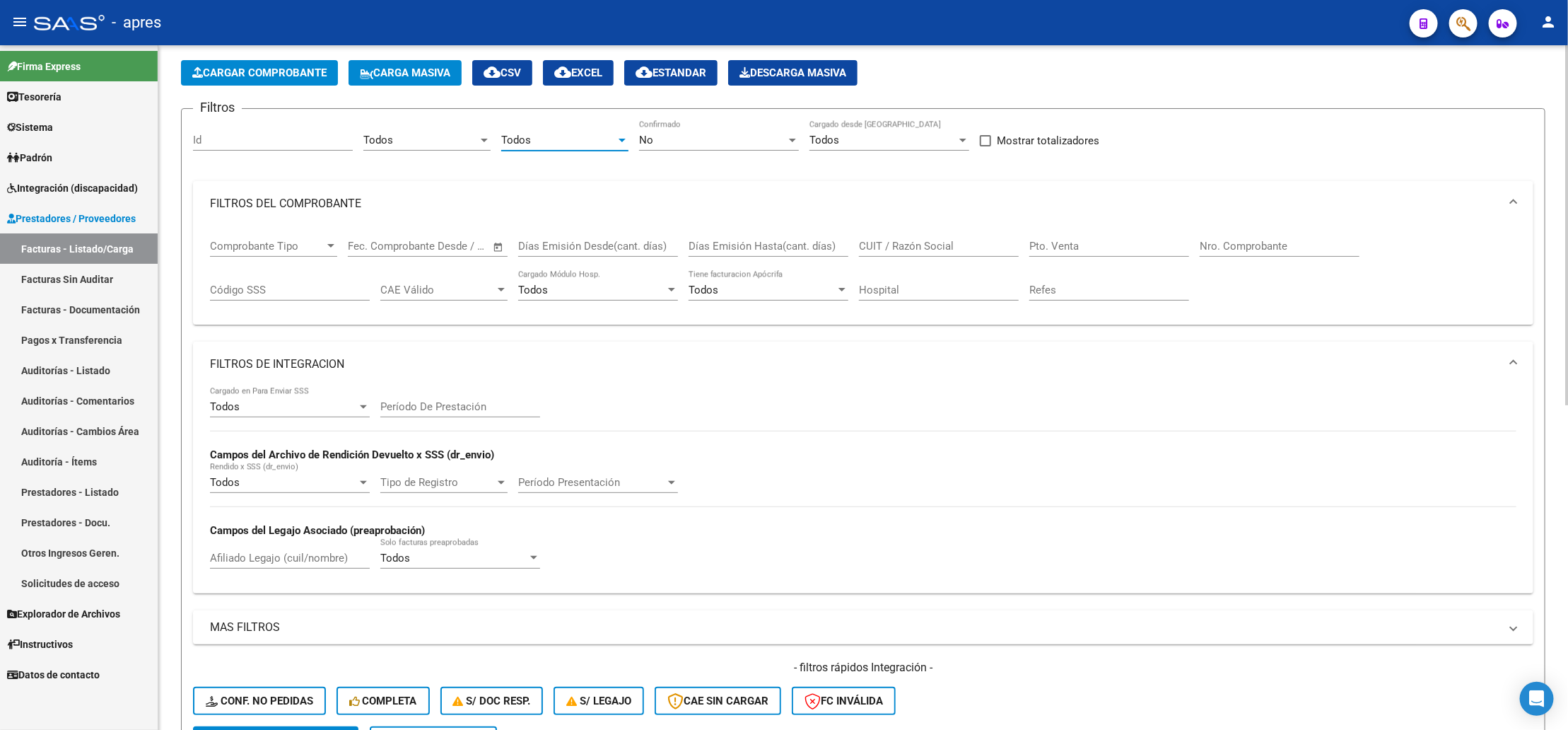
click at [703, 137] on div "No" at bounding box center [713, 139] width 147 height 13
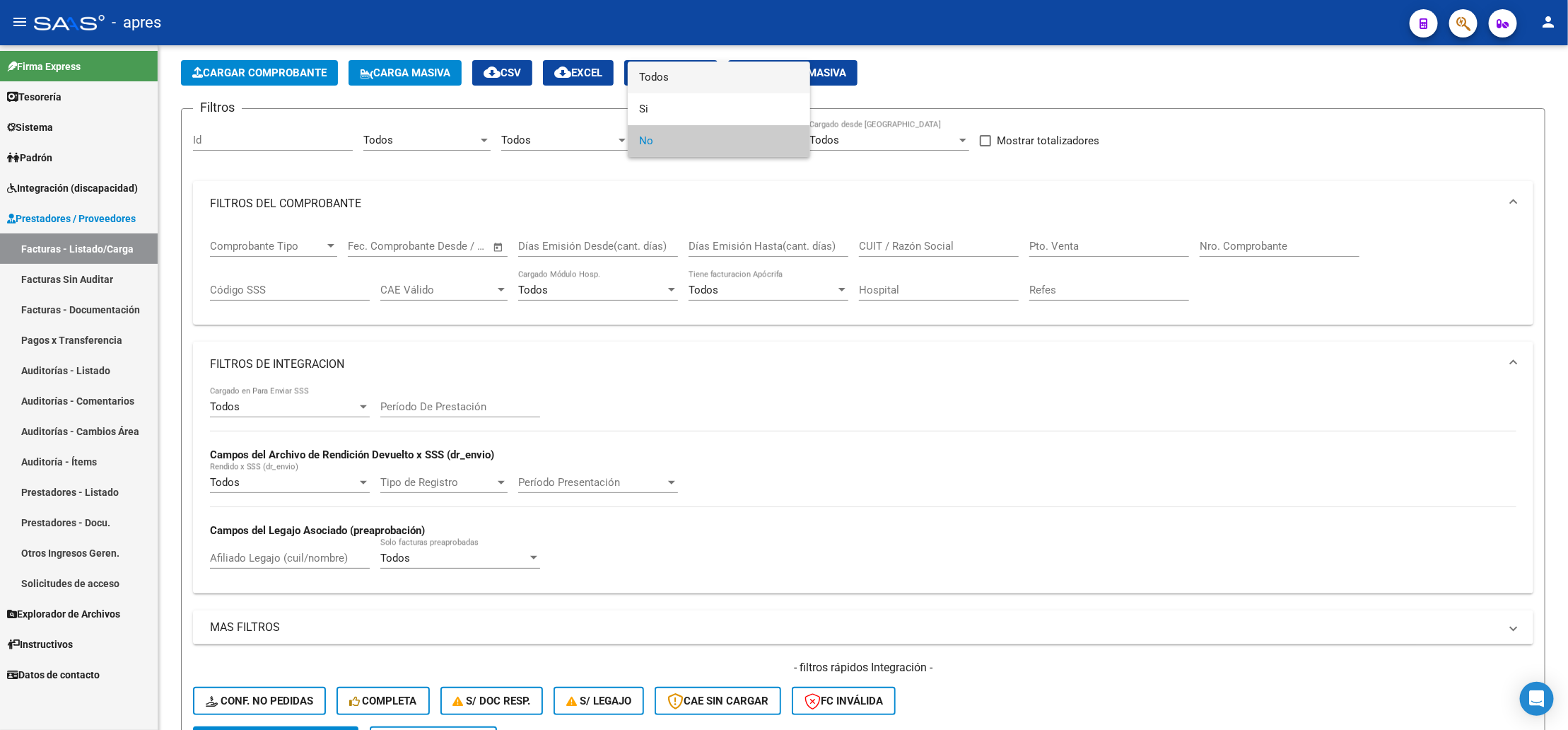
click at [686, 76] on span "Todos" at bounding box center [719, 78] width 160 height 32
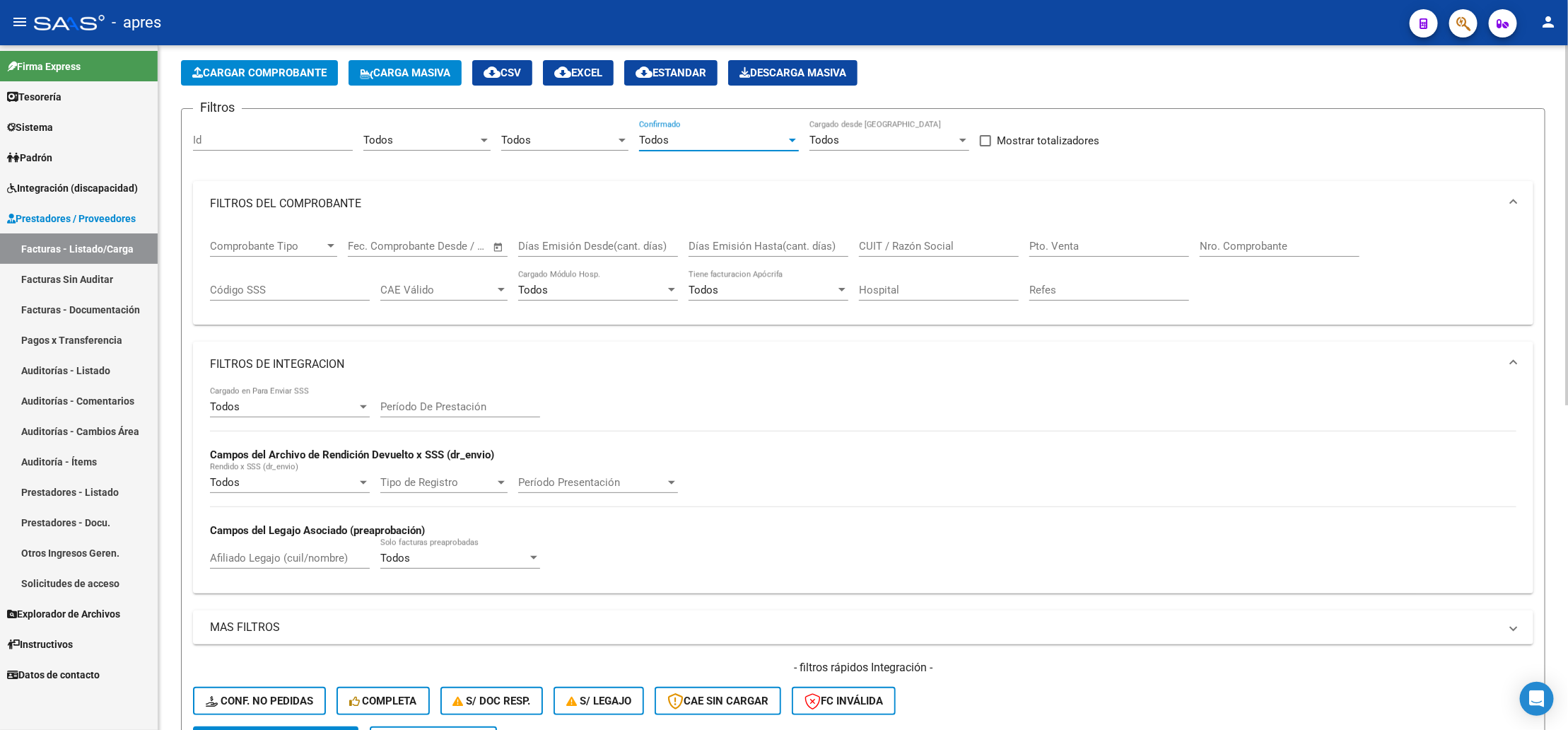
click at [294, 564] on input "Afiliado Legajo (cuil/nombre)" at bounding box center [290, 558] width 160 height 13
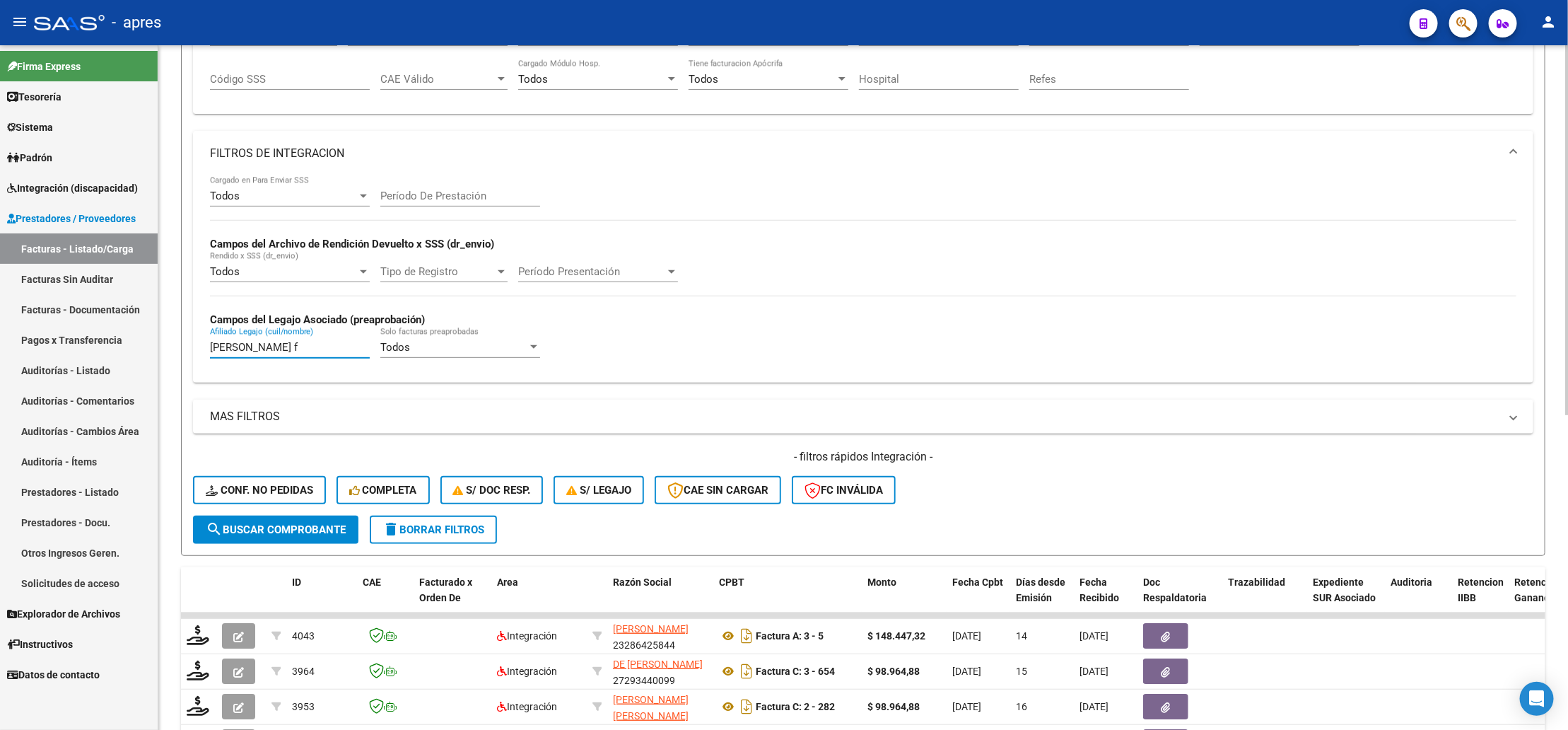
scroll to position [106, 0]
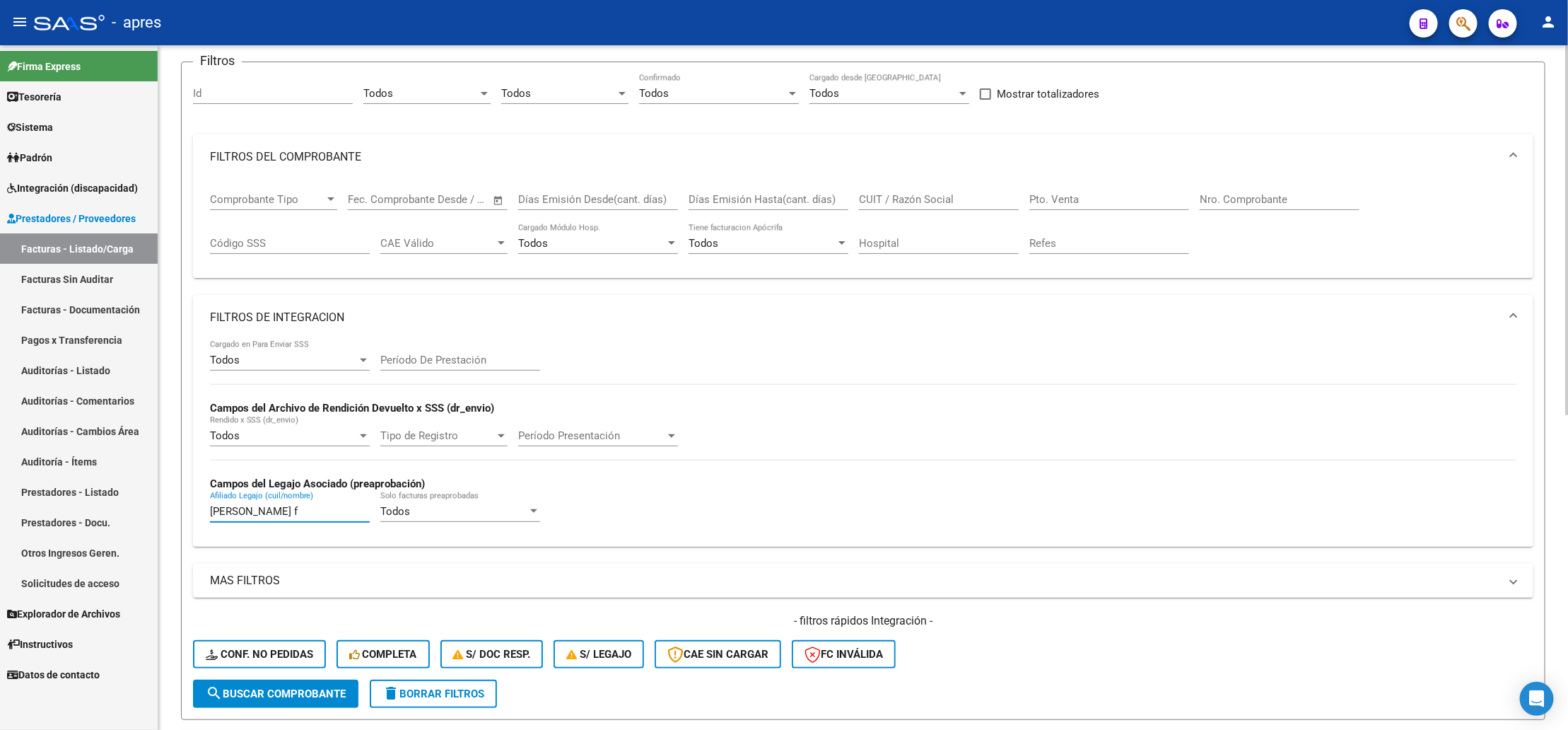
type input "[PERSON_NAME] f"
click at [985, 202] on input "CUIT / Razón Social" at bounding box center [938, 199] width 160 height 13
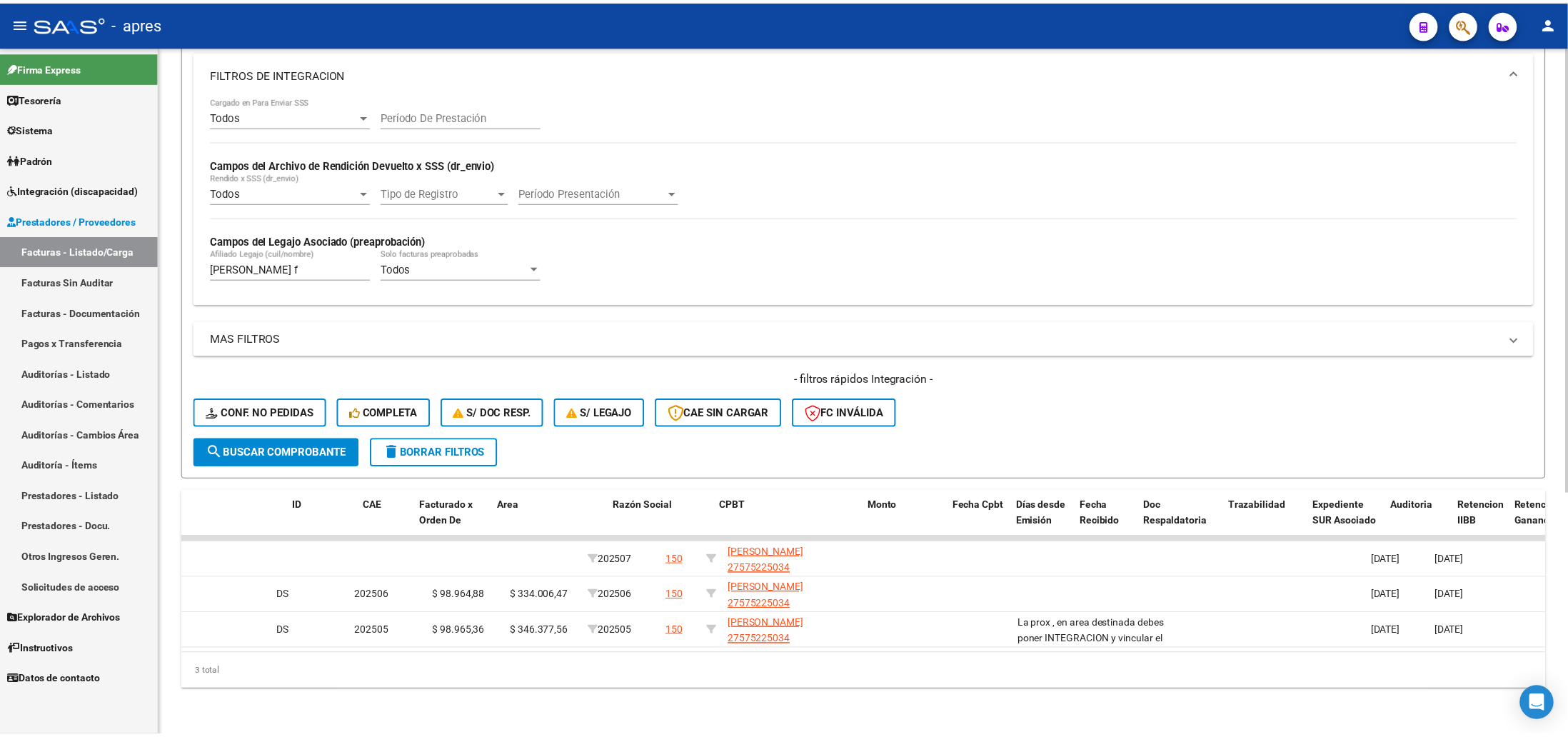
scroll to position [0, 0]
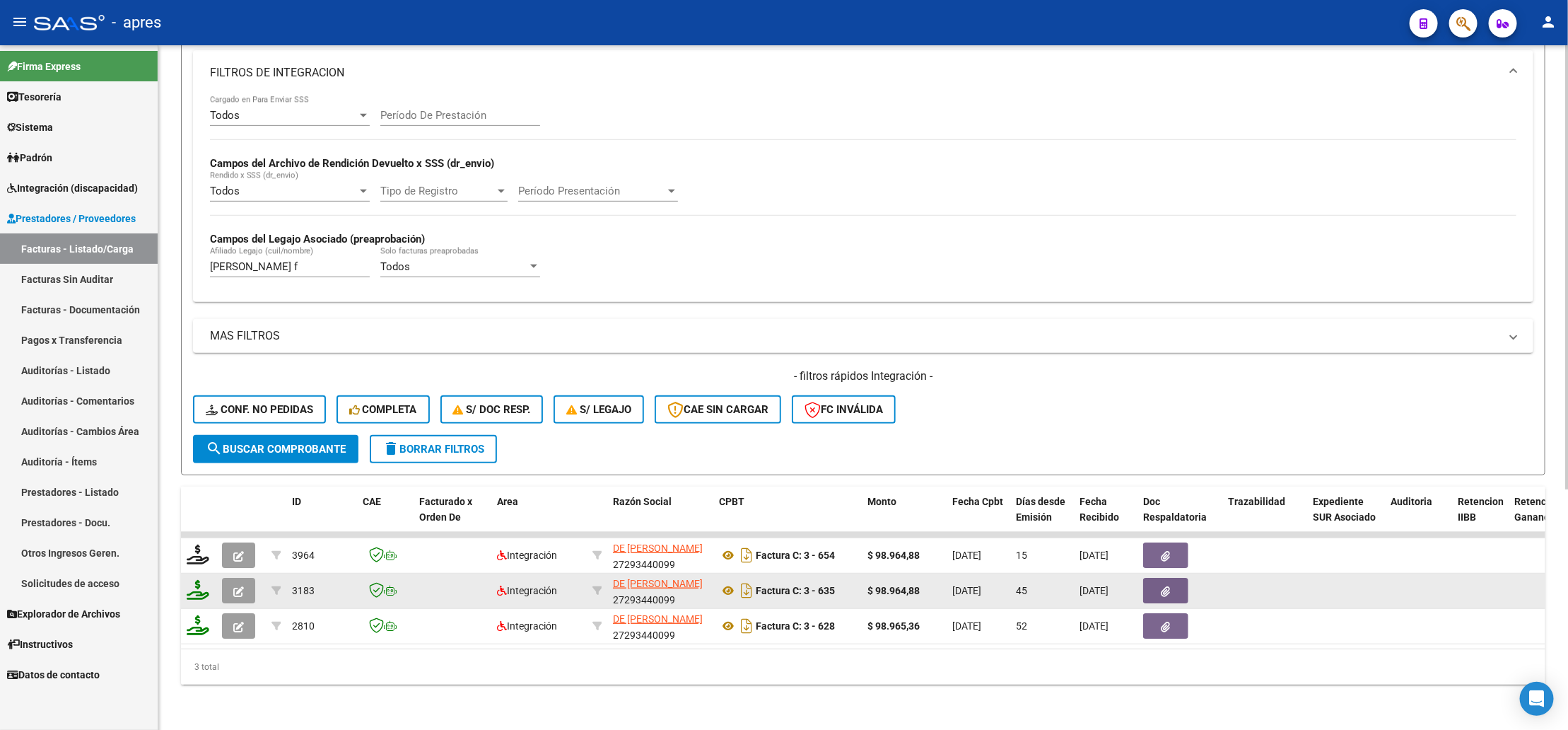
type input "[PERSON_NAME]"
click at [247, 578] on button "button" at bounding box center [238, 591] width 33 height 25
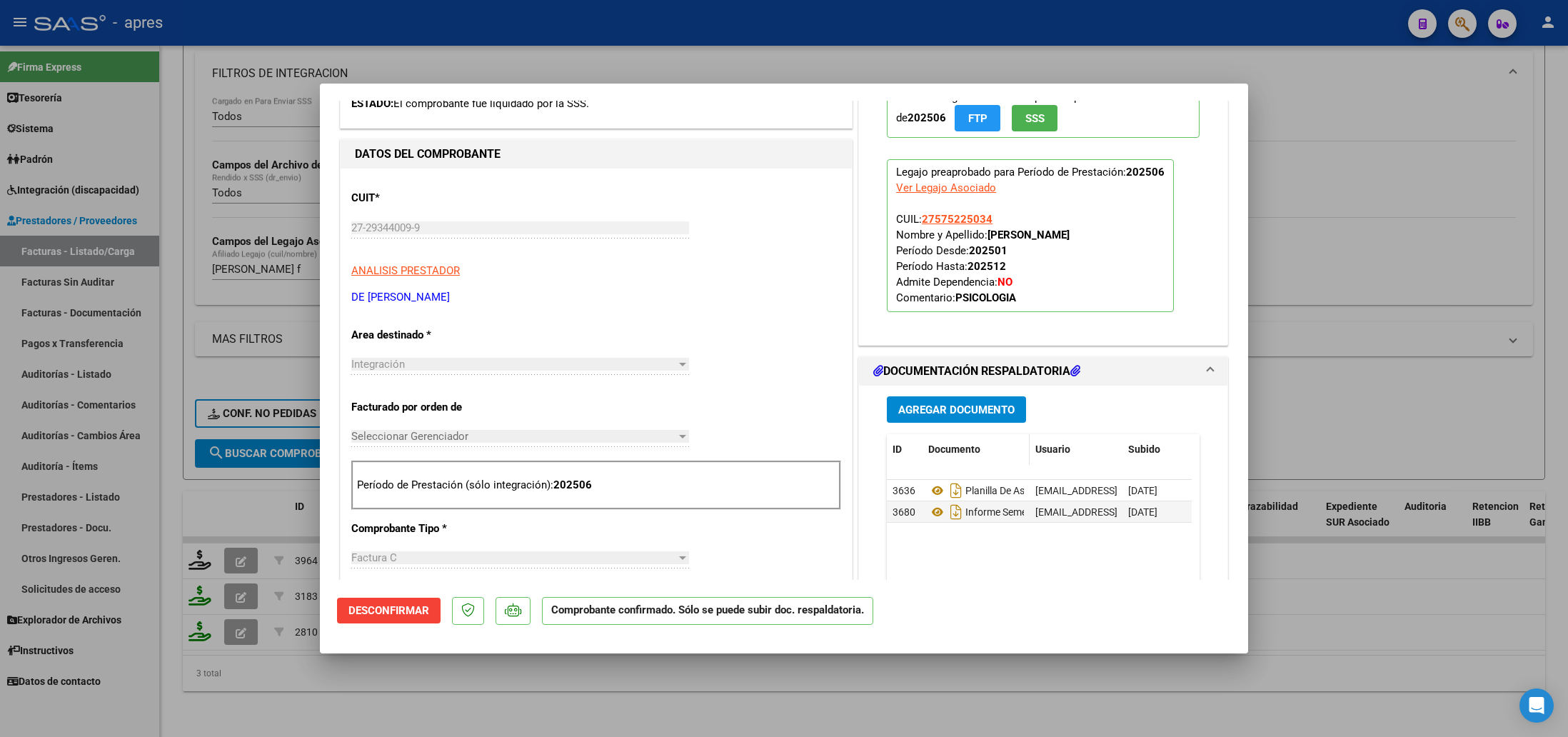
scroll to position [428, 0]
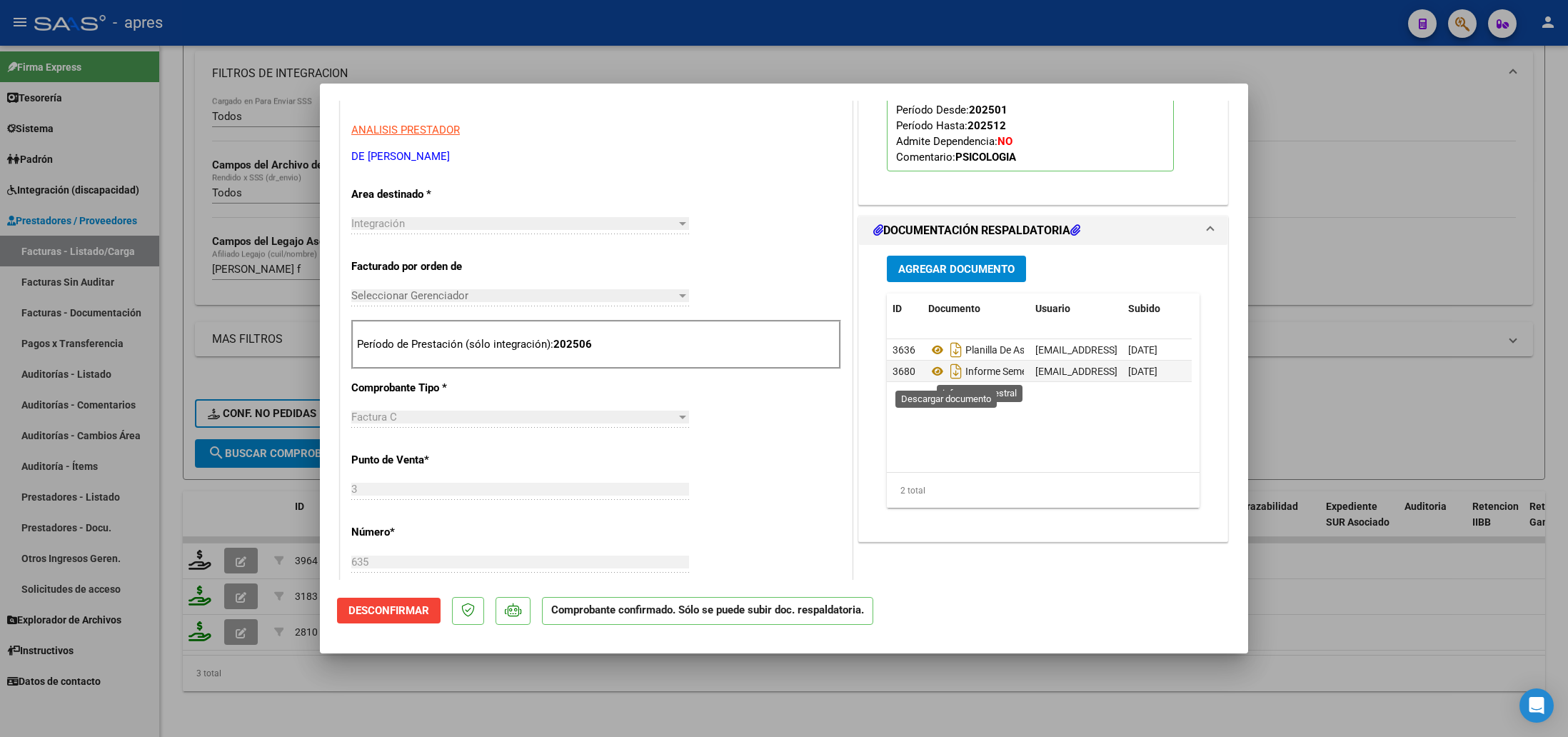
drag, startPoint x: 941, startPoint y: 374, endPoint x: 917, endPoint y: 392, distance: 30.0
click at [946, 374] on icon "Descargar documento" at bounding box center [956, 371] width 19 height 23
click at [371, 695] on div at bounding box center [784, 368] width 1568 height 737
type input "$ 0,00"
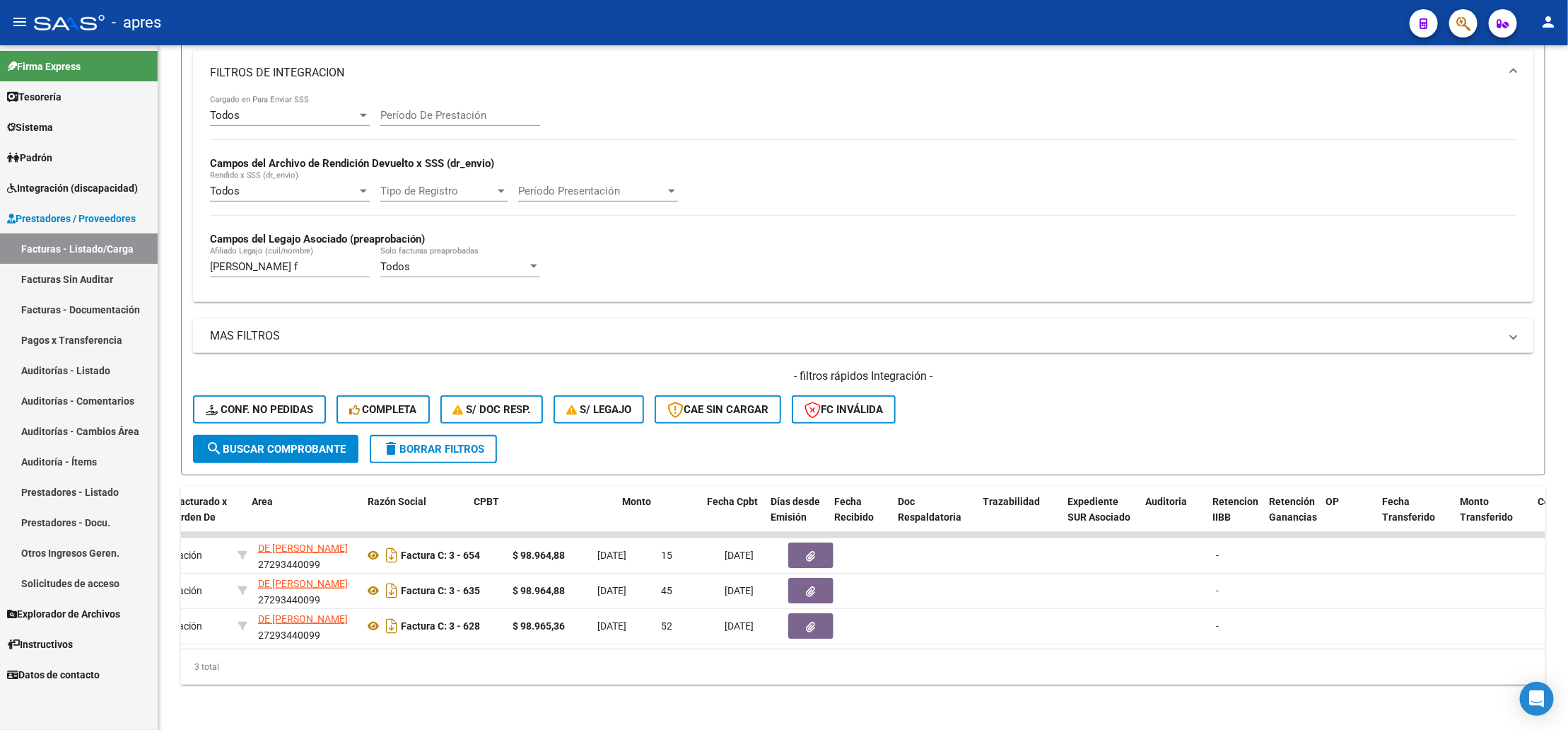
scroll to position [0, 245]
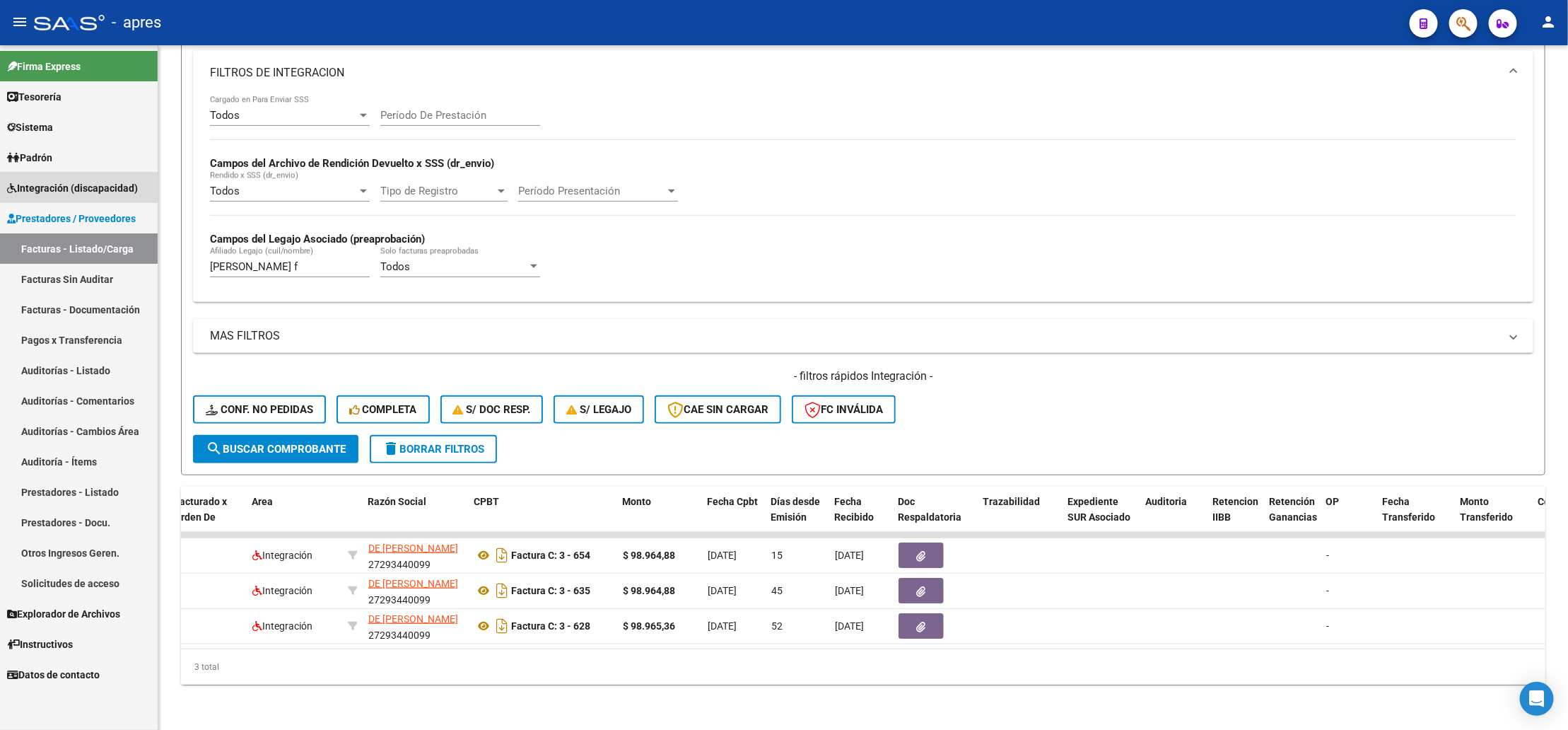
click at [71, 177] on link "Integración (discapacidad)" at bounding box center [79, 188] width 158 height 30
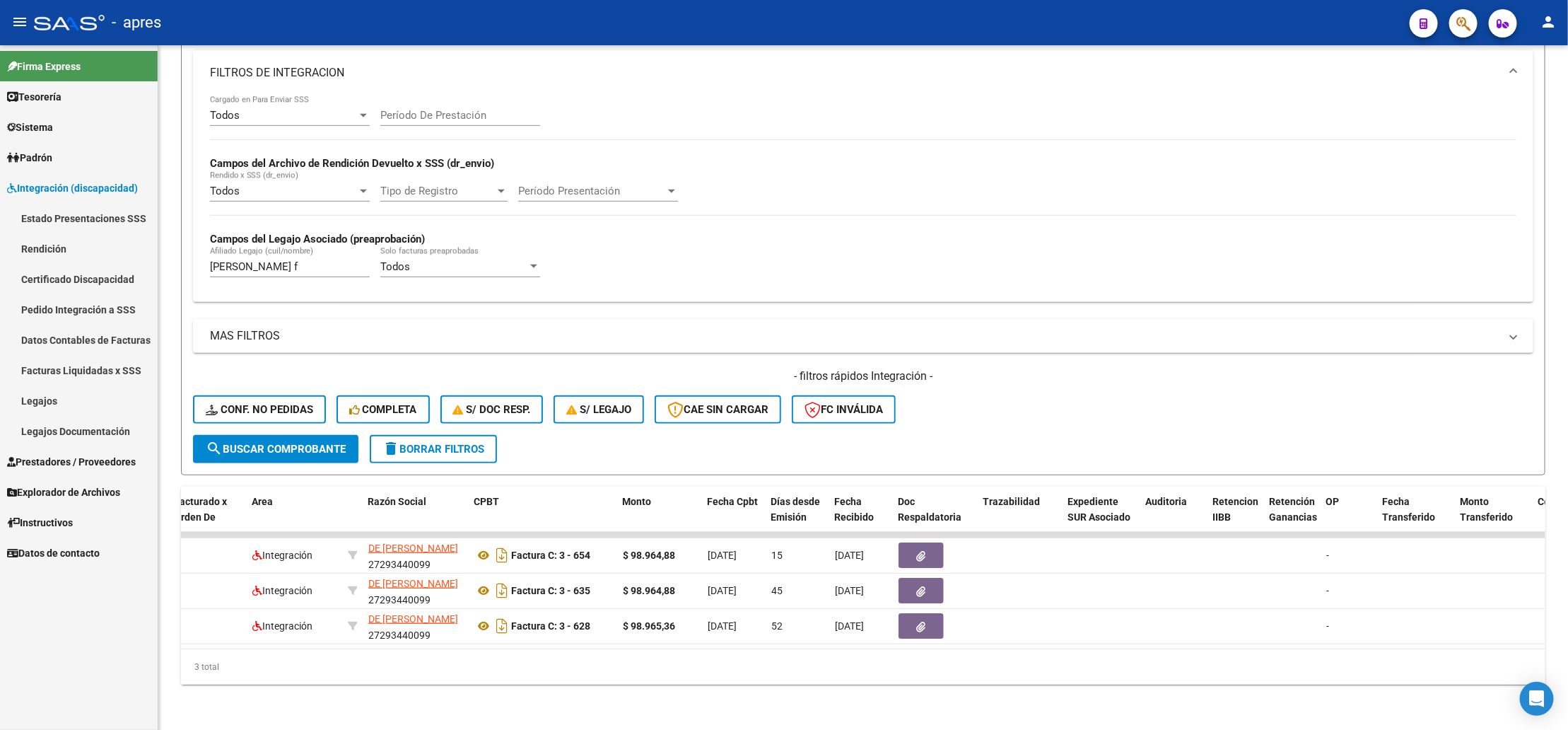
click at [76, 393] on link "Legajos" at bounding box center [79, 400] width 158 height 30
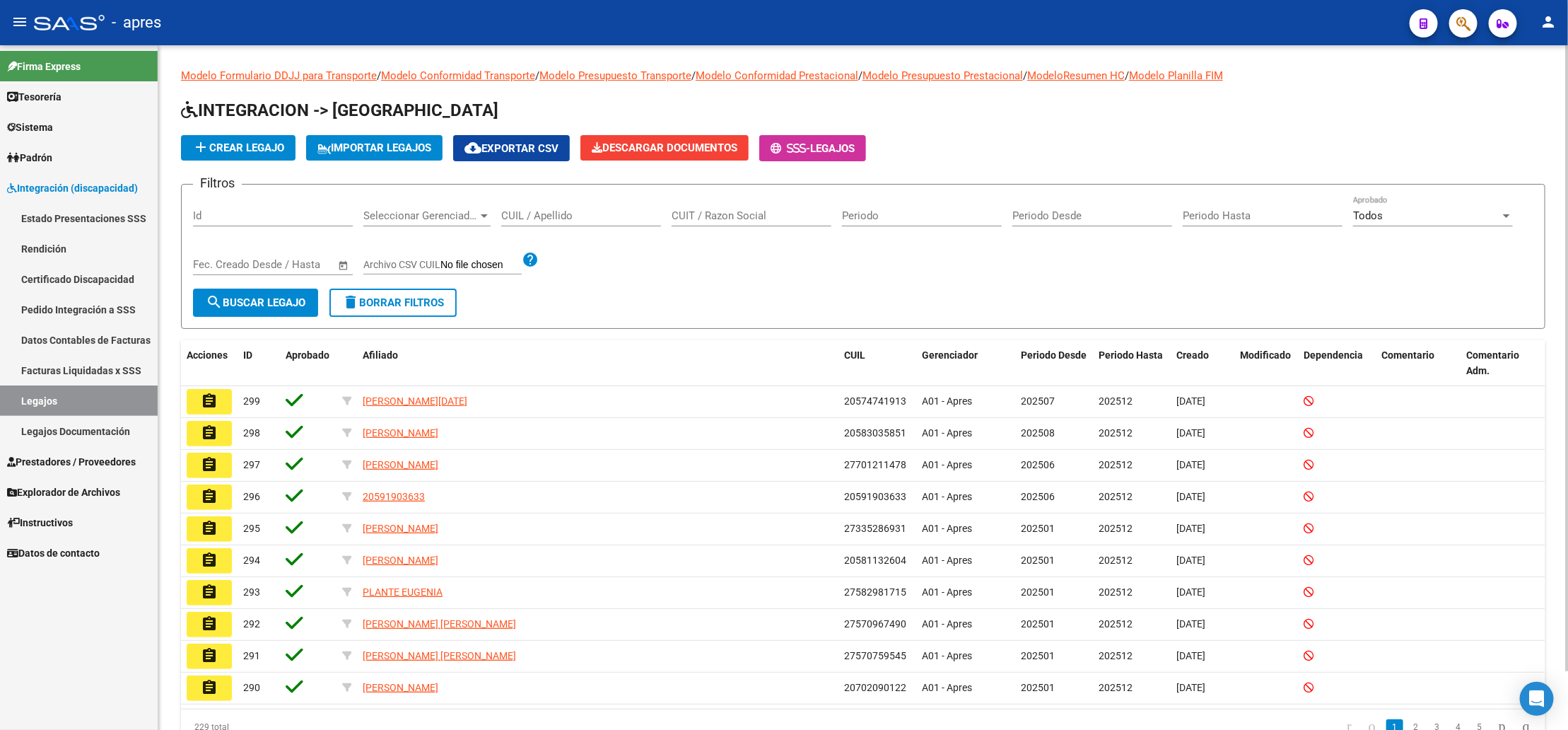
click at [515, 215] on input "CUIL / Apellido" at bounding box center [581, 215] width 160 height 13
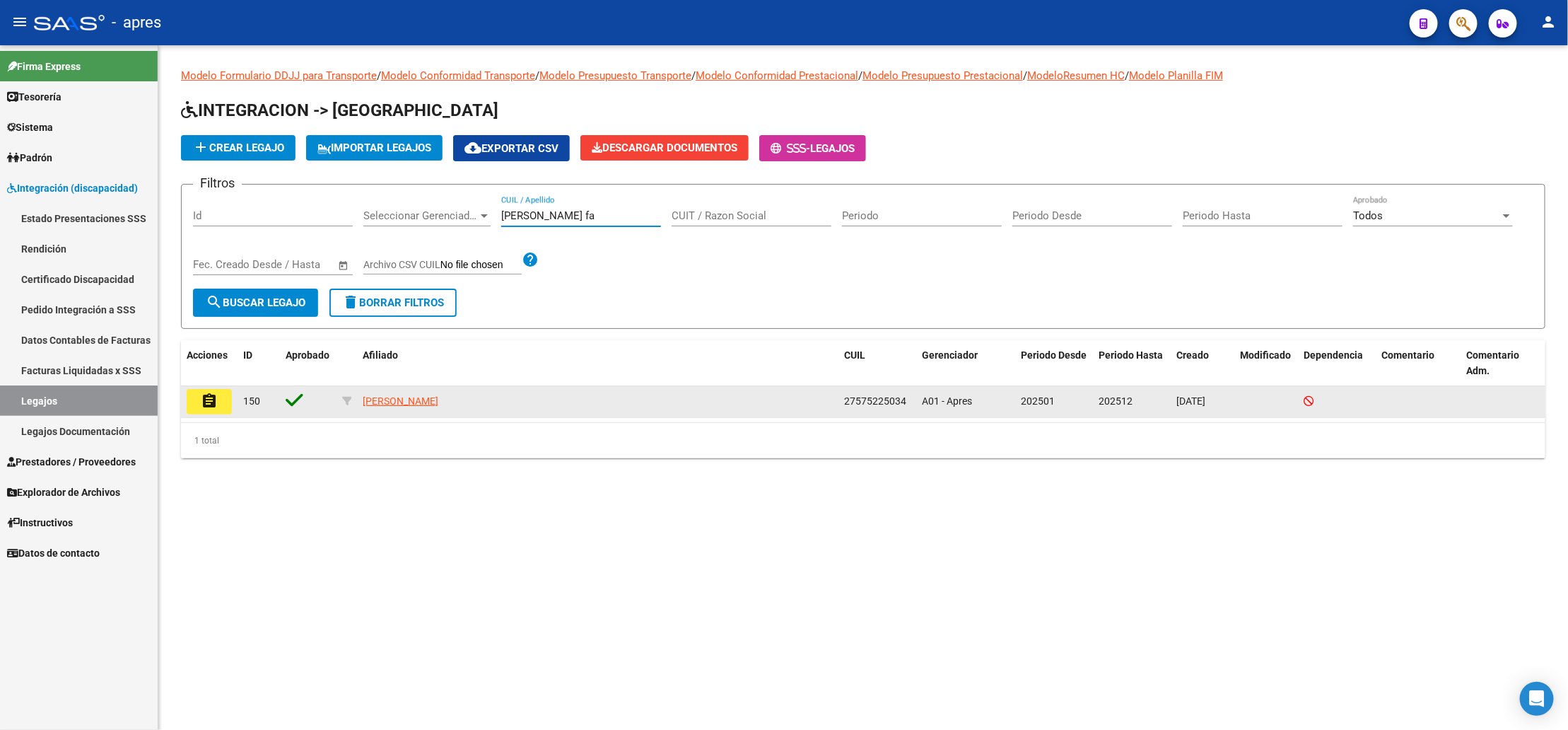
type input "[PERSON_NAME] fa"
click at [215, 395] on mat-icon "assignment" at bounding box center [209, 401] width 17 height 17
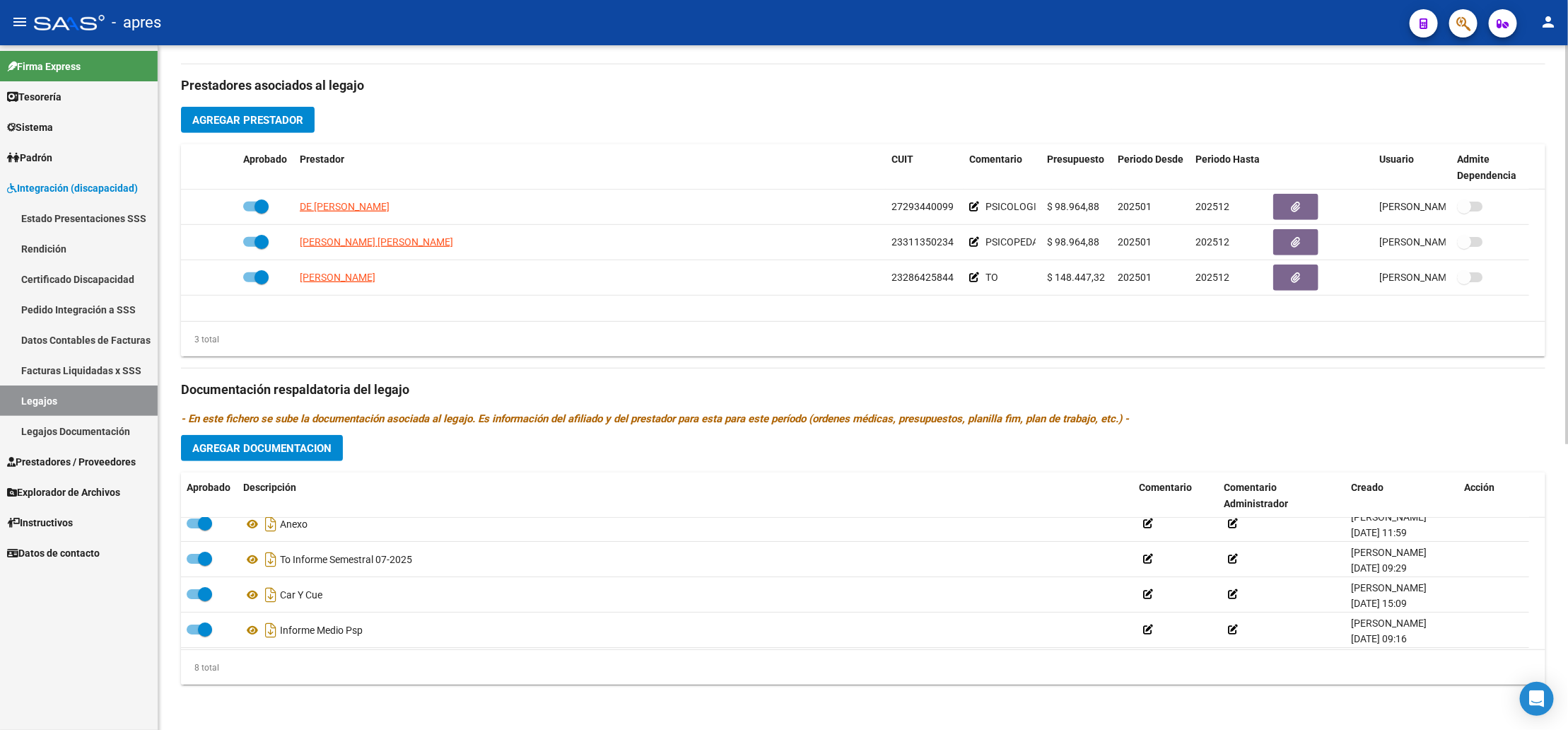
scroll to position [155, 0]
click at [259, 446] on span "Agregar Documentacion" at bounding box center [262, 448] width 139 height 13
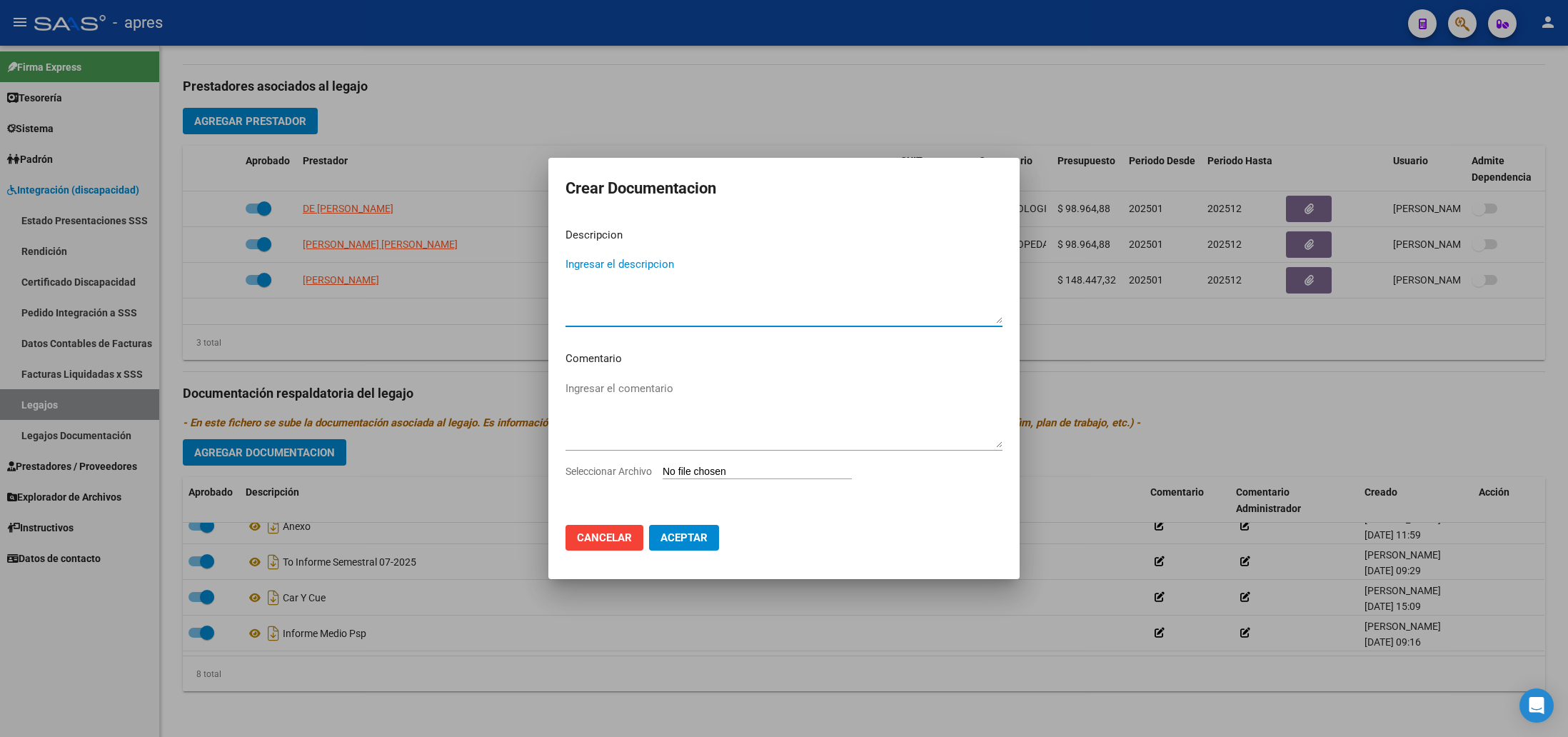
click at [664, 272] on textarea "Ingresar el descripcion" at bounding box center [784, 290] width 437 height 67
type textarea "Informe medio PS"
click at [718, 467] on input "Seleccionar Archivo" at bounding box center [757, 473] width 189 height 14
type input "C:\fakepath\Informe medi Ps.pdf"
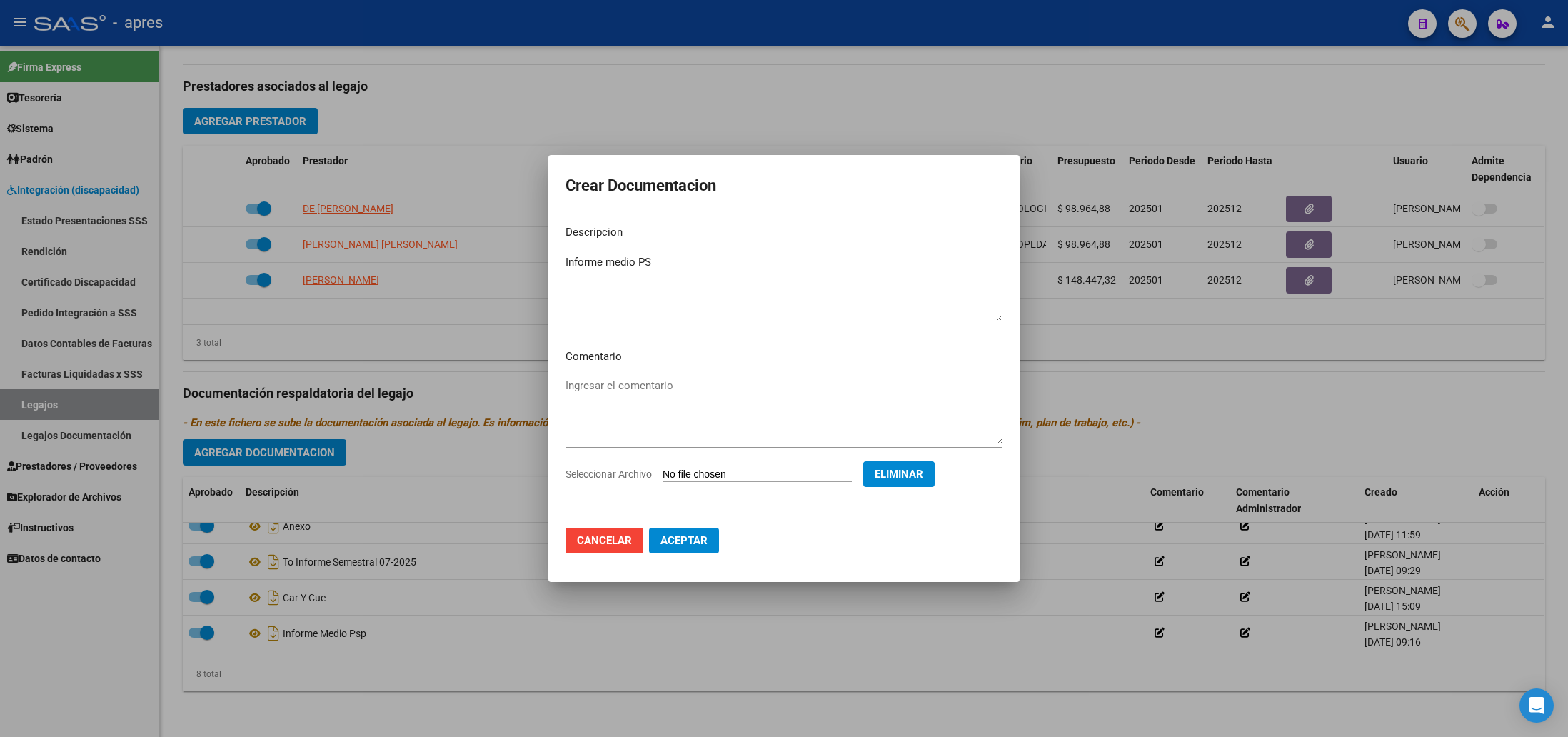
click at [691, 544] on span "Aceptar" at bounding box center [684, 540] width 47 height 13
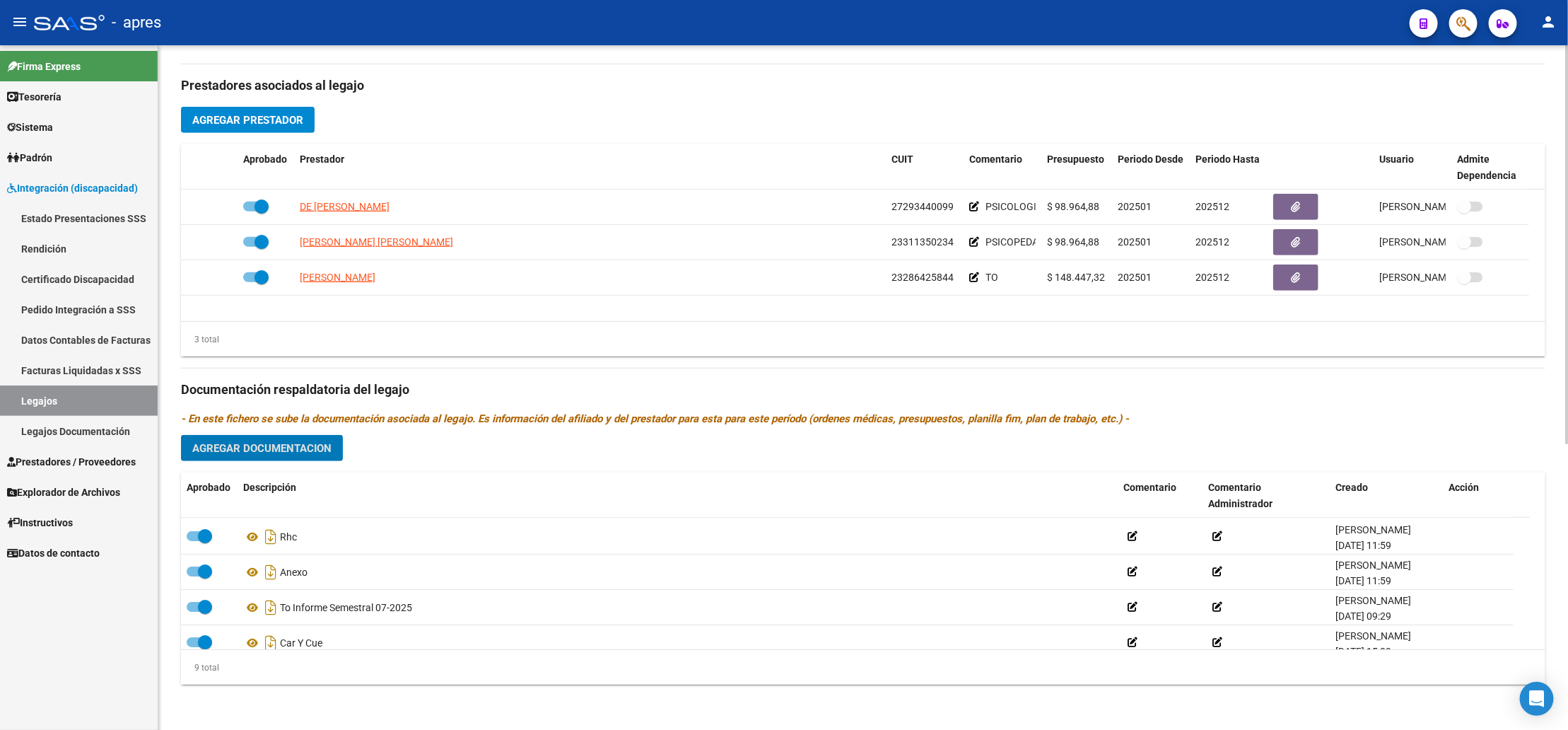
scroll to position [0, 0]
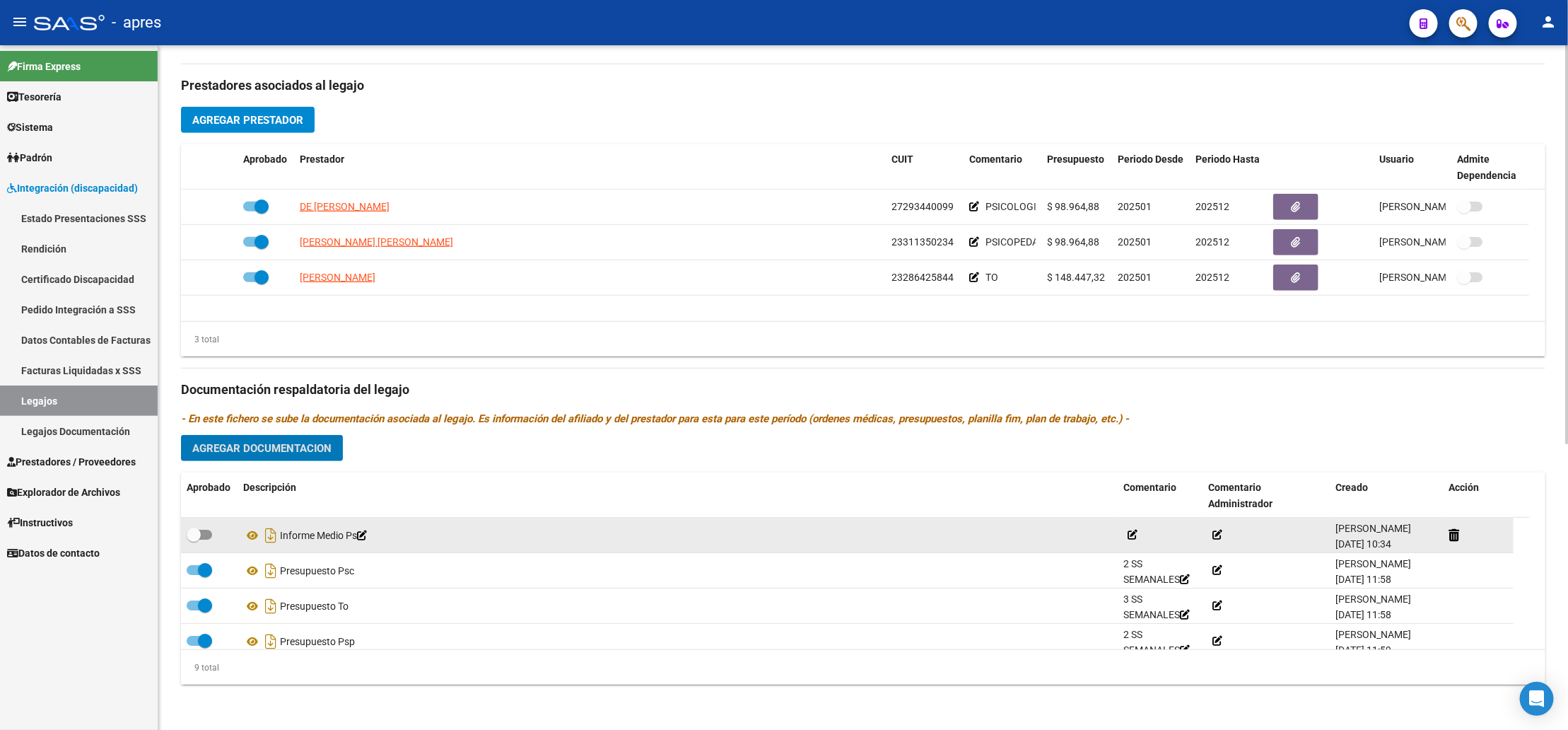
click at [202, 533] on span at bounding box center [199, 535] width 25 height 10
click at [193, 540] on input "checkbox" at bounding box center [193, 540] width 1 height 1
checkbox input "true"
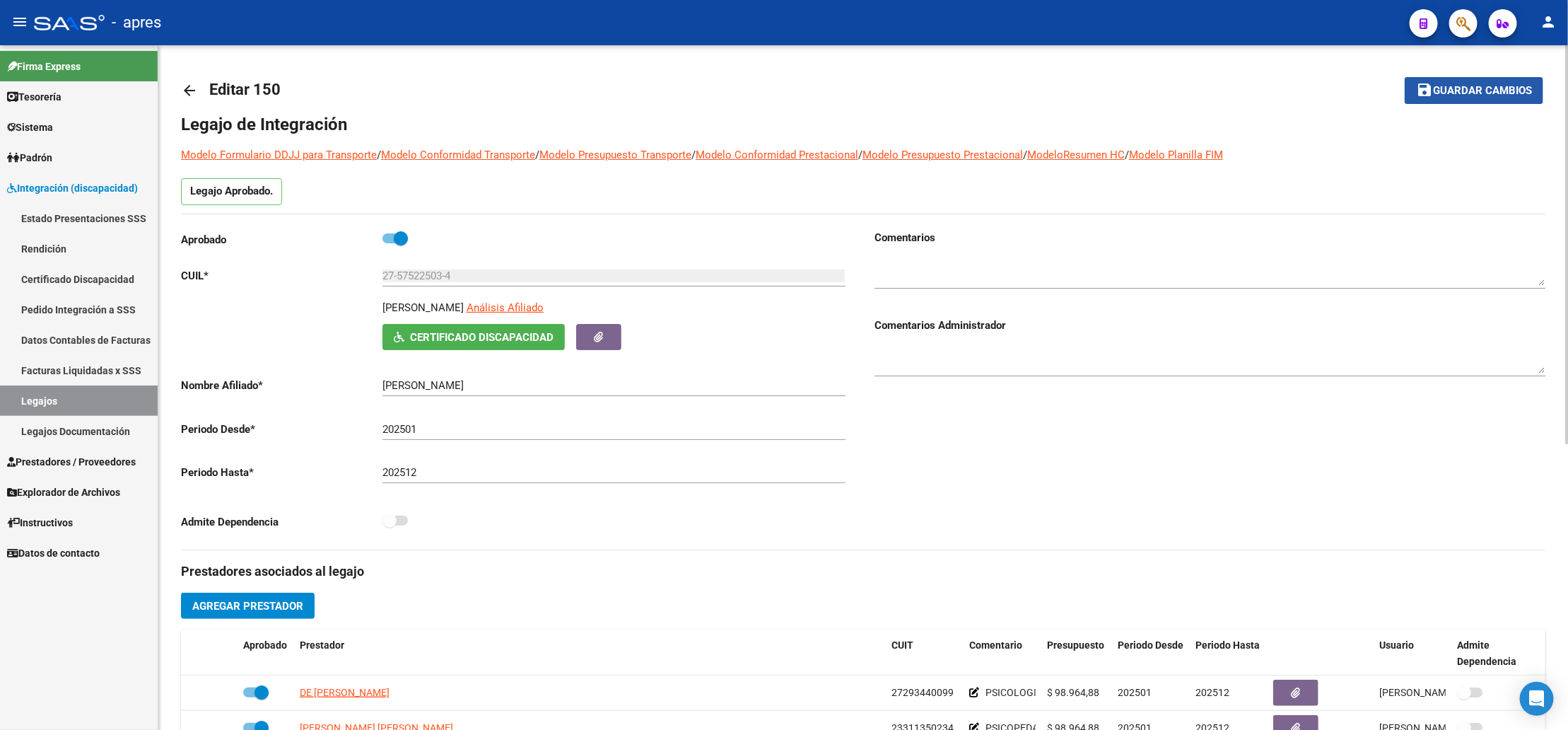
click at [1502, 84] on span "Guardar cambios" at bounding box center [1482, 90] width 99 height 13
click at [1446, 106] on mat-toolbar-row "save Guardar cambios" at bounding box center [1402, 90] width 283 height 46
click at [1446, 98] on button "save Guardar cambios" at bounding box center [1474, 90] width 138 height 26
click at [187, 92] on mat-icon "arrow_back" at bounding box center [189, 90] width 17 height 17
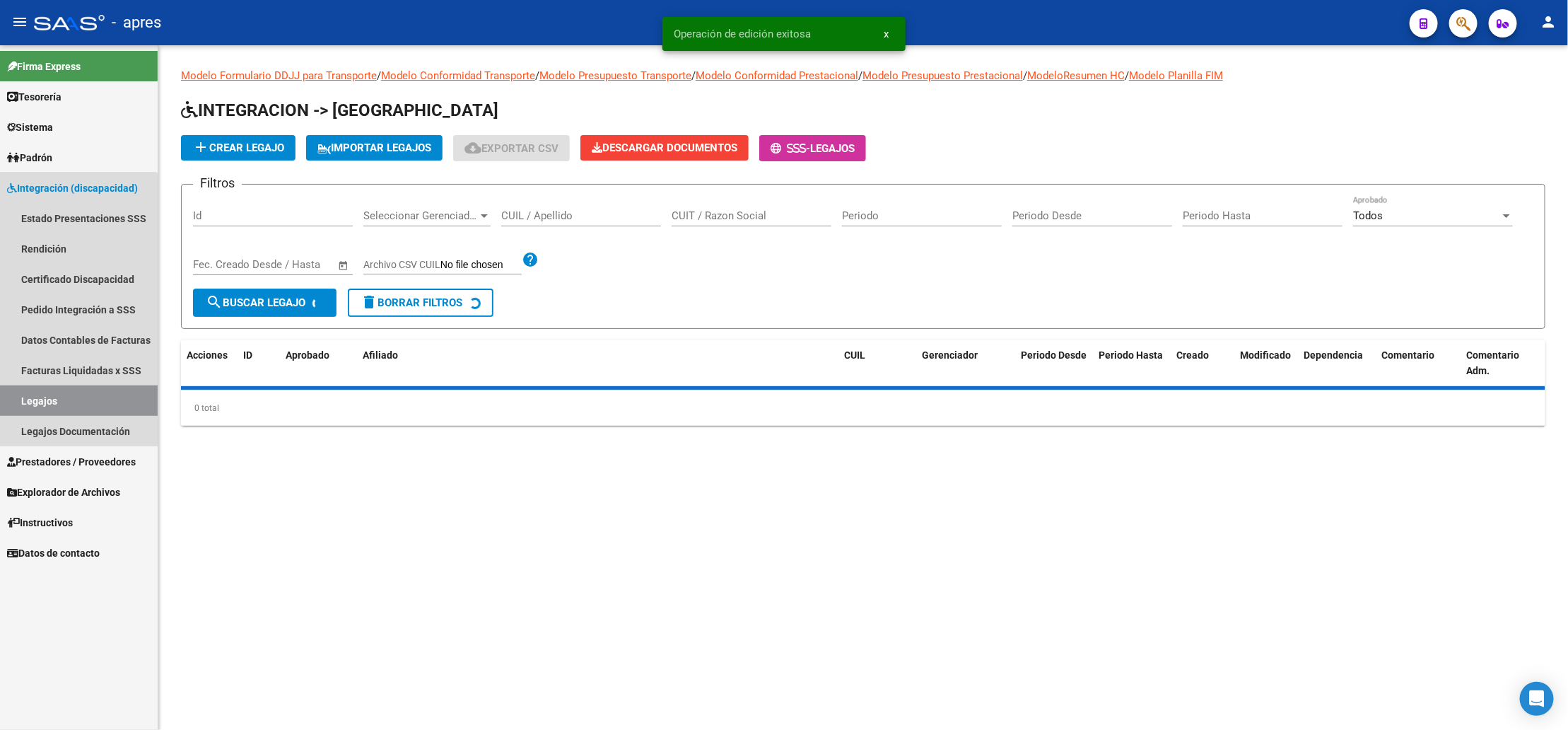
click at [67, 398] on link "Legajos" at bounding box center [79, 400] width 158 height 30
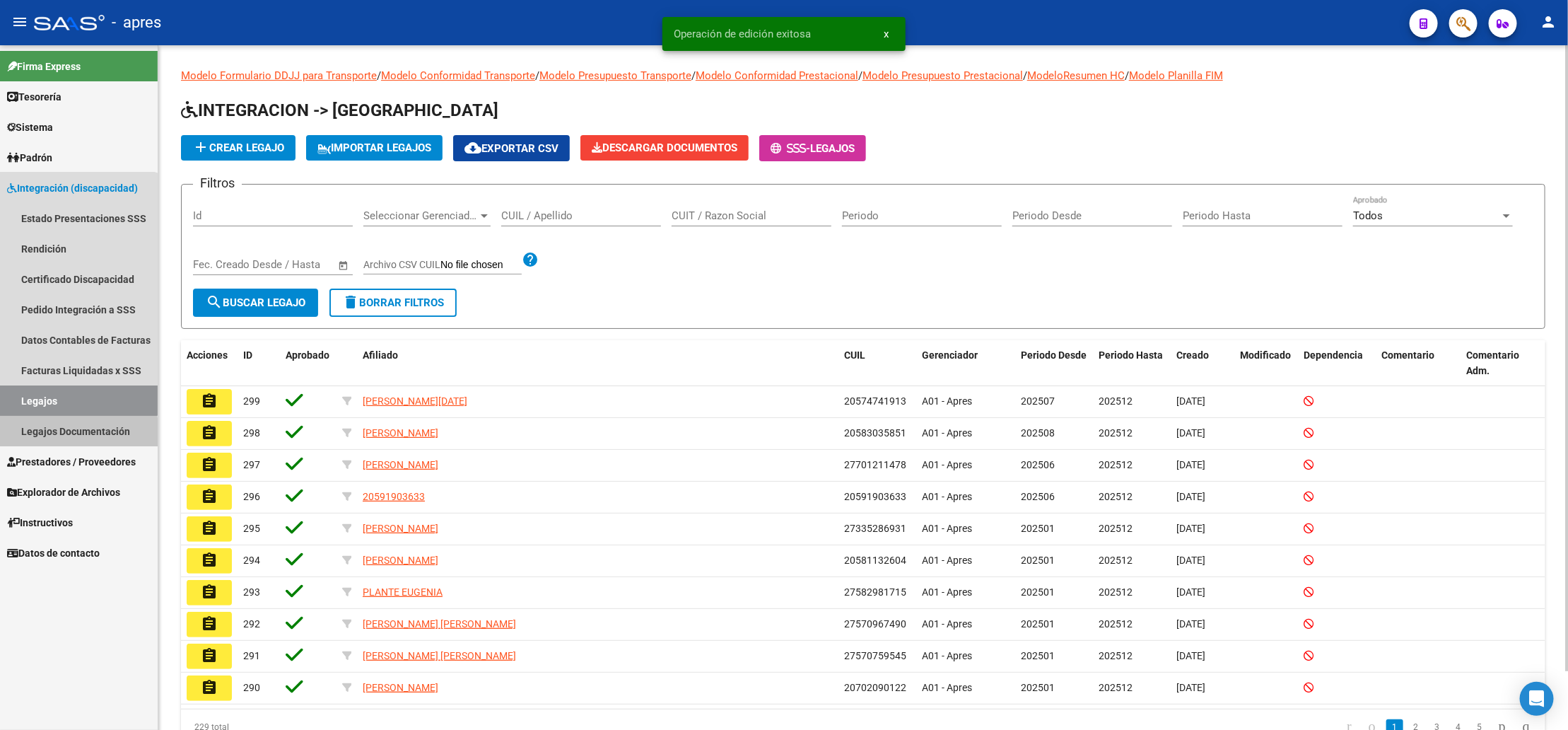
click at [59, 442] on link "Legajos Documentación" at bounding box center [79, 431] width 158 height 30
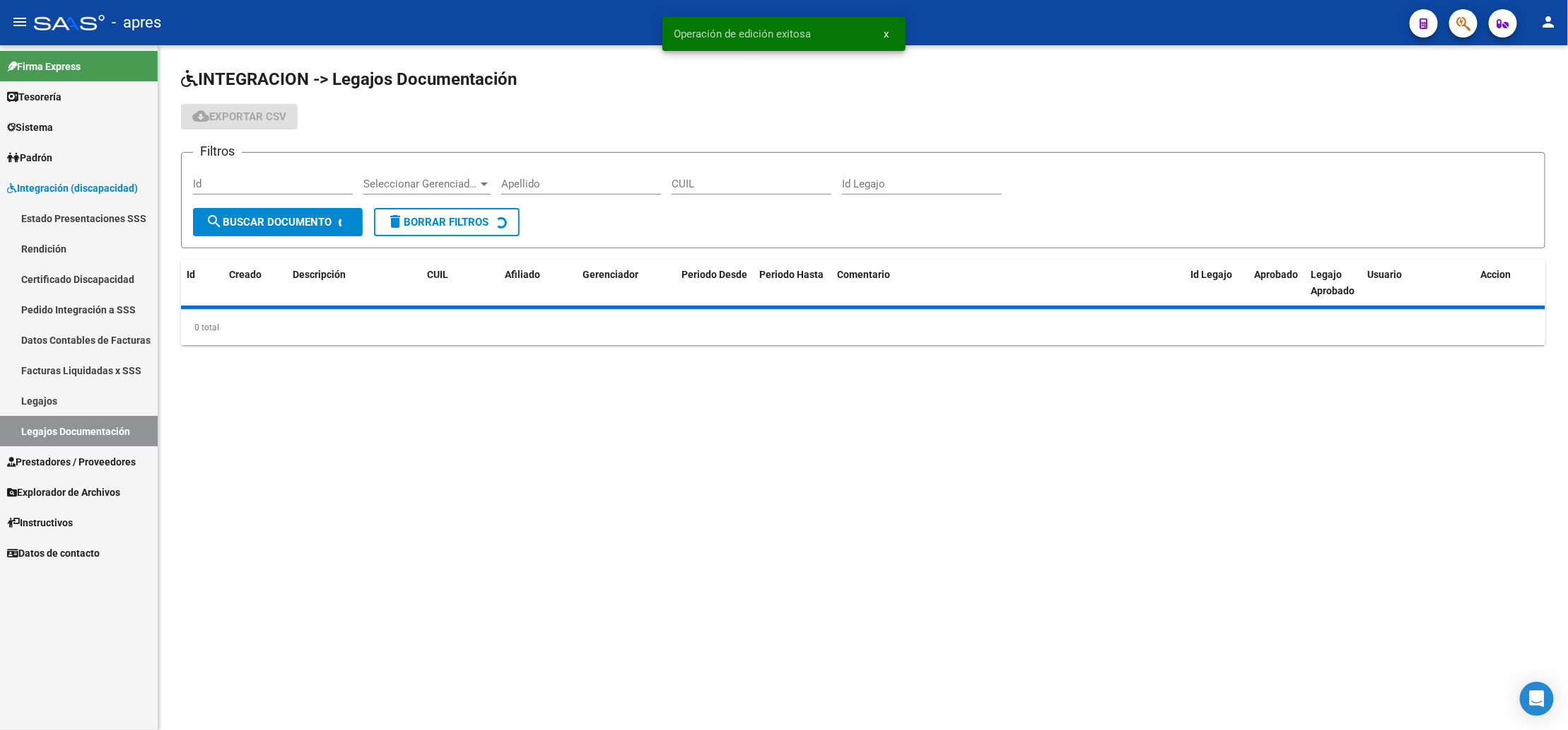
click at [59, 455] on span "Prestadores / Proveedores" at bounding box center [71, 462] width 128 height 15
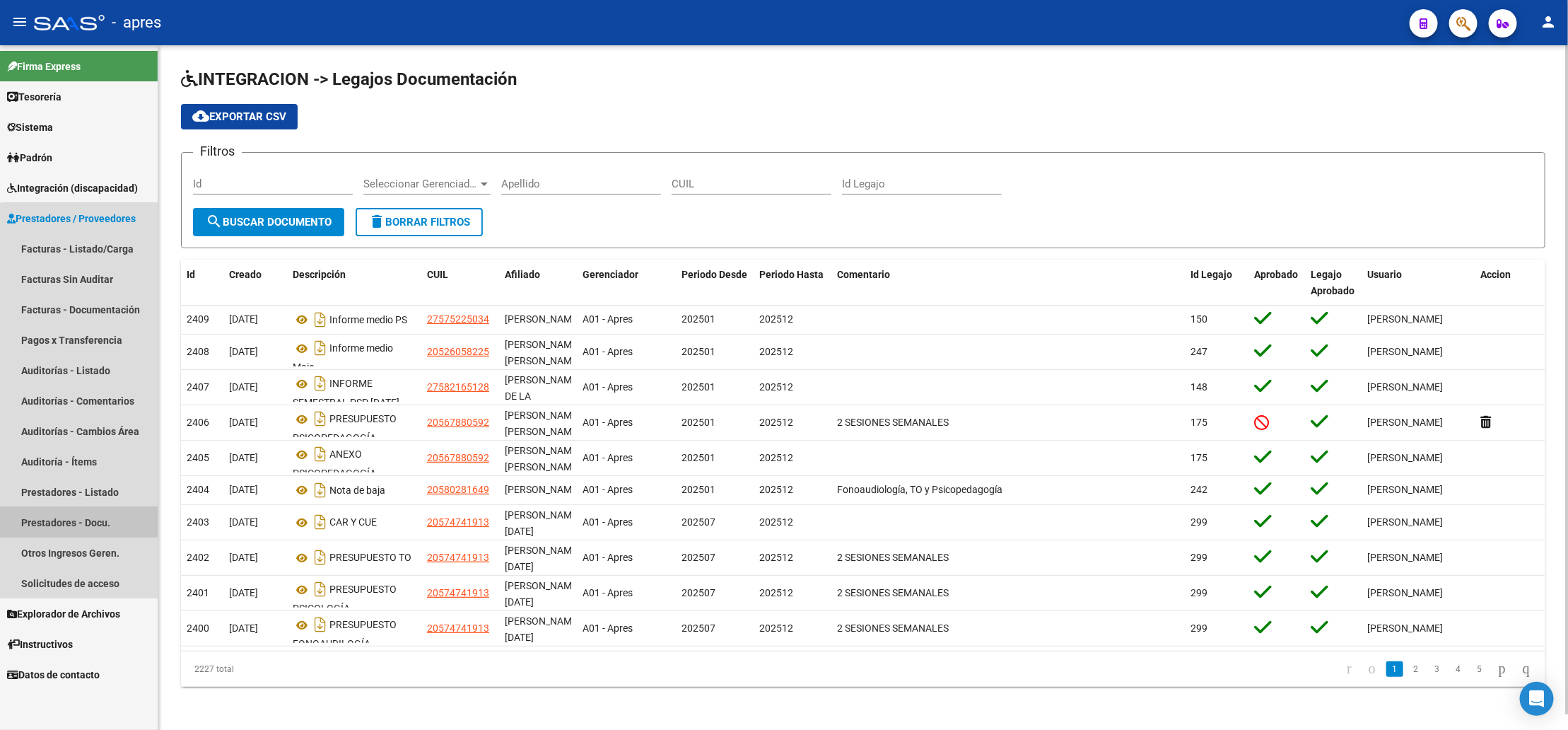
click at [84, 518] on link "Prestadores - Docu." at bounding box center [79, 522] width 158 height 30
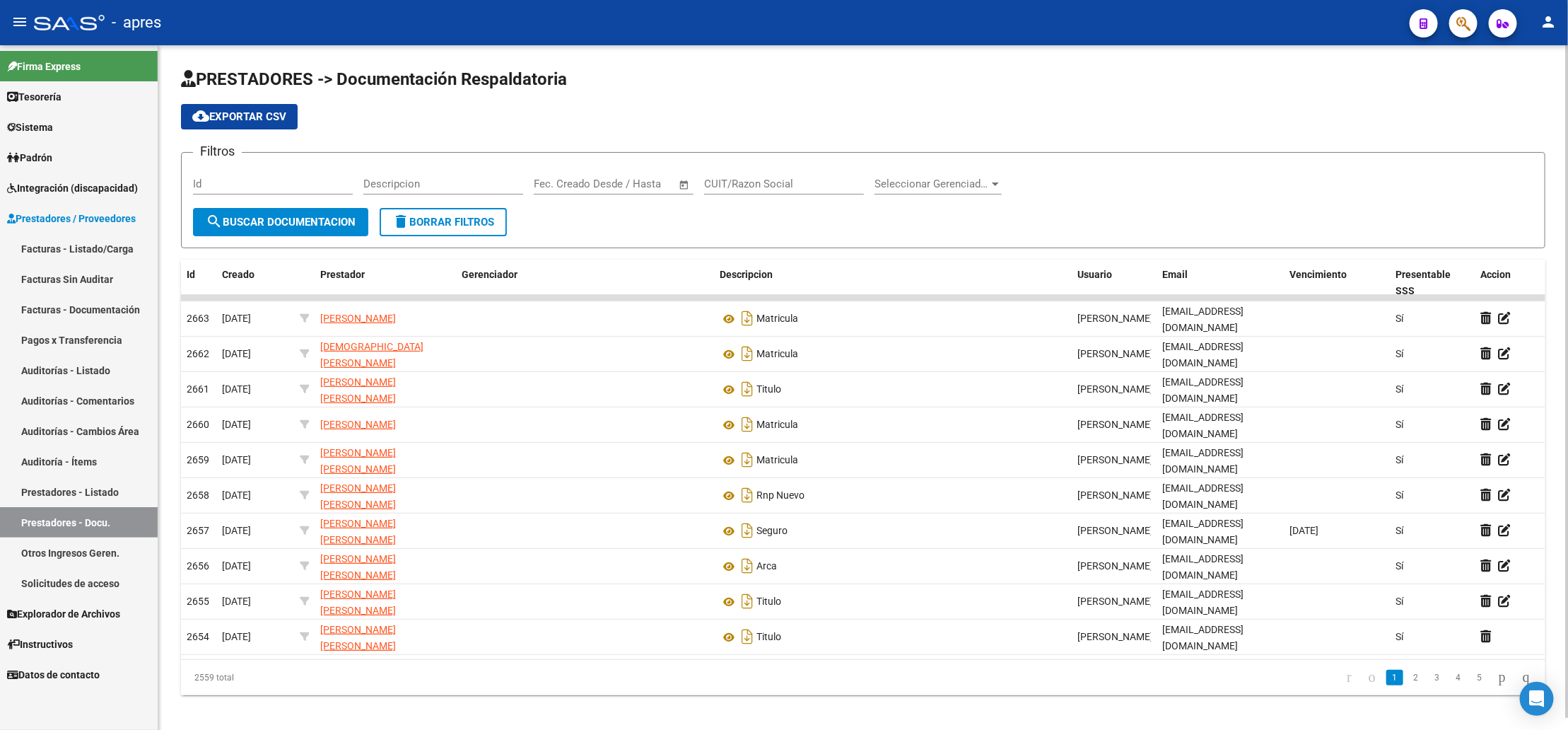
click at [794, 179] on input "CUIT/Razon Social" at bounding box center [784, 183] width 160 height 13
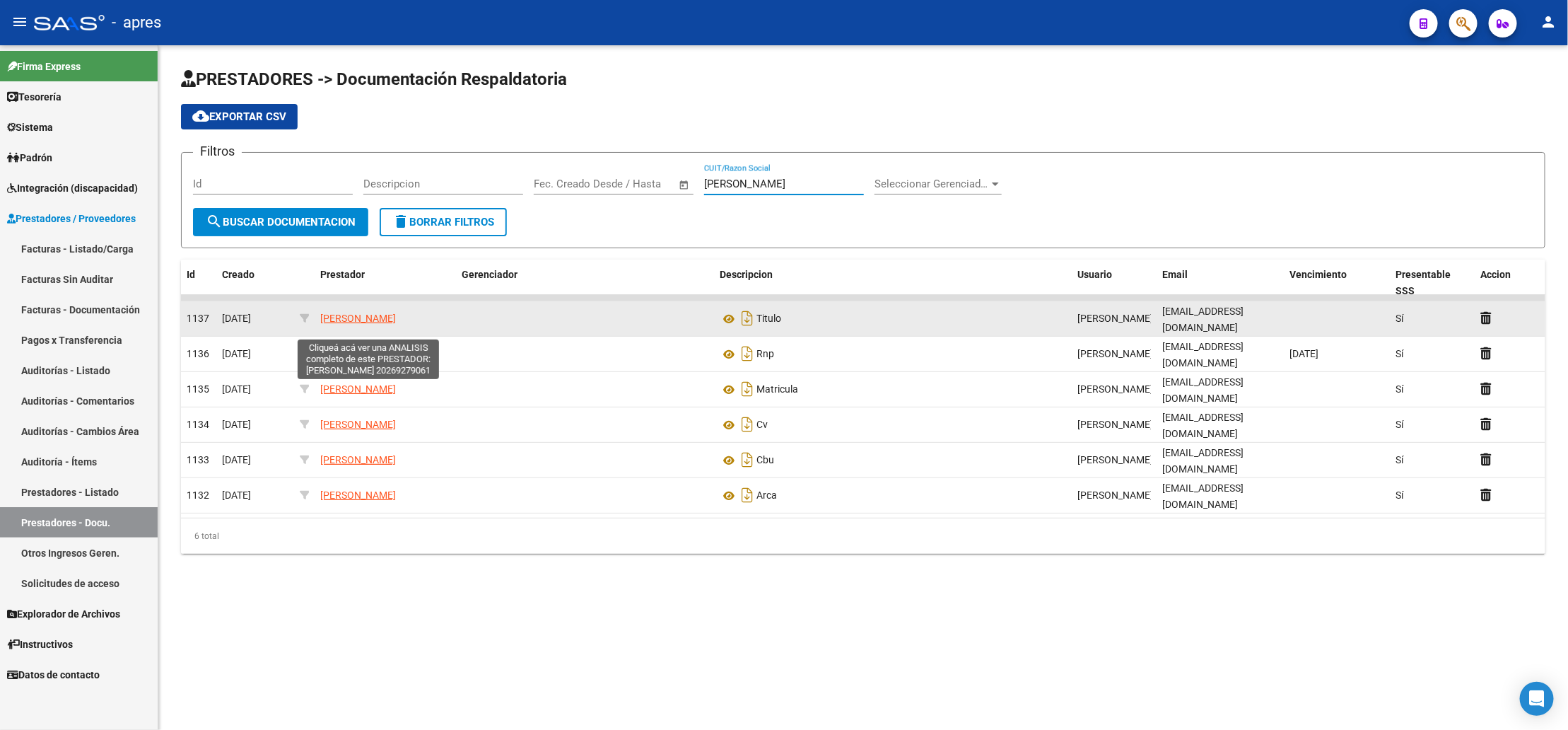
type input "[PERSON_NAME]"
click at [386, 313] on span "[PERSON_NAME]" at bounding box center [358, 318] width 76 height 11
type textarea "20269279061"
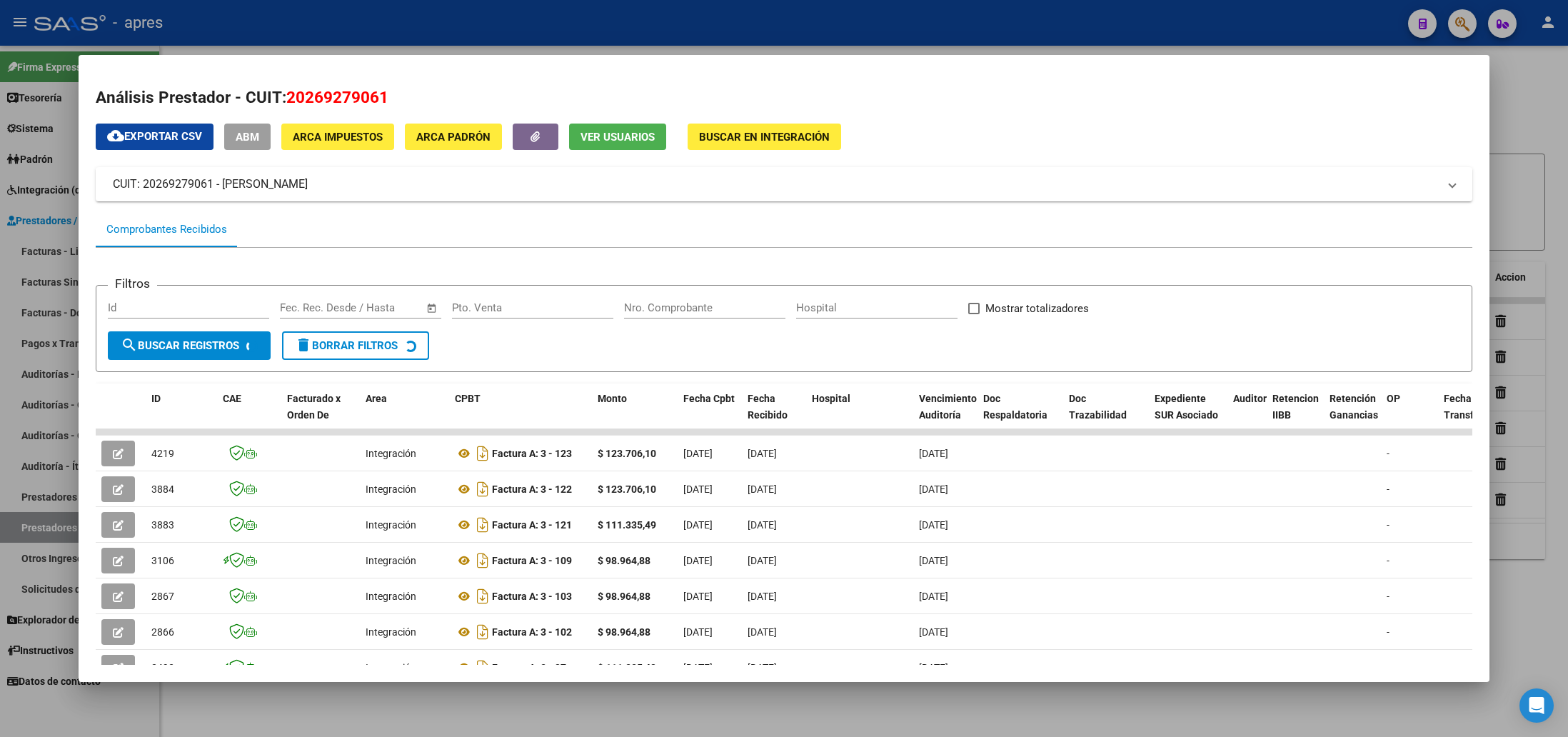
click at [238, 131] on span "ABM" at bounding box center [247, 136] width 24 height 13
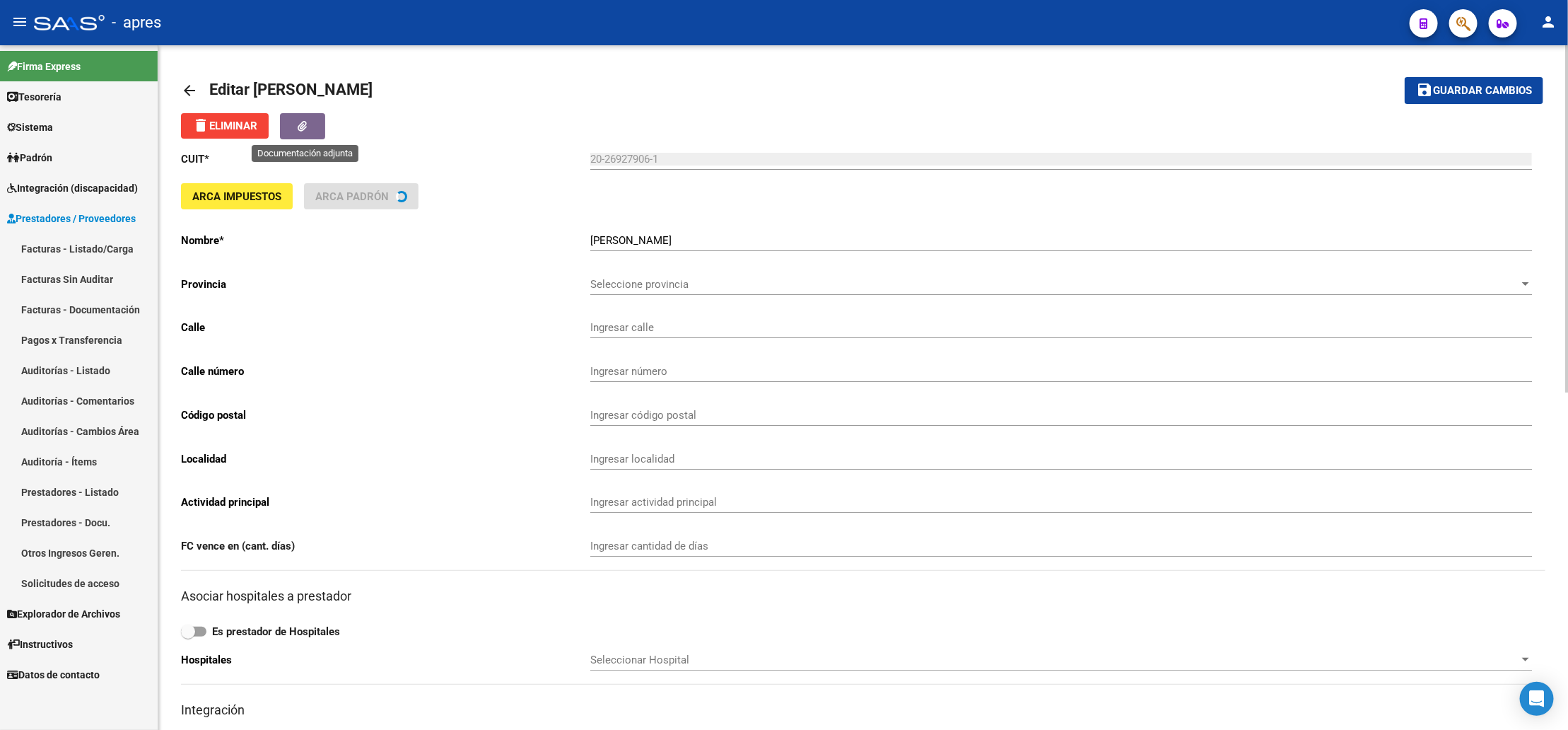
click at [307, 126] on icon "button" at bounding box center [302, 126] width 9 height 11
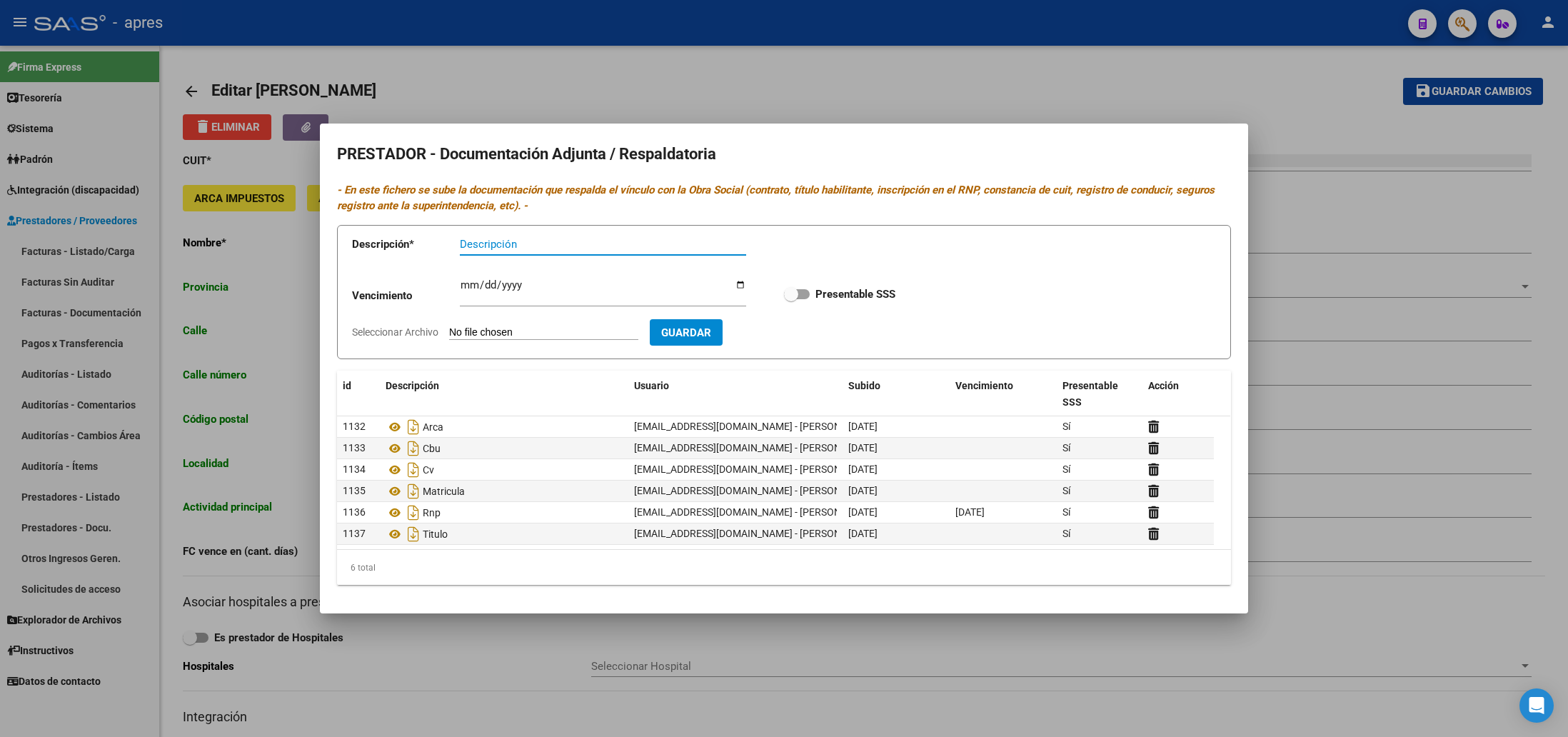
type input "ZAPIOLA"
type input "1192"
type input "1876"
type input "BERNAL"
type input "863200"
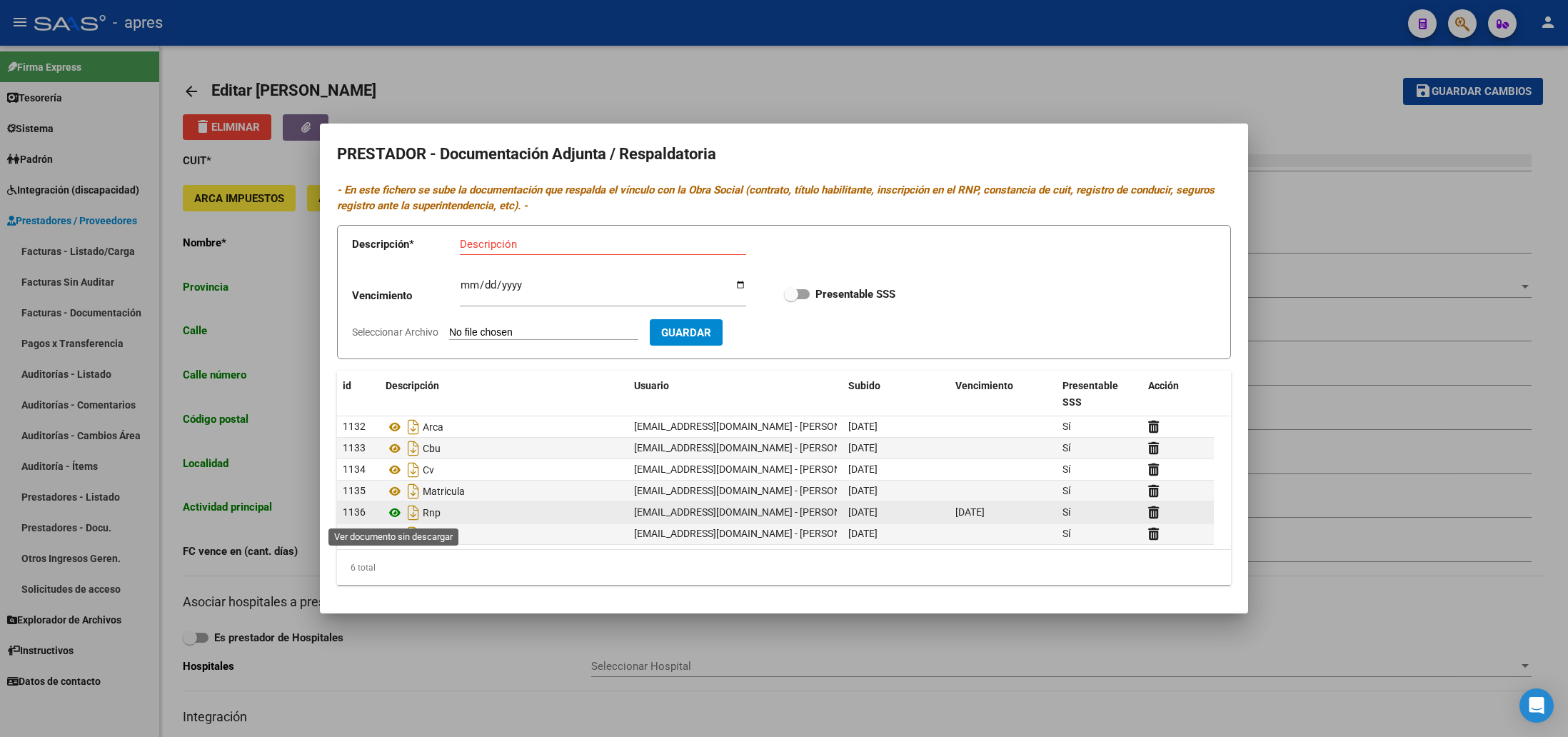
click at [393, 516] on icon at bounding box center [395, 513] width 19 height 17
click at [1153, 515] on icon at bounding box center [1154, 513] width 11 height 14
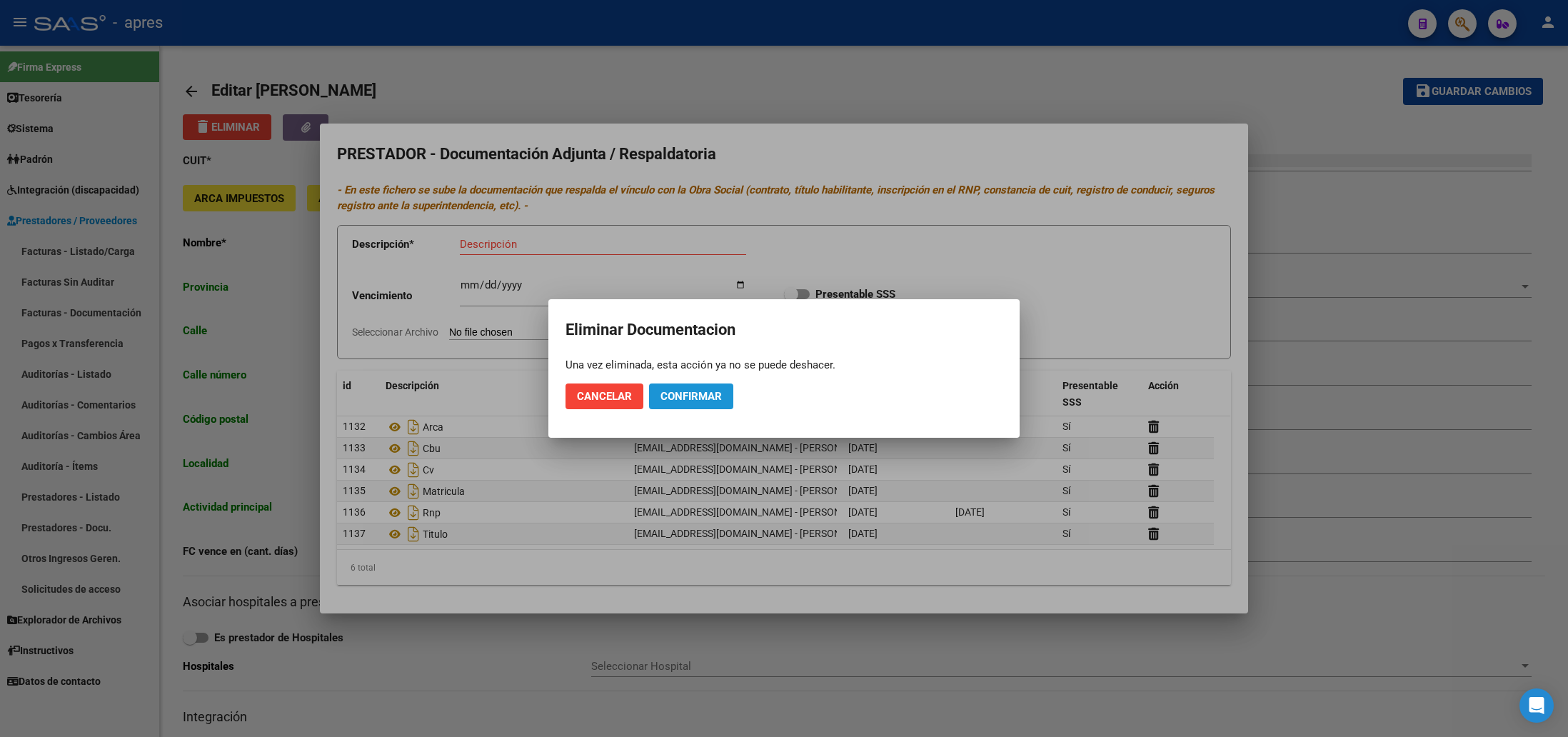
click at [722, 401] on button "Confirmar" at bounding box center [691, 397] width 84 height 26
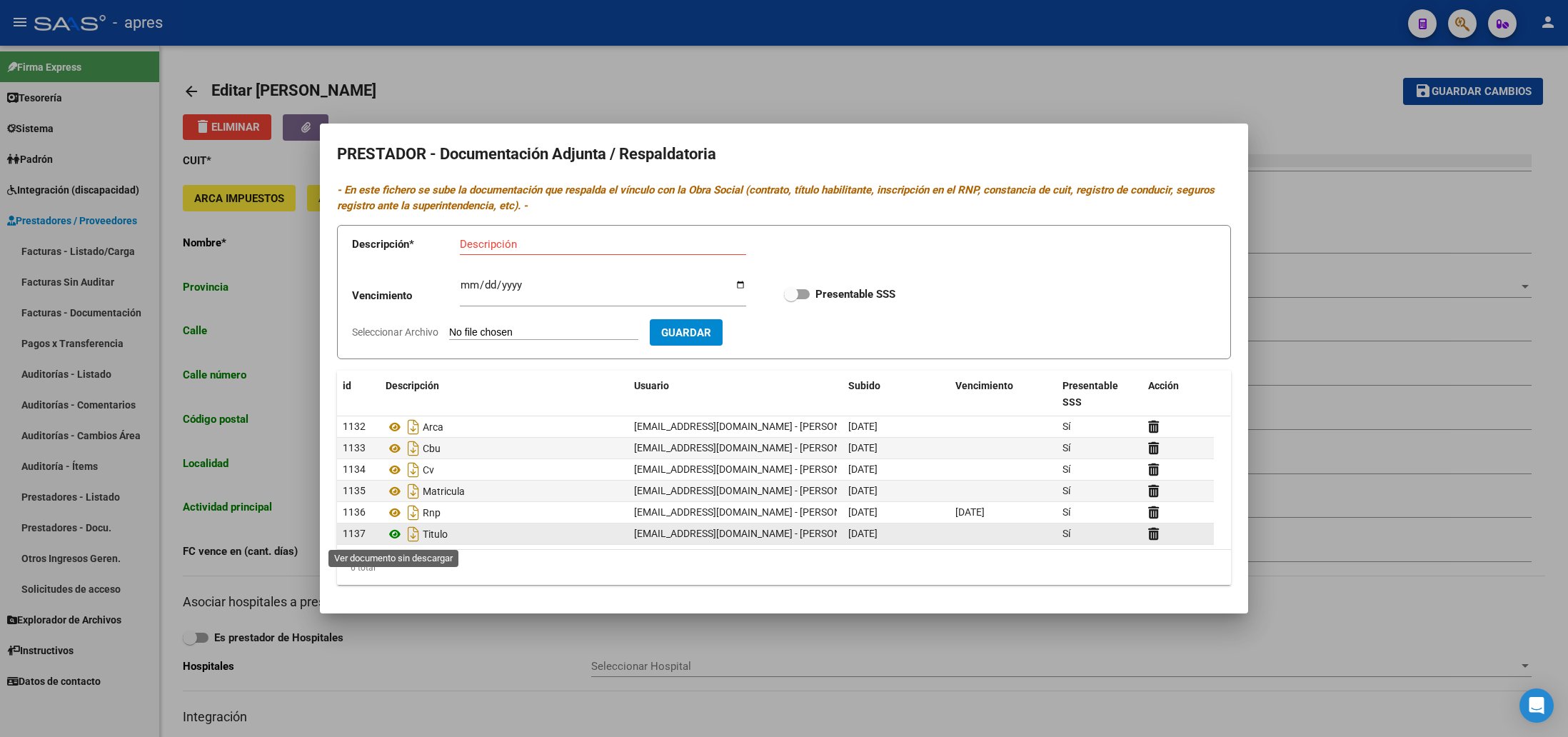
click at [392, 537] on icon at bounding box center [395, 534] width 19 height 17
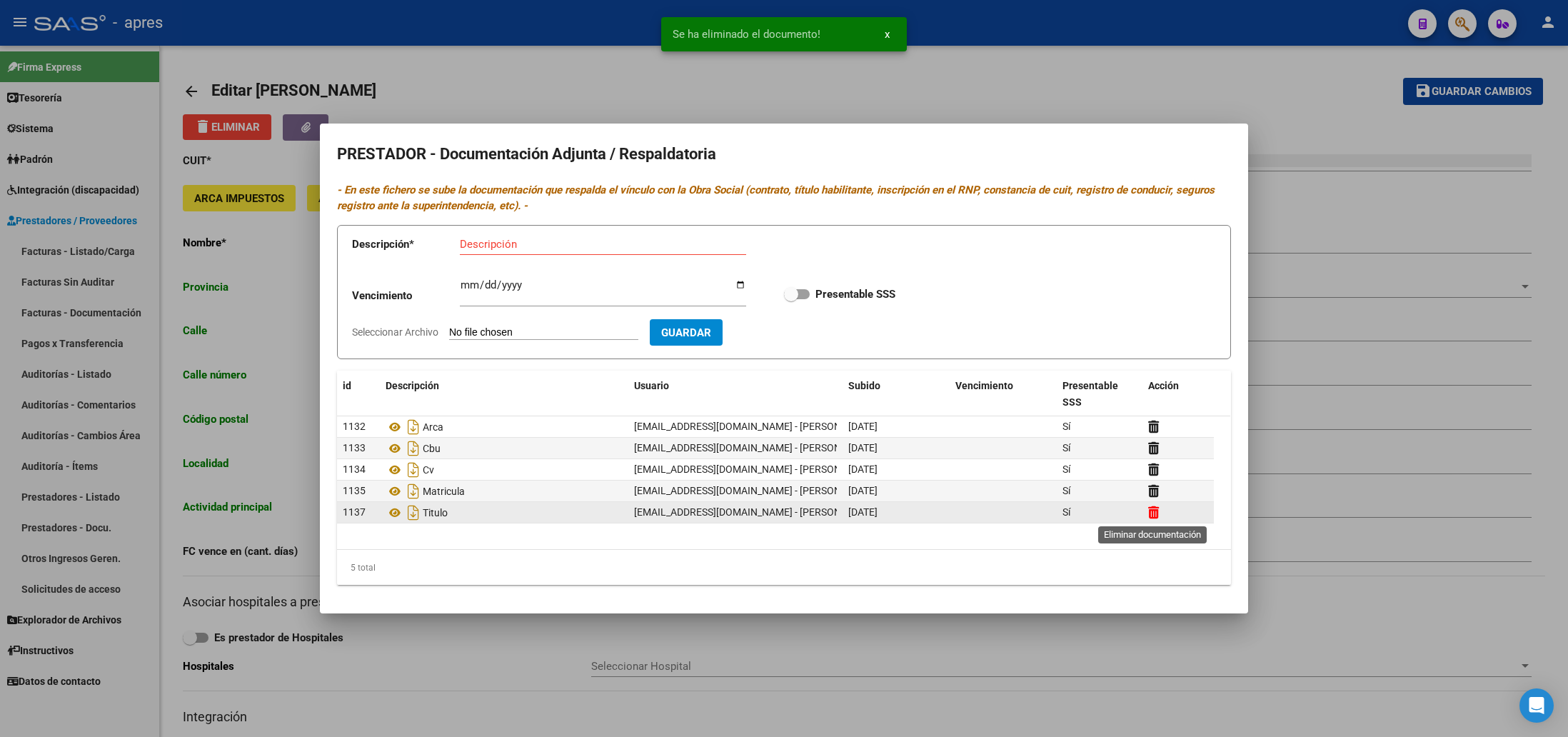
click at [1154, 515] on icon at bounding box center [1154, 513] width 11 height 14
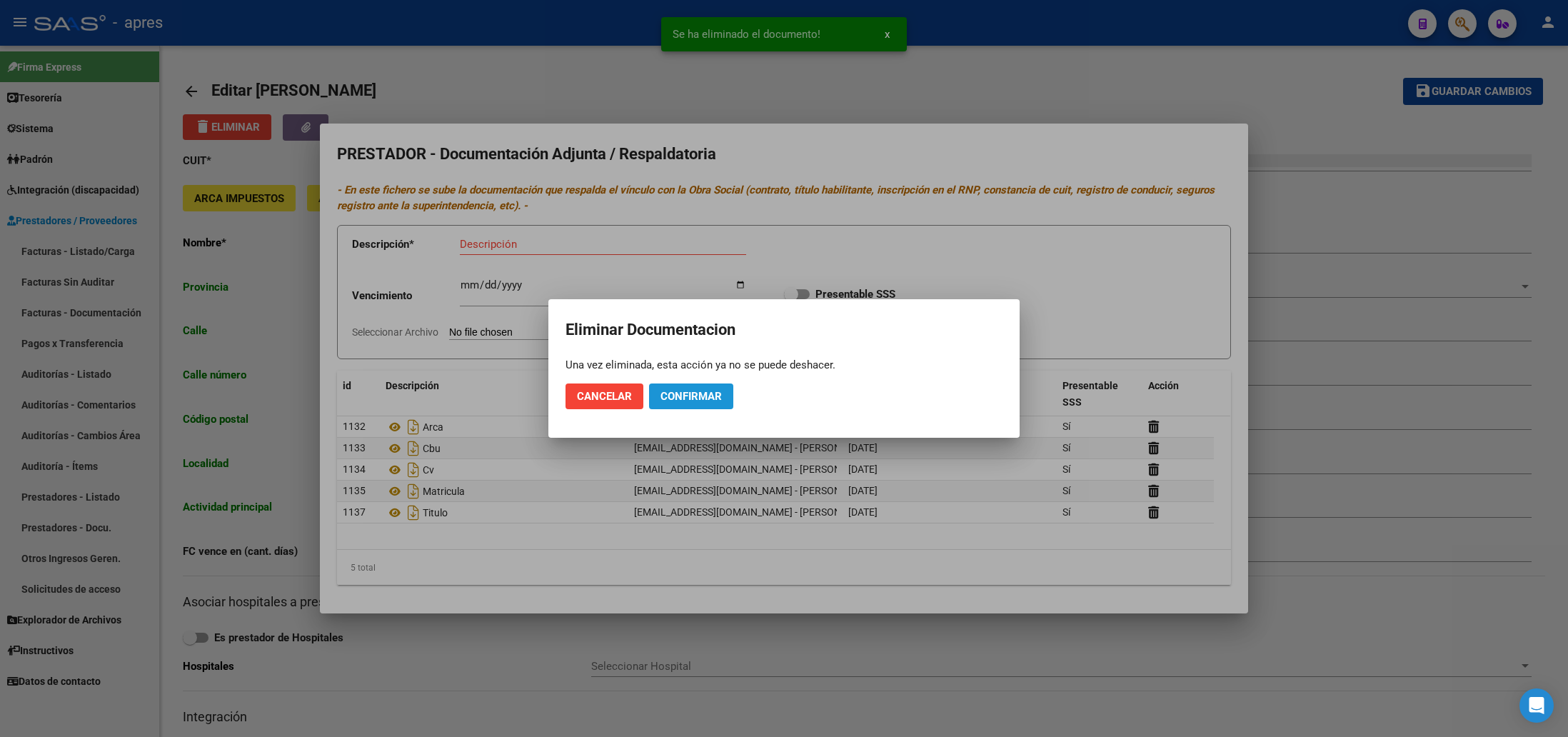
click at [674, 390] on span "Confirmar" at bounding box center [691, 396] width 61 height 13
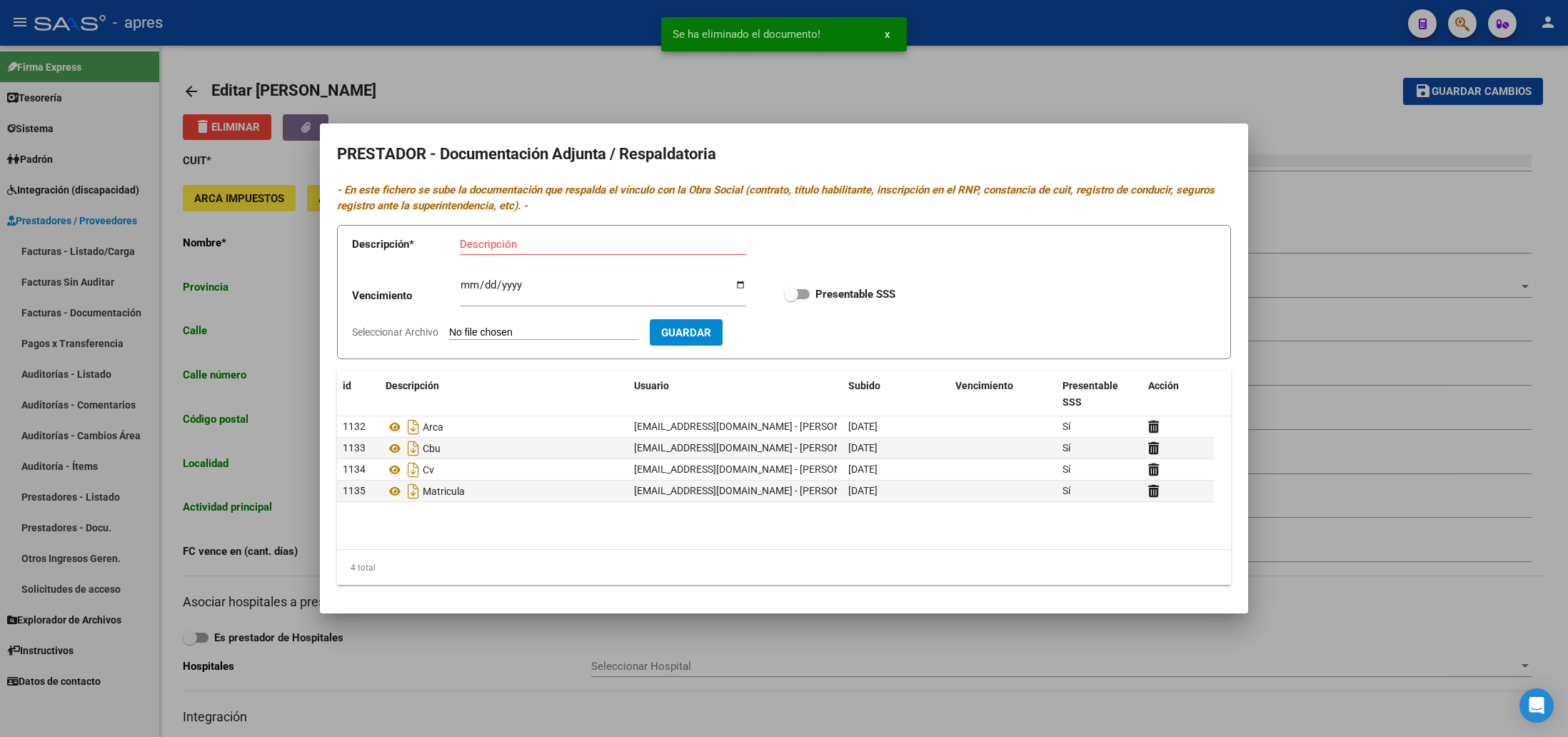
click at [482, 240] on input "Descripción" at bounding box center [603, 244] width 286 height 13
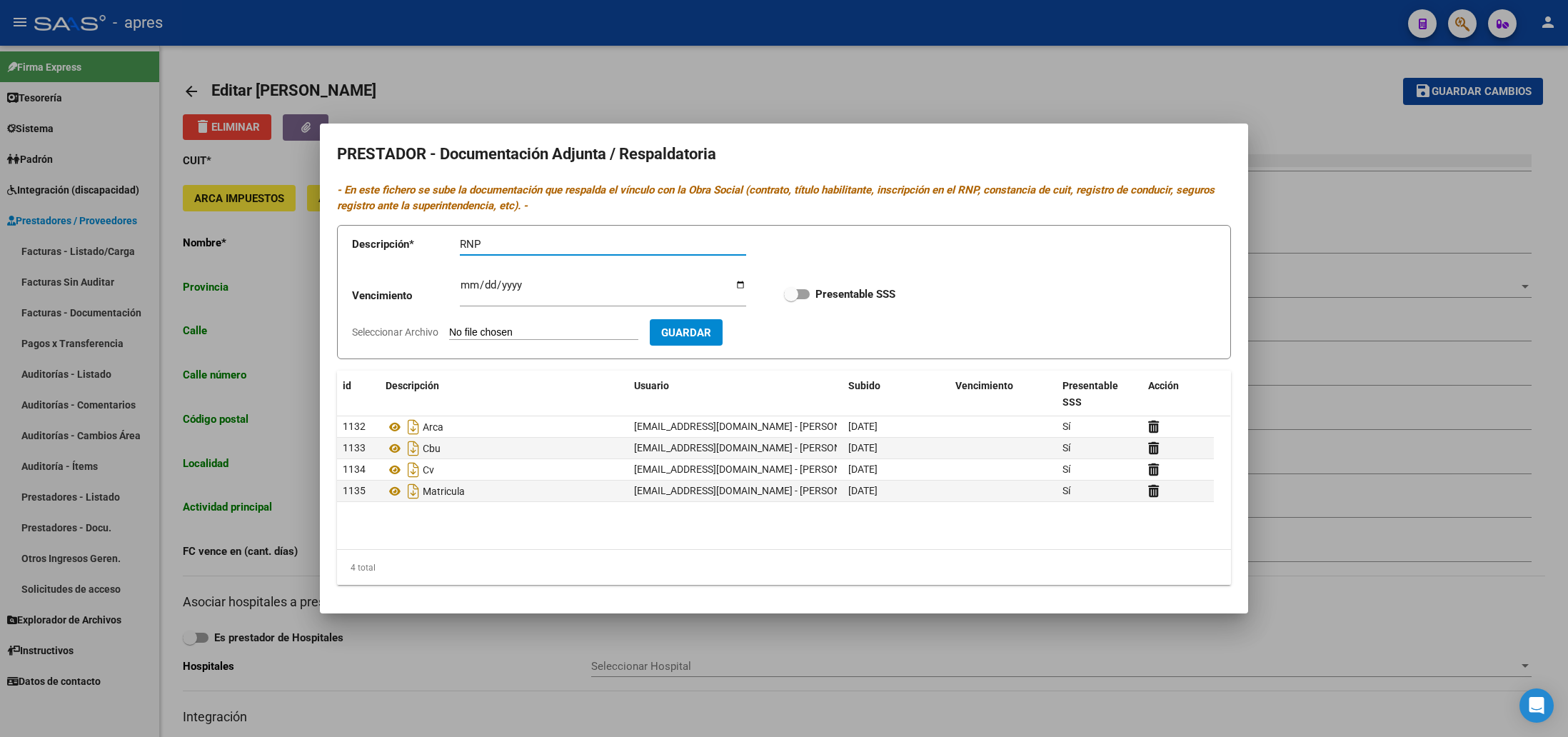
type input "RNP"
click at [569, 331] on input "Seleccionar Archivo" at bounding box center [544, 334] width 189 height 14
type input "C:\fakepath\RNP.pdf"
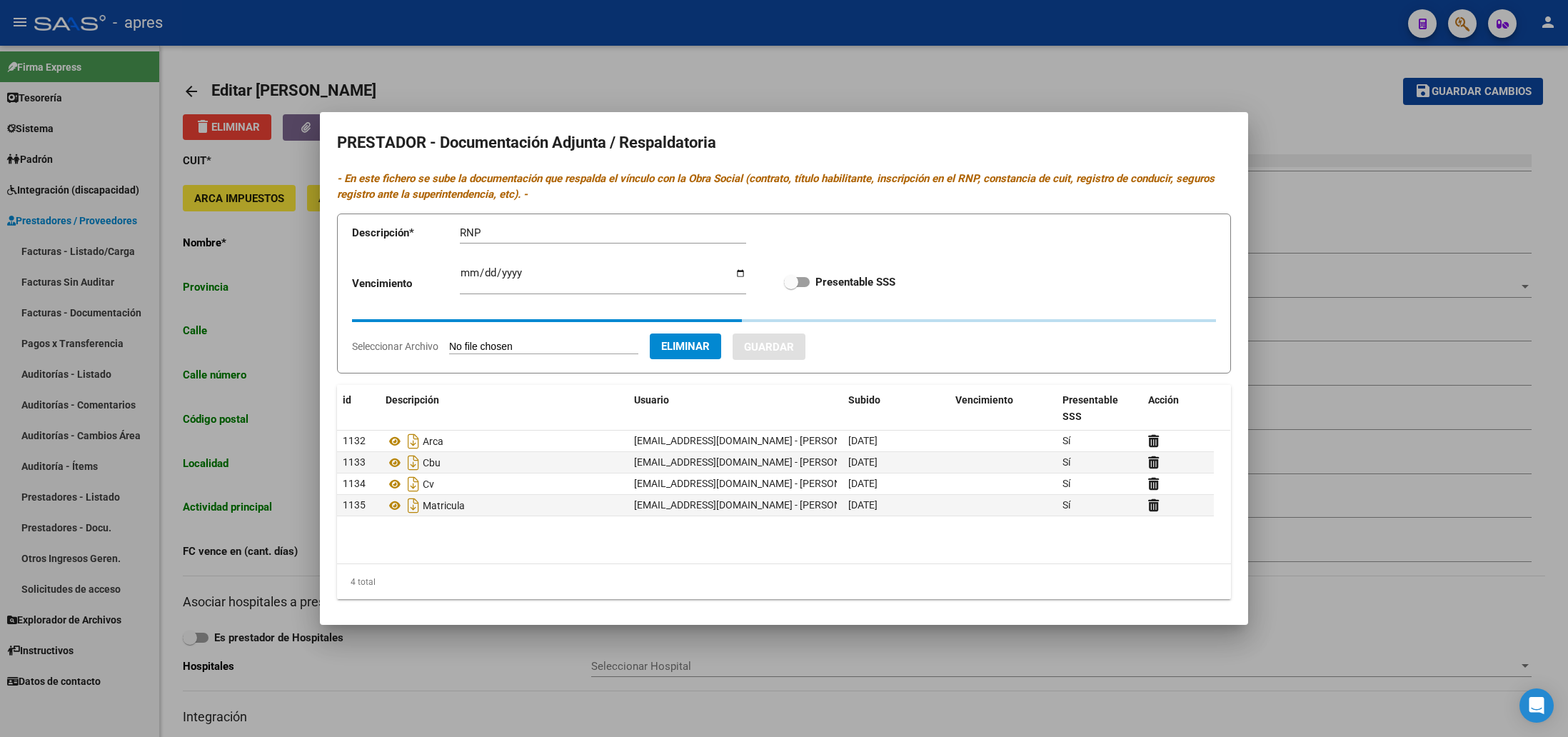
click at [797, 281] on span at bounding box center [796, 282] width 26 height 10
click at [791, 287] on input "Presentable SSS" at bounding box center [790, 287] width 1 height 1
checkbox input "true"
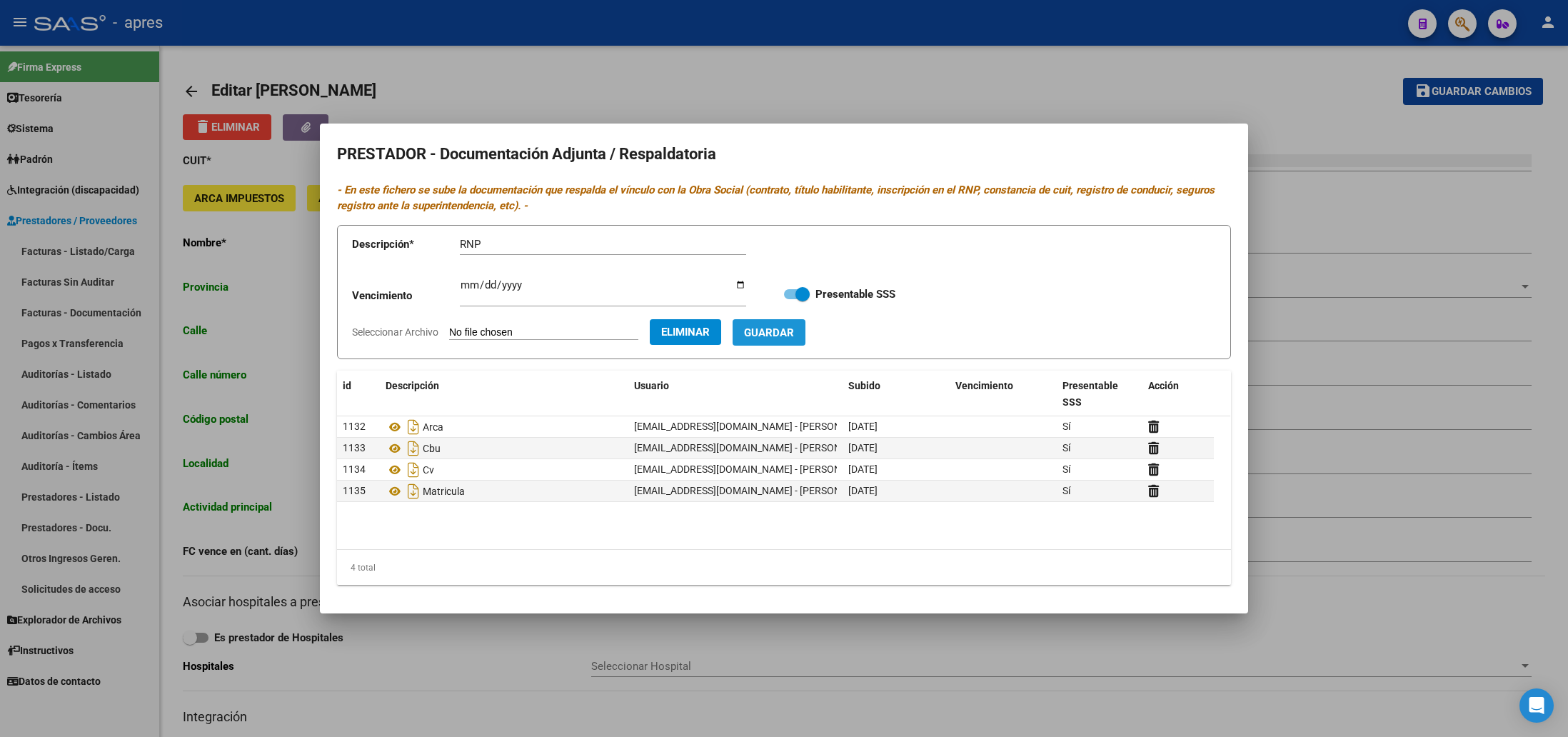
click at [784, 339] on span "Guardar" at bounding box center [769, 333] width 50 height 13
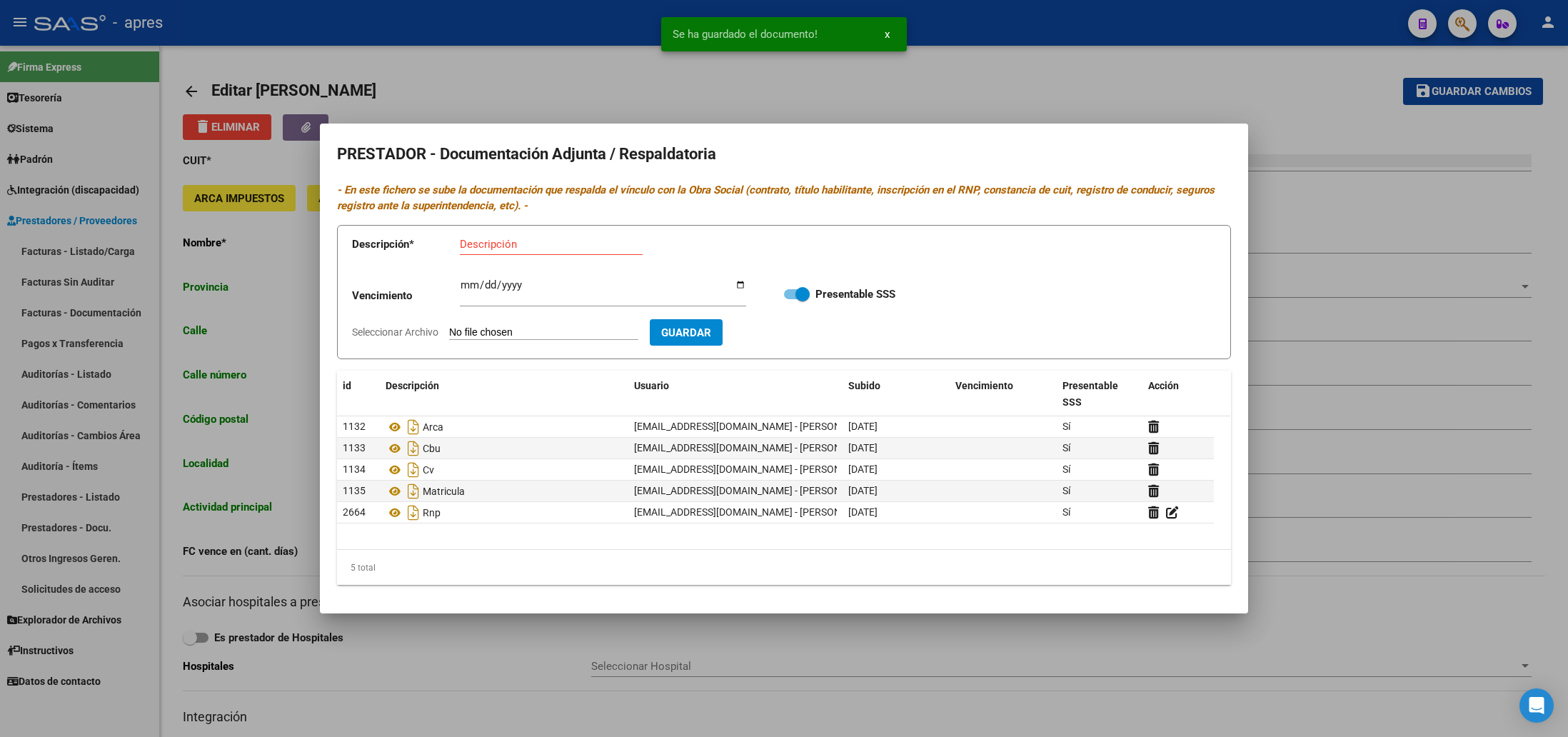
click at [558, 332] on input "Seleccionar Archivo" at bounding box center [544, 334] width 189 height 14
type input "C:\fakepath\TITULO.pdf"
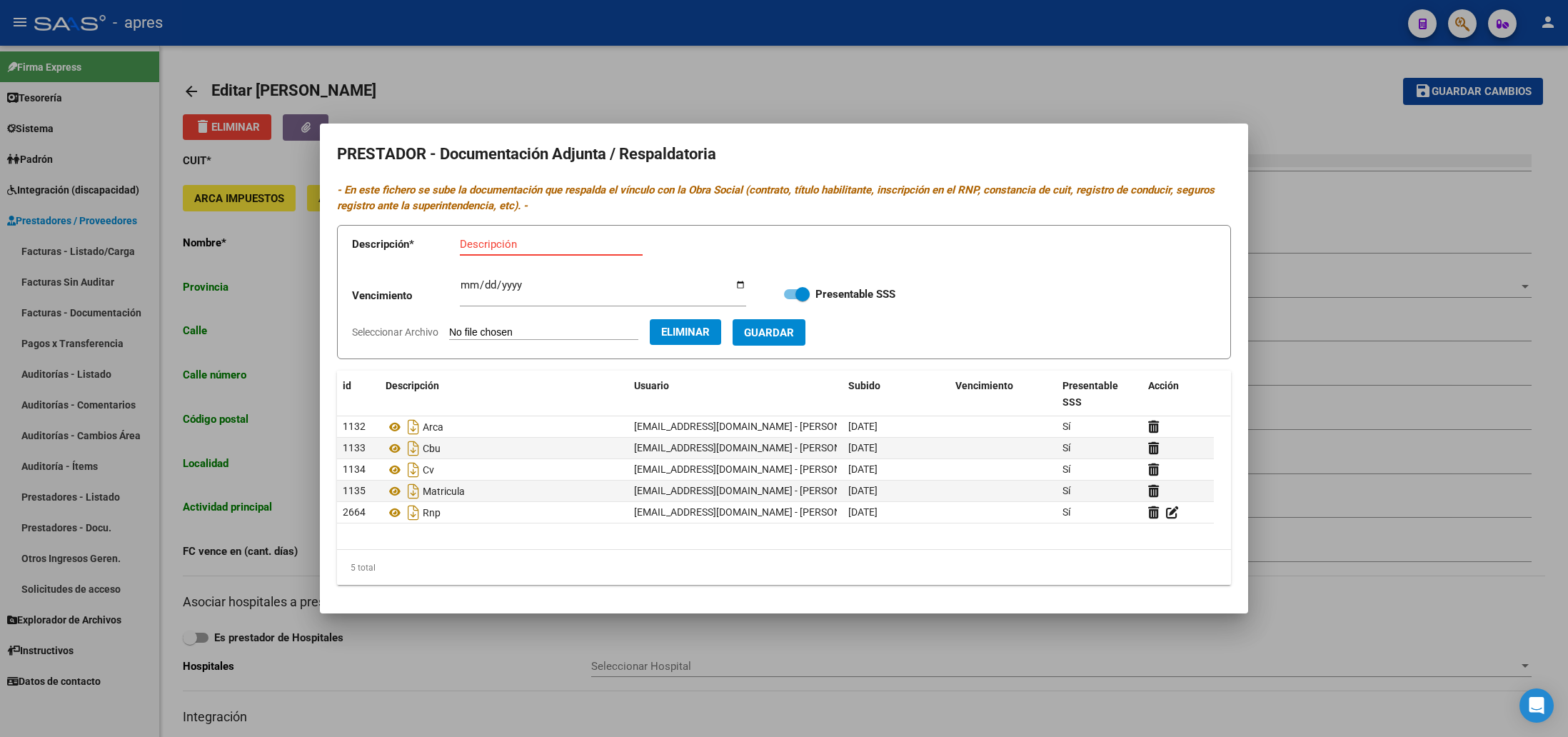
click at [495, 240] on input "Descripción" at bounding box center [551, 244] width 182 height 13
click at [465, 241] on input "Ttulo" at bounding box center [603, 244] width 286 height 13
type input "Titulo"
click at [794, 335] on span "Guardar" at bounding box center [769, 333] width 50 height 13
click at [490, 243] on input "Descripción" at bounding box center [551, 244] width 182 height 13
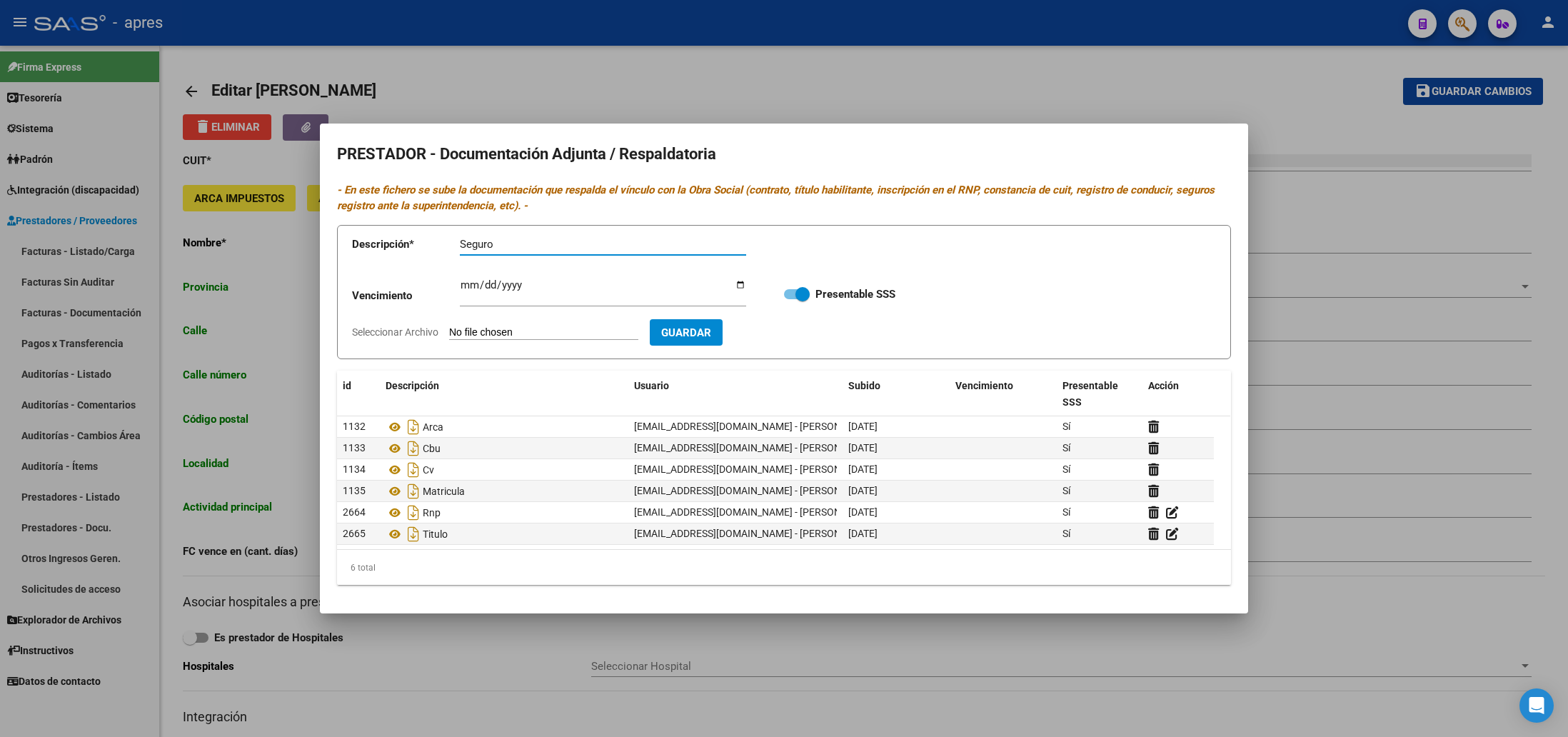
type input "Seguro"
click at [463, 287] on input "Ingresar vencimiento" at bounding box center [603, 290] width 286 height 23
type input "[DATE]"
click at [477, 327] on input "Seleccionar Archivo" at bounding box center [544, 334] width 189 height 14
type input "C:\fakepath\seguro vigencia hasta [DATE].pdf"
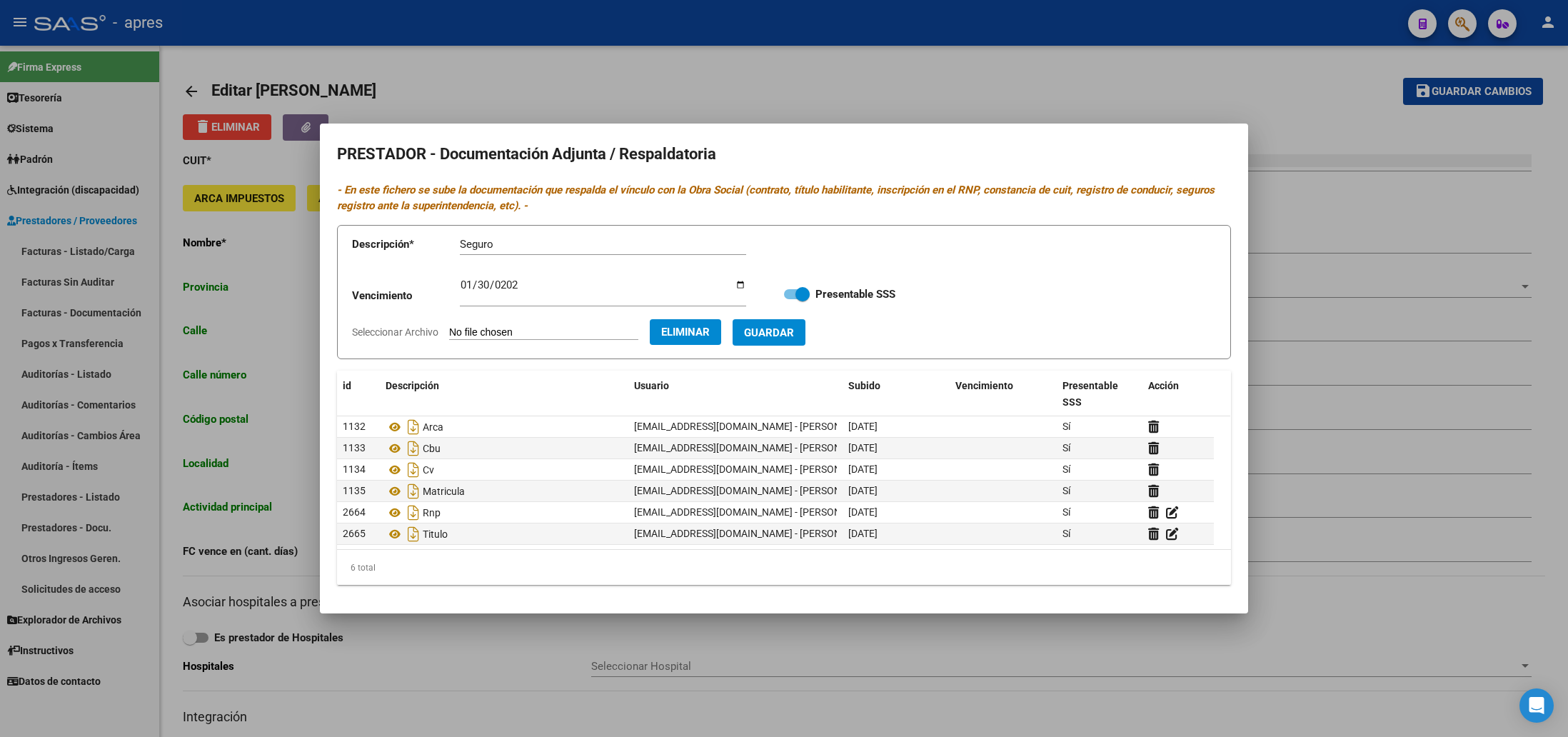
click at [790, 332] on span "Guardar" at bounding box center [769, 333] width 50 height 13
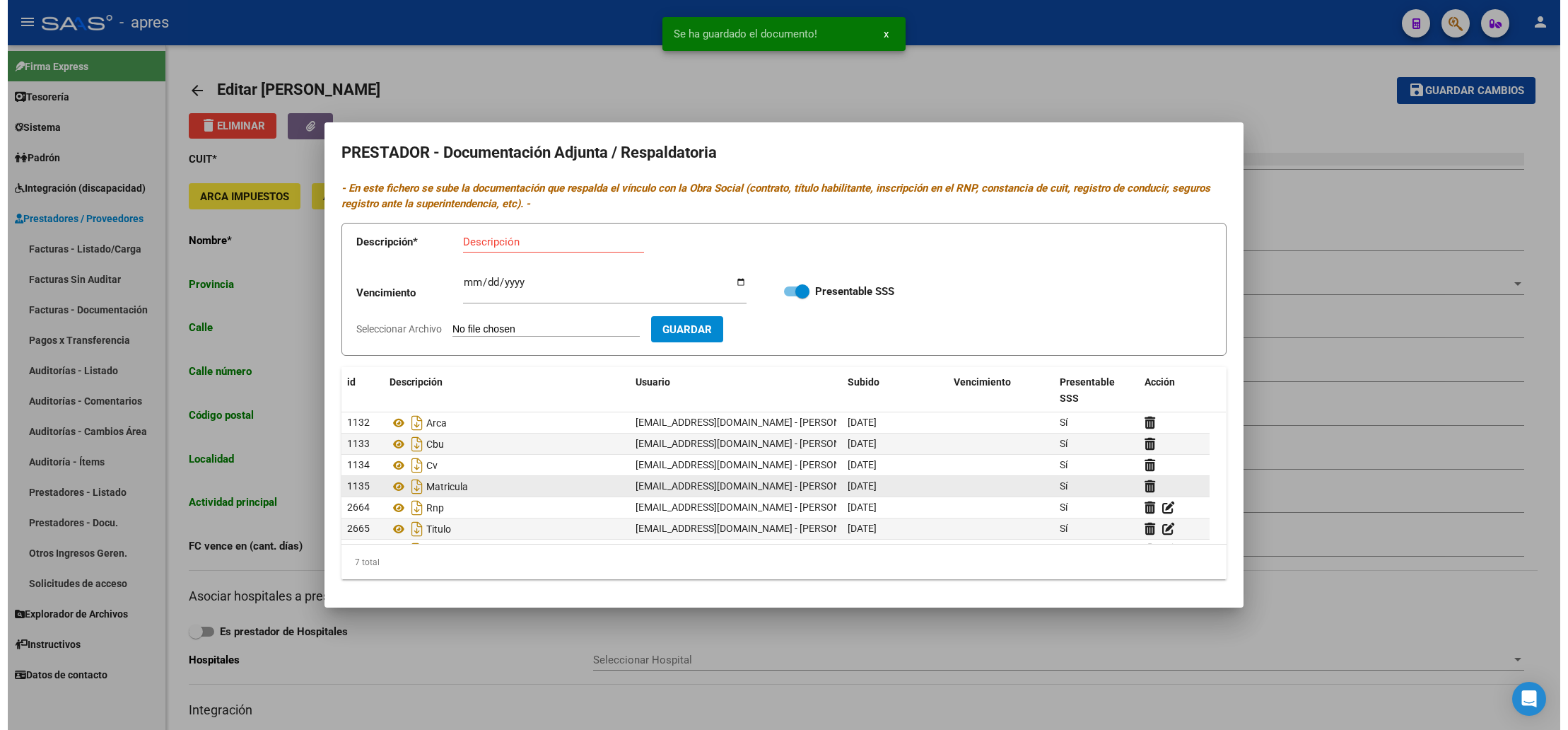
scroll to position [21, 0]
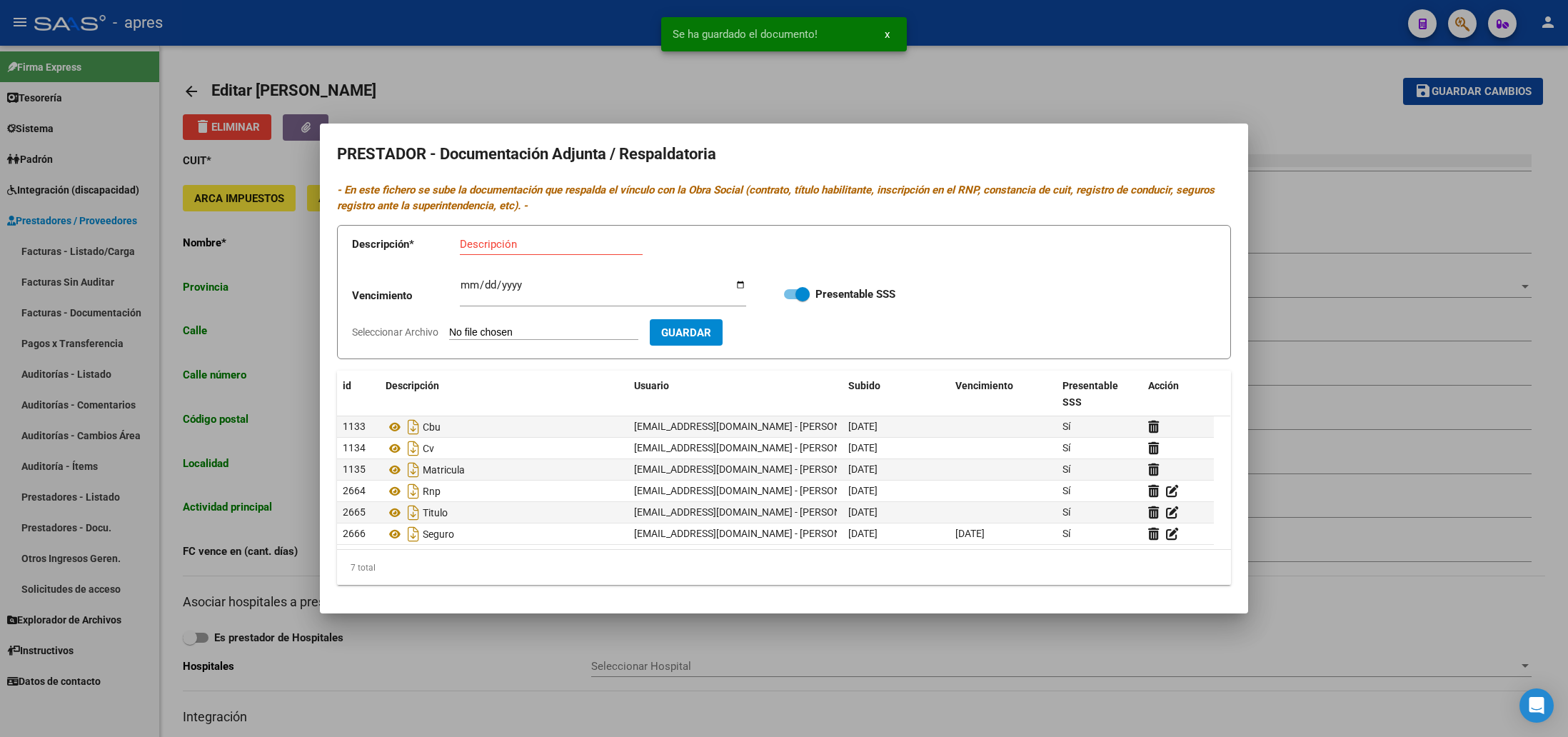
click at [448, 653] on div at bounding box center [784, 368] width 1568 height 737
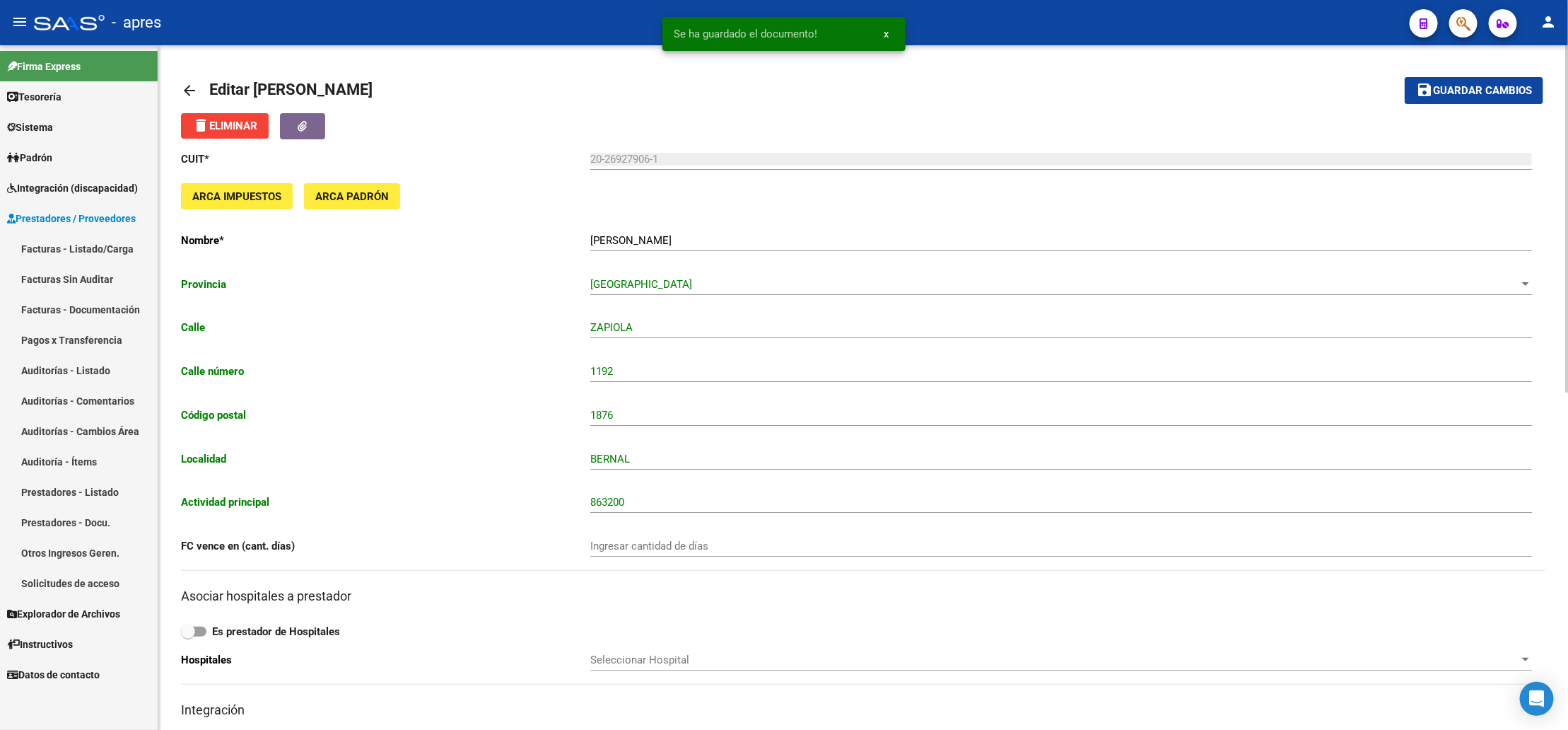
click at [1446, 84] on span "Guardar cambios" at bounding box center [1482, 90] width 99 height 13
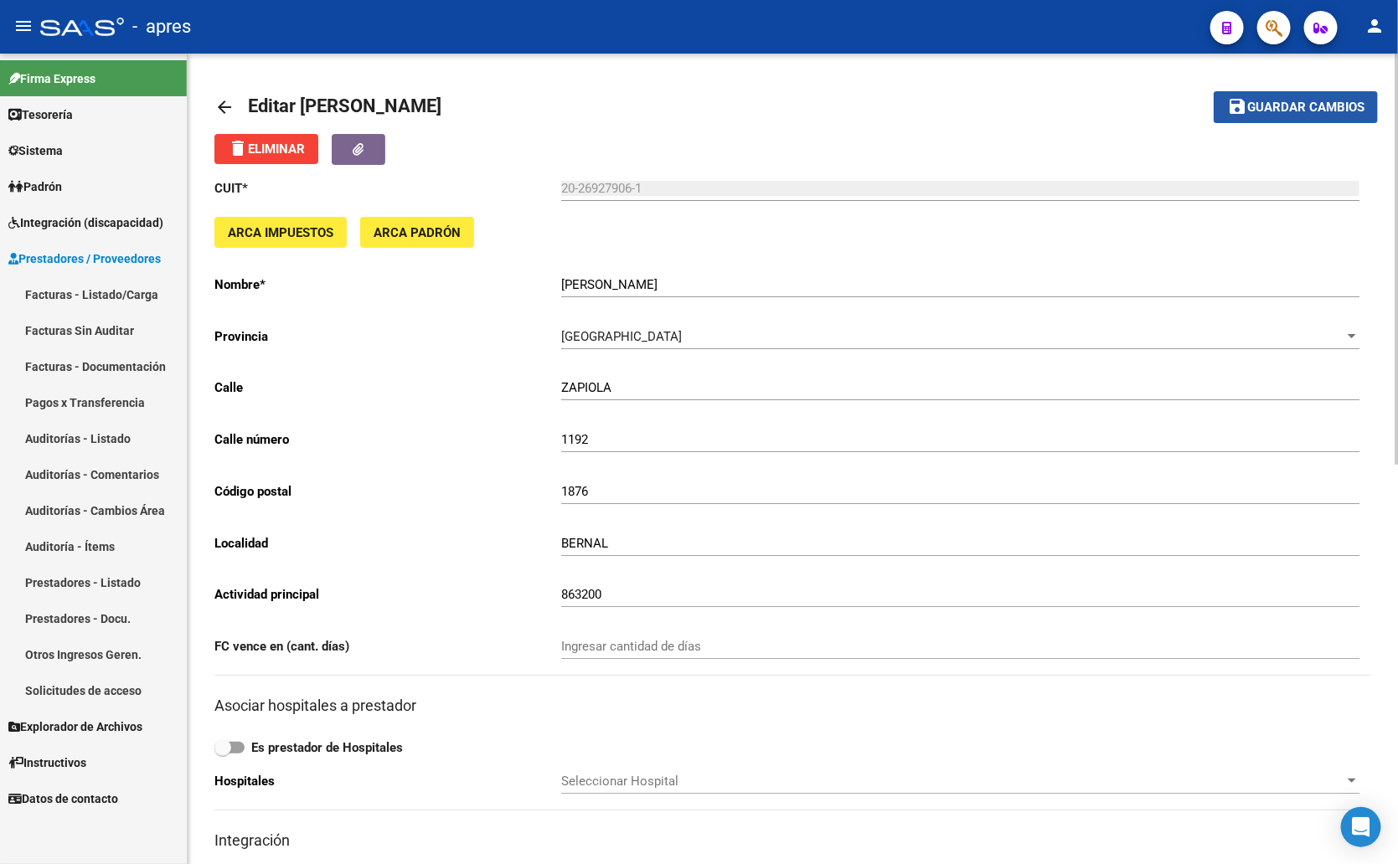
click at [1354, 101] on span "Guardar cambios" at bounding box center [1305, 107] width 117 height 15
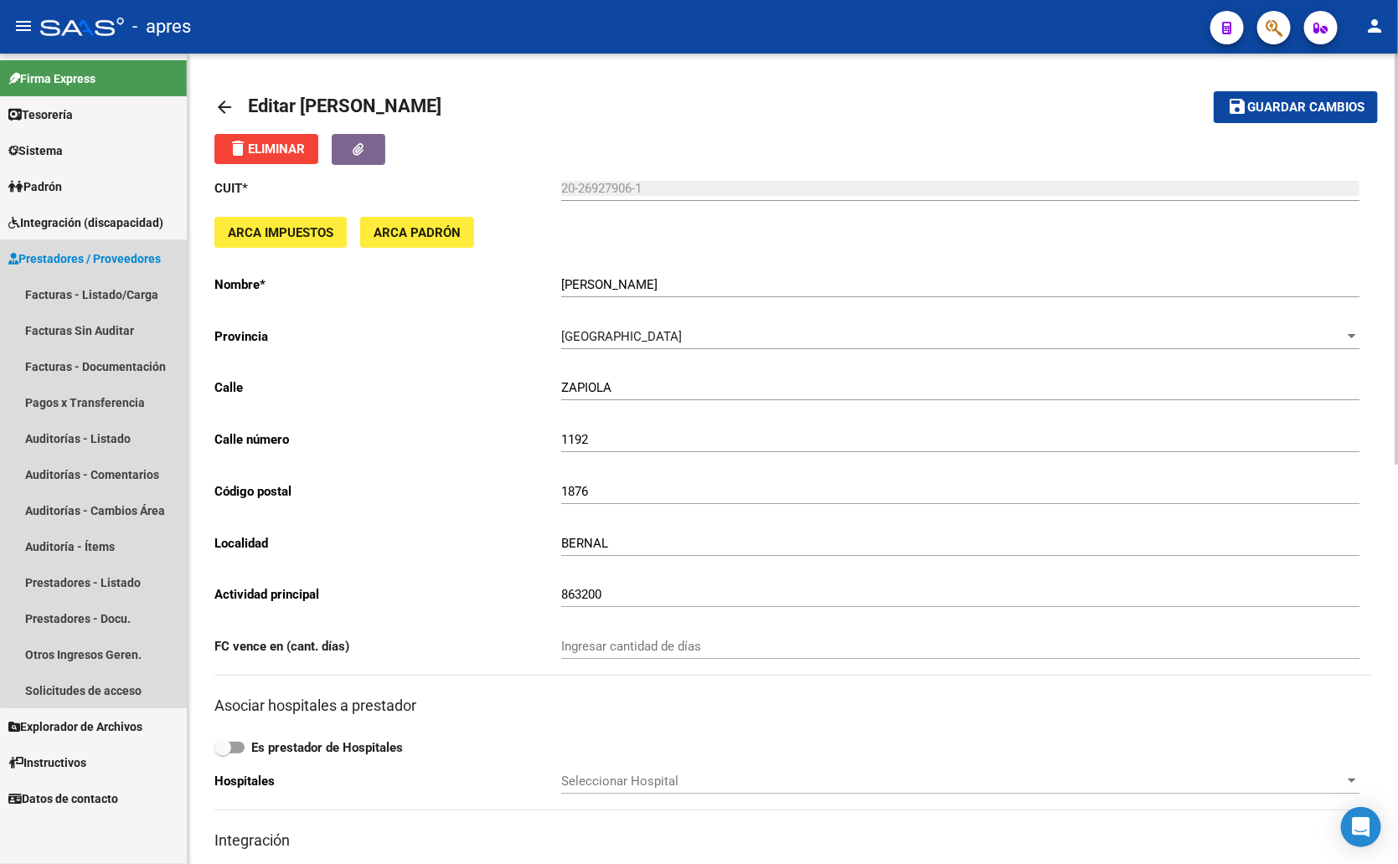
click at [100, 272] on link "Prestadores / Proveedores" at bounding box center [93, 258] width 187 height 36
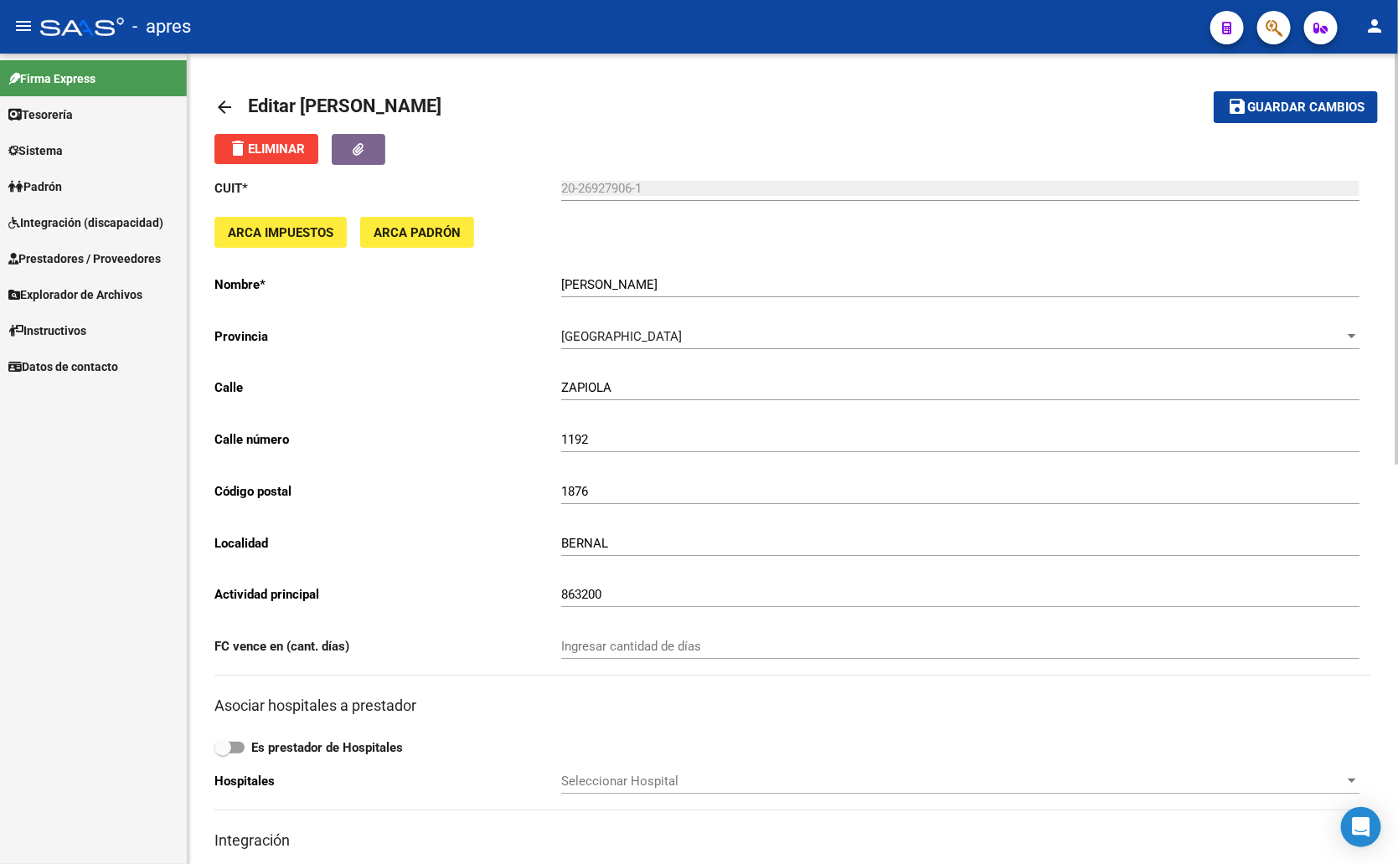
click at [86, 262] on span "Prestadores / Proveedores" at bounding box center [84, 259] width 152 height 18
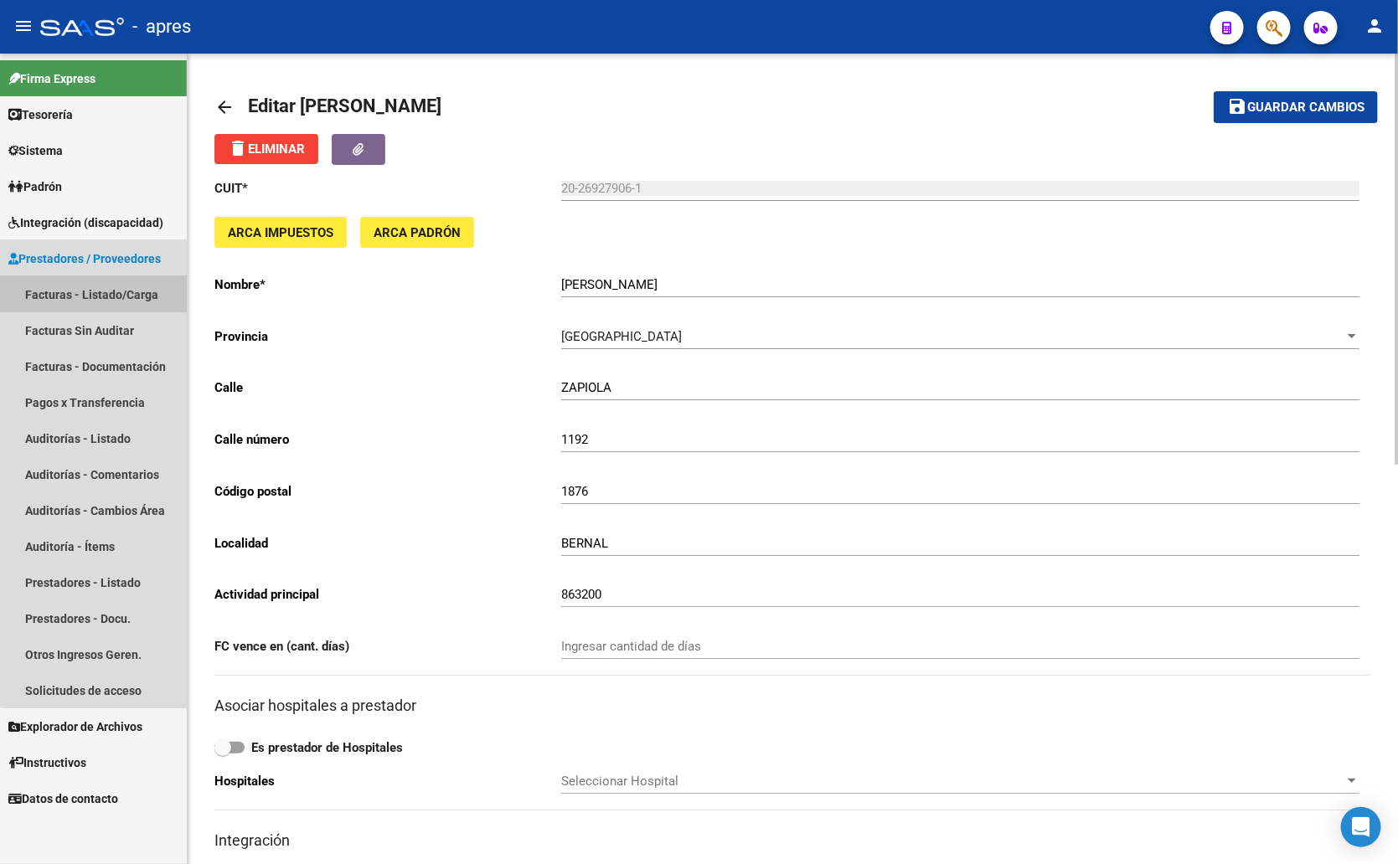
click at [98, 286] on link "Facturas - Listado/Carga" at bounding box center [93, 294] width 187 height 36
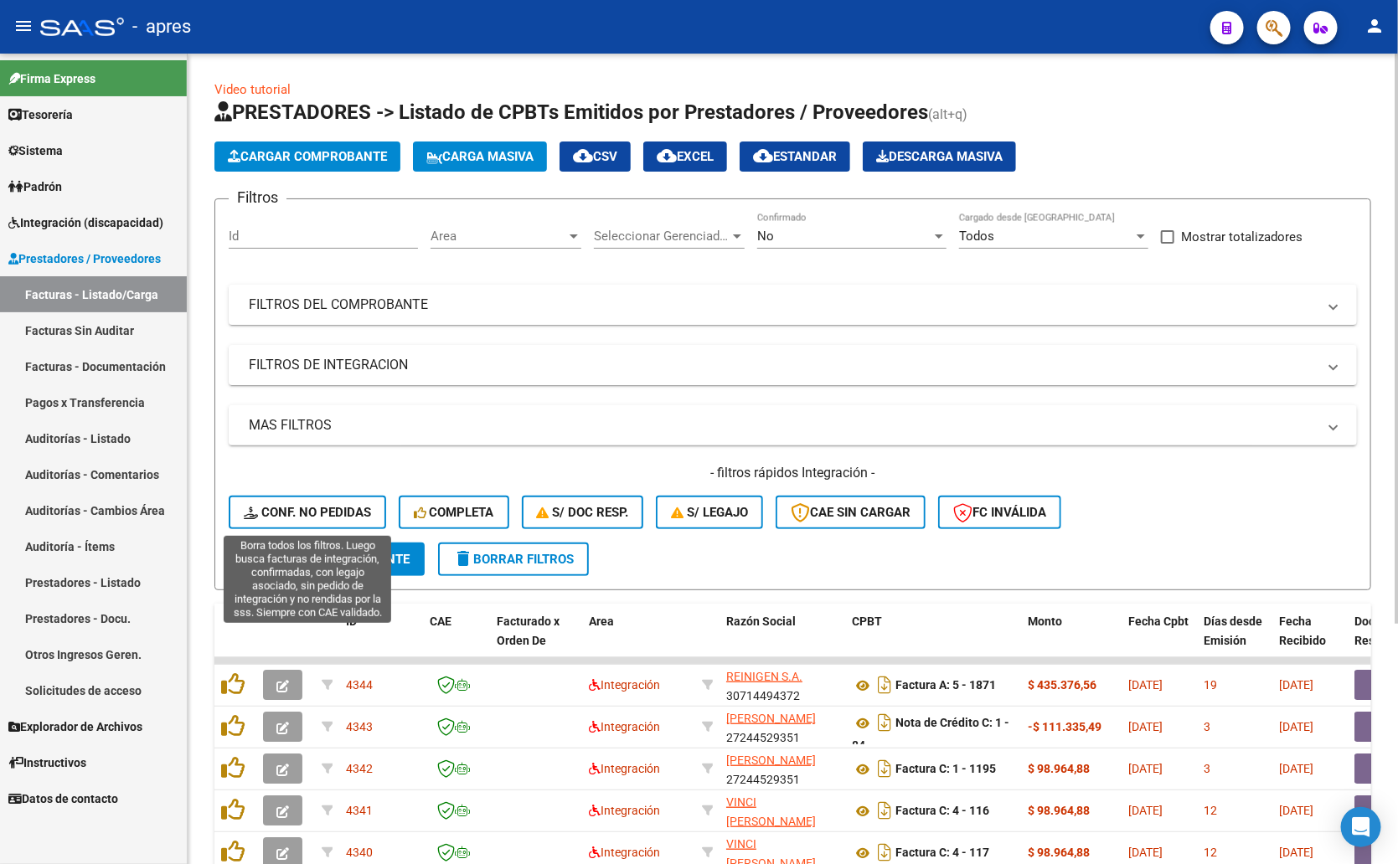
click at [309, 500] on button "Conf. no pedidas" at bounding box center [307, 512] width 157 height 33
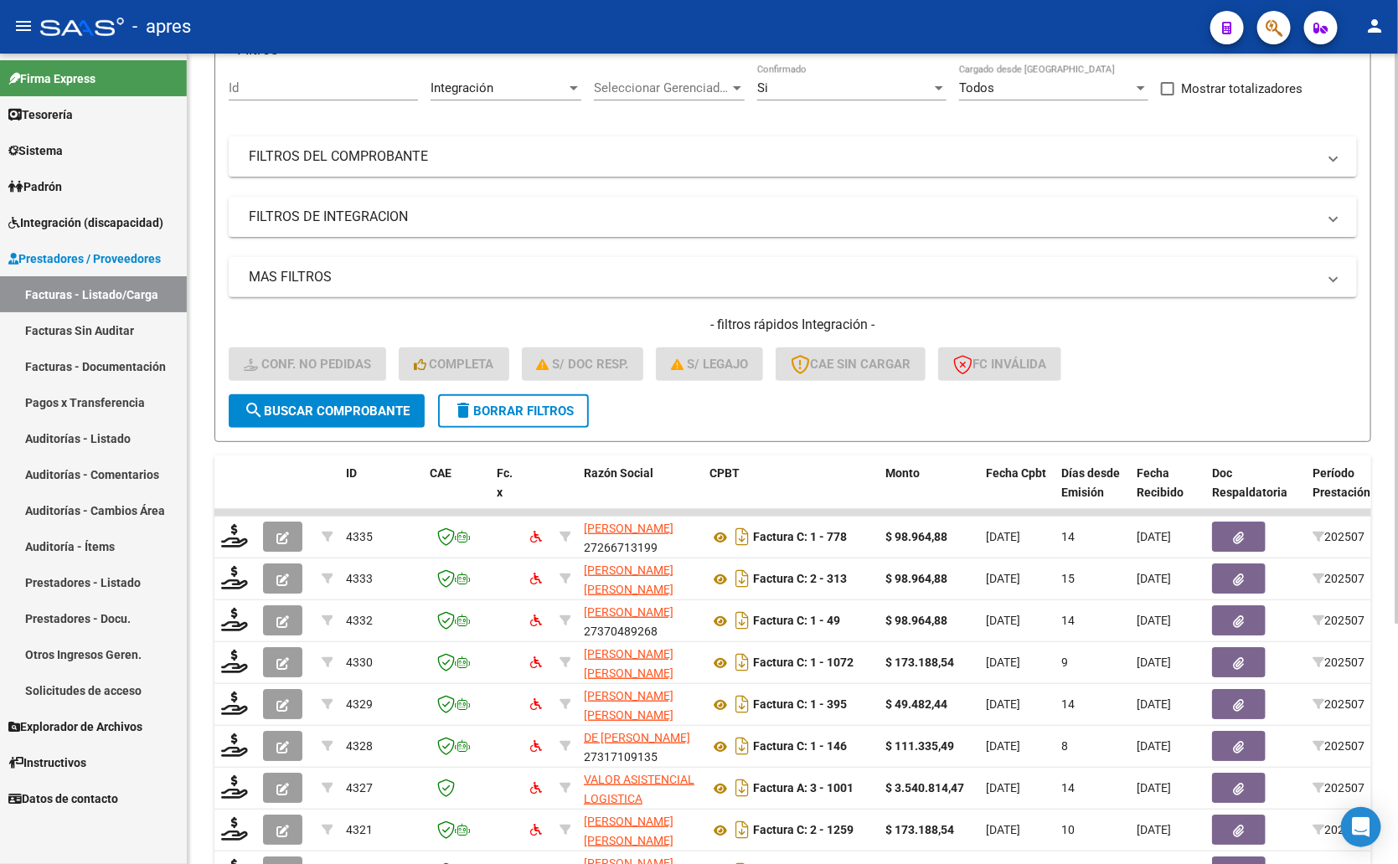
scroll to position [5, 0]
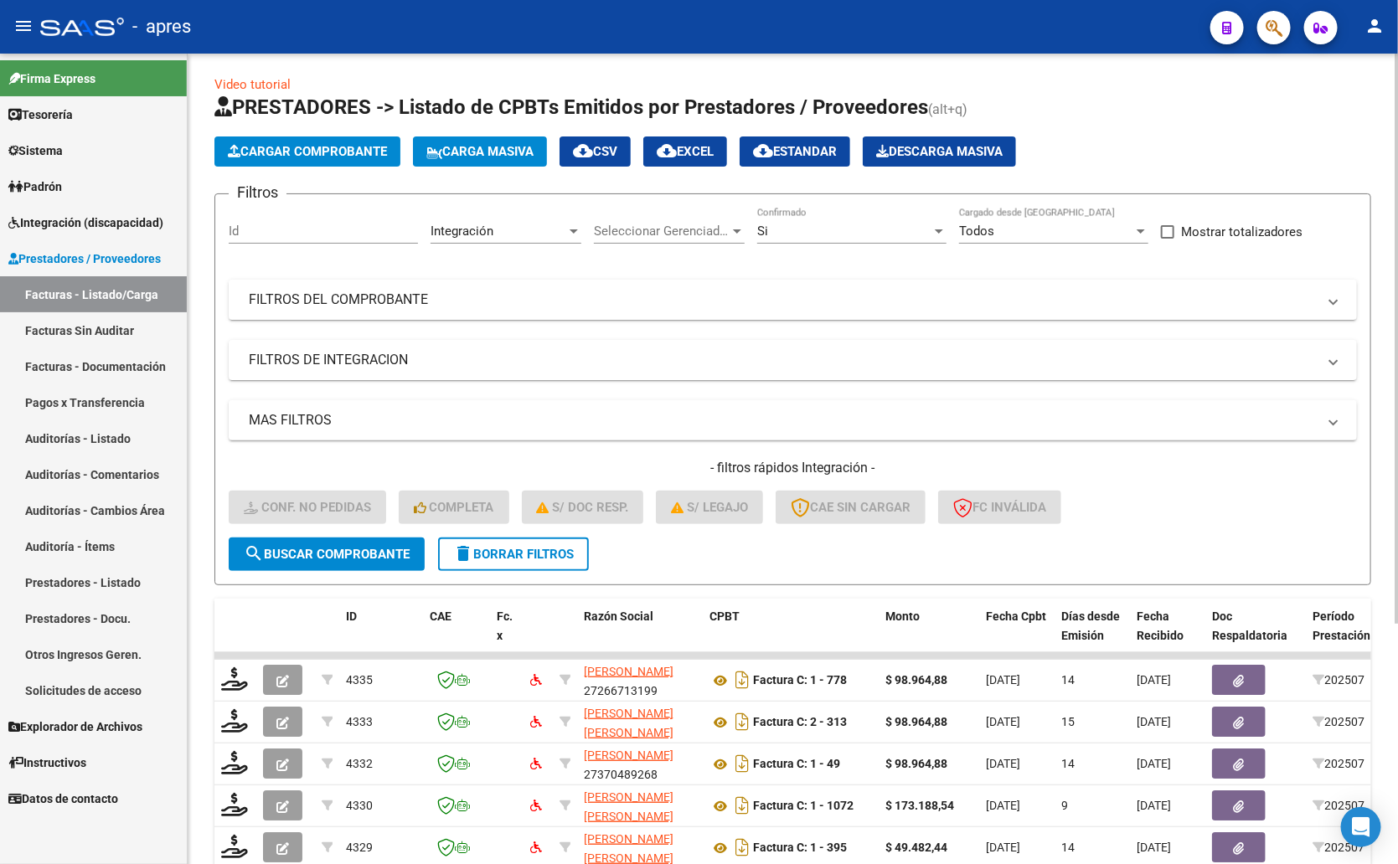
click at [1347, 285] on div "Video tutorial PRESTADORES -> Listado de CPBTs Emitidos por Prestadores / Prove…" at bounding box center [795, 614] width 1214 height 1131
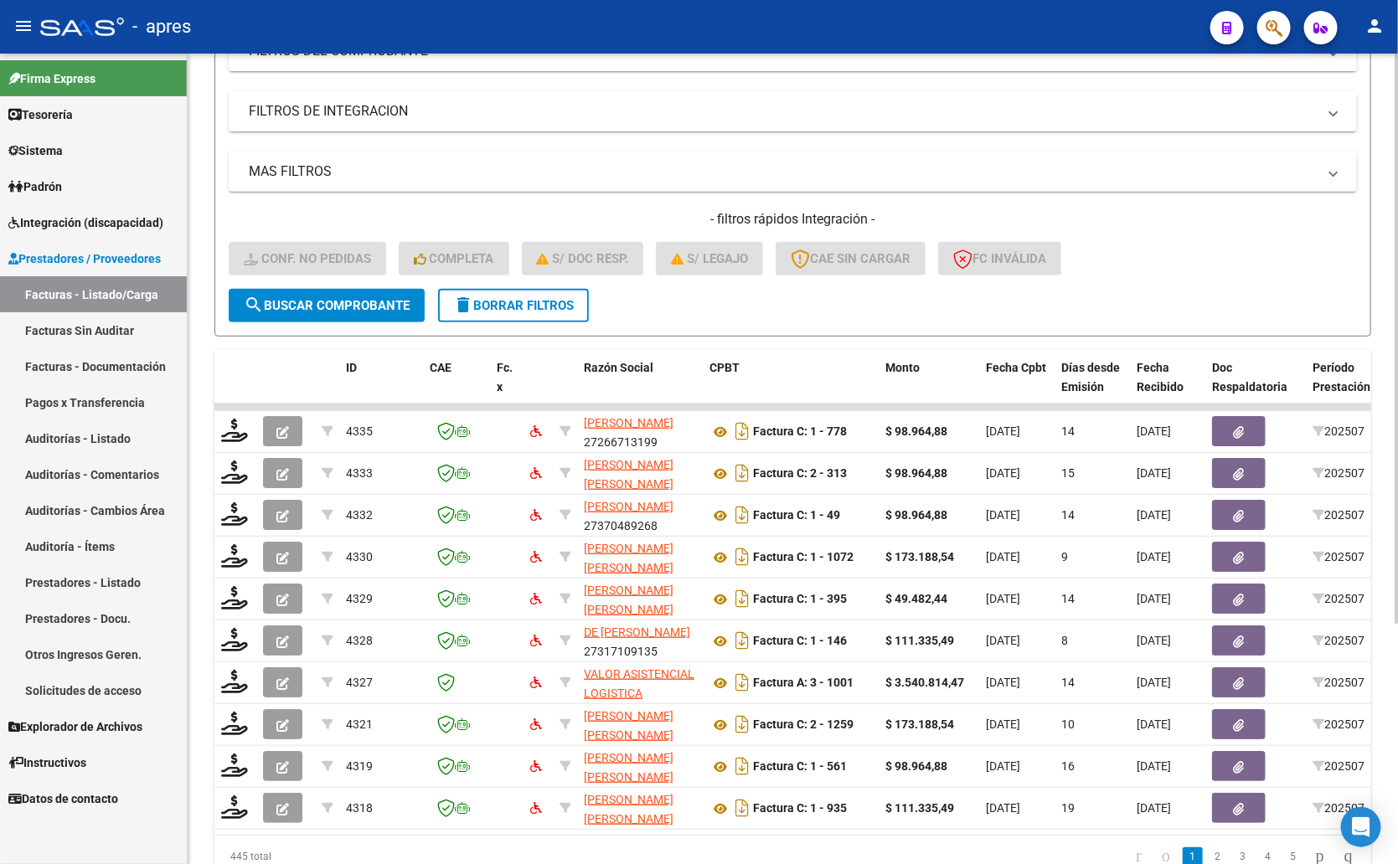
scroll to position [214, 0]
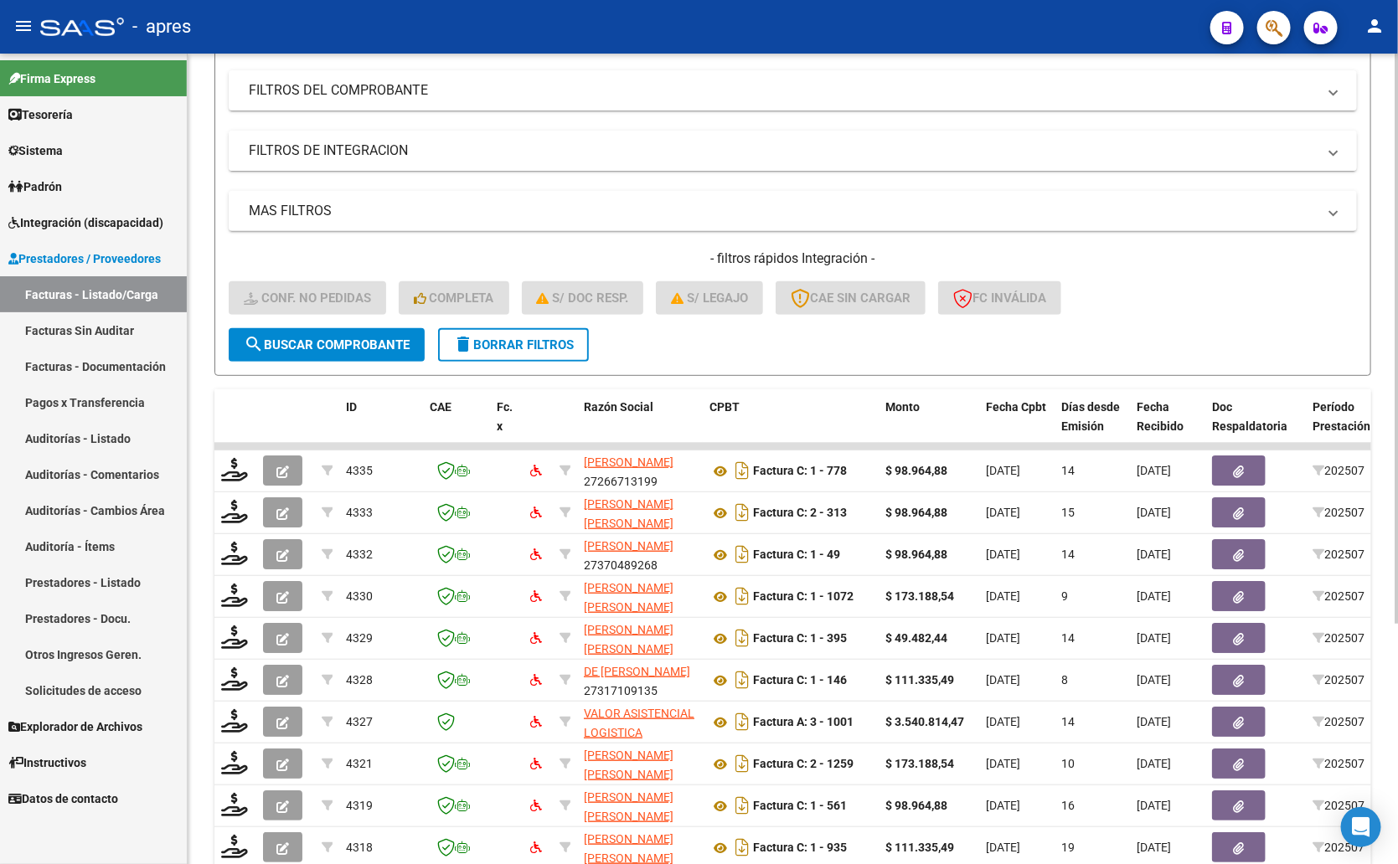
click at [502, 134] on mat-expansion-panel-header "FILTROS DE INTEGRACION" at bounding box center [793, 151] width 1128 height 40
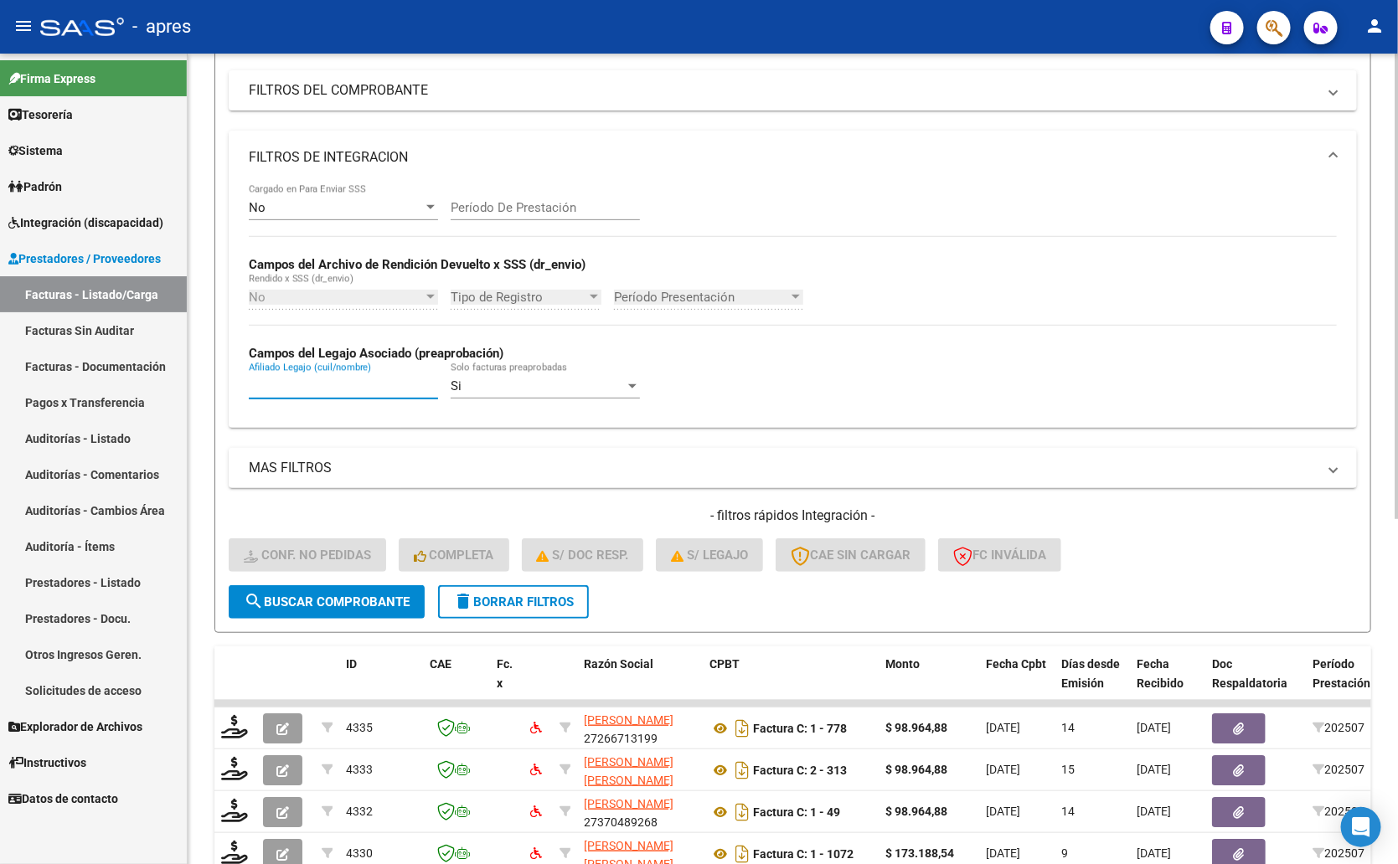
click at [317, 390] on input "Afiliado Legajo (cuil/nombre)" at bounding box center [343, 386] width 189 height 15
paste input "54058403"
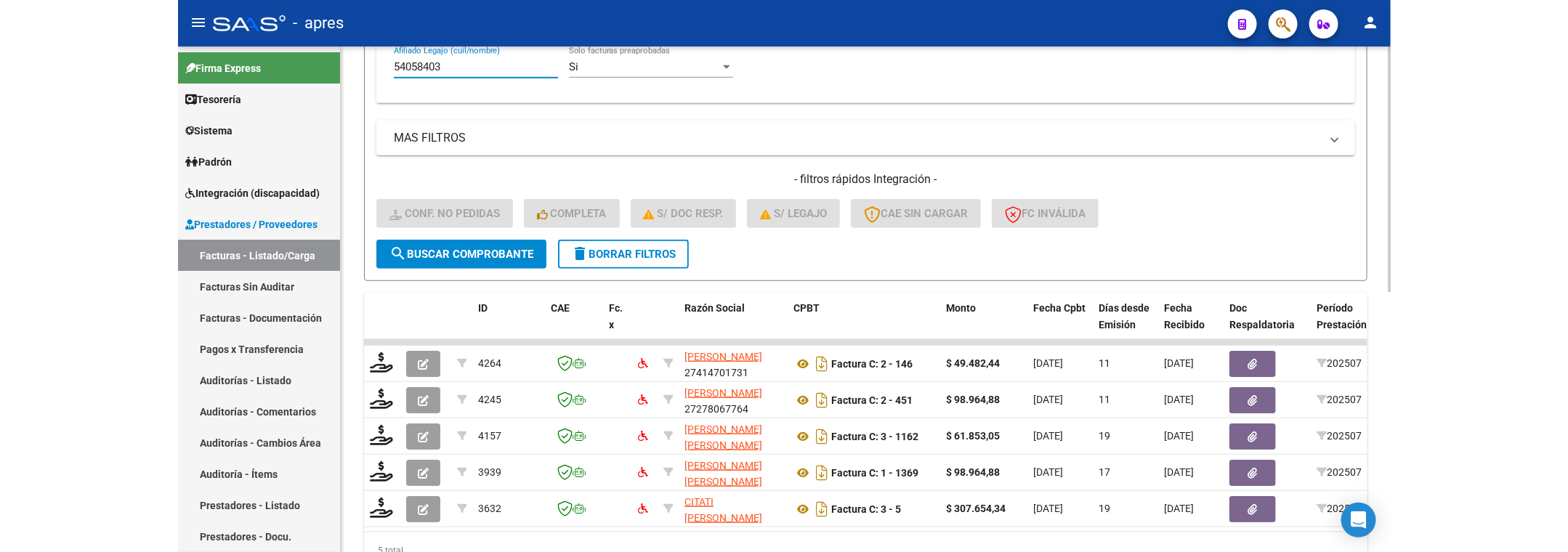
scroll to position [463, 0]
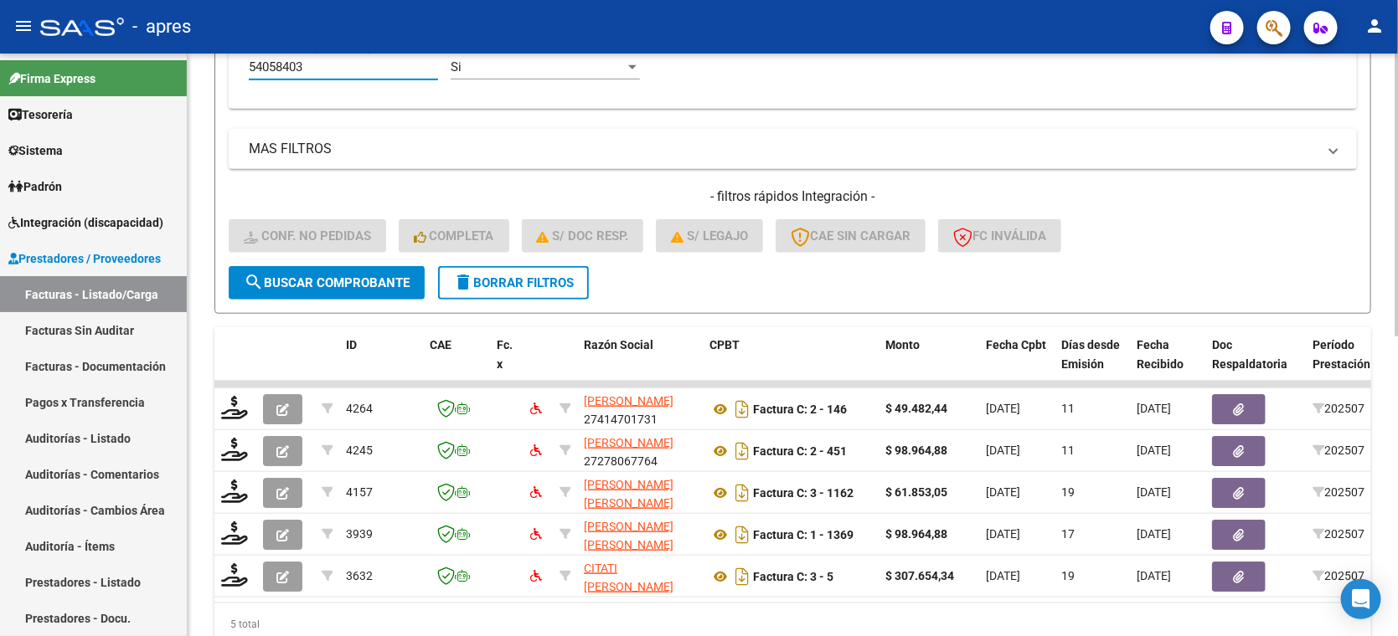
click at [1395, 372] on div at bounding box center [1396, 463] width 4 height 283
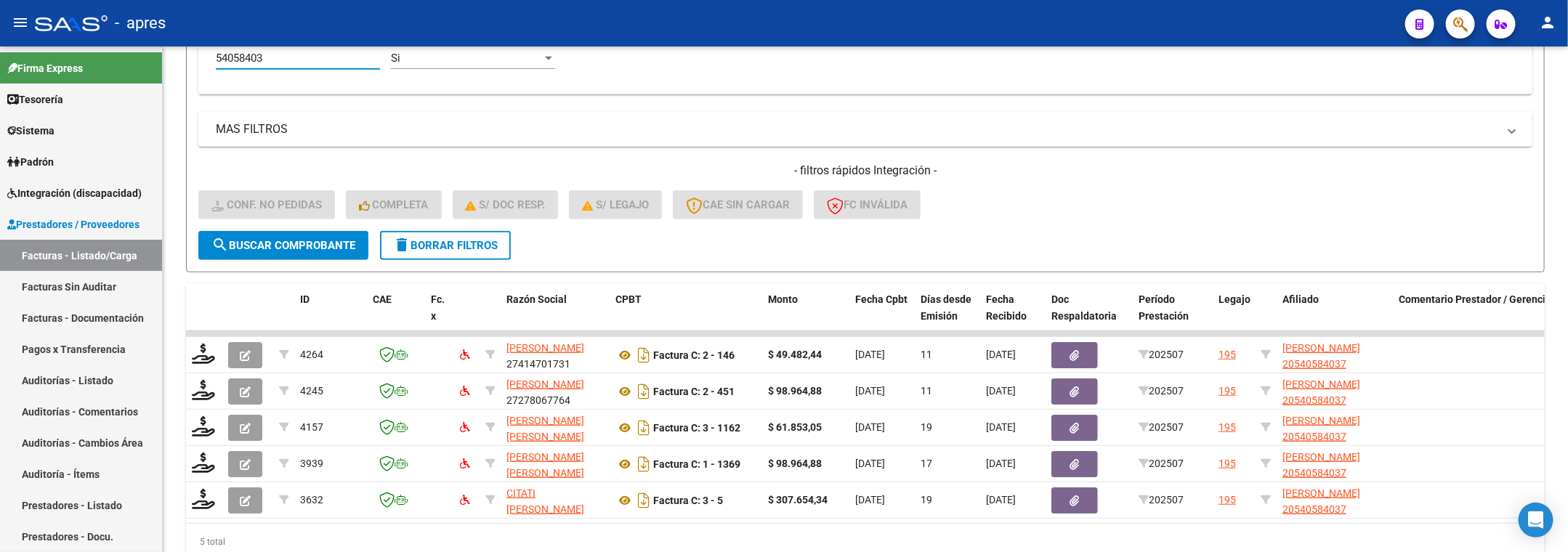
type input "54058403"
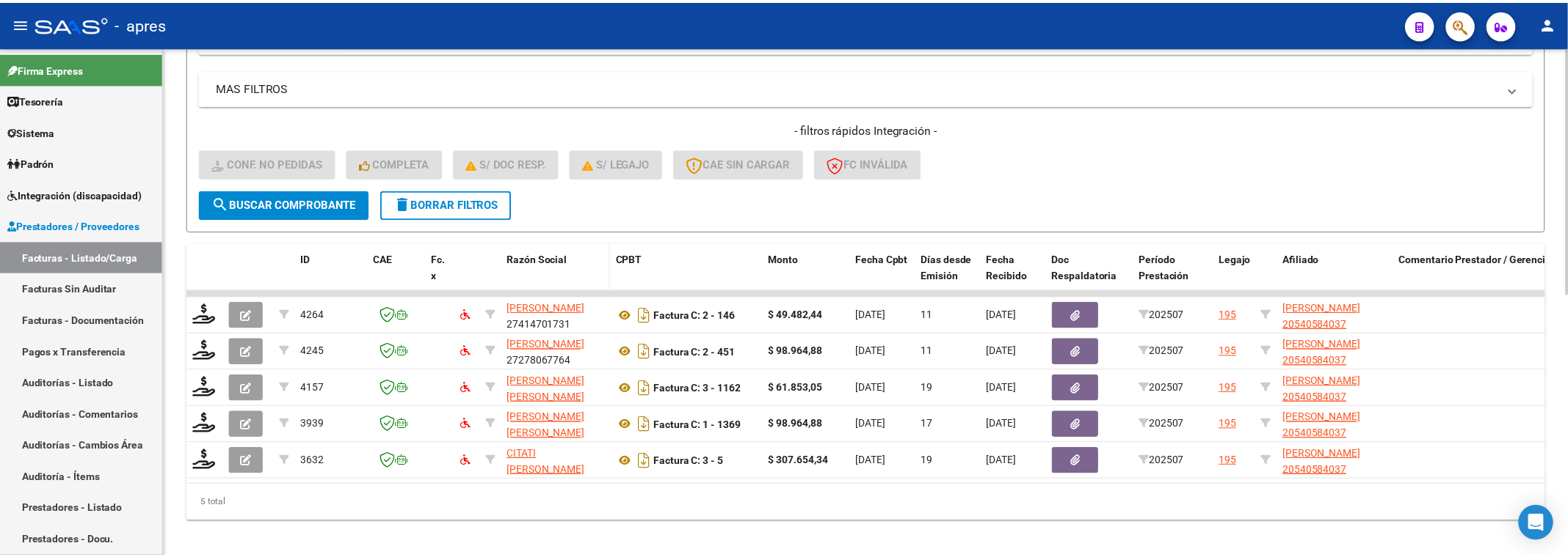
scroll to position [541, 0]
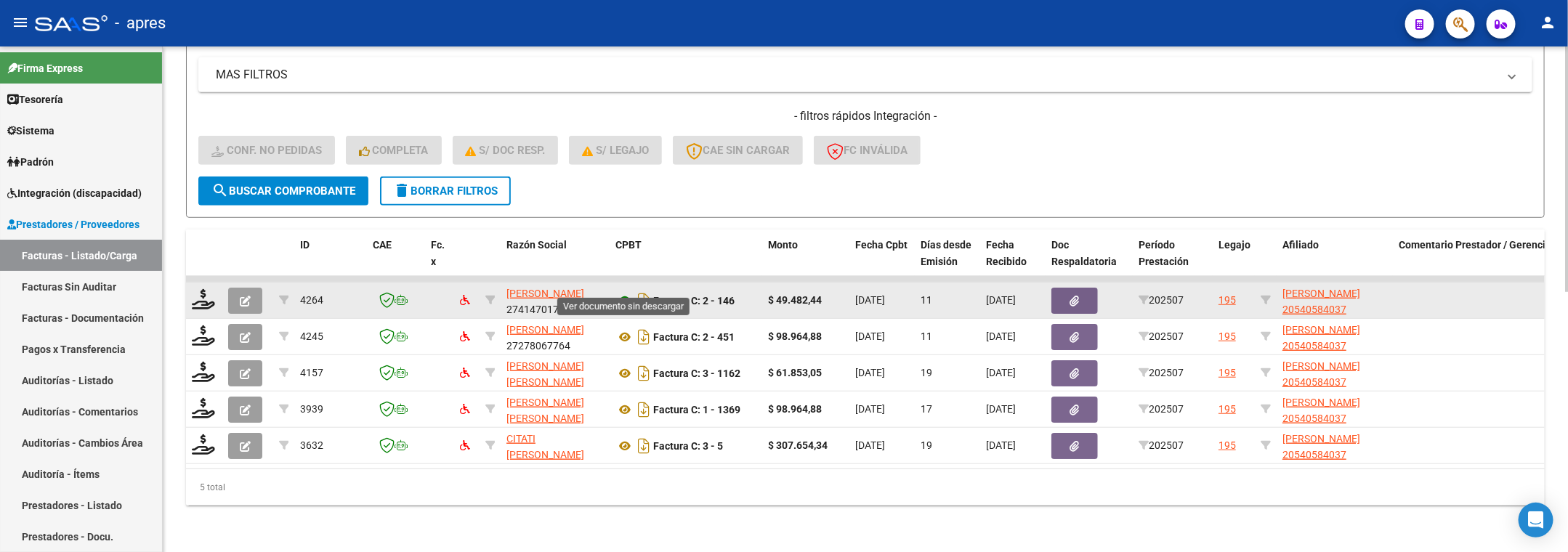
click at [628, 292] on icon at bounding box center [625, 301] width 19 height 17
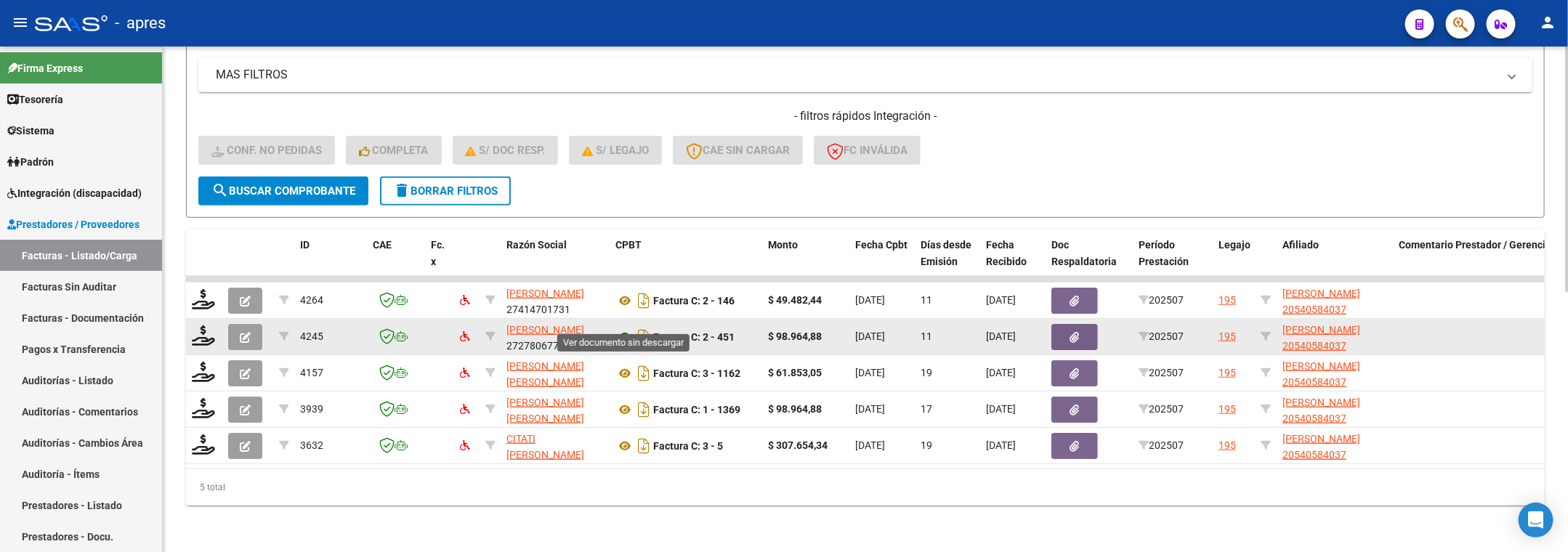
click at [626, 329] on icon at bounding box center [625, 338] width 19 height 17
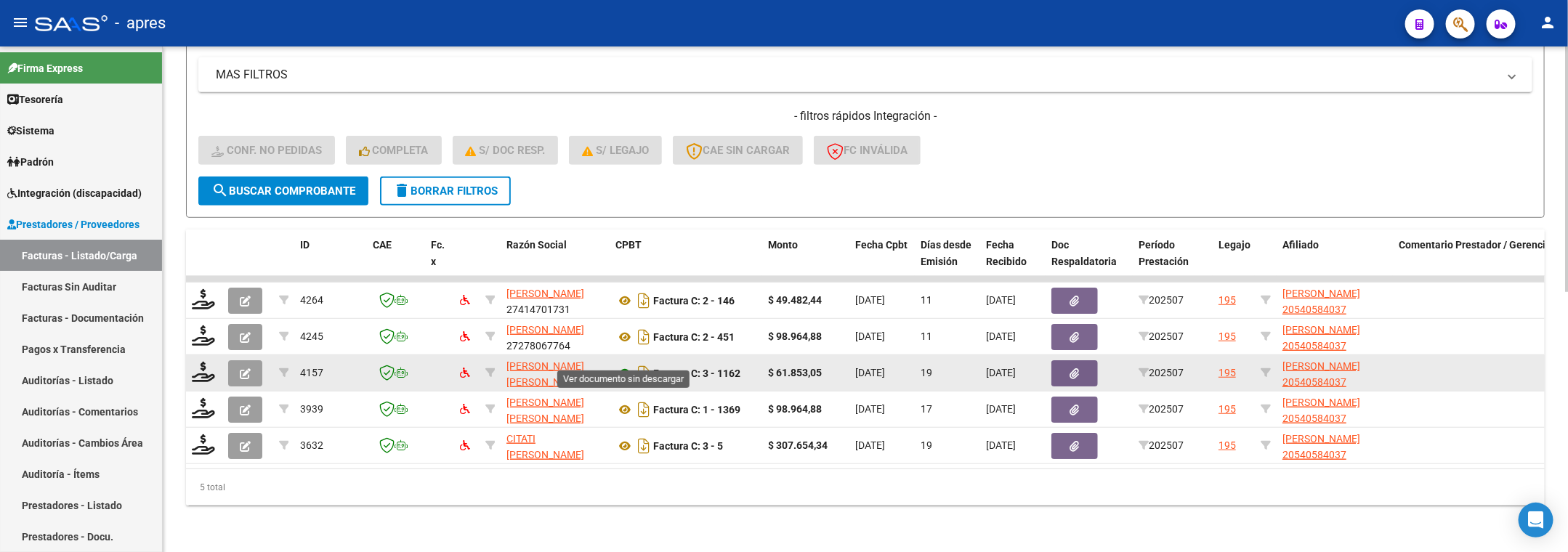
click at [622, 365] on icon at bounding box center [625, 373] width 19 height 17
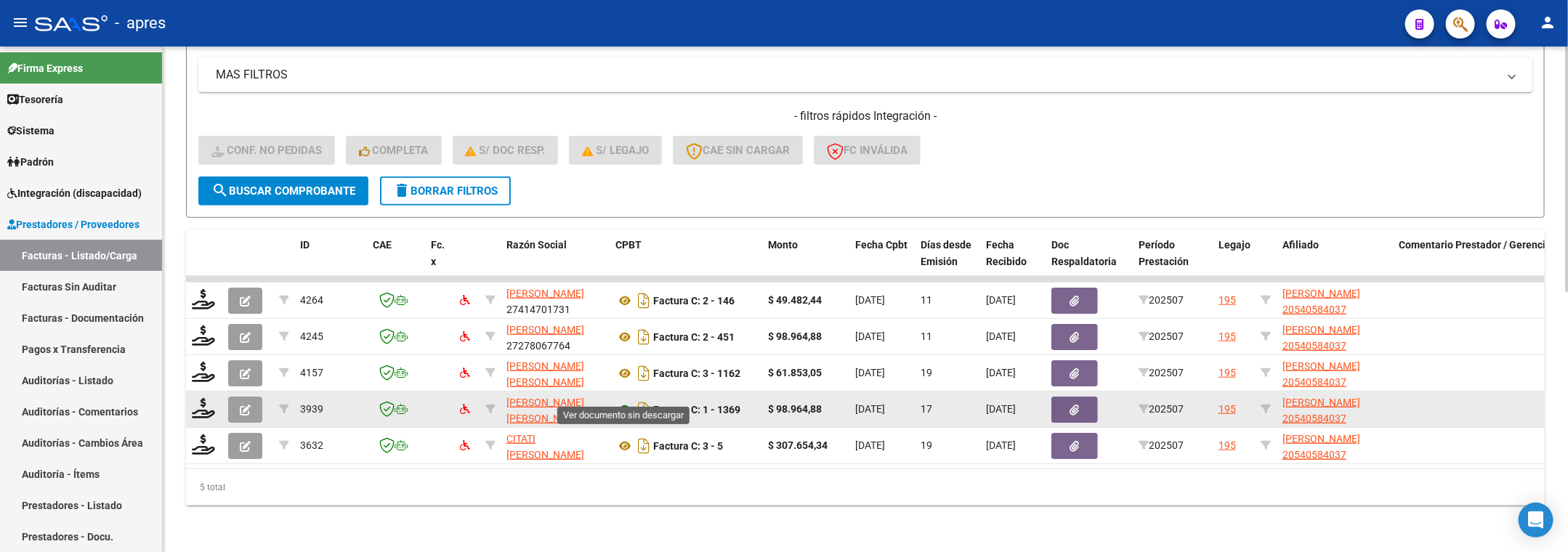
click at [622, 401] on icon at bounding box center [625, 410] width 19 height 17
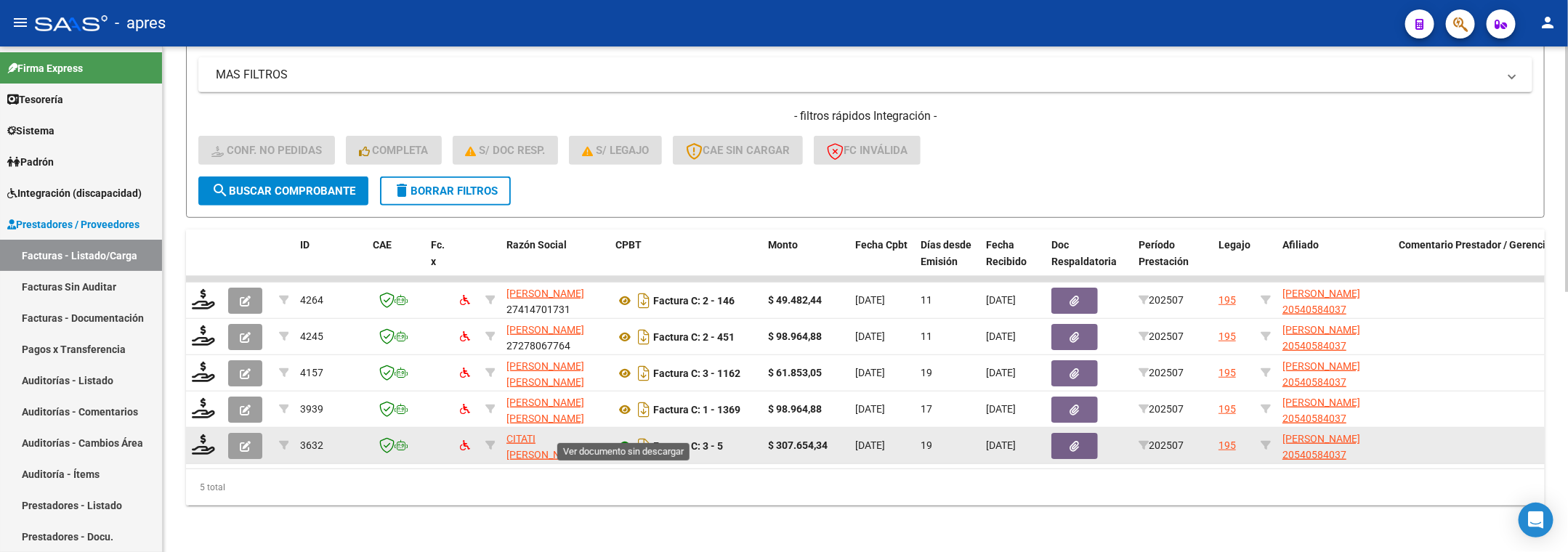
click at [618, 437] on icon at bounding box center [625, 446] width 19 height 17
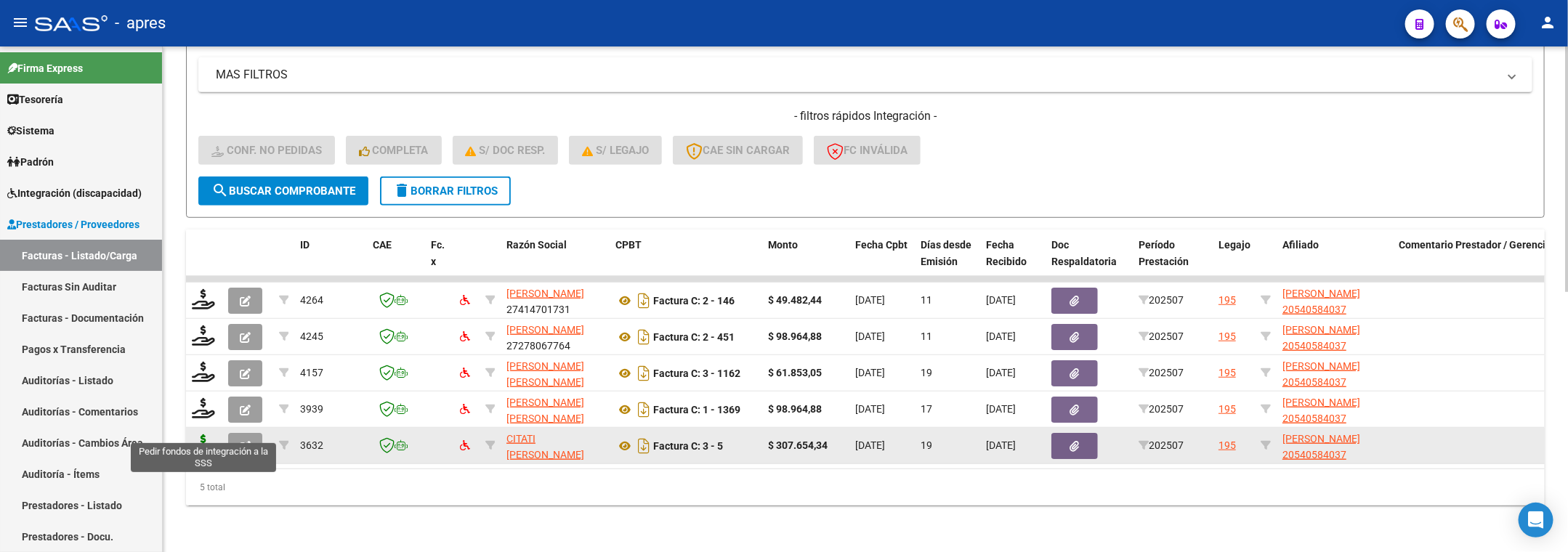
click at [207, 436] on icon at bounding box center [203, 444] width 23 height 20
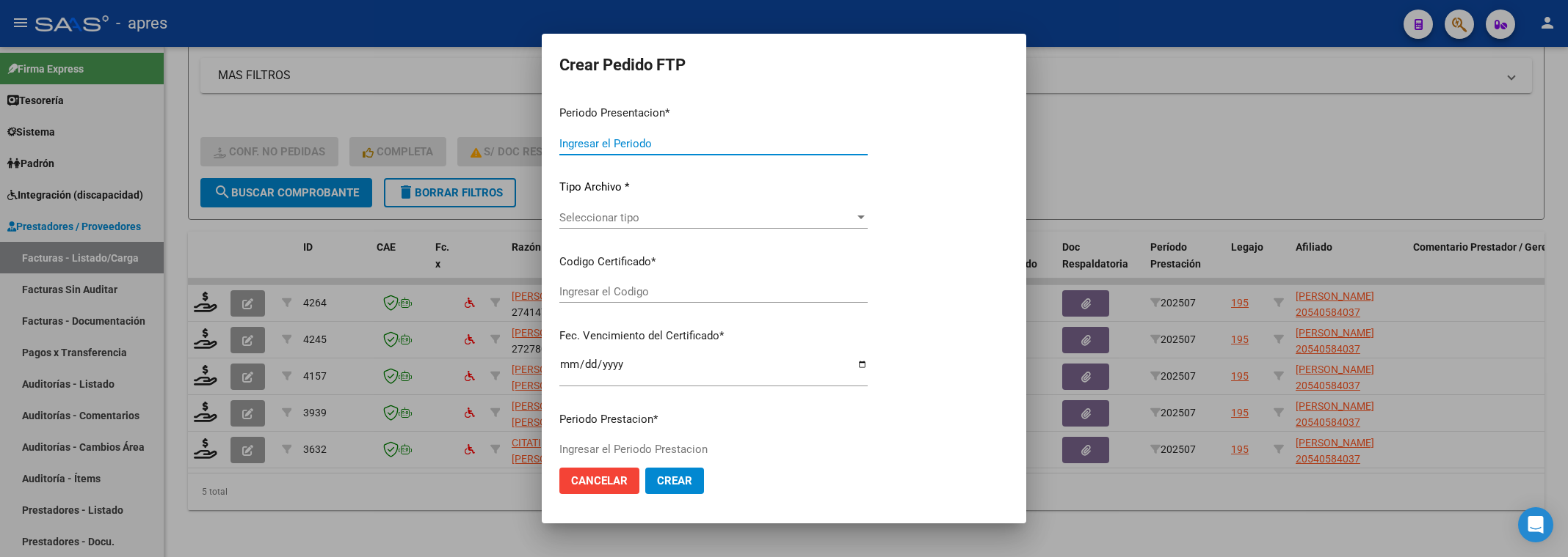
type input "202507"
type input "$ 307.654,34"
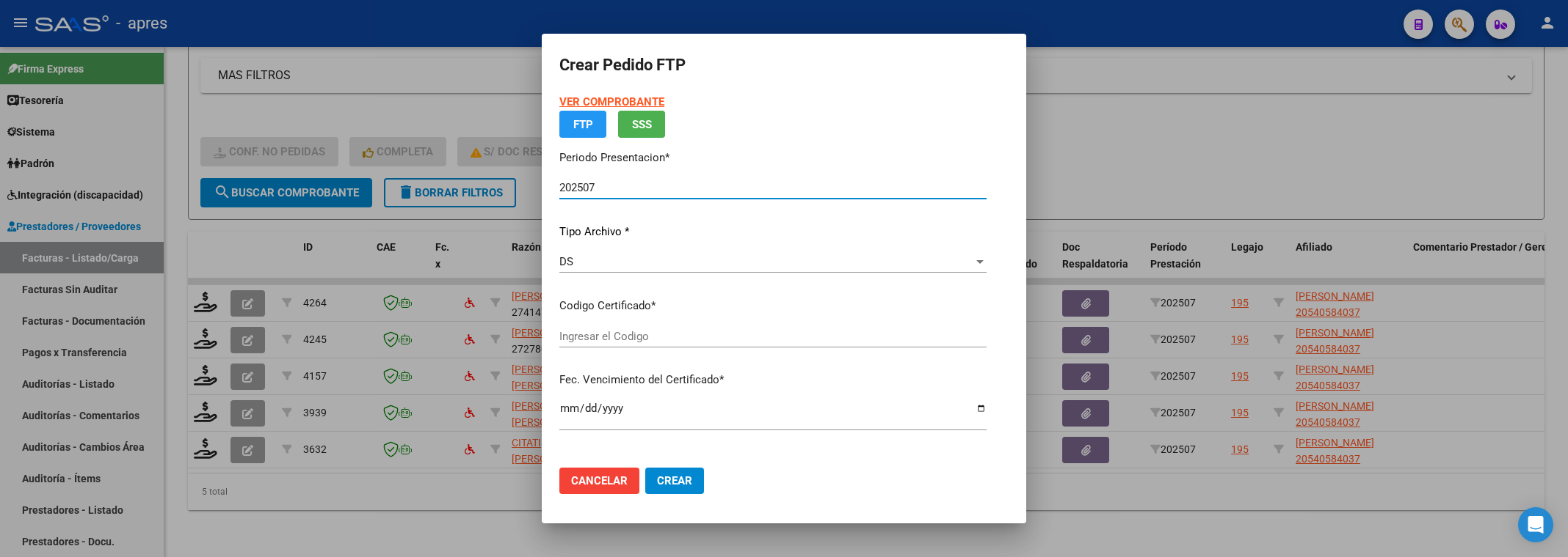
type input "ARG02000540584032022081020270810BS370"
type input "2027-08-10"
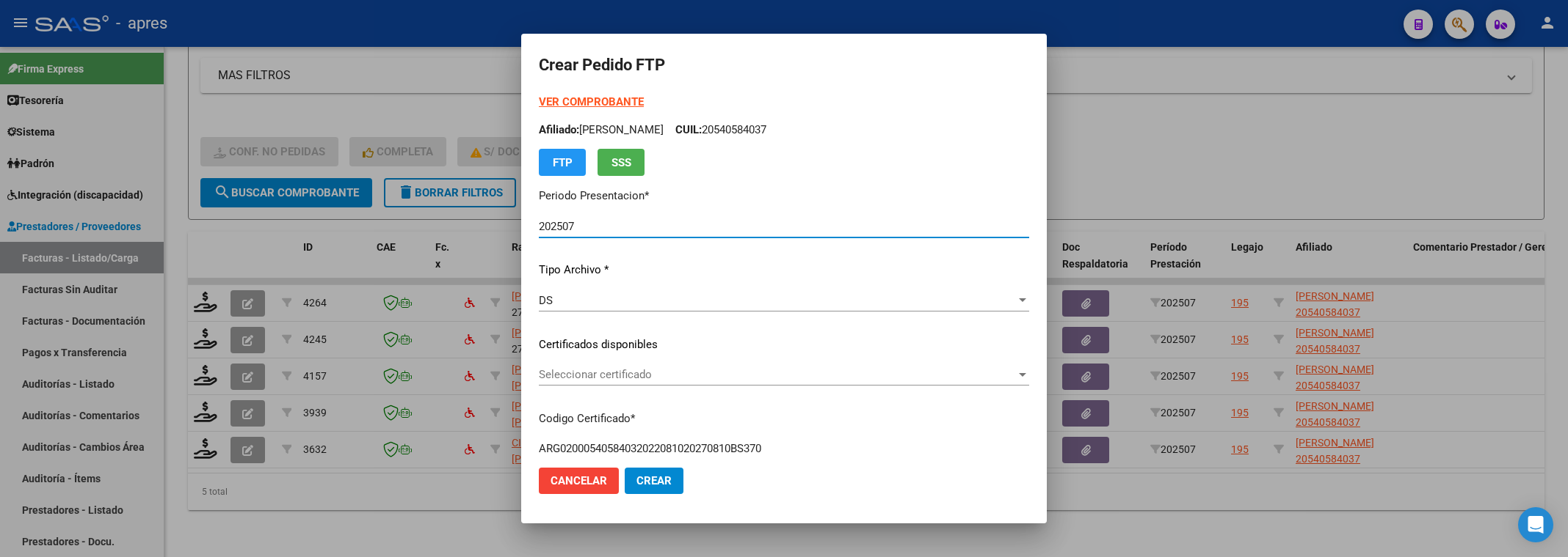
click at [761, 368] on span "Seleccionar certificado" at bounding box center [777, 374] width 477 height 13
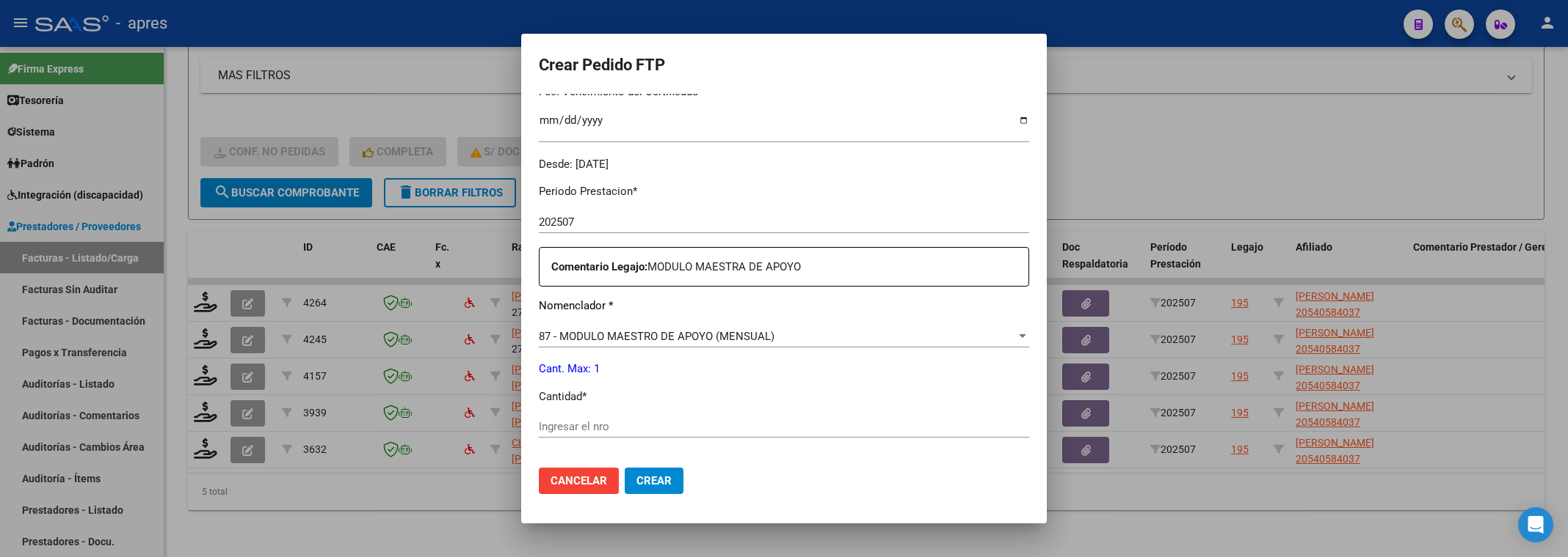
scroll to position [440, 0]
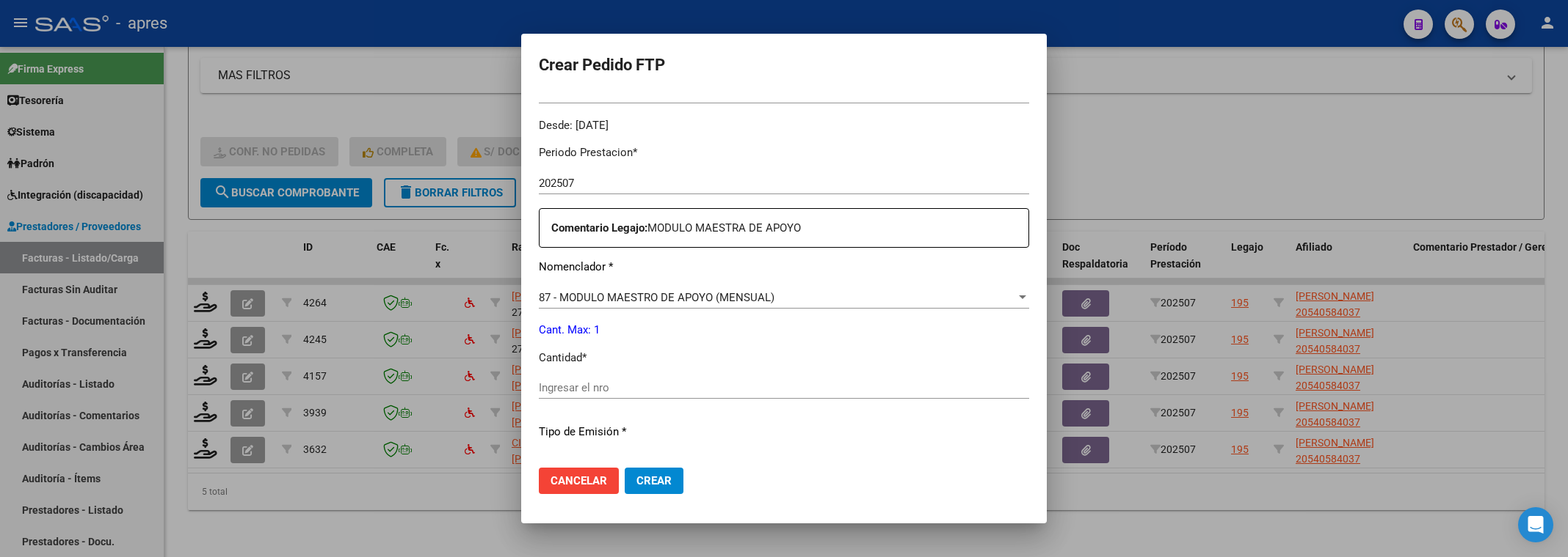
click at [614, 396] on div "Ingresar el nro" at bounding box center [784, 387] width 490 height 22
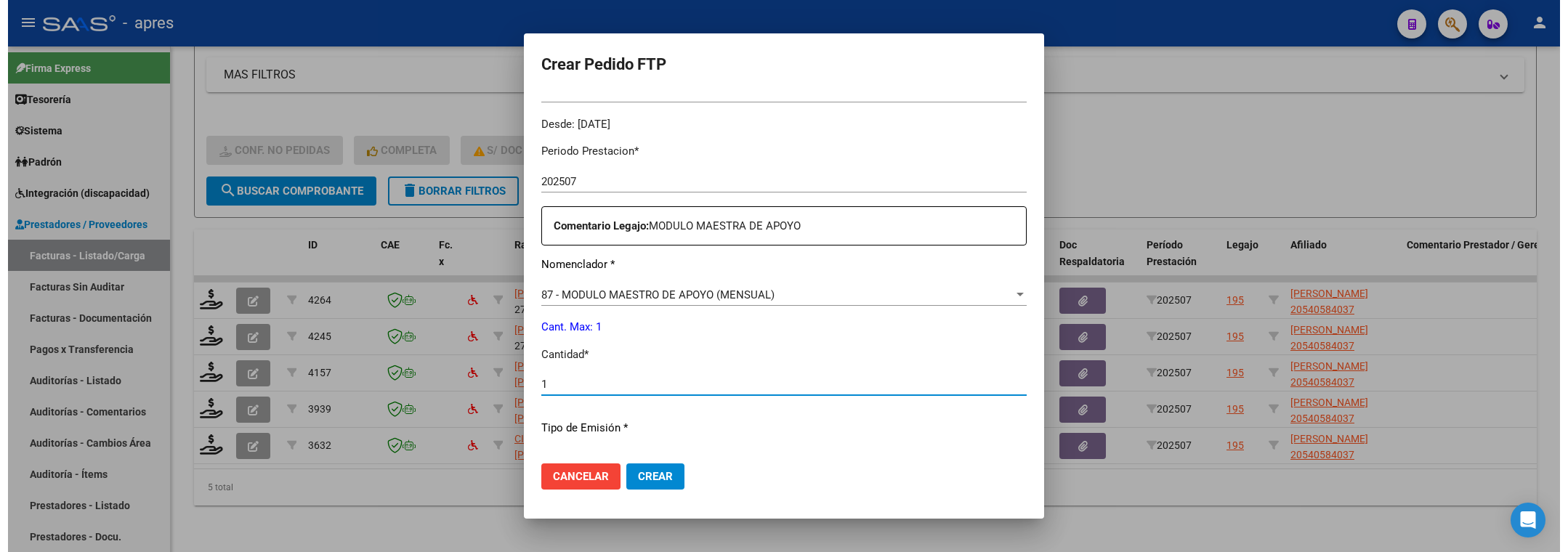
scroll to position [614, 0]
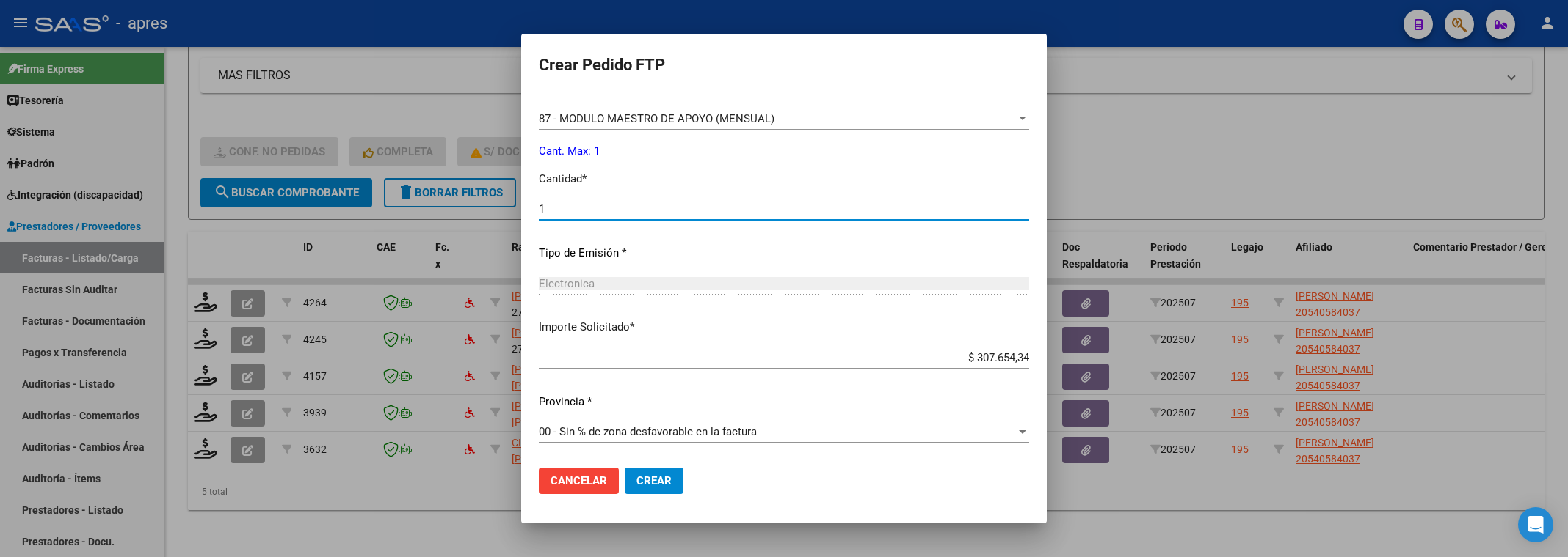
type input "1"
click at [636, 475] on span "Crear" at bounding box center [654, 481] width 35 height 13
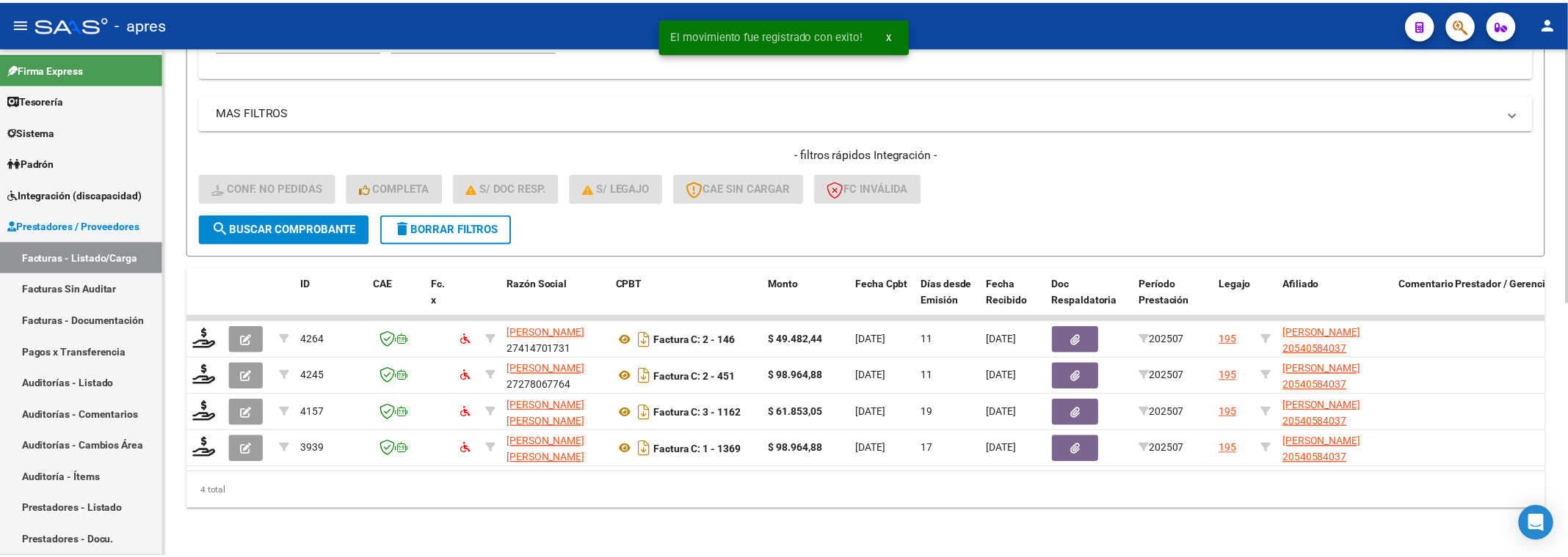
scroll to position [504, 0]
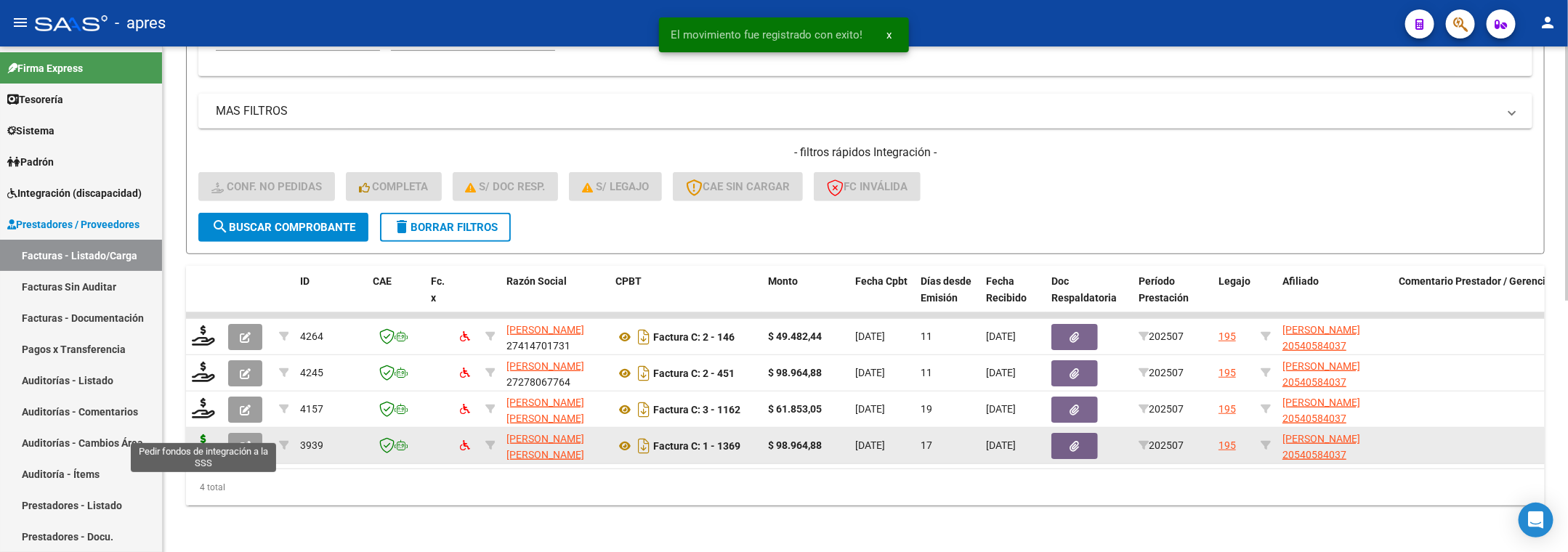
click at [210, 435] on icon at bounding box center [203, 444] width 23 height 20
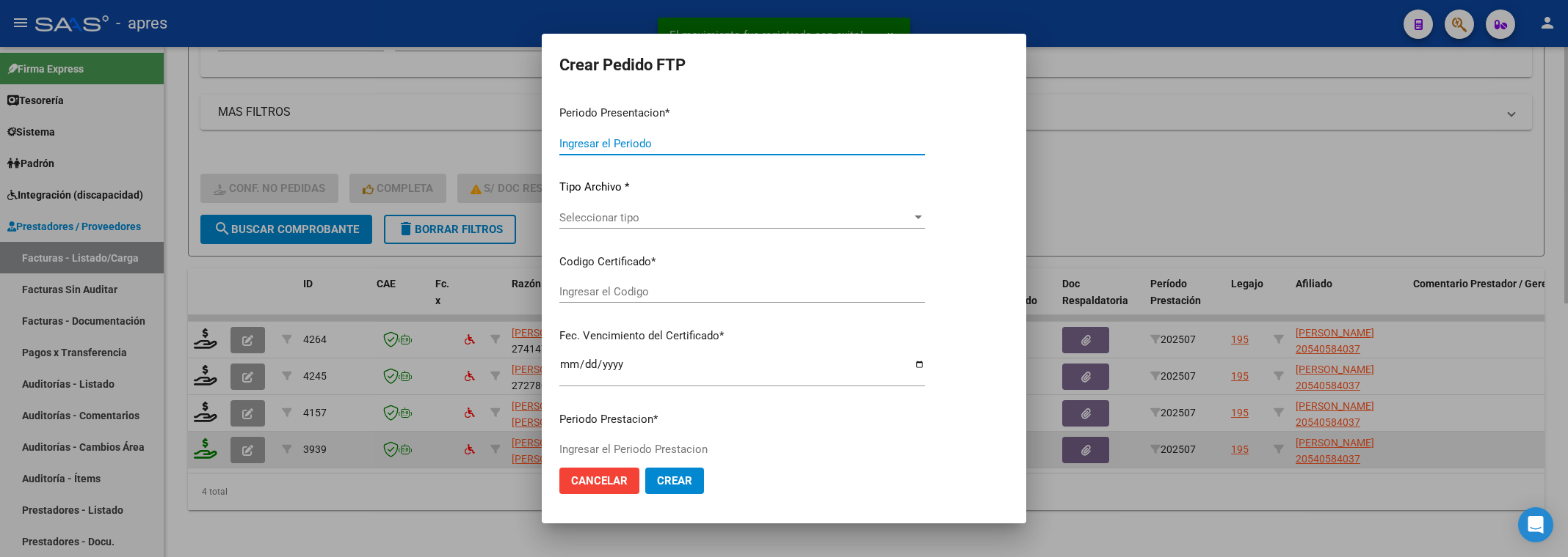
type input "202507"
type input "$ 98.964,88"
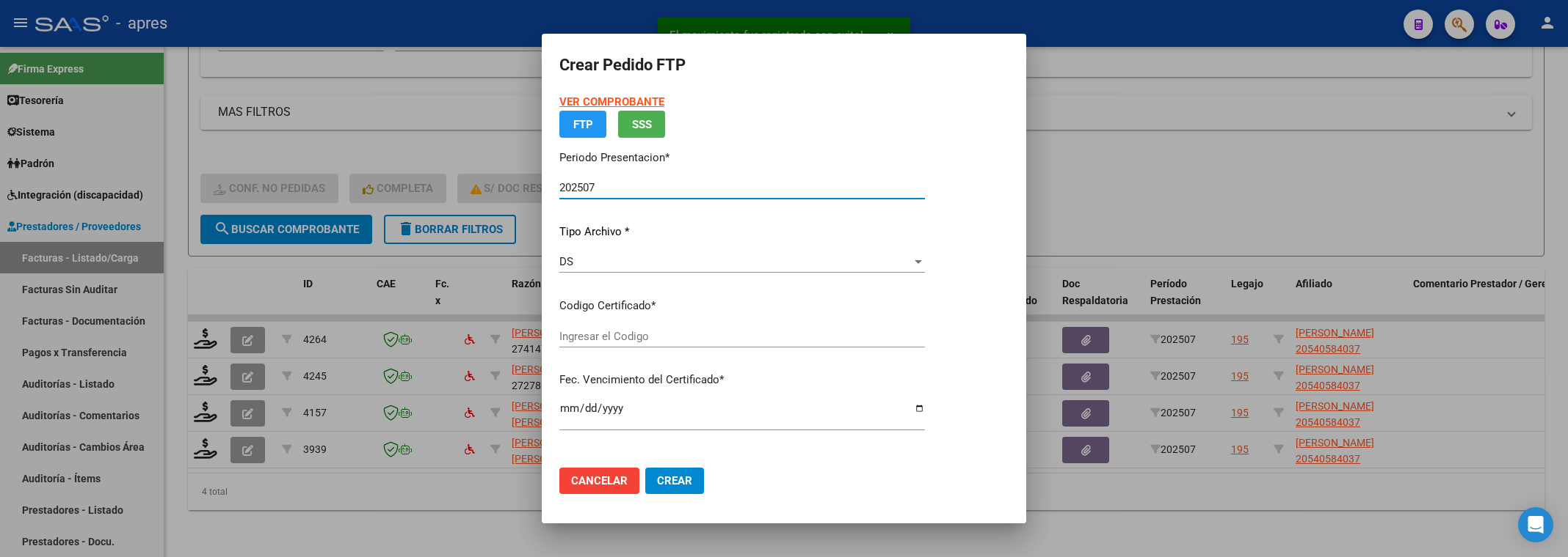
type input "ARG02000540584032022081020270810BS370"
type input "2027-08-10"
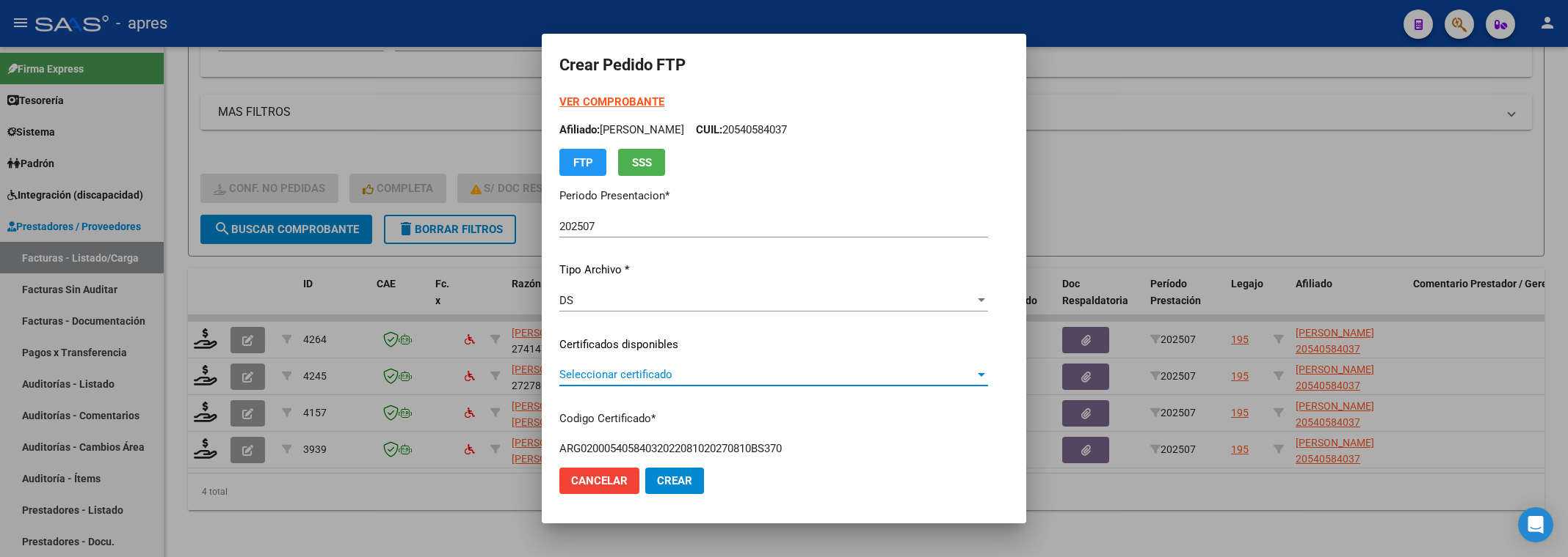
click at [639, 372] on span "Seleccionar certificado" at bounding box center [767, 374] width 415 height 13
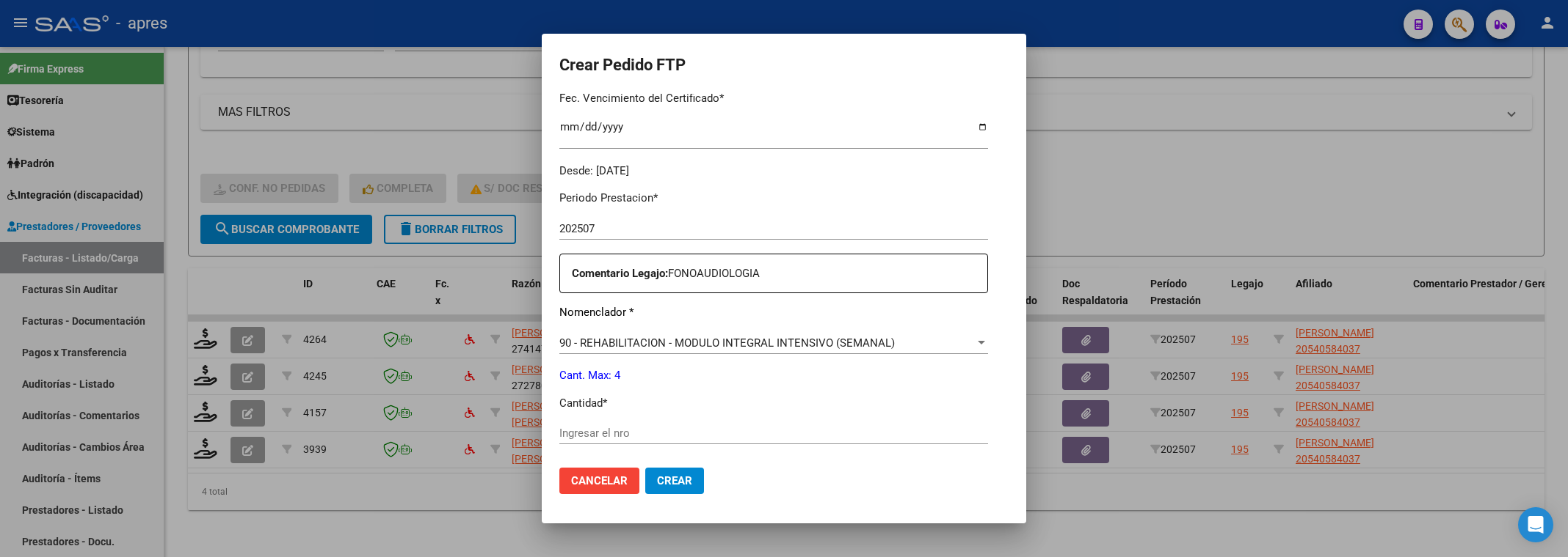
scroll to position [440, 0]
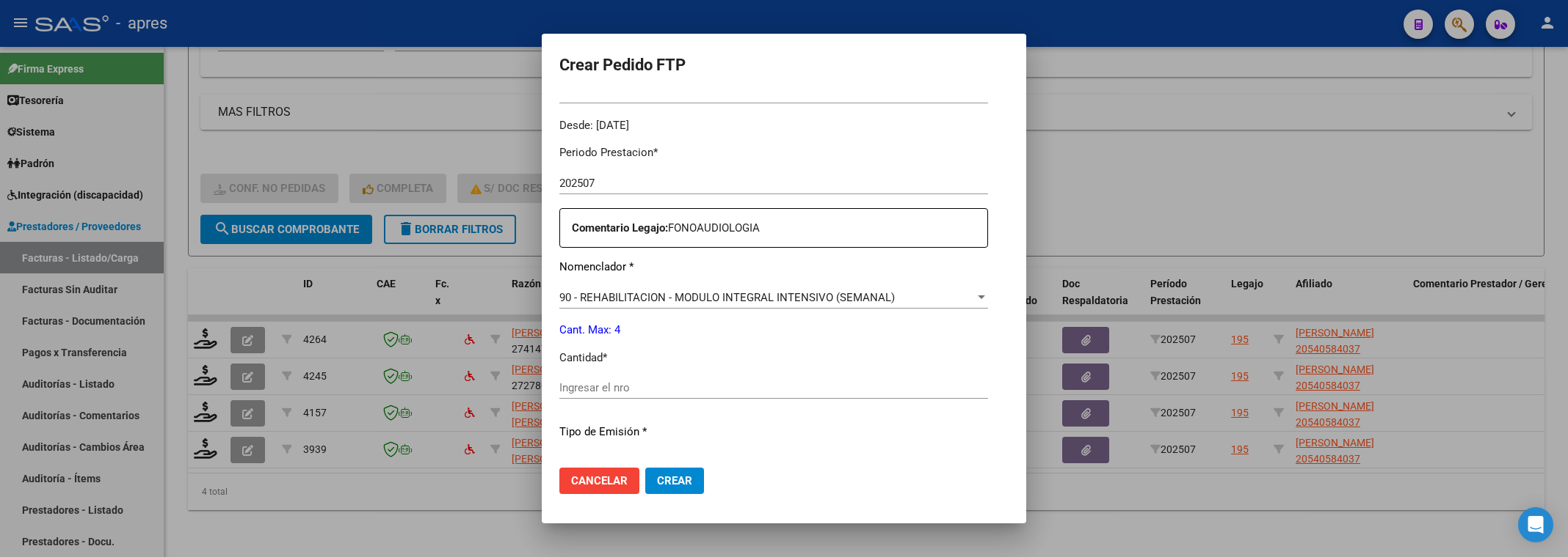
click at [632, 388] on input "Ingresar el nro" at bounding box center [773, 387] width 429 height 13
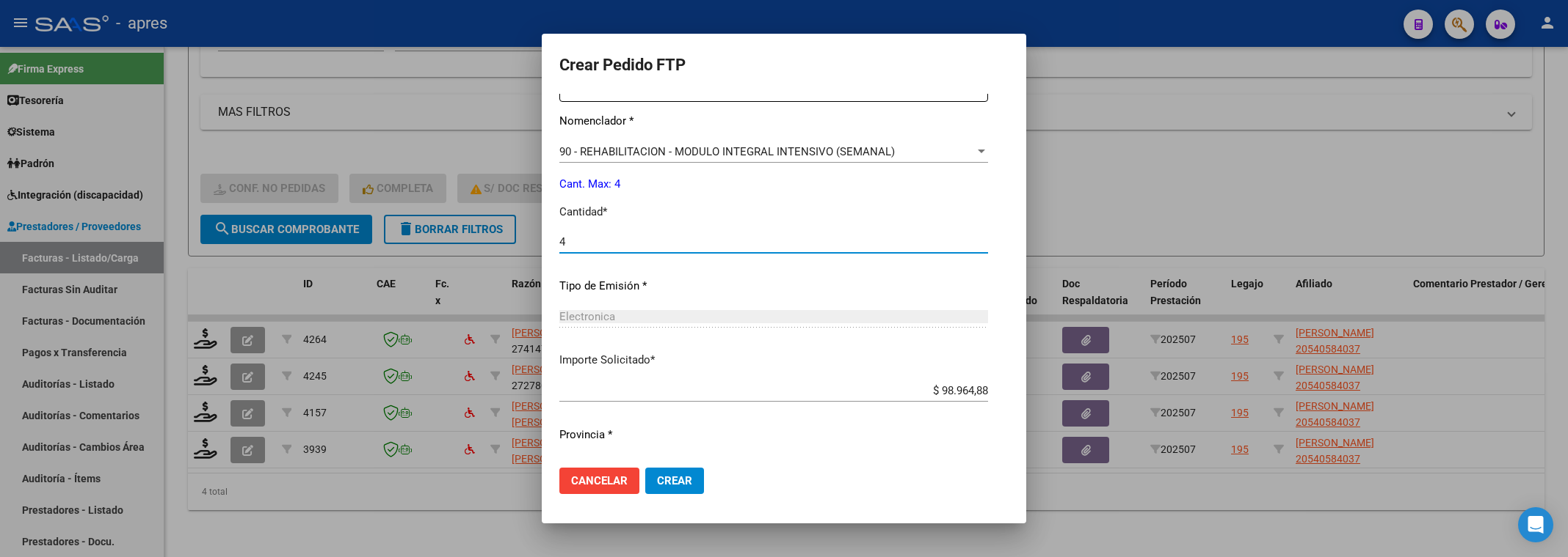
scroll to position [619, 0]
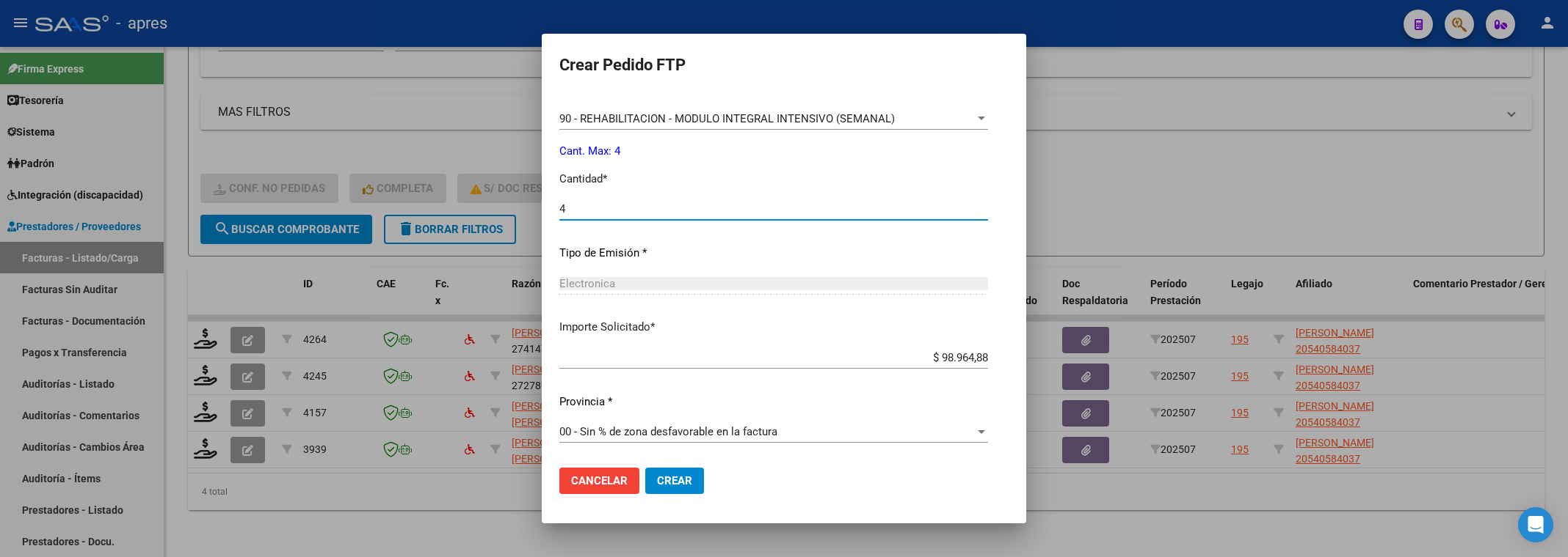
type input "4"
click at [645, 471] on button "Crear" at bounding box center [674, 481] width 59 height 26
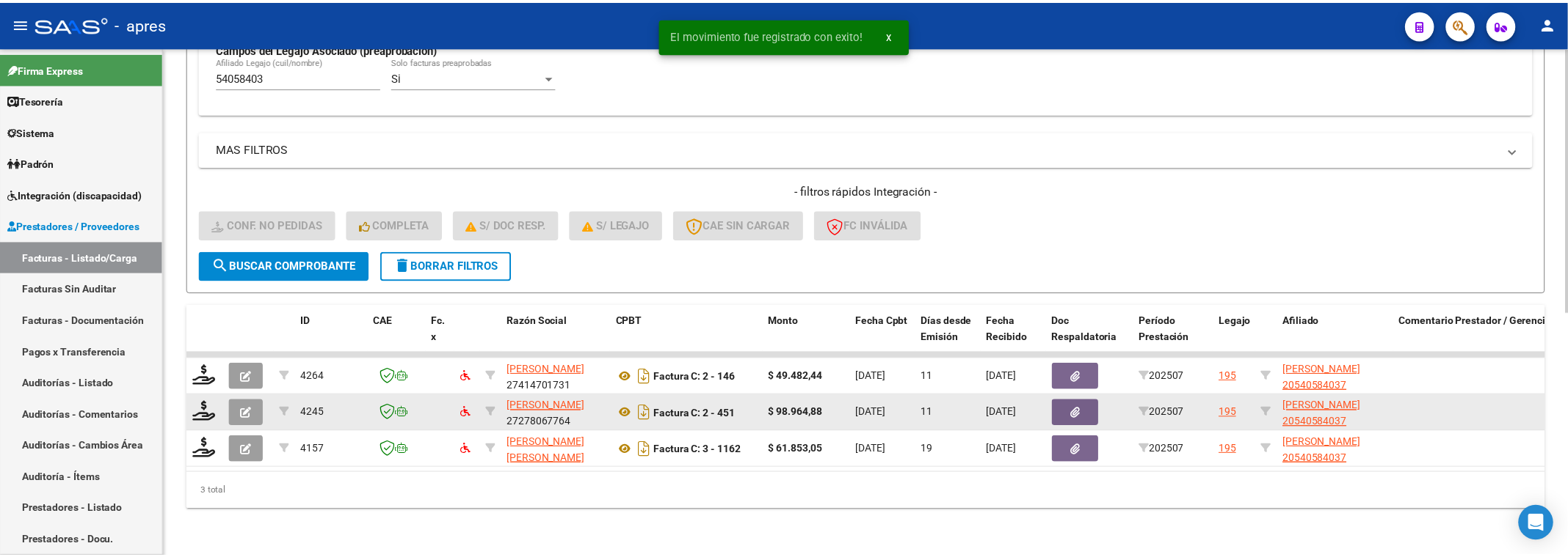
scroll to position [469, 0]
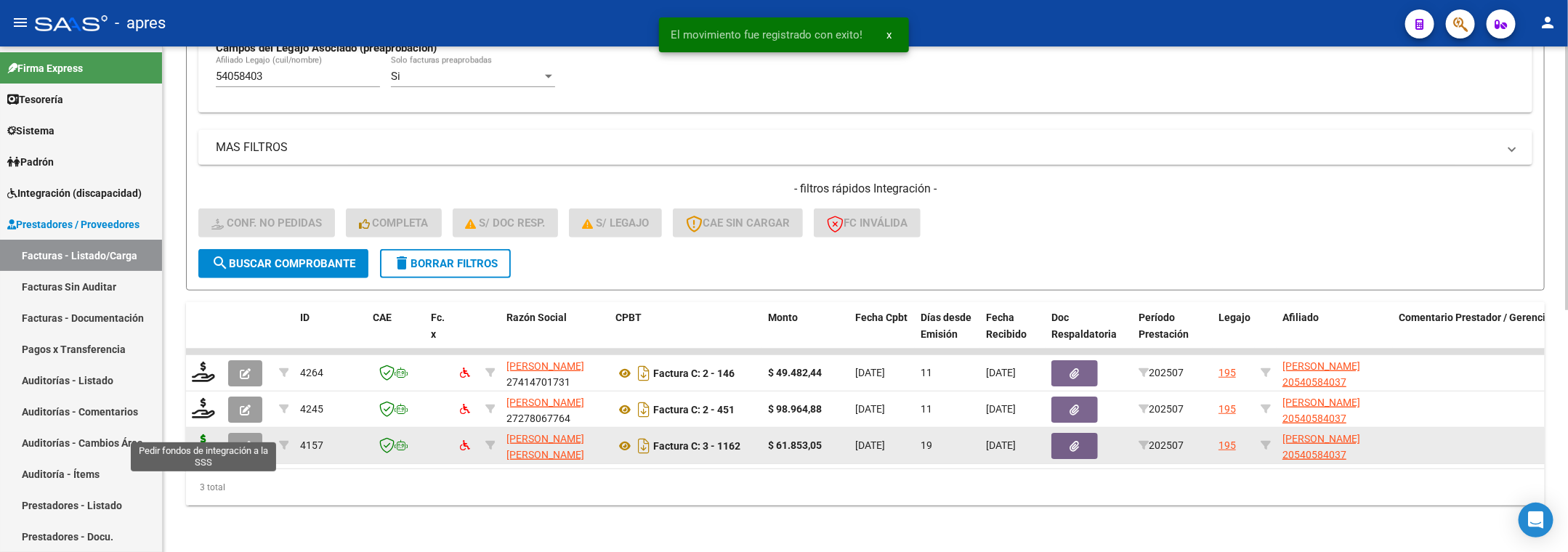
click at [207, 435] on icon at bounding box center [203, 444] width 23 height 20
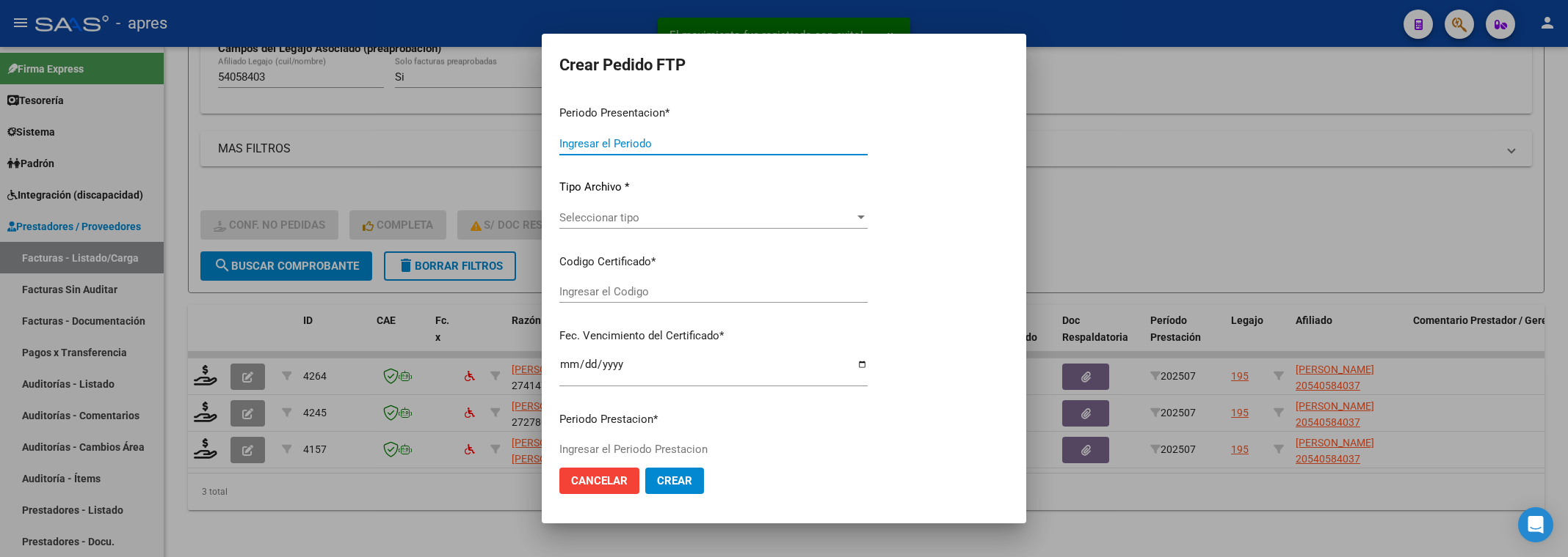
type input "202507"
type input "$ 61.853,05"
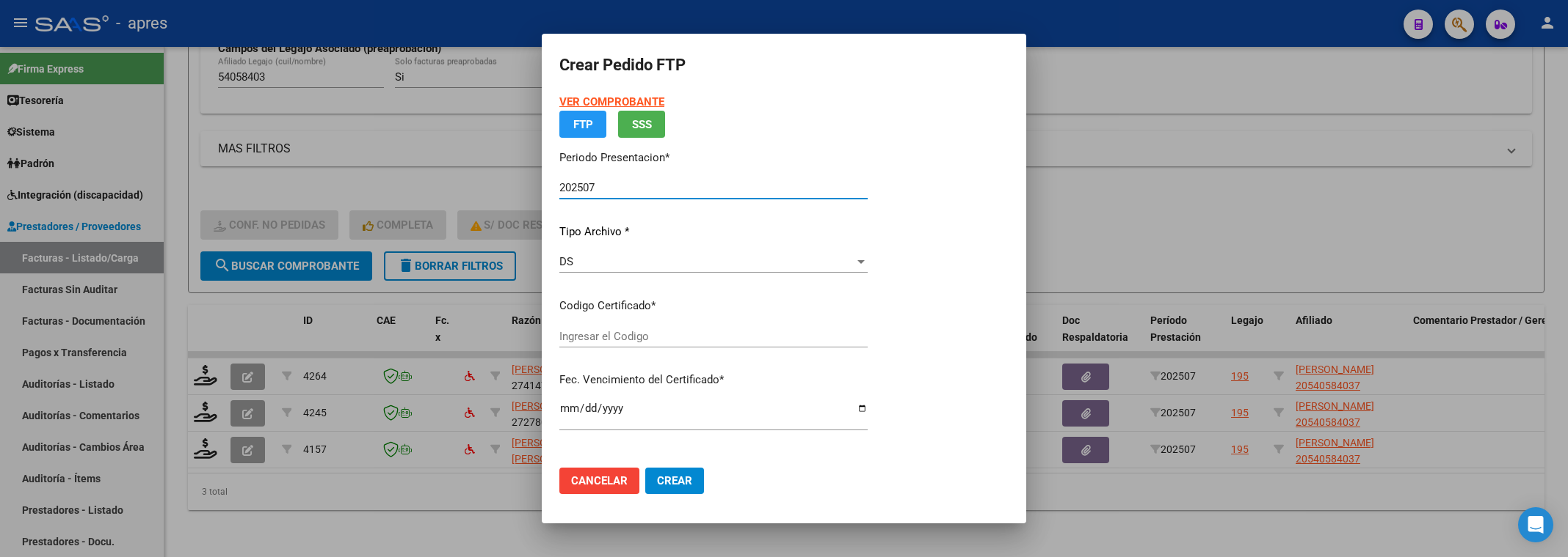
type input "ARG02000540584032022081020270810BS370"
type input "2027-08-10"
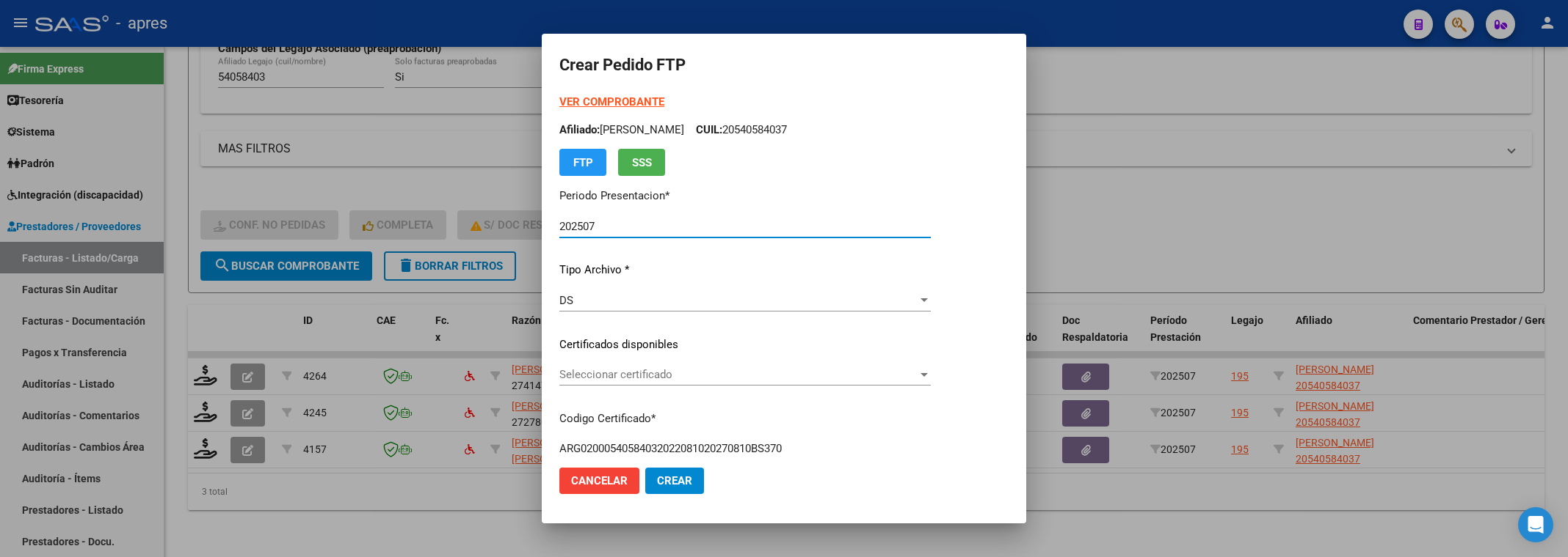
click at [846, 363] on div "Seleccionar certificado Seleccionar certificado" at bounding box center [745, 374] width 372 height 22
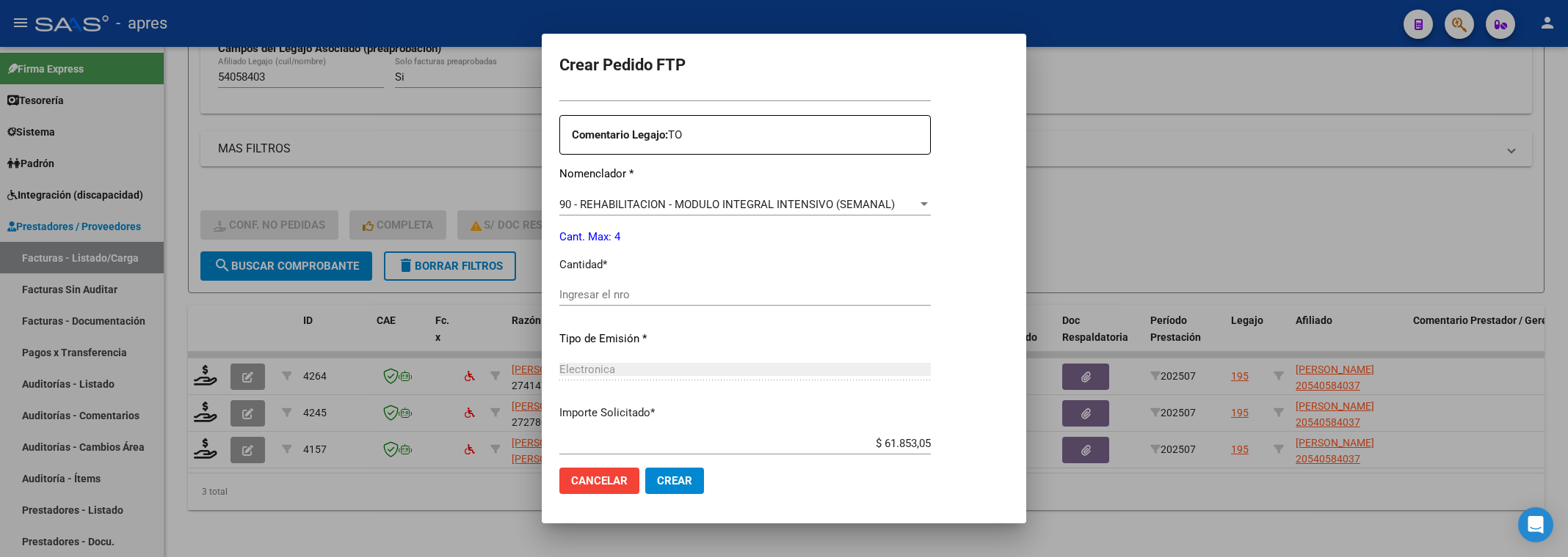
scroll to position [550, 0]
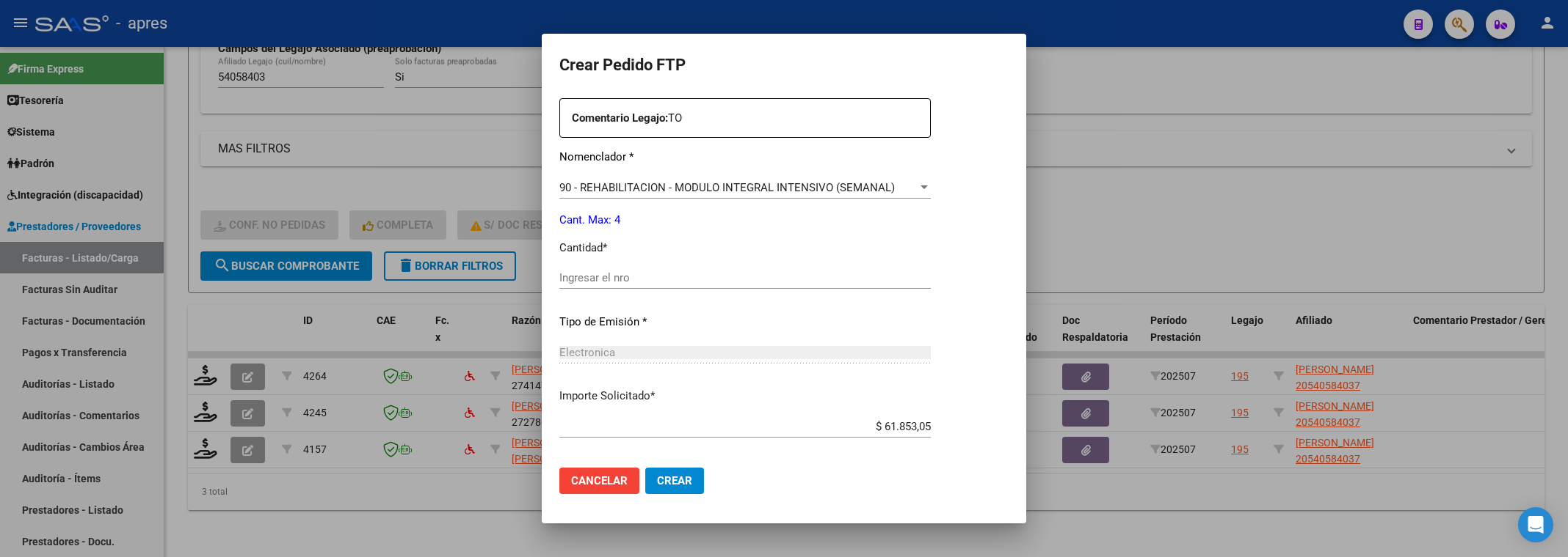
drag, startPoint x: 674, startPoint y: 291, endPoint x: 671, endPoint y: 282, distance: 9.5
click at [672, 288] on div "Ingresar el nro" at bounding box center [745, 285] width 372 height 36
click at [671, 280] on input "Ingresar el nro" at bounding box center [745, 278] width 372 height 13
type input "4"
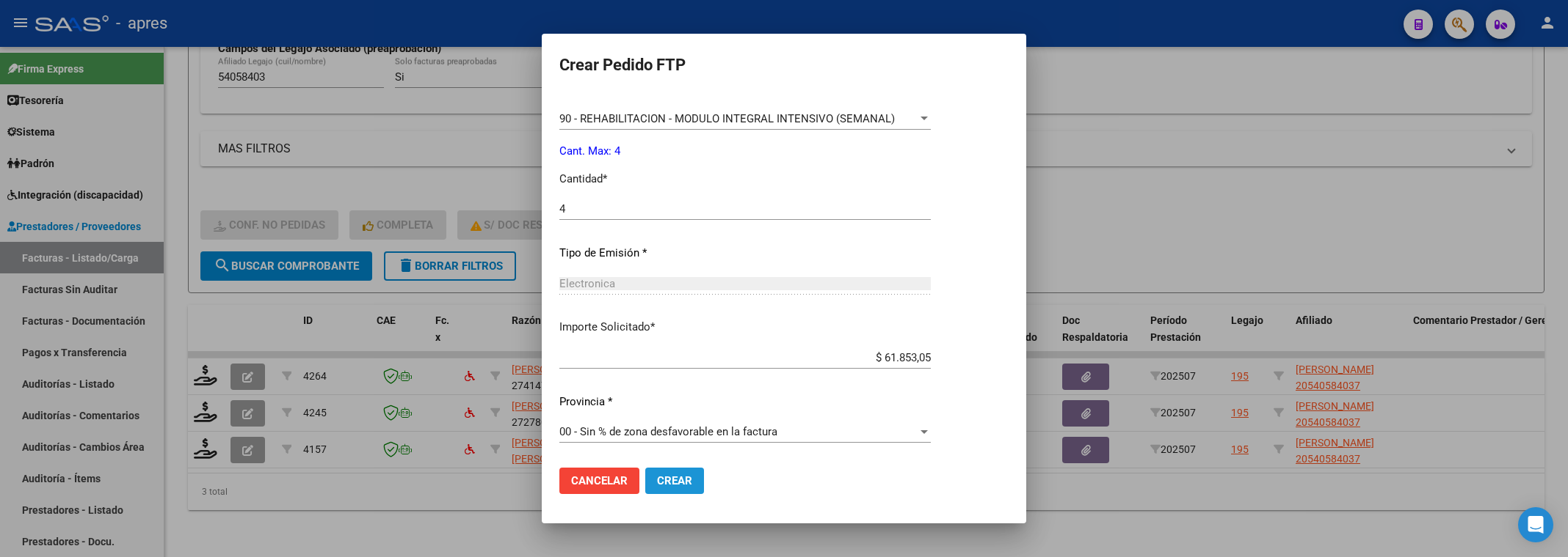
click at [680, 494] on button "Crear" at bounding box center [674, 481] width 59 height 26
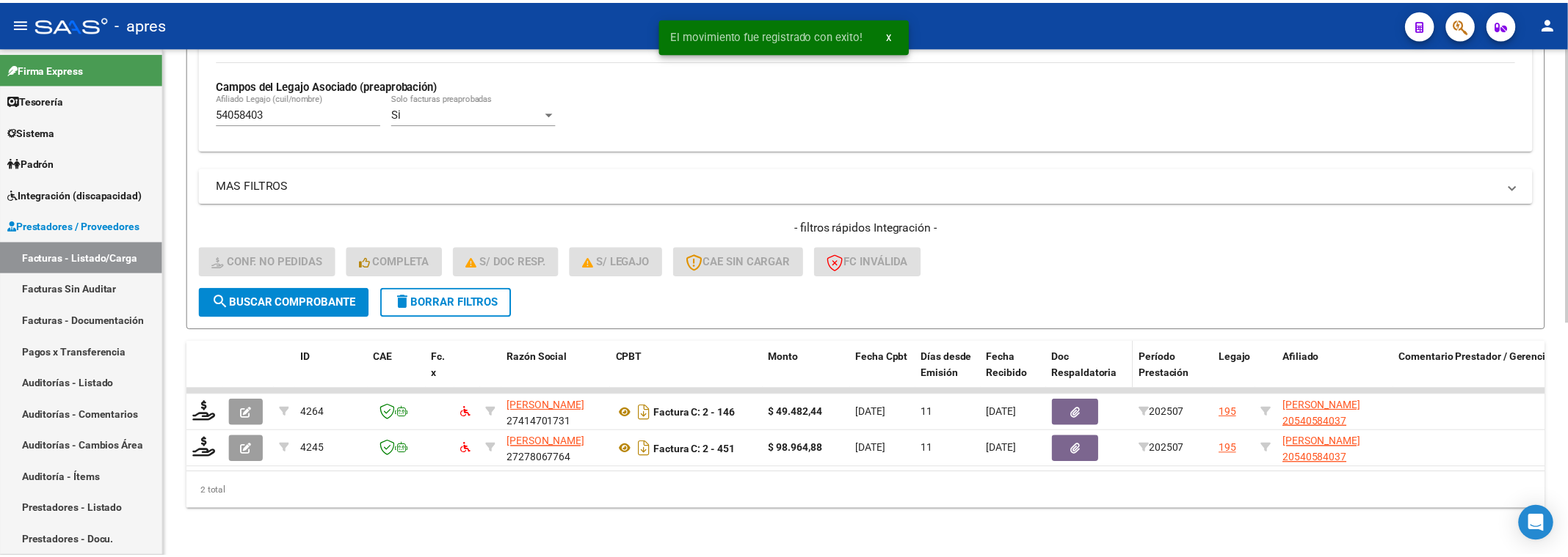
scroll to position [431, 0]
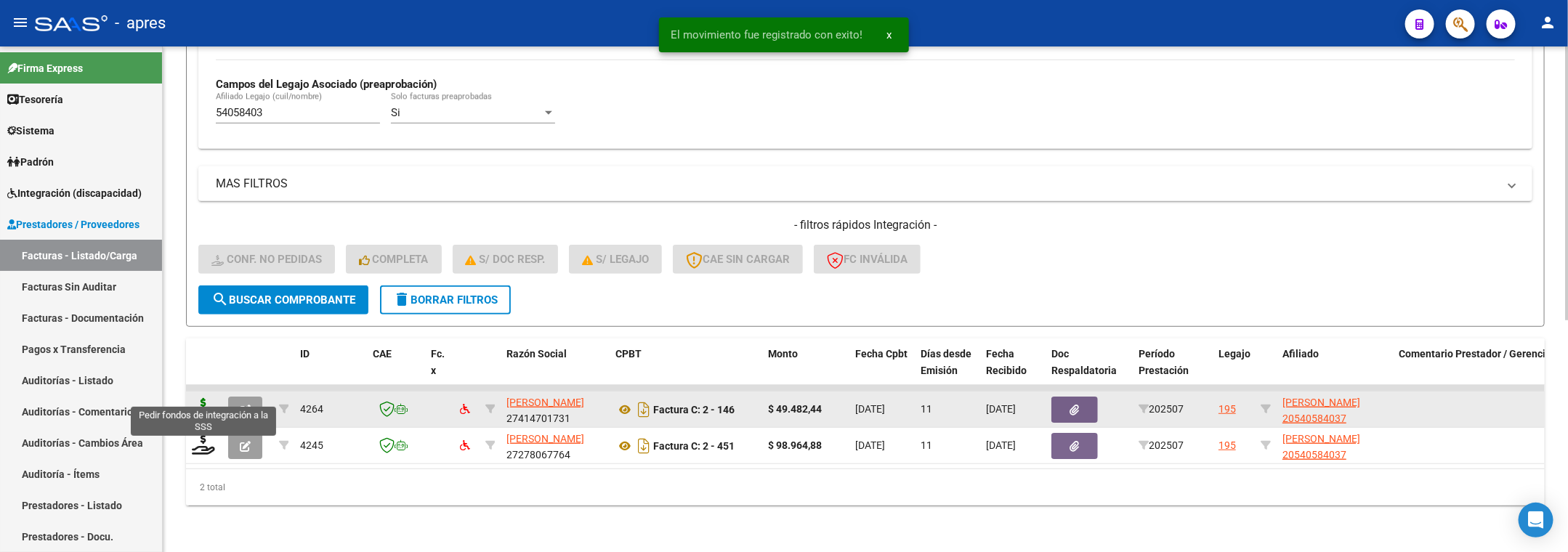
click at [205, 398] on icon at bounding box center [203, 408] width 23 height 20
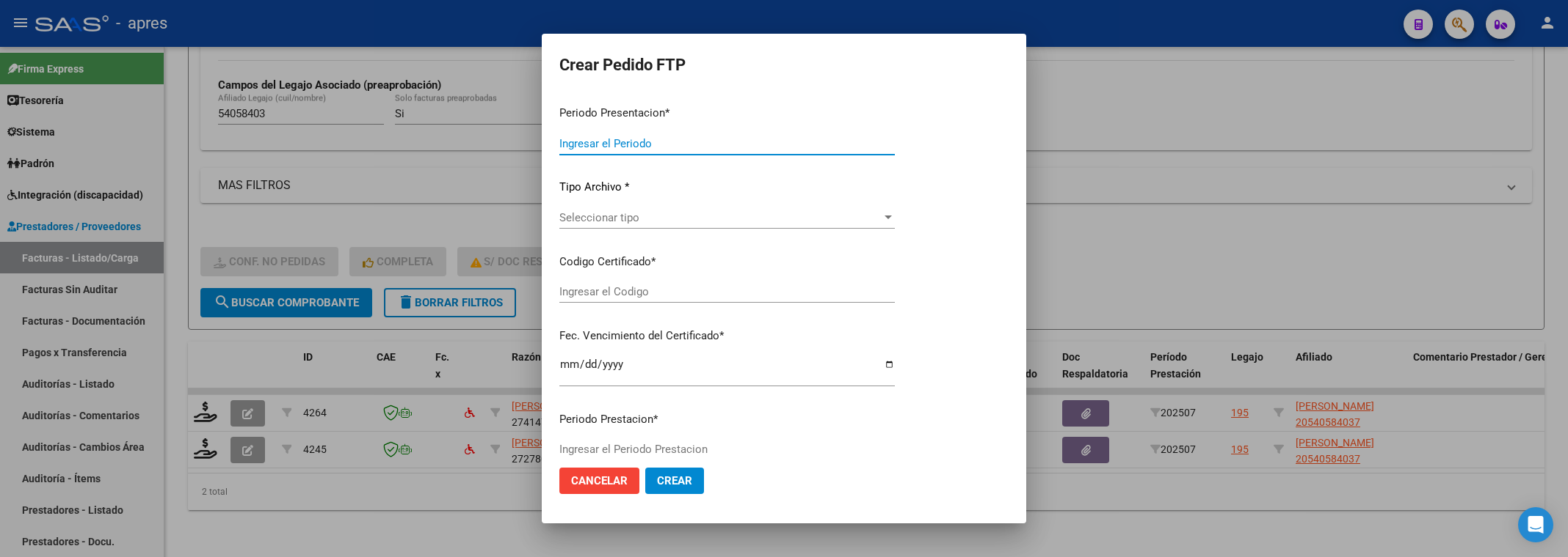
type input "202507"
type input "$ 49.482,44"
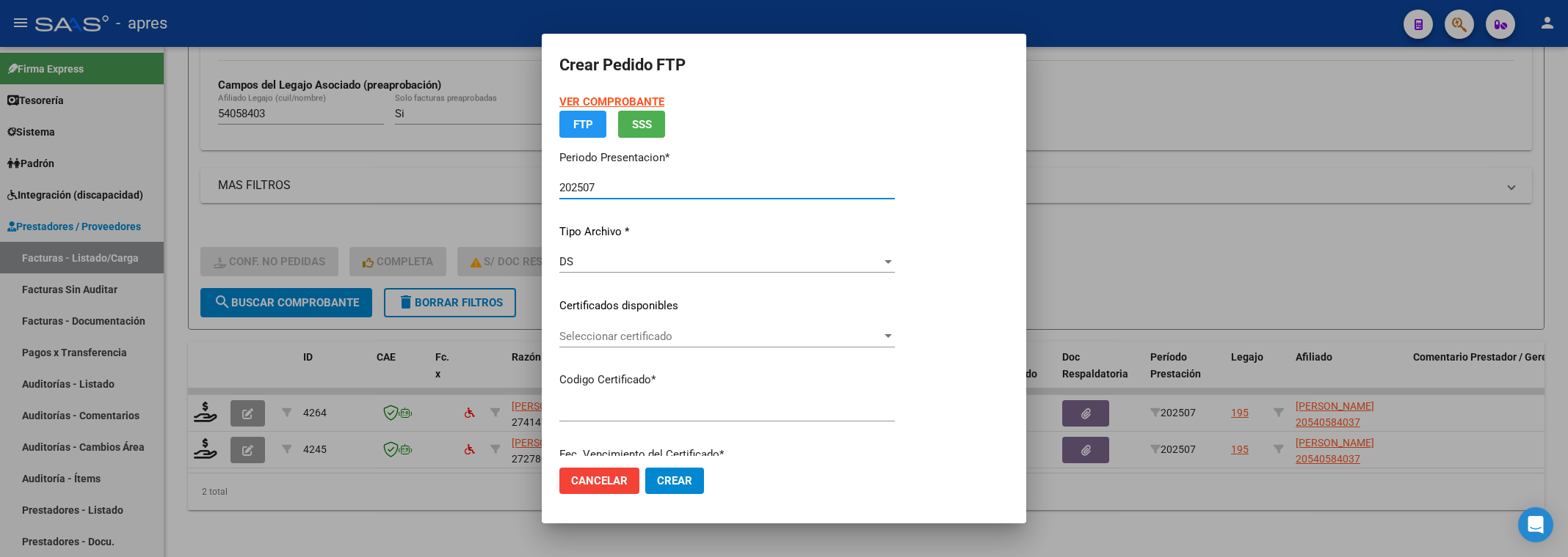
type input "ARG02000540584032022081020270810BS370"
type input "2027-08-10"
click at [865, 345] on div "Seleccionar certificado Seleccionar certificado" at bounding box center [727, 336] width 336 height 22
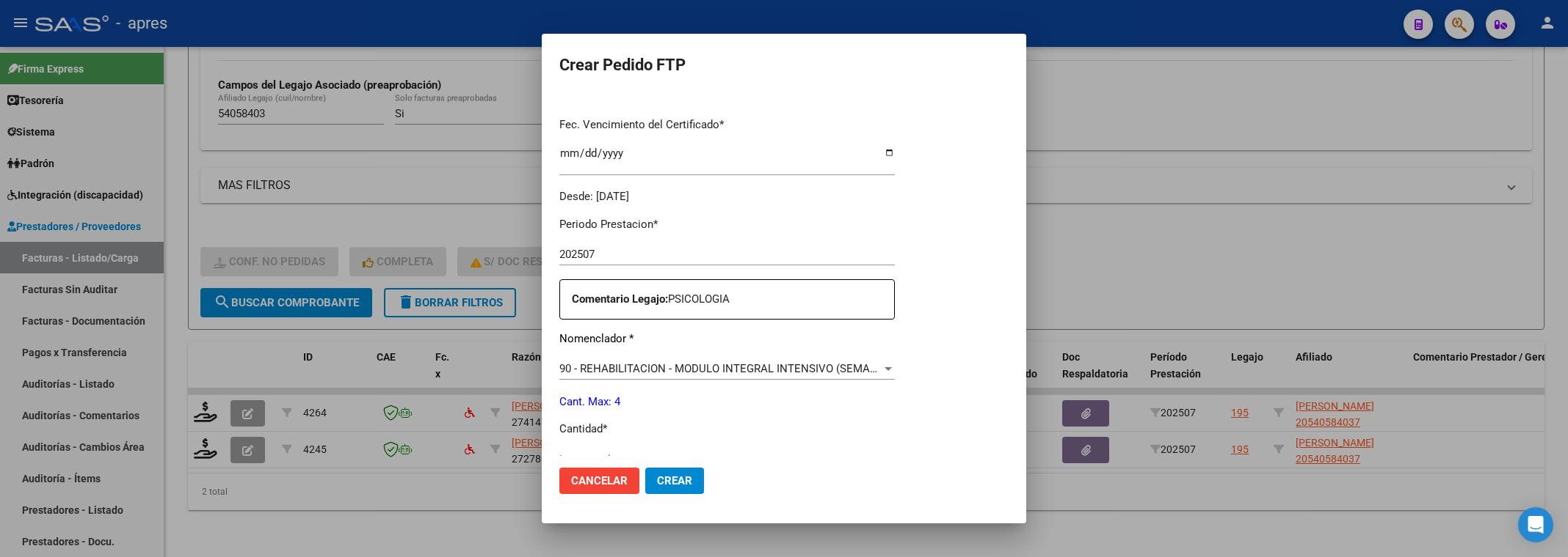
scroll to position [581, 0]
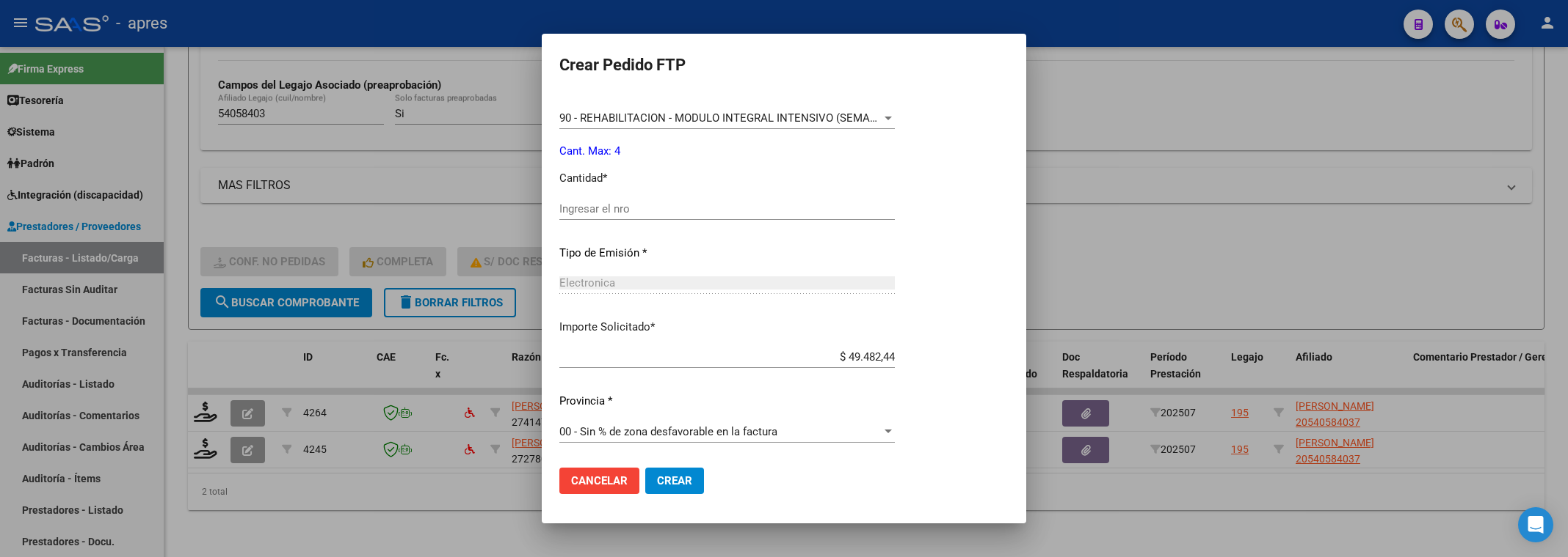
click at [749, 216] on div "Ingresar el nro" at bounding box center [727, 208] width 336 height 22
type input "4"
click at [676, 484] on span "Crear" at bounding box center [675, 481] width 35 height 13
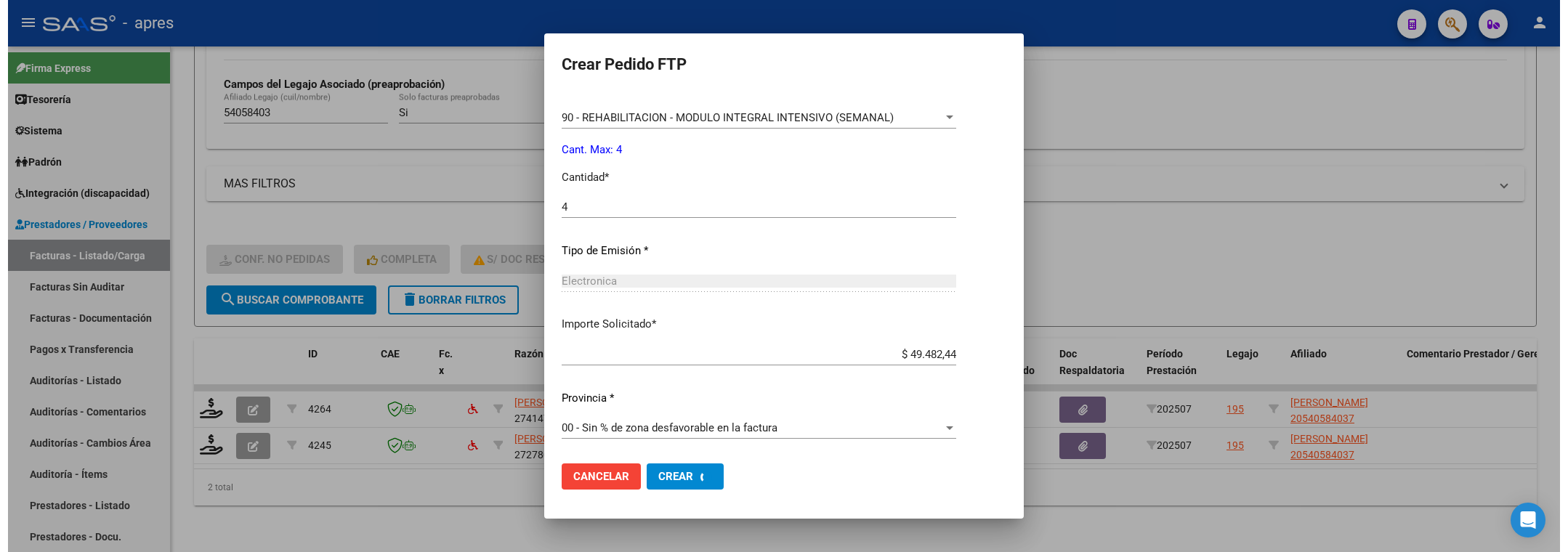
scroll to position [0, 0]
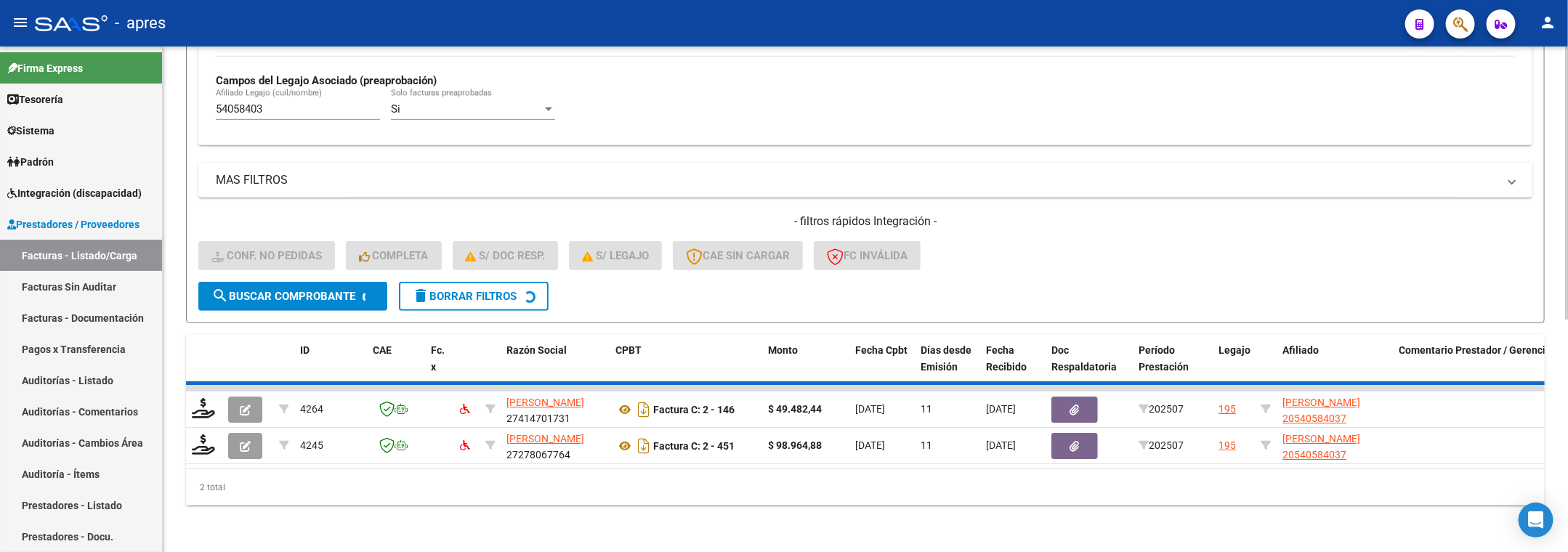
click at [1328, 216] on h4 "- filtros rápidos Integración -" at bounding box center [866, 221] width 1335 height 16
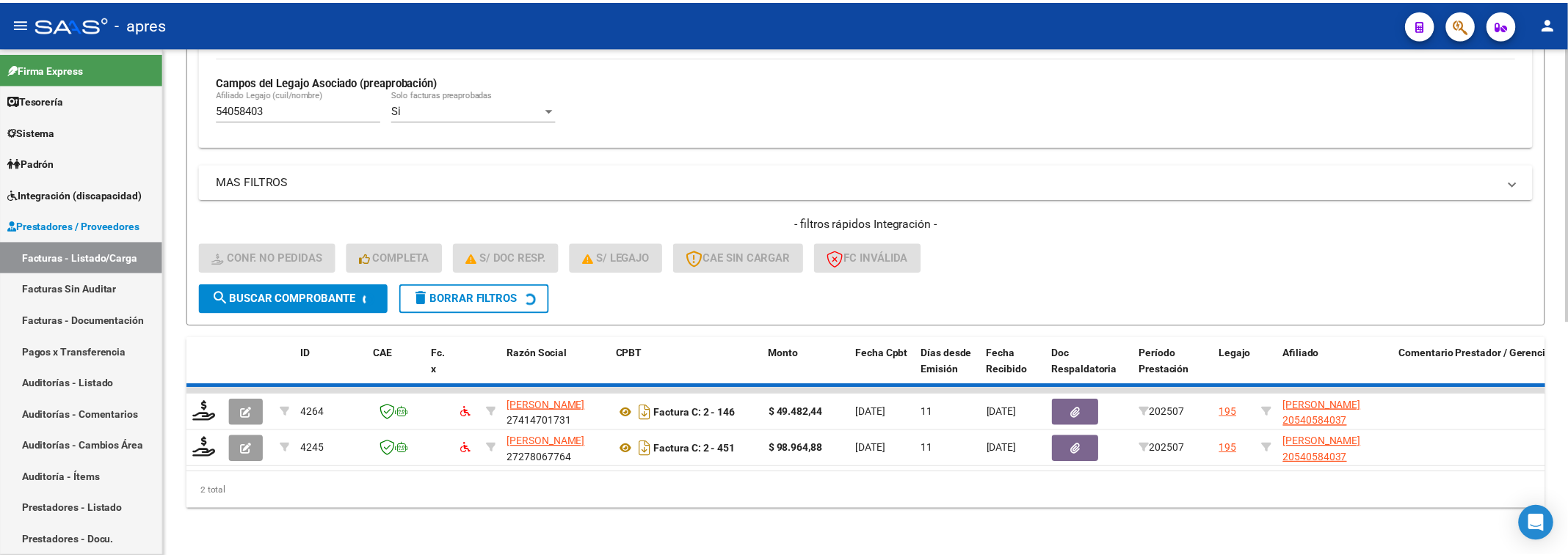
scroll to position [395, 0]
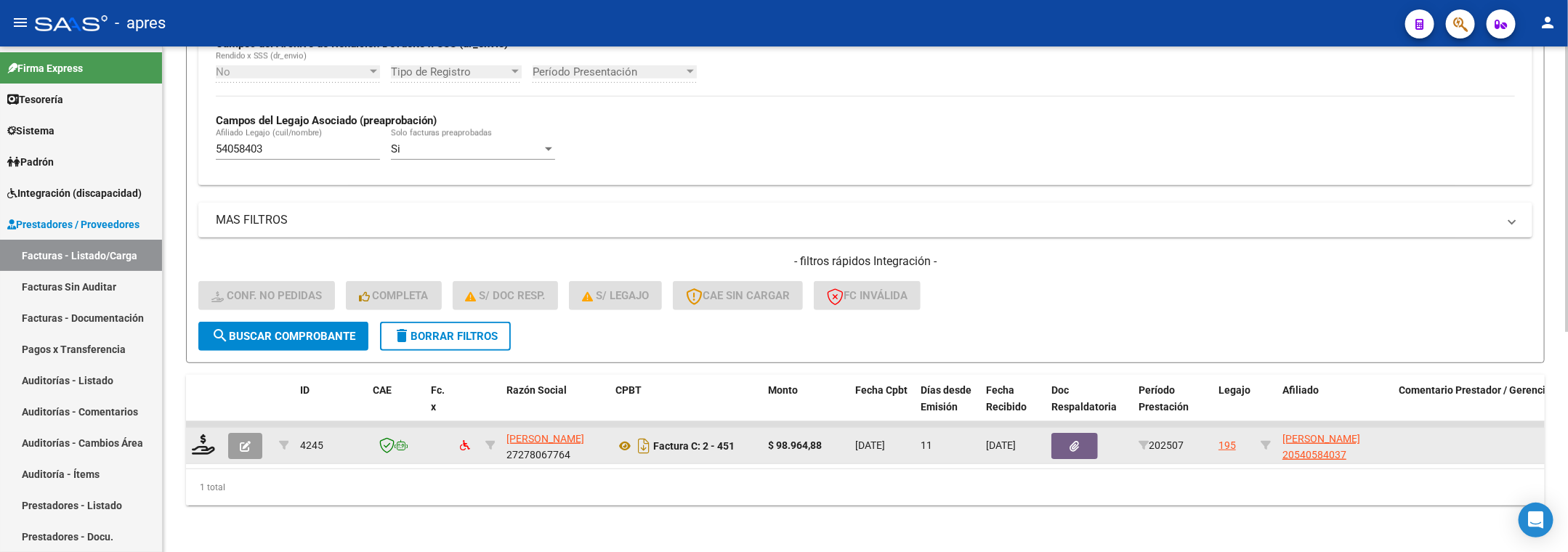
click at [190, 428] on datatable-body-cell at bounding box center [204, 445] width 36 height 36
click at [206, 435] on icon at bounding box center [203, 444] width 23 height 20
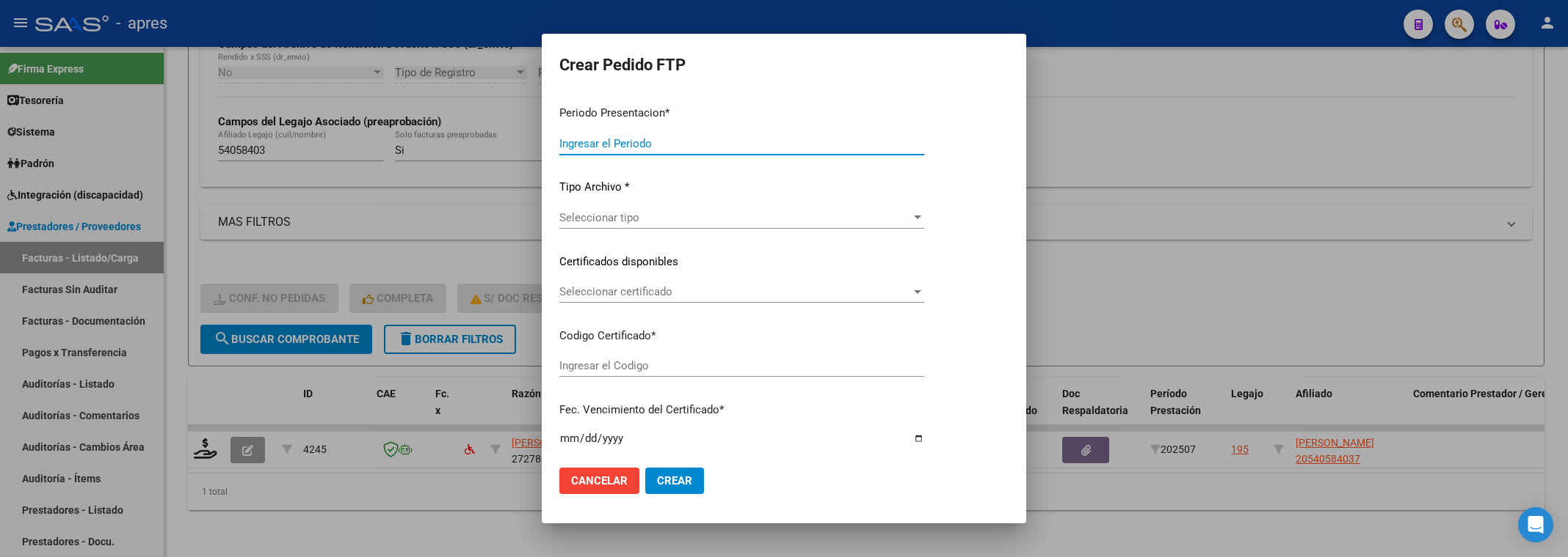
type input "202507"
type input "$ 98.964,88"
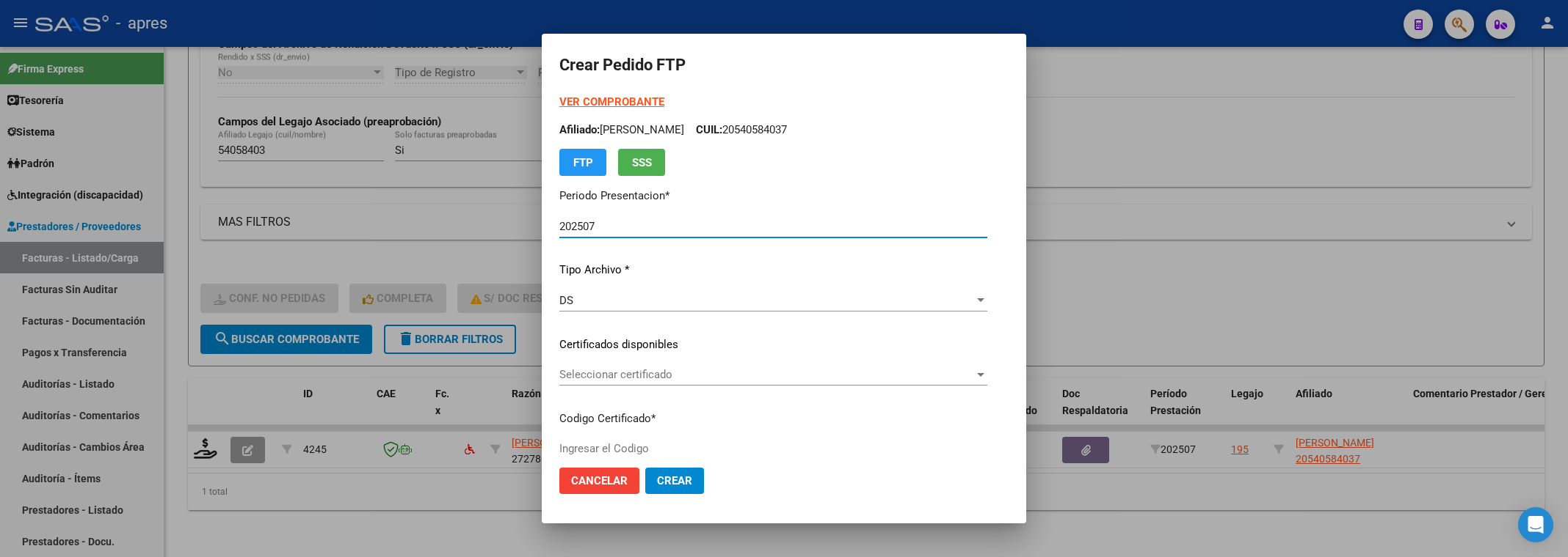
type input "ARG02000540584032022081020270810BS370"
type input "2027-08-10"
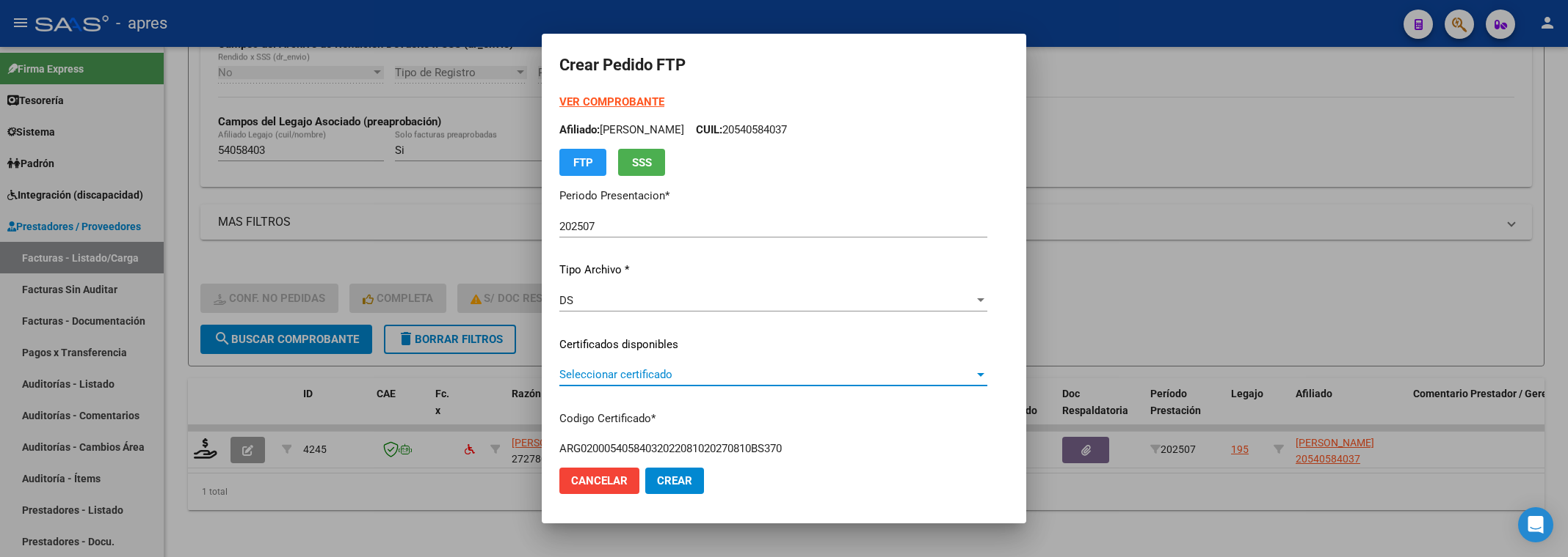
click at [633, 370] on span "Seleccionar certificado" at bounding box center [766, 374] width 415 height 13
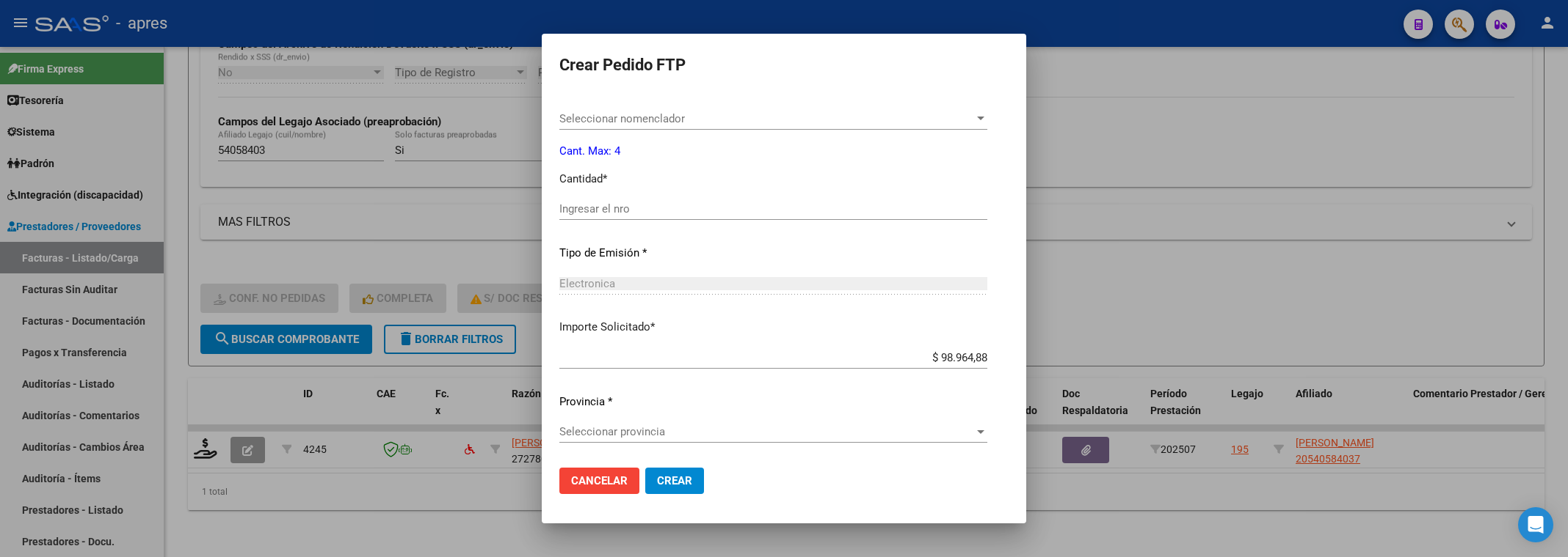
scroll to position [509, 0]
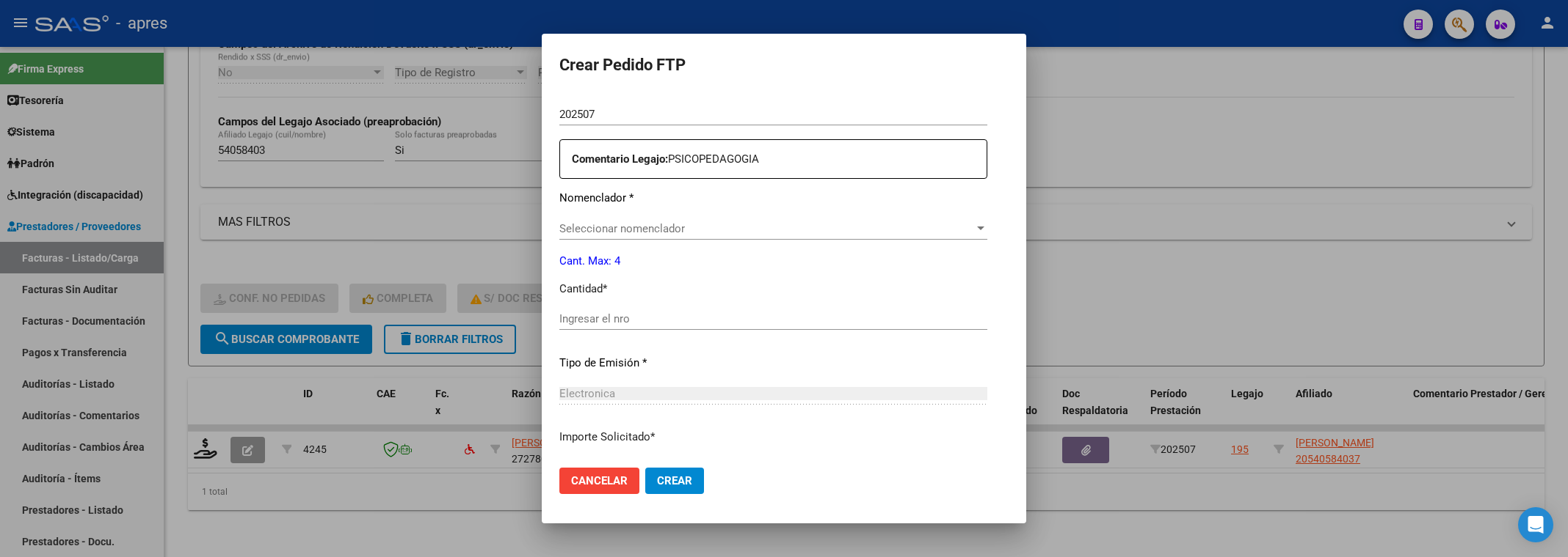
click at [655, 211] on div "Periodo Prestacion * 202507 Ingresar el Periodo Prestacion Comentario Legajo: P…" at bounding box center [773, 316] width 428 height 503
click at [661, 229] on span "Seleccionar nomenclador" at bounding box center [766, 229] width 415 height 13
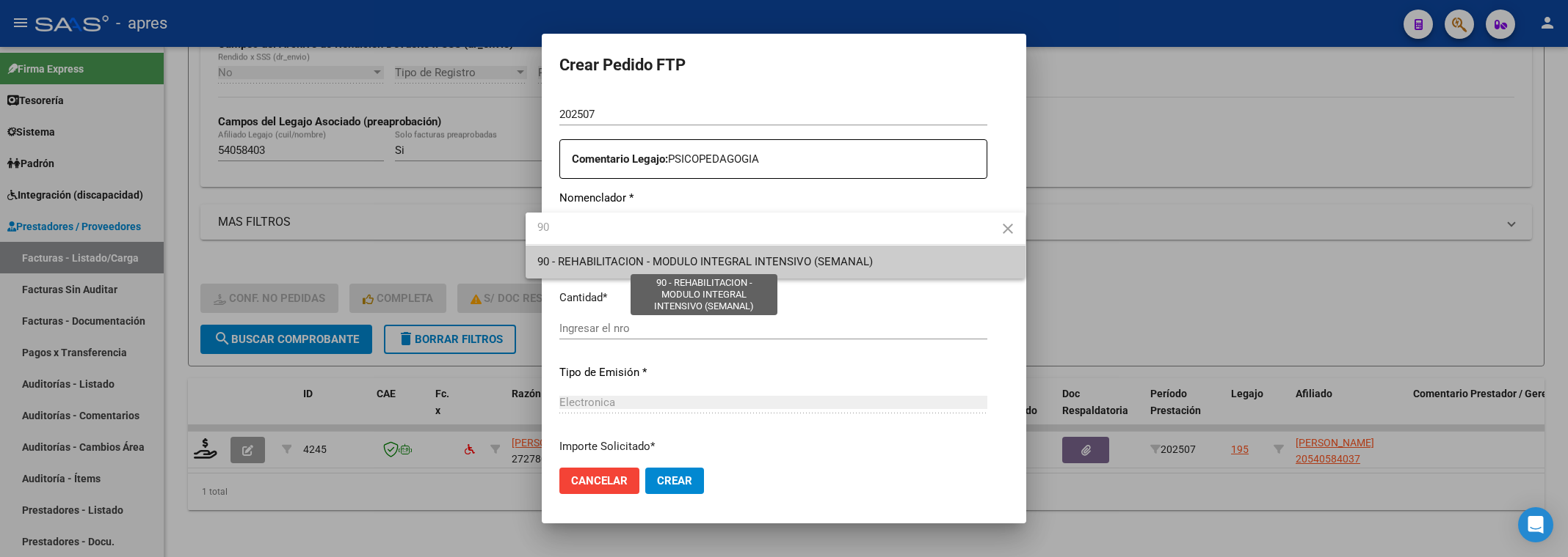
type input "90"
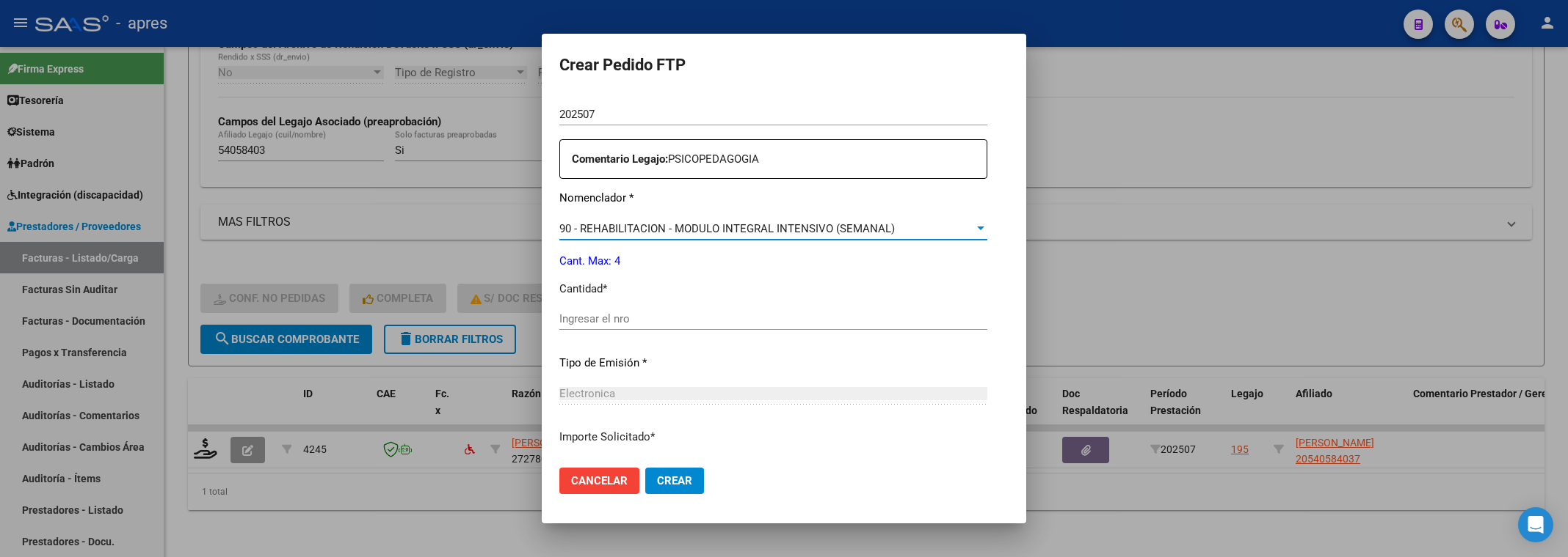
click at [630, 327] on div "Ingresar el nro" at bounding box center [773, 319] width 428 height 22
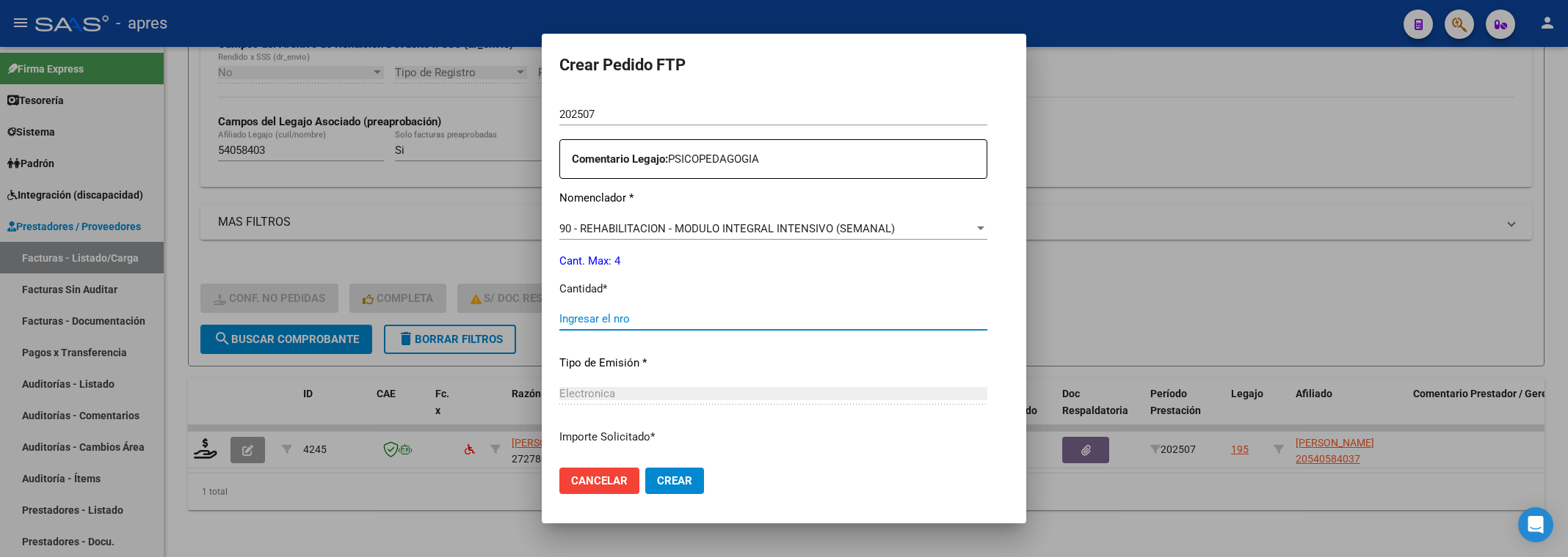
click at [628, 314] on input "Ingresar el nro" at bounding box center [773, 319] width 428 height 13
type input "1"
type input "4"
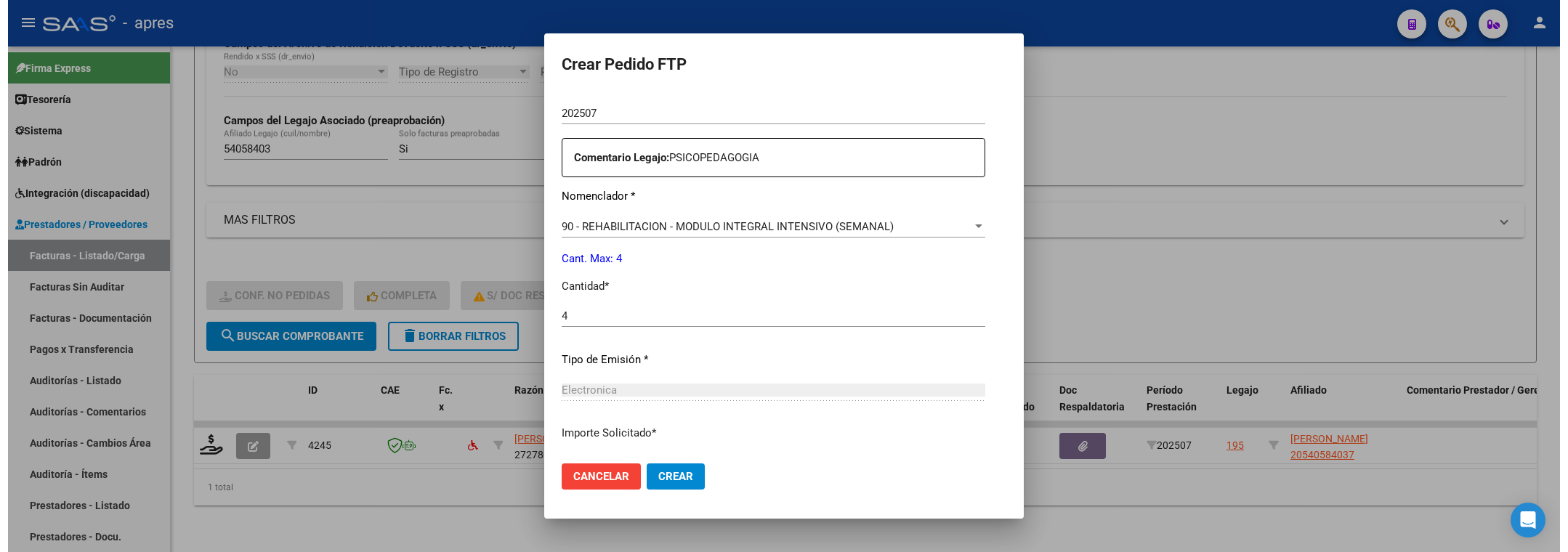
scroll to position [614, 0]
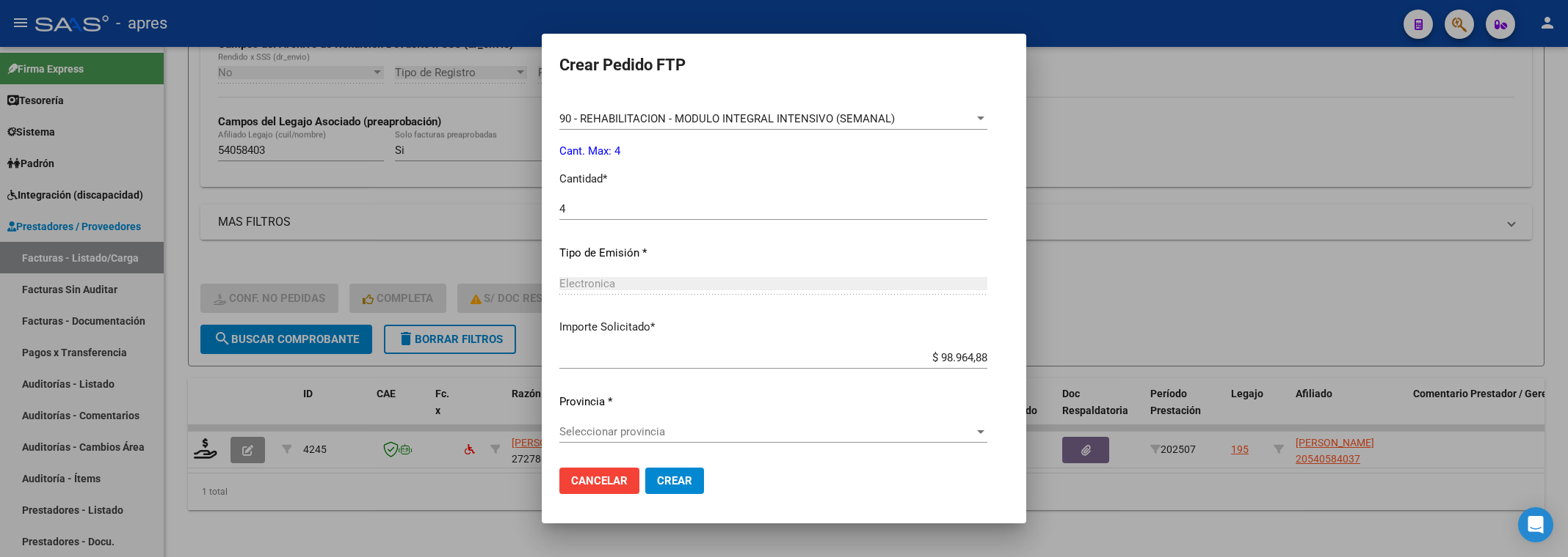
click at [635, 440] on div "Seleccionar provincia Seleccionar provincia" at bounding box center [773, 432] width 428 height 22
click at [657, 475] on span "Crear" at bounding box center [675, 481] width 35 height 13
click at [877, 236] on div "Periodo Prestacion * 202507 Ingresar el Periodo Prestacion Comentario Legajo: P…" at bounding box center [773, 206] width 428 height 503
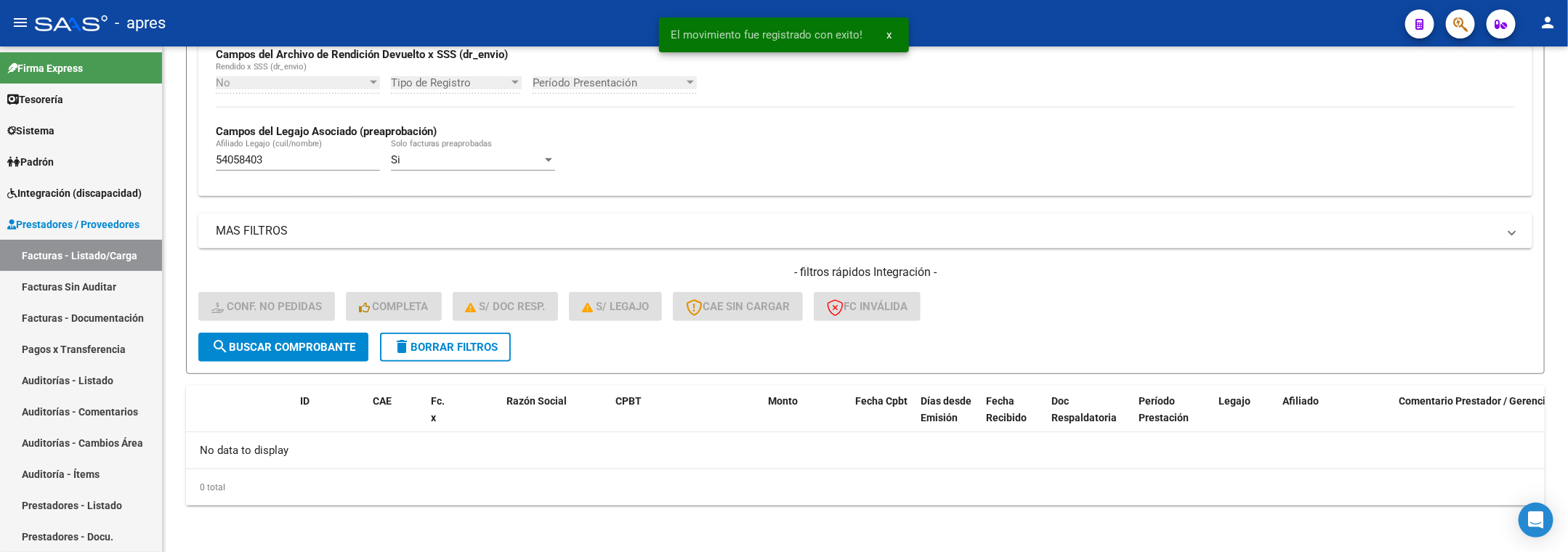
scroll to position [363, 0]
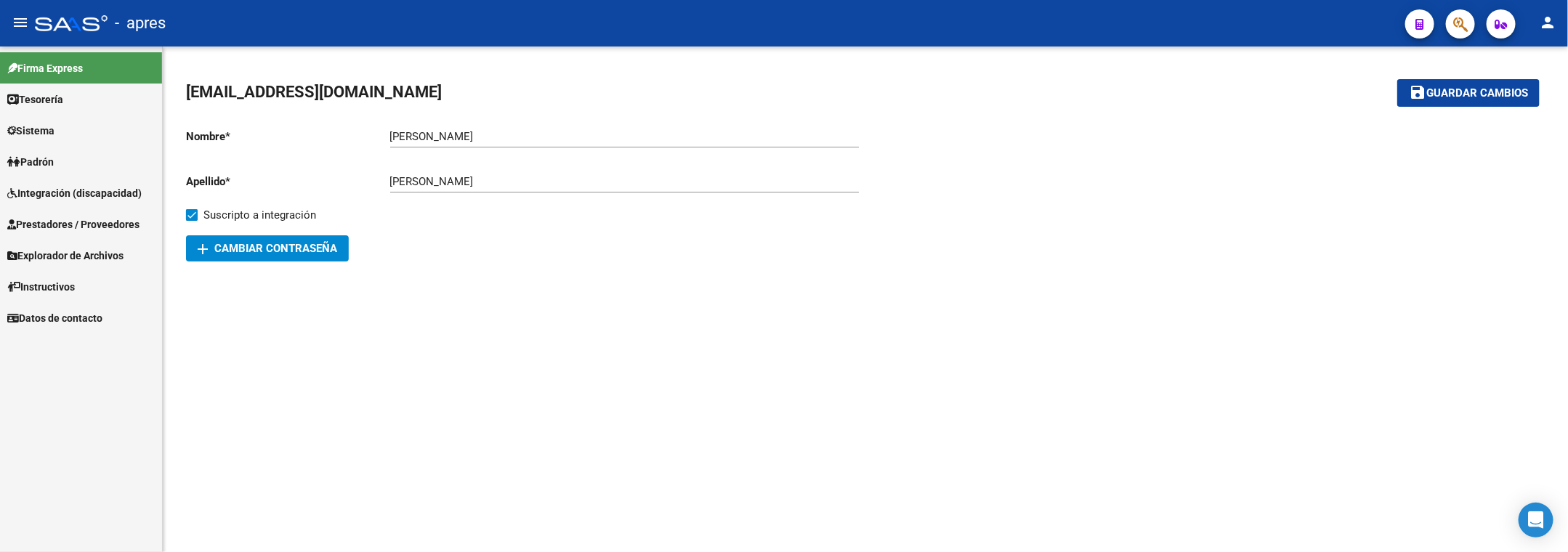
click at [40, 220] on span "Prestadores / Proveedores" at bounding box center [73, 225] width 132 height 16
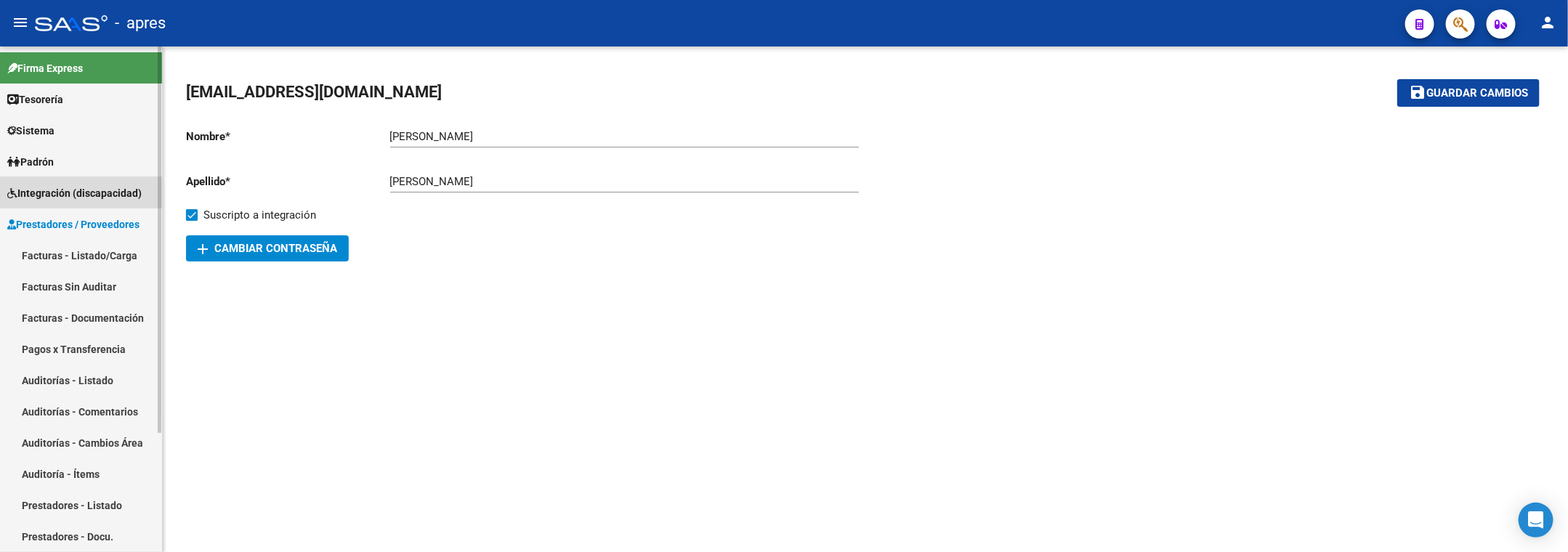
click at [101, 190] on span "Integración (discapacidad)" at bounding box center [74, 194] width 134 height 16
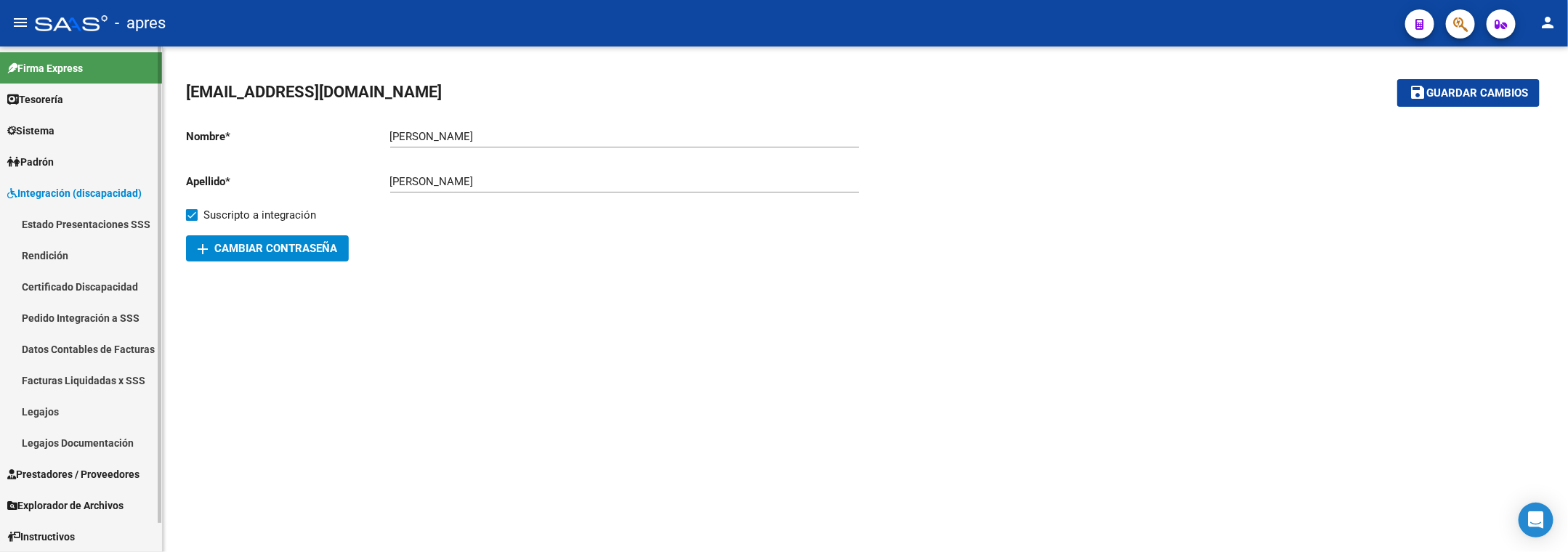
click at [69, 181] on link "Integración (discapacidad)" at bounding box center [81, 193] width 162 height 31
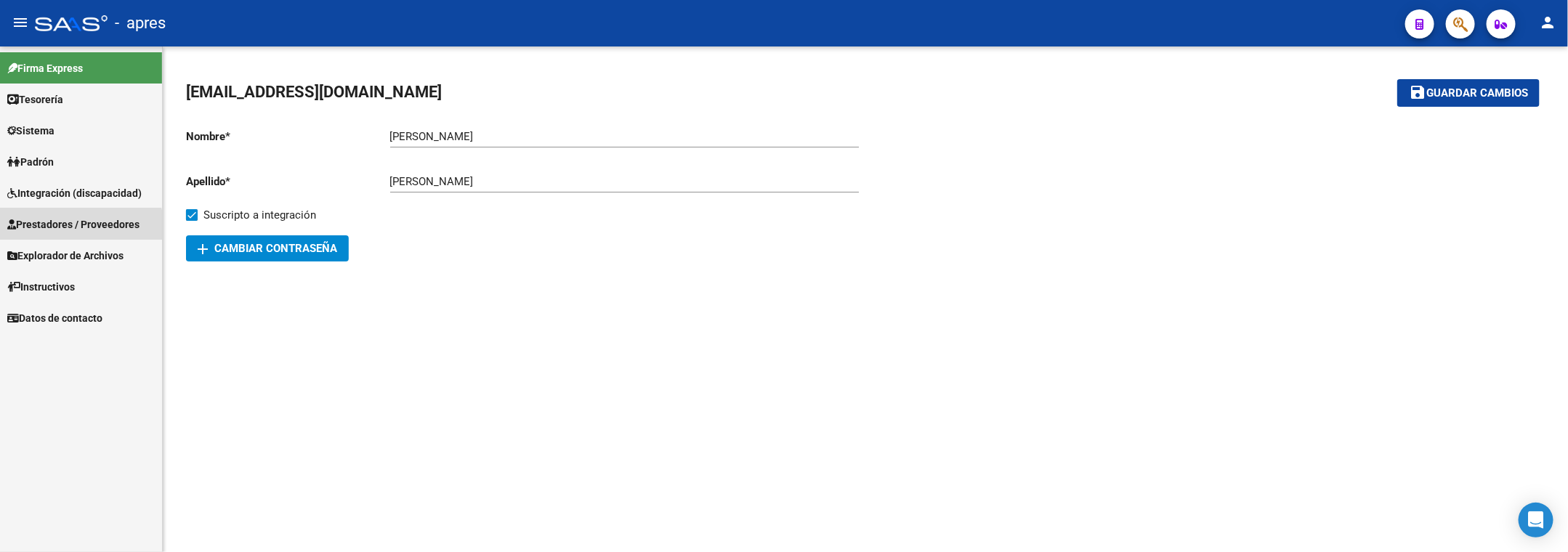
click at [61, 231] on span "Prestadores / Proveedores" at bounding box center [73, 225] width 132 height 16
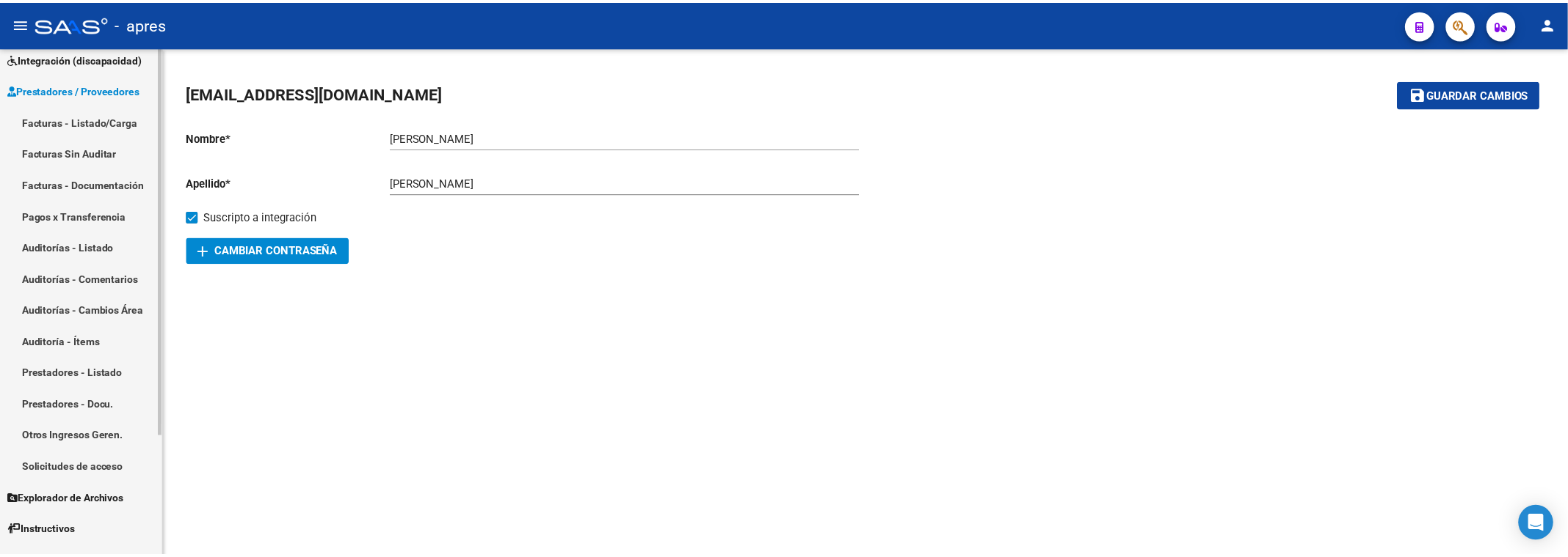
scroll to position [157, 0]
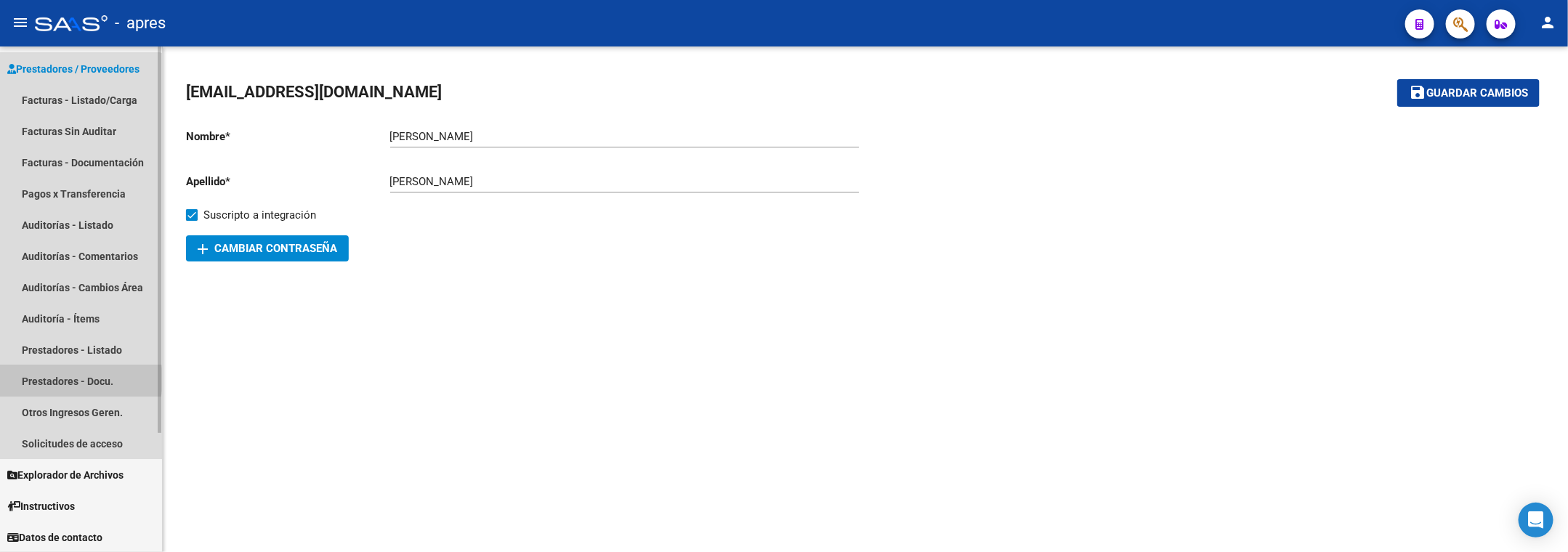
click at [64, 379] on link "Prestadores - Docu." at bounding box center [81, 381] width 162 height 31
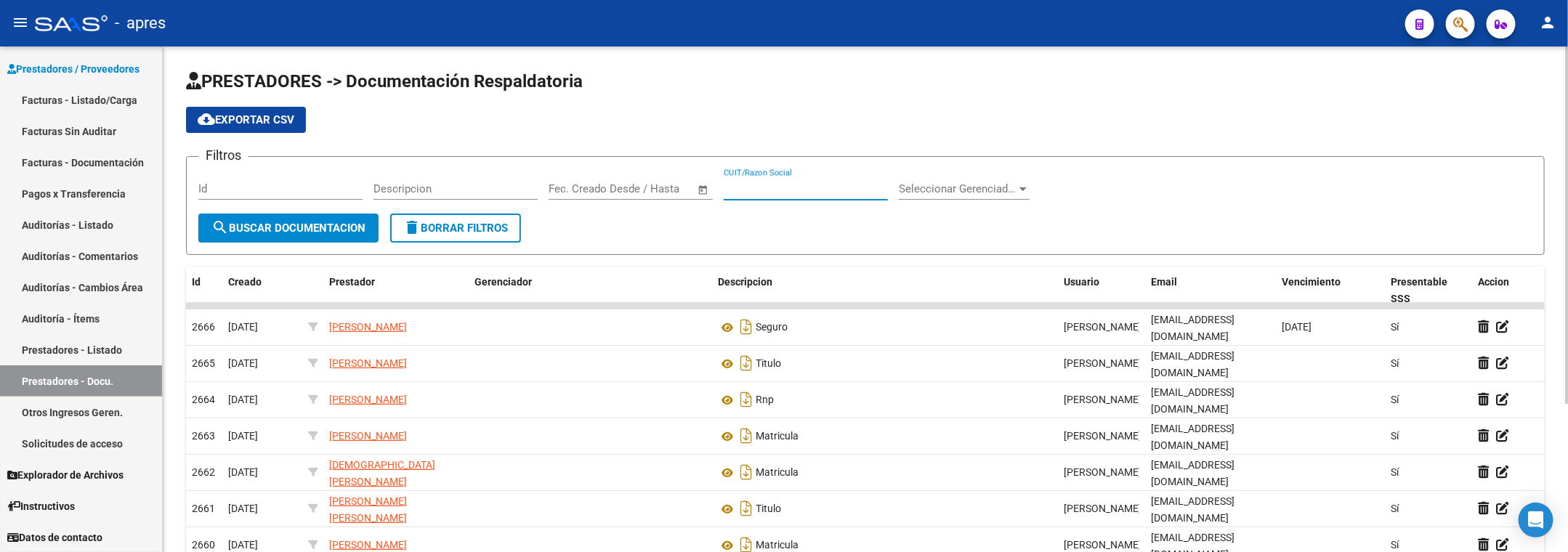
drag, startPoint x: 745, startPoint y: 190, endPoint x: 724, endPoint y: 155, distance: 40.8
click at [745, 190] on input "CUIT/Razon Social" at bounding box center [805, 188] width 164 height 13
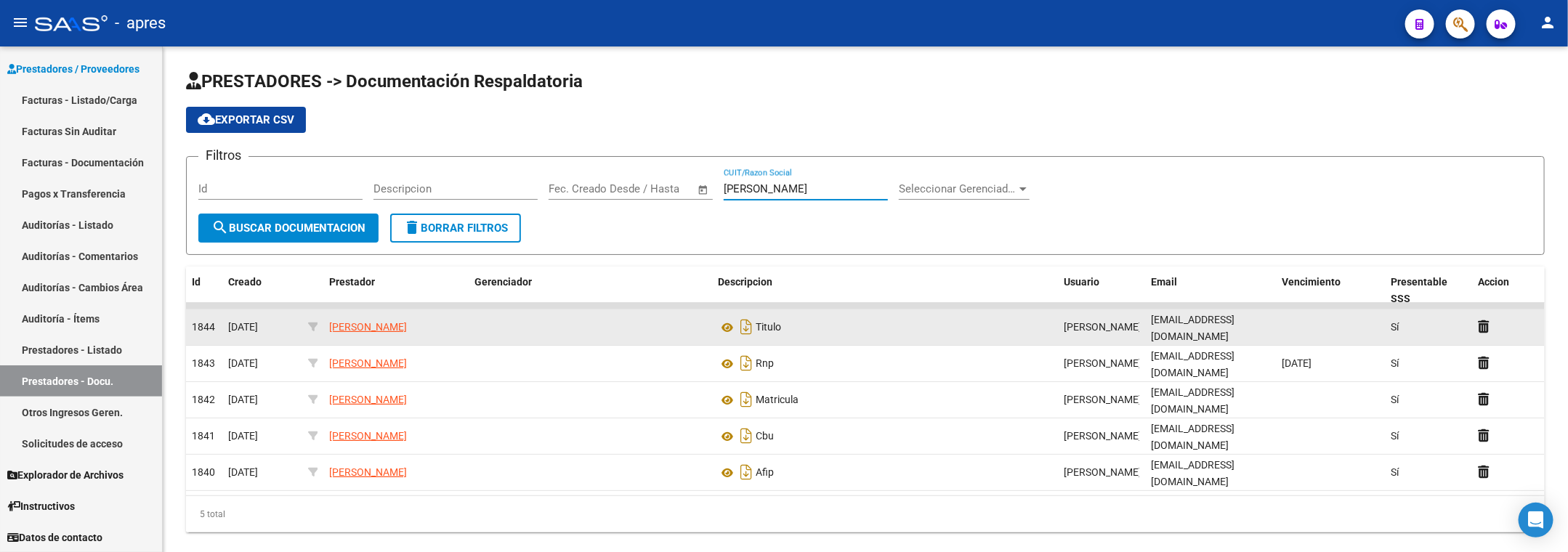
type input "merelli"
click at [454, 327] on div "MERELLI MARCELA EDITH" at bounding box center [396, 327] width 134 height 16
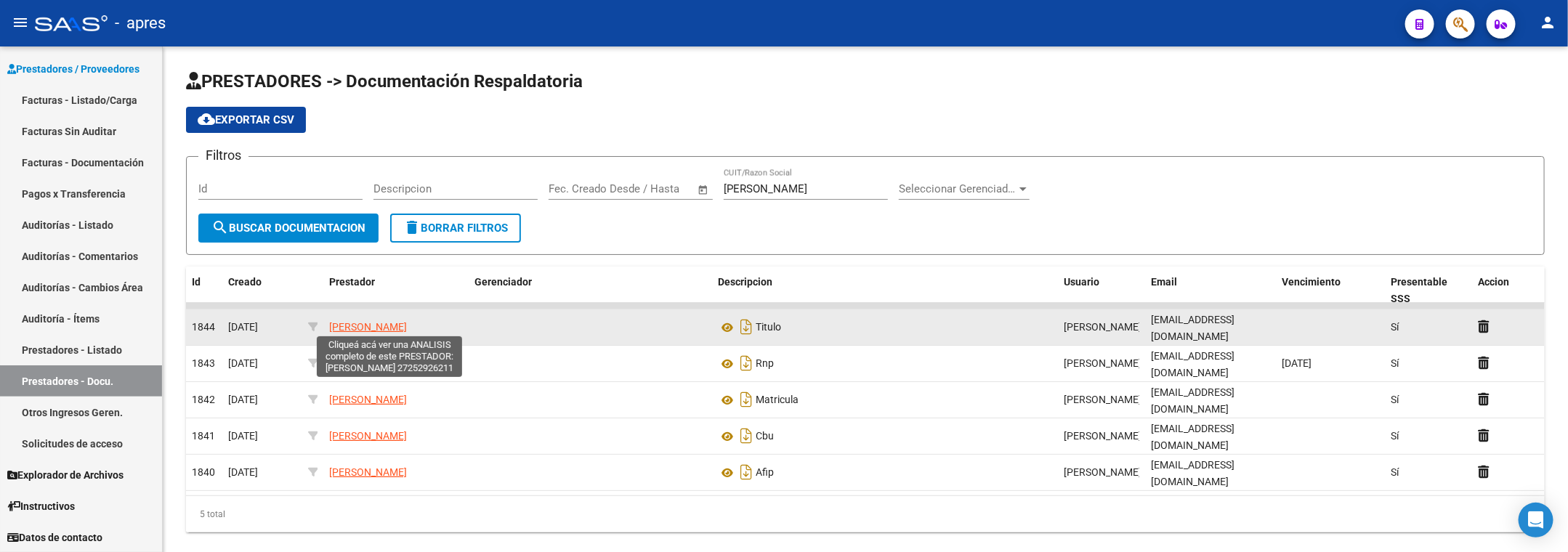
click at [407, 327] on span "MERELLI MARCELA EDITH" at bounding box center [368, 326] width 78 height 11
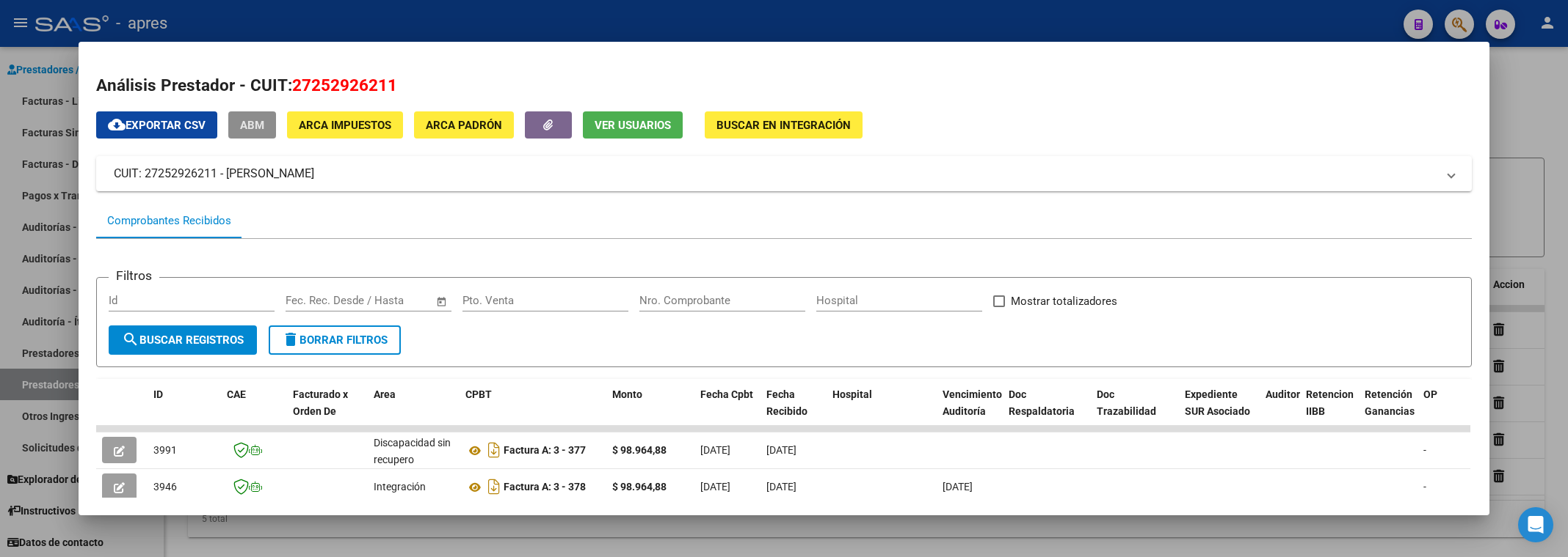
click at [255, 130] on span "ABM" at bounding box center [252, 125] width 25 height 13
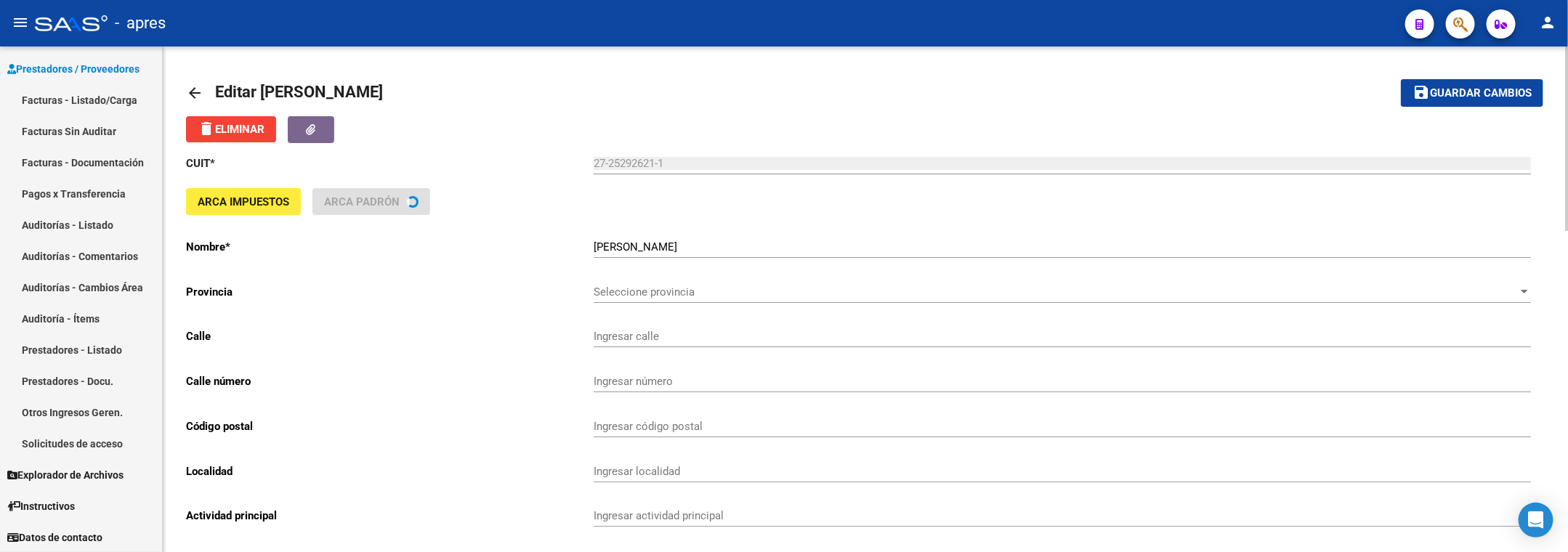
type input "140"
type input "1079"
type input "1884"
type input "BERAZATEGUI"
type input "869090"
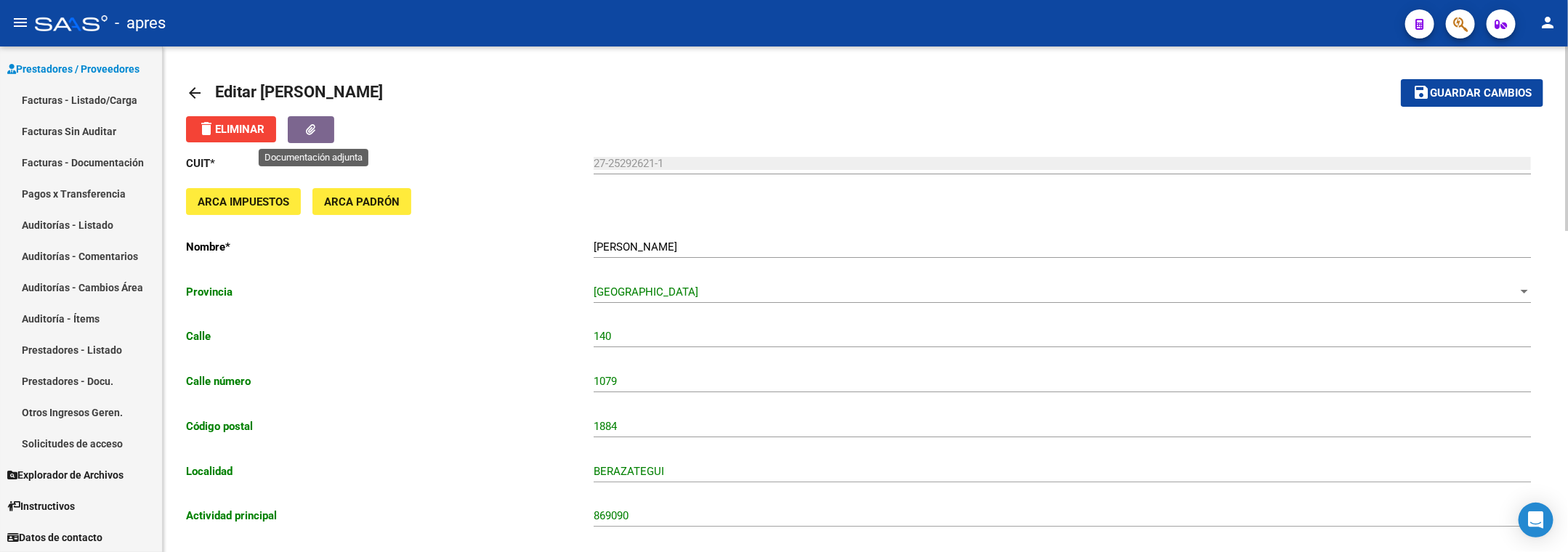
click at [304, 124] on button "button" at bounding box center [312, 129] width 47 height 27
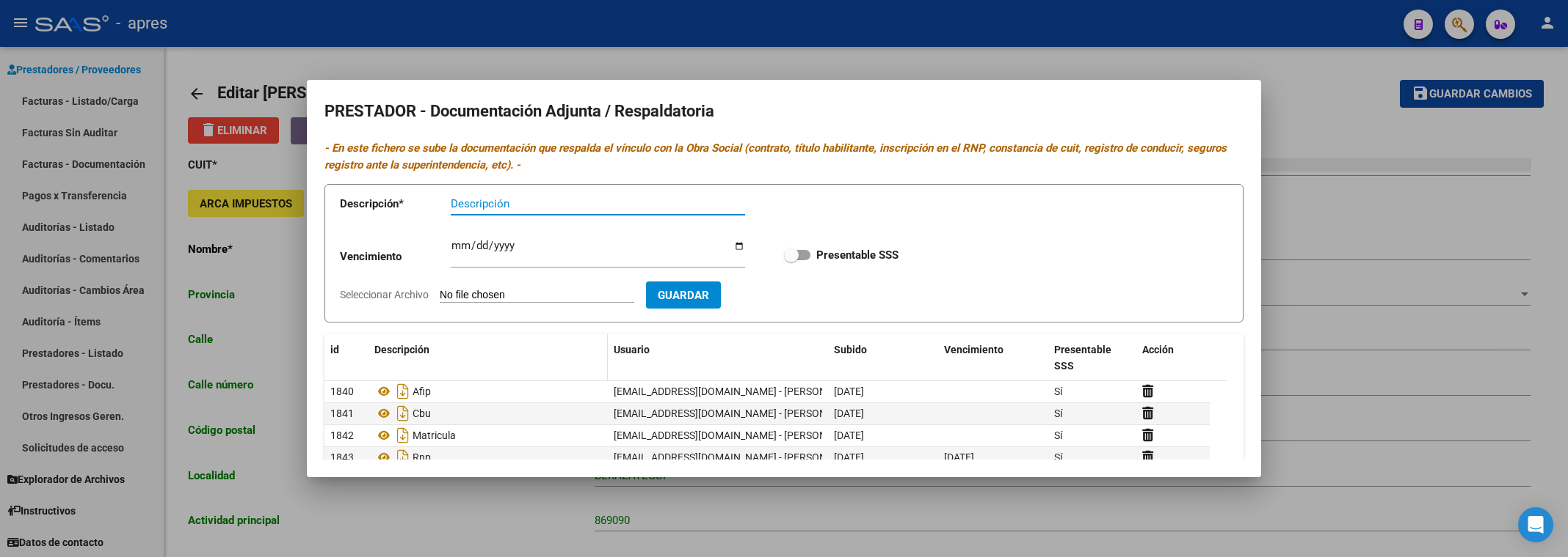
scroll to position [108, 0]
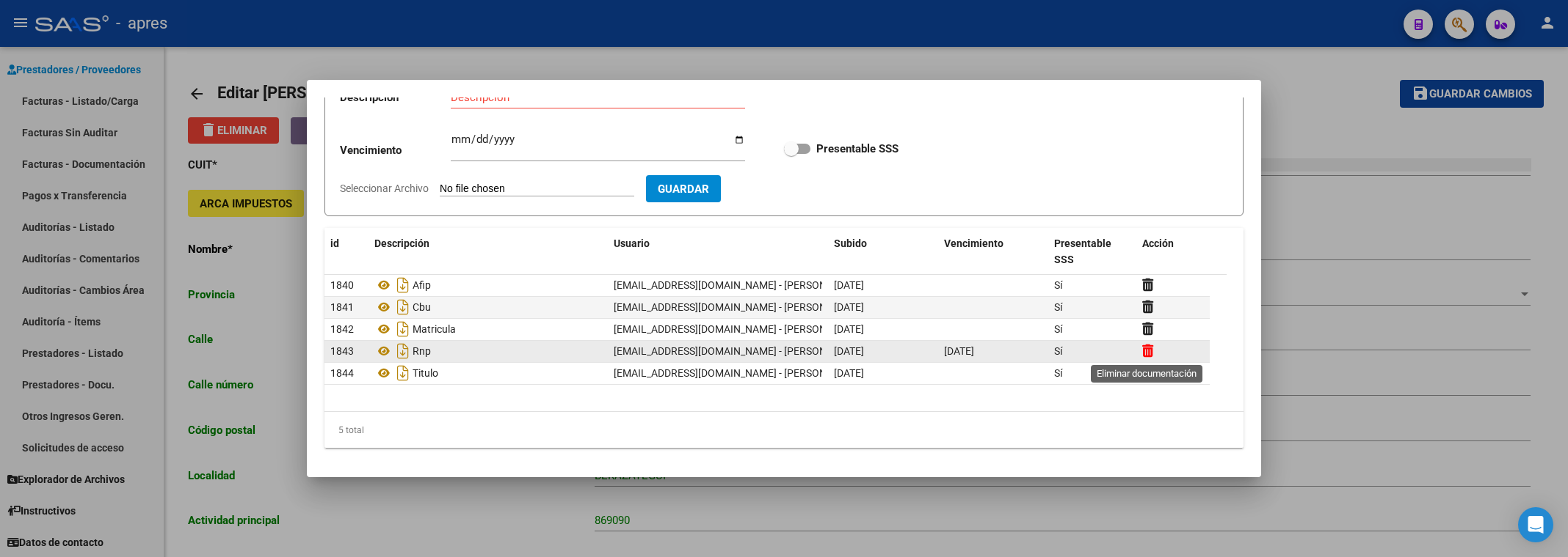
click at [1149, 350] on icon at bounding box center [1147, 351] width 11 height 14
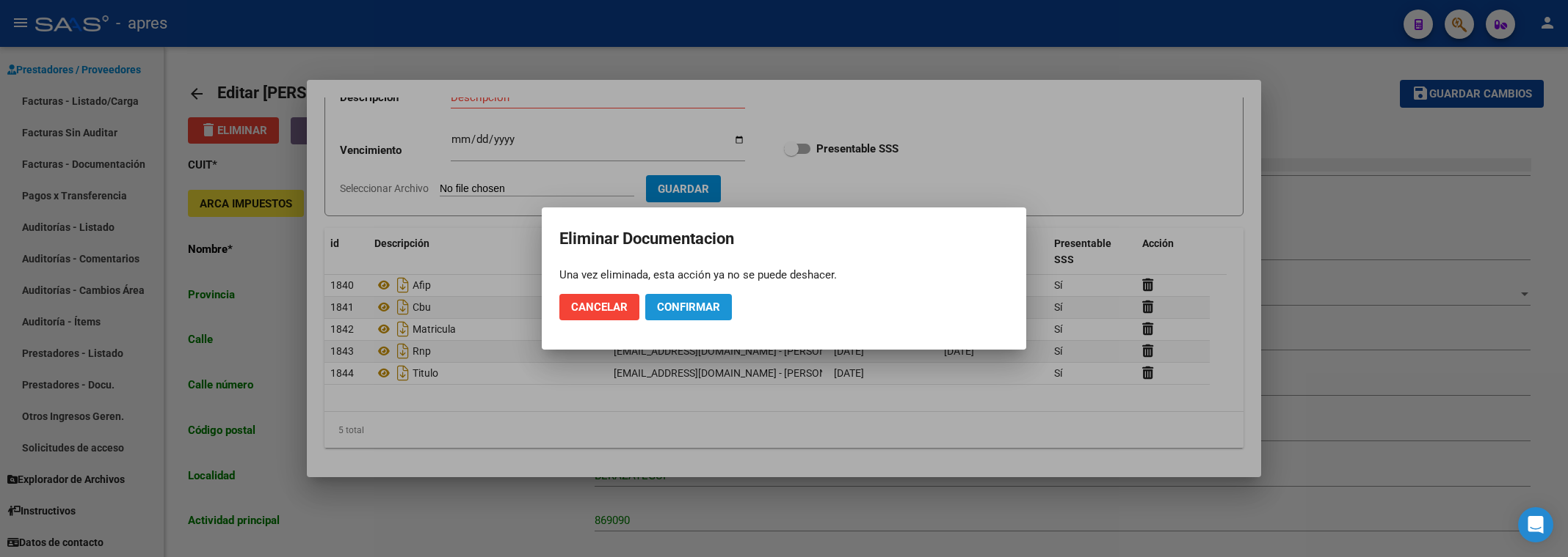
click at [685, 311] on span "Confirmar" at bounding box center [689, 307] width 63 height 13
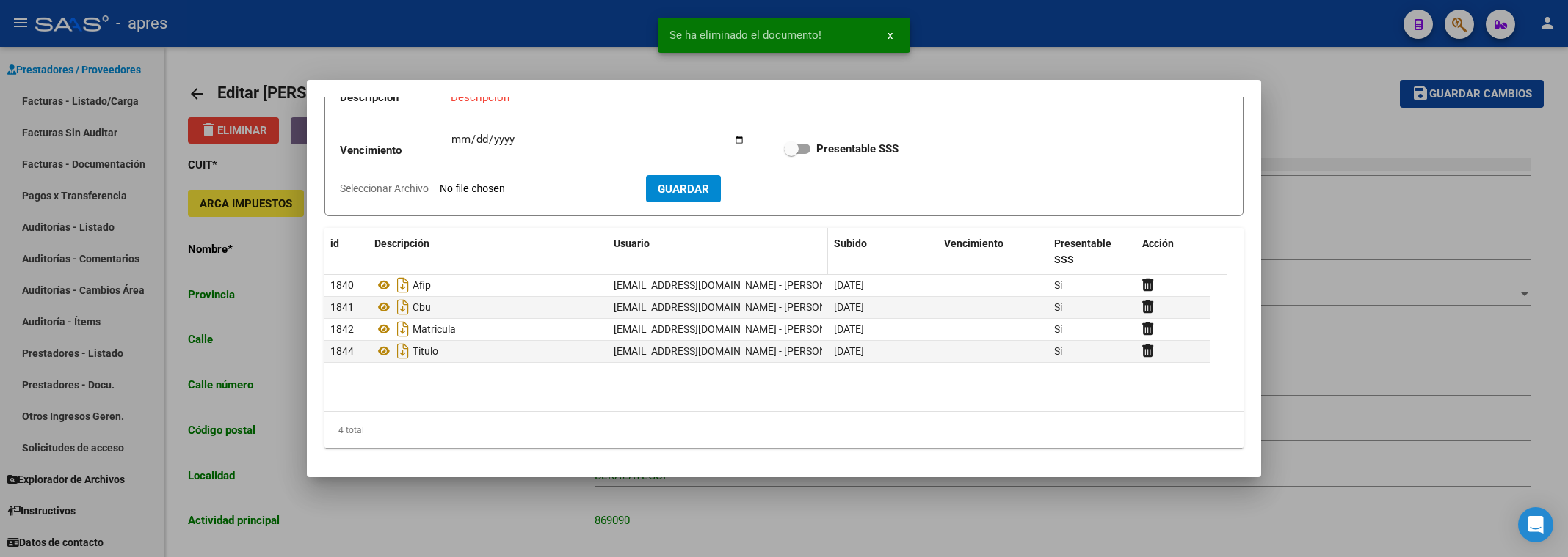
scroll to position [0, 0]
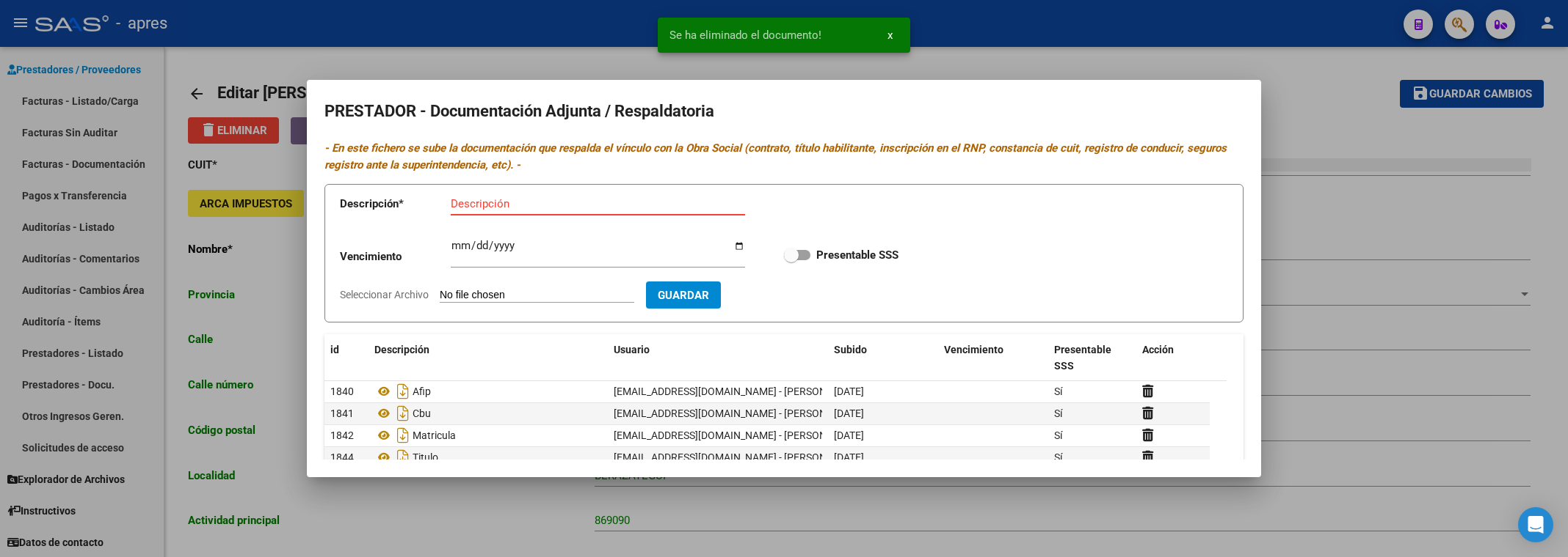
click at [538, 203] on input "Descripción" at bounding box center [598, 203] width 294 height 13
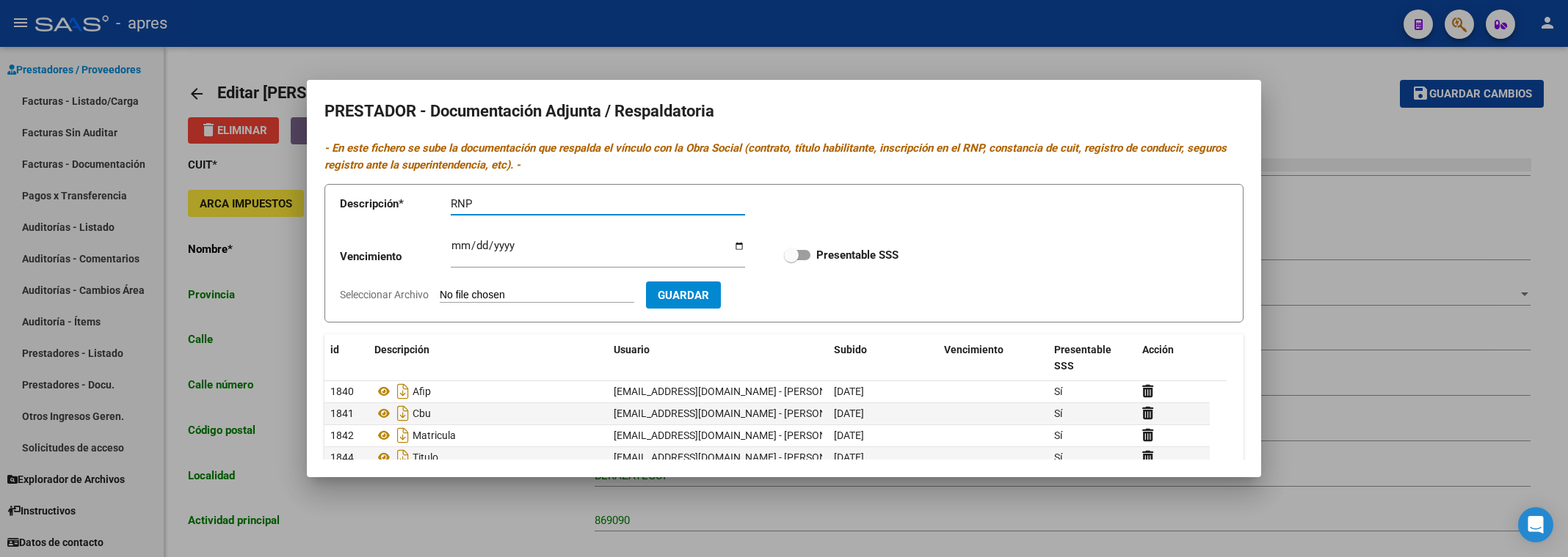
type input "RNP"
click at [562, 295] on input "Seleccionar Archivo" at bounding box center [537, 296] width 195 height 14
type input "C:\fakepath\RNP vigente 2030.pdf"
drag, startPoint x: 571, startPoint y: 112, endPoint x: 571, endPoint y: 148, distance: 36.0
click at [571, 112] on h2 "PRESTADOR - Documentación Adjunta / Respaldatoria" at bounding box center [784, 111] width 919 height 28
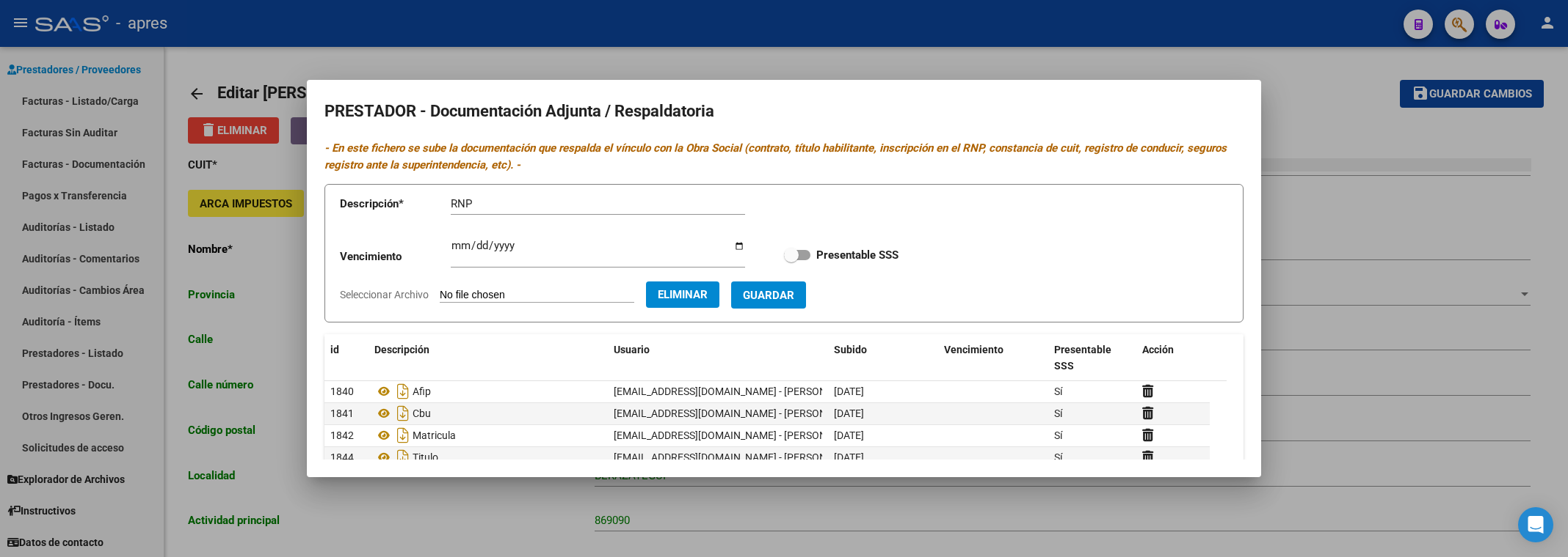
click at [458, 244] on input "Ingresar vencimiento" at bounding box center [598, 251] width 294 height 24
type input "2030-08-13"
click at [792, 291] on span "Guardar" at bounding box center [768, 295] width 52 height 13
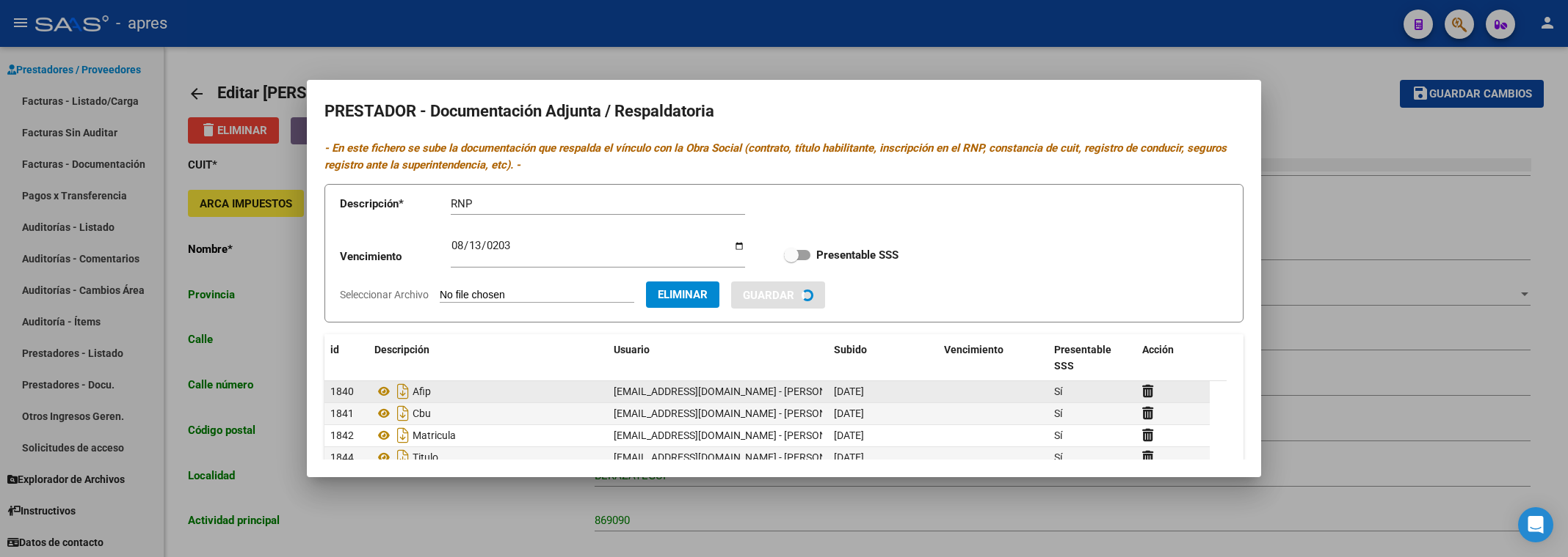
checkbox input "true"
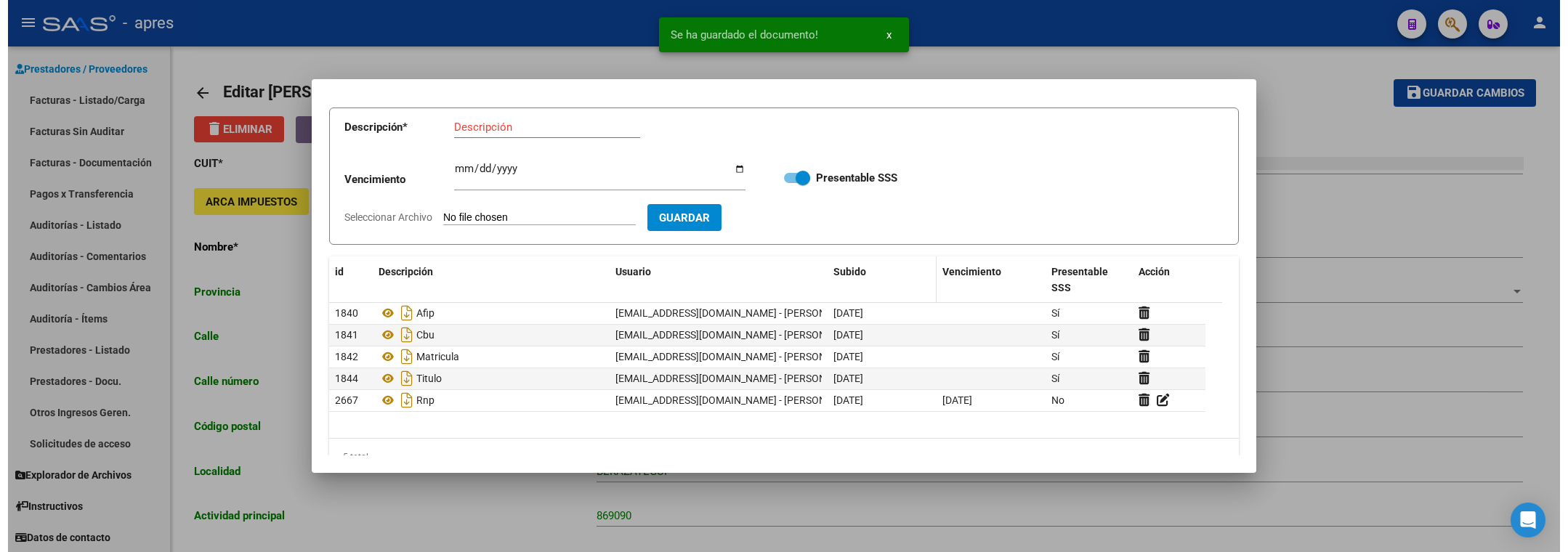
scroll to position [107, 0]
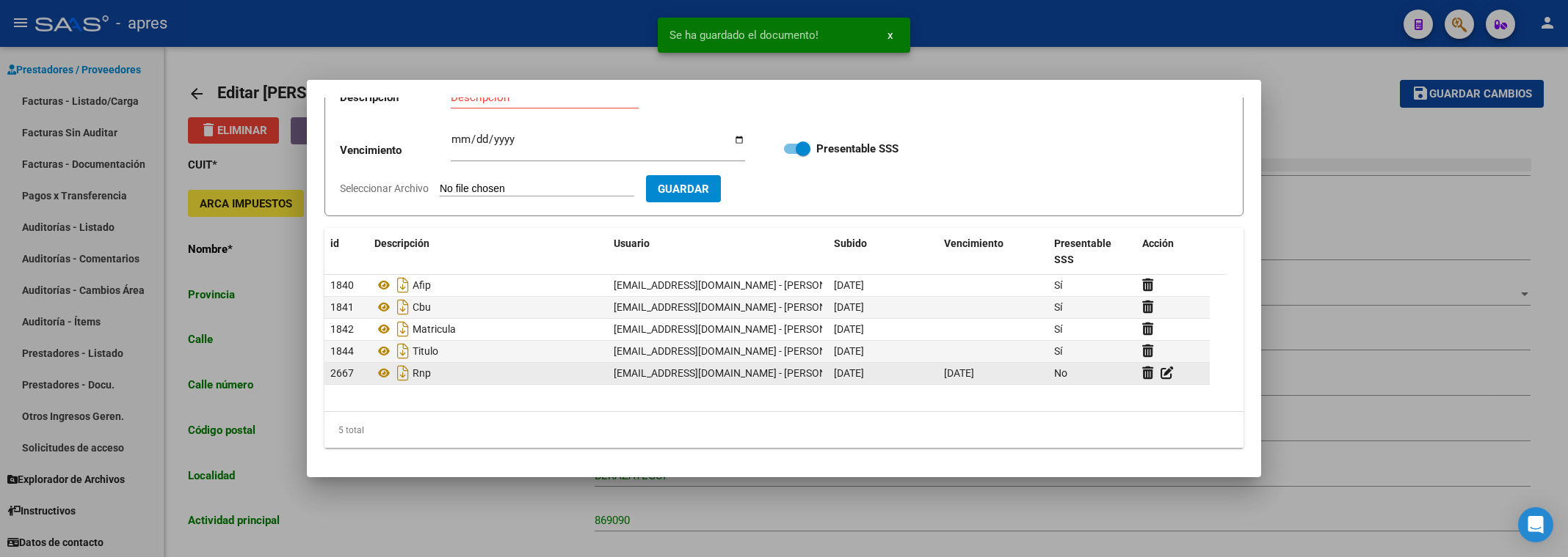
click at [1172, 366] on div at bounding box center [1173, 373] width 61 height 17
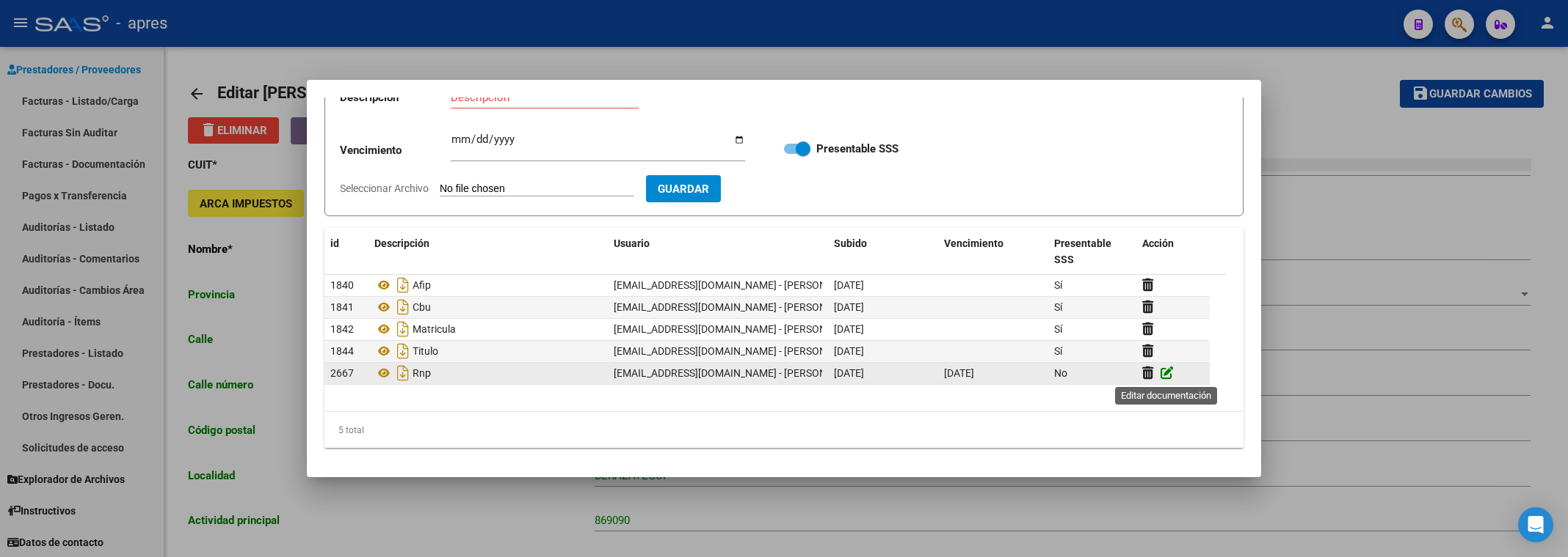
click at [1165, 372] on icon at bounding box center [1167, 373] width 13 height 14
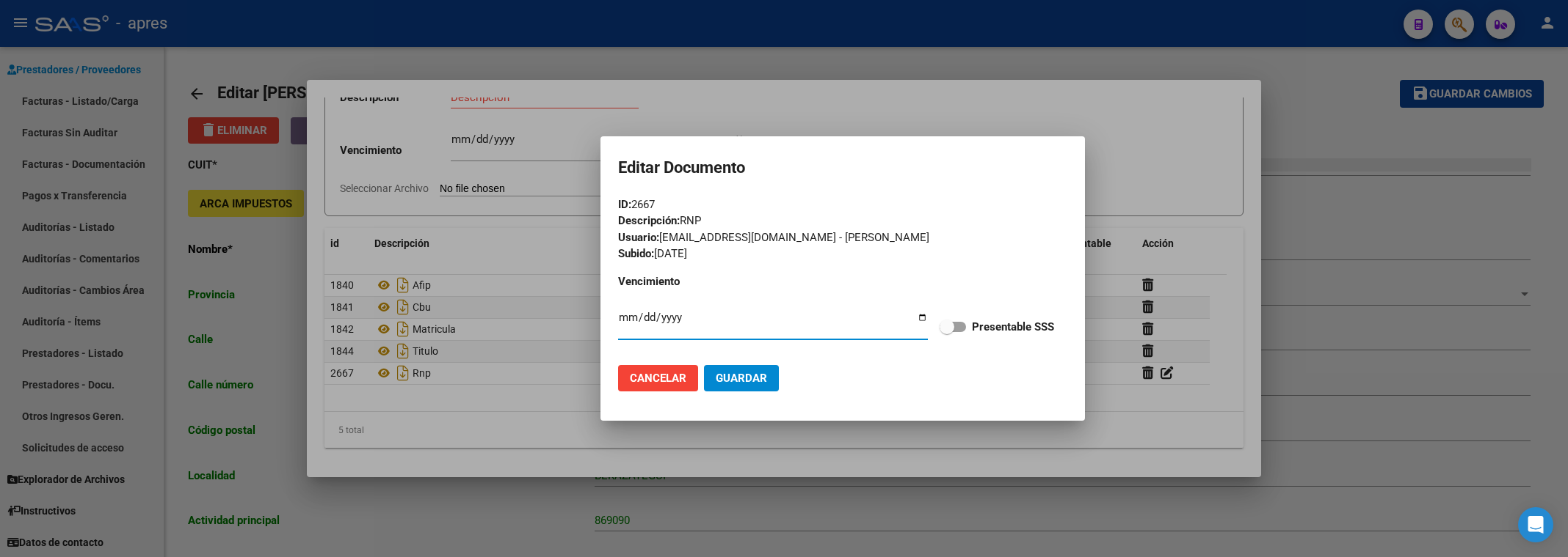
click at [954, 326] on span at bounding box center [947, 327] width 15 height 15
click at [947, 332] on input "Presentable SSS" at bounding box center [946, 332] width 1 height 1
checkbox input "true"
click at [748, 375] on span "Guardar" at bounding box center [741, 378] width 52 height 13
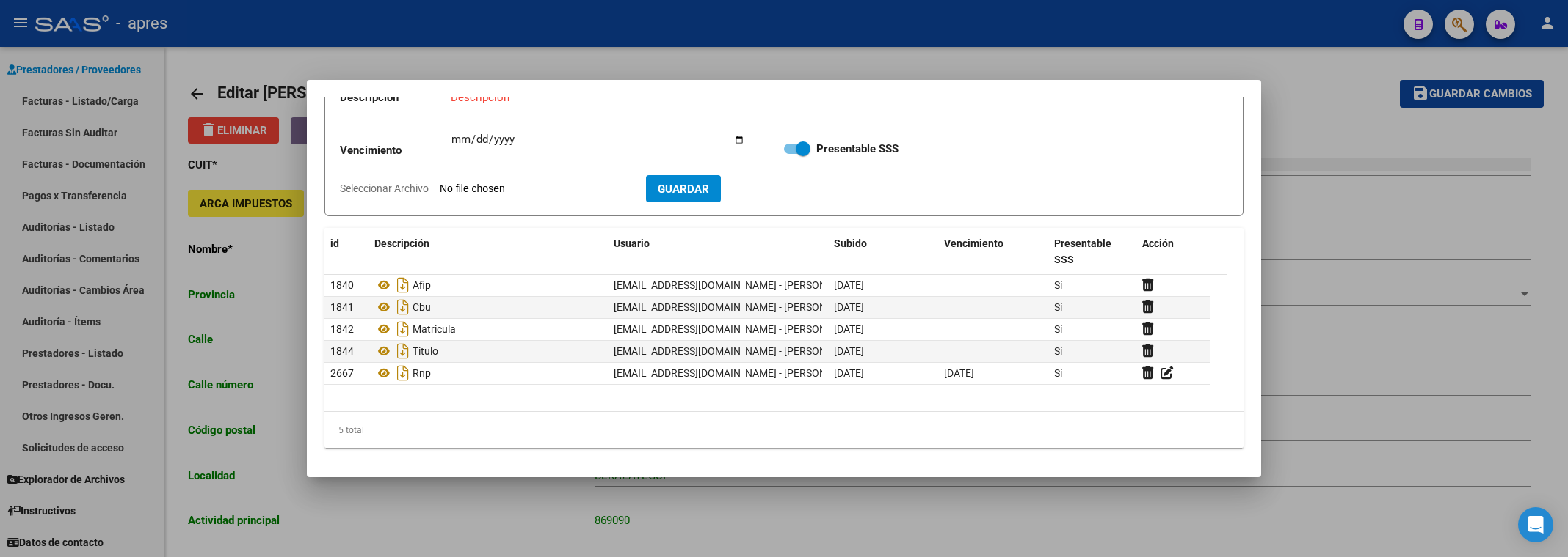
click at [521, 504] on div at bounding box center [784, 278] width 1568 height 557
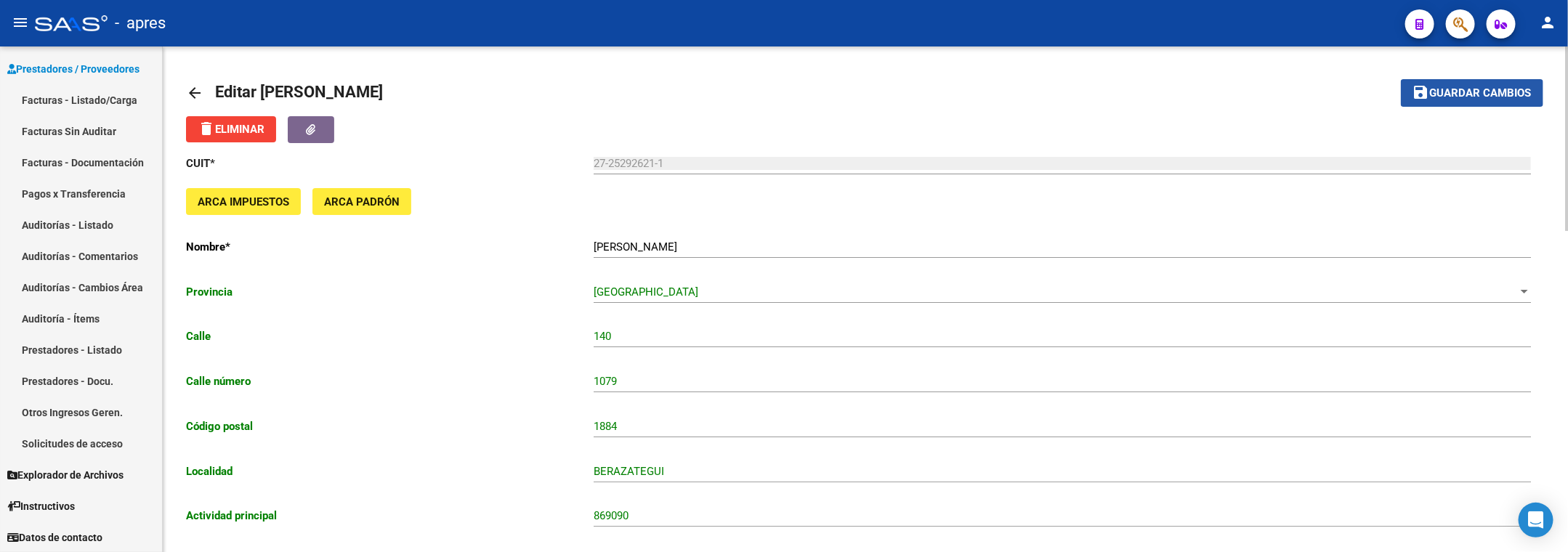
click at [1439, 89] on span "Guardar cambios" at bounding box center [1480, 93] width 102 height 13
